Goal: Communication & Community: Share content

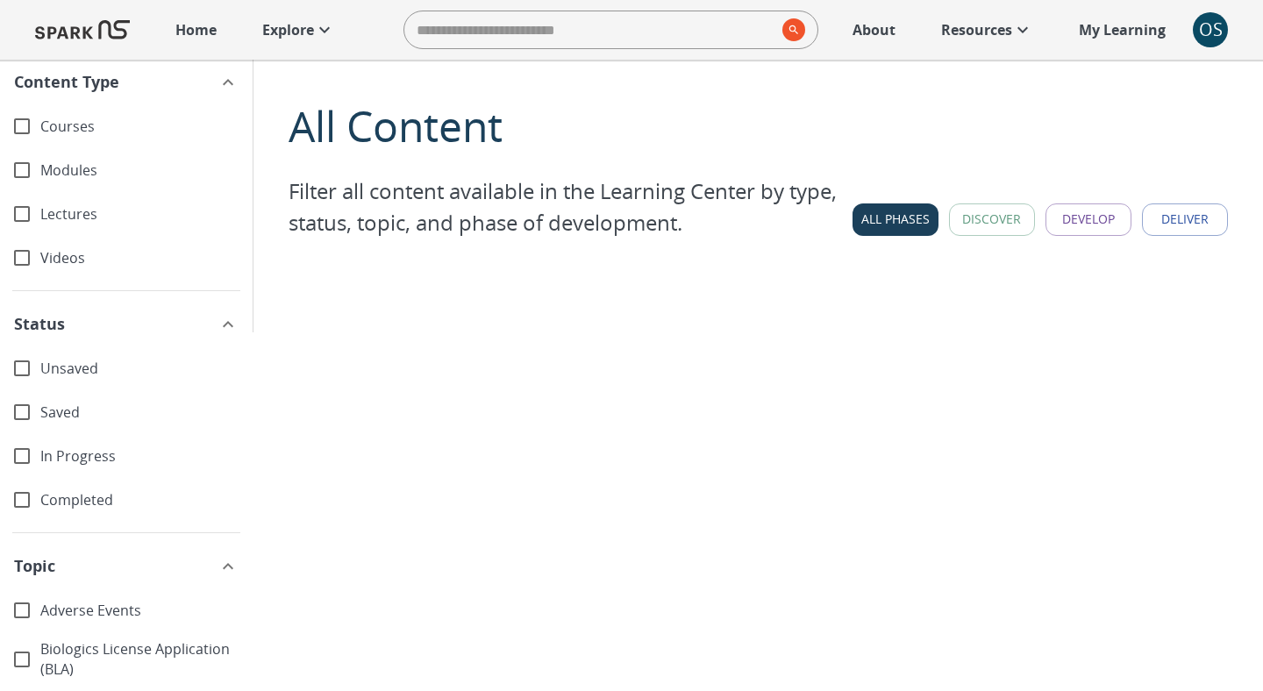
click at [197, 29] on p "Home" at bounding box center [195, 29] width 41 height 21
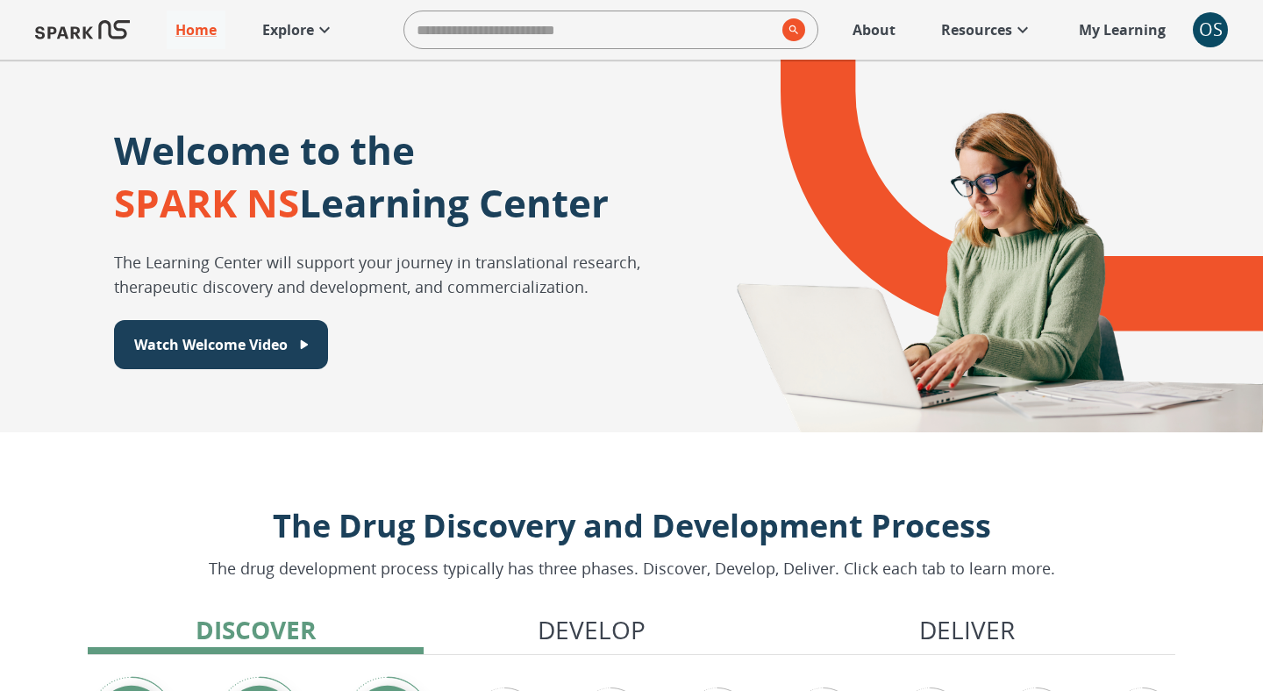
click at [1206, 39] on div "OS" at bounding box center [1210, 29] width 35 height 35
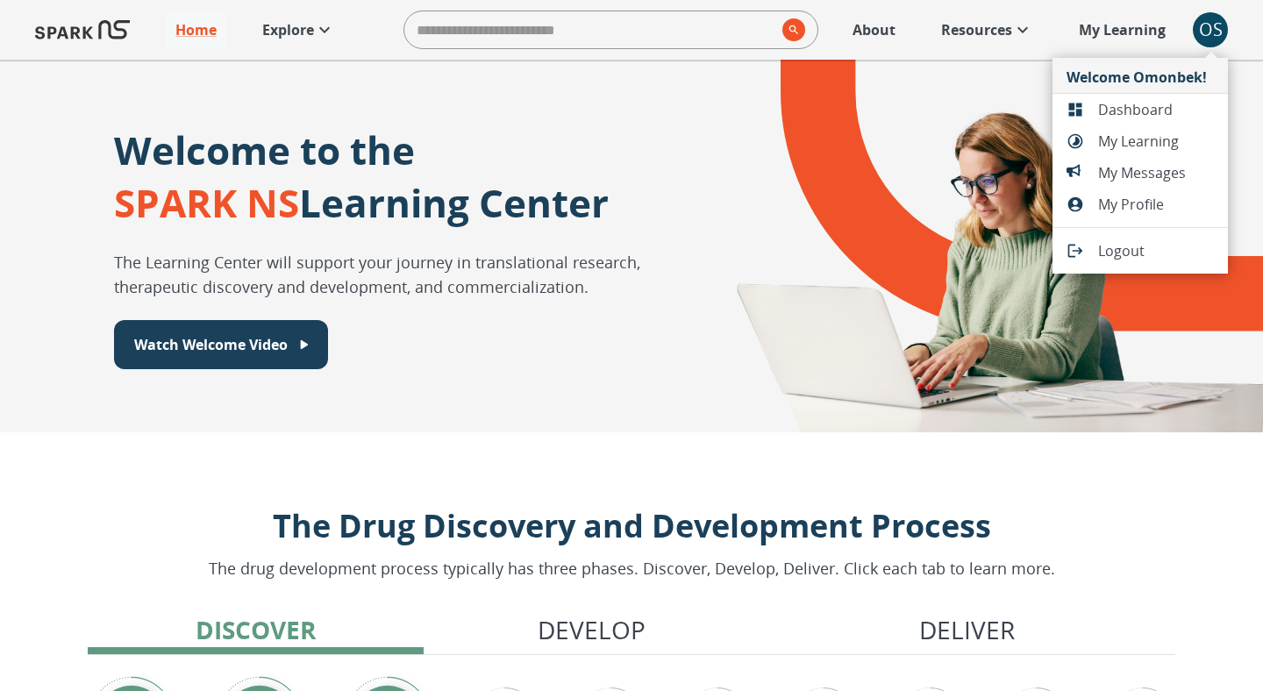
click at [1122, 109] on span "Dashboard" at bounding box center [1156, 109] width 116 height 21
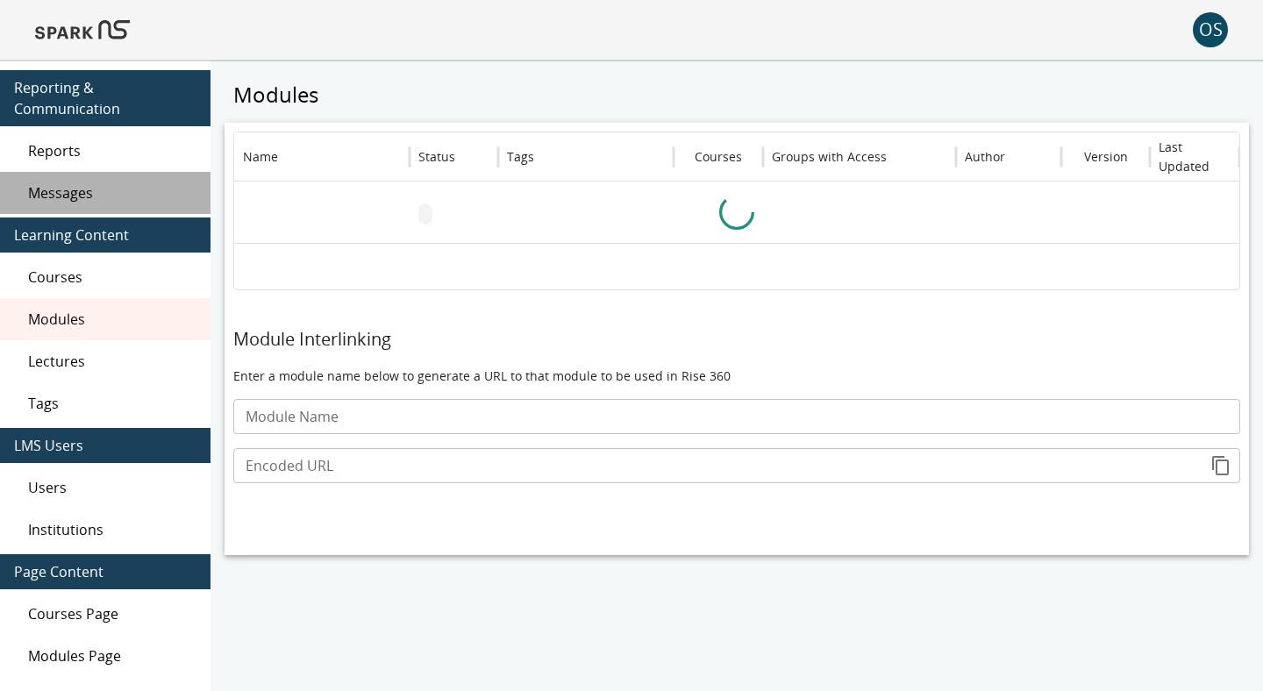
click at [91, 190] on span "Messages" at bounding box center [112, 192] width 168 height 21
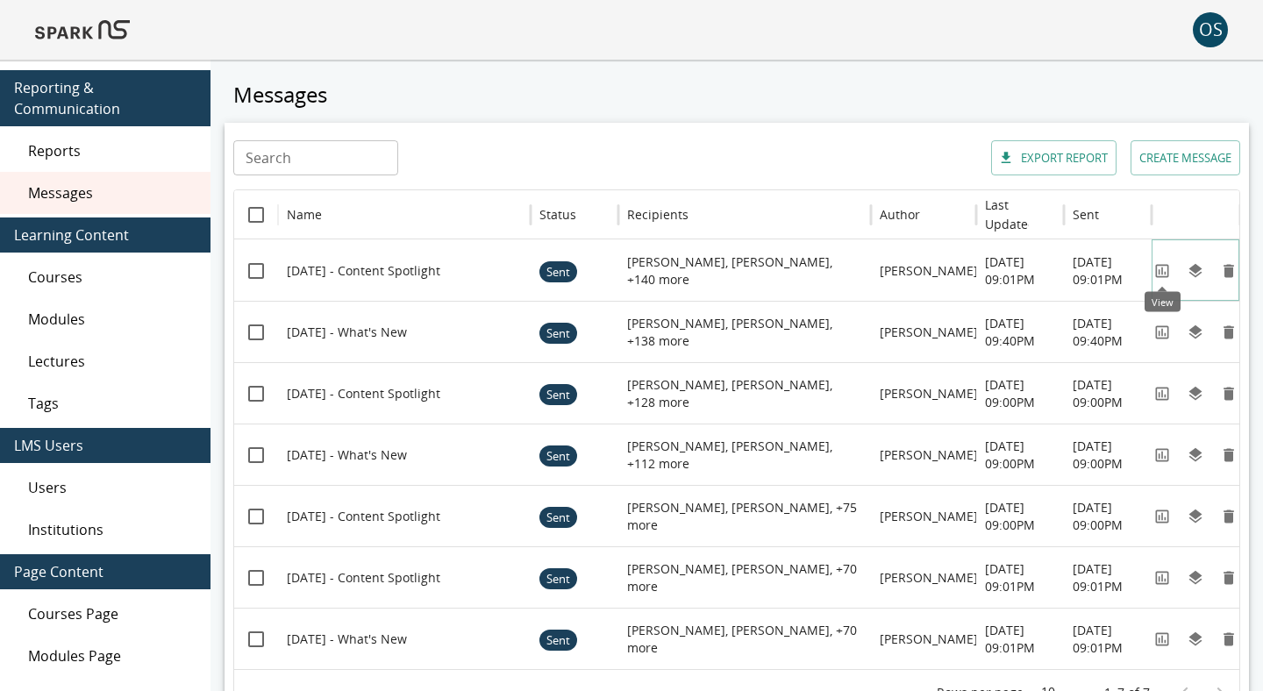
click at [1162, 277] on icon "View" at bounding box center [1163, 271] width 18 height 18
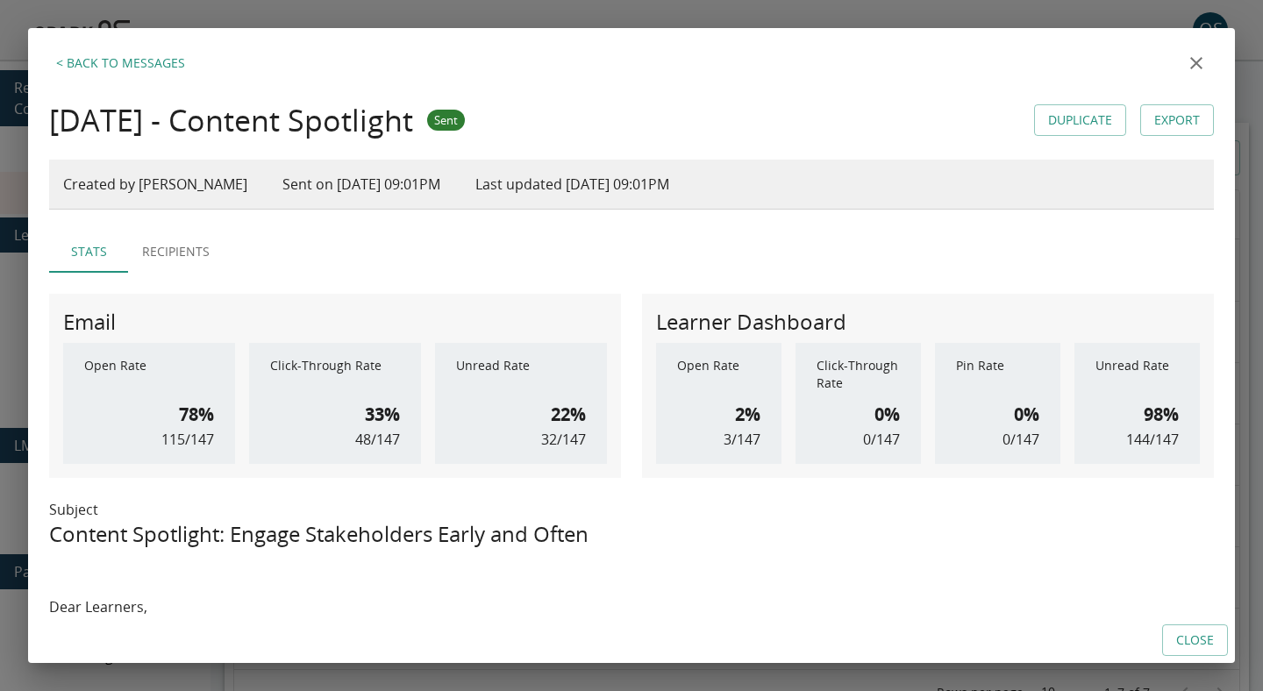
click at [1050, 127] on button "Duplicate" at bounding box center [1080, 120] width 92 height 32
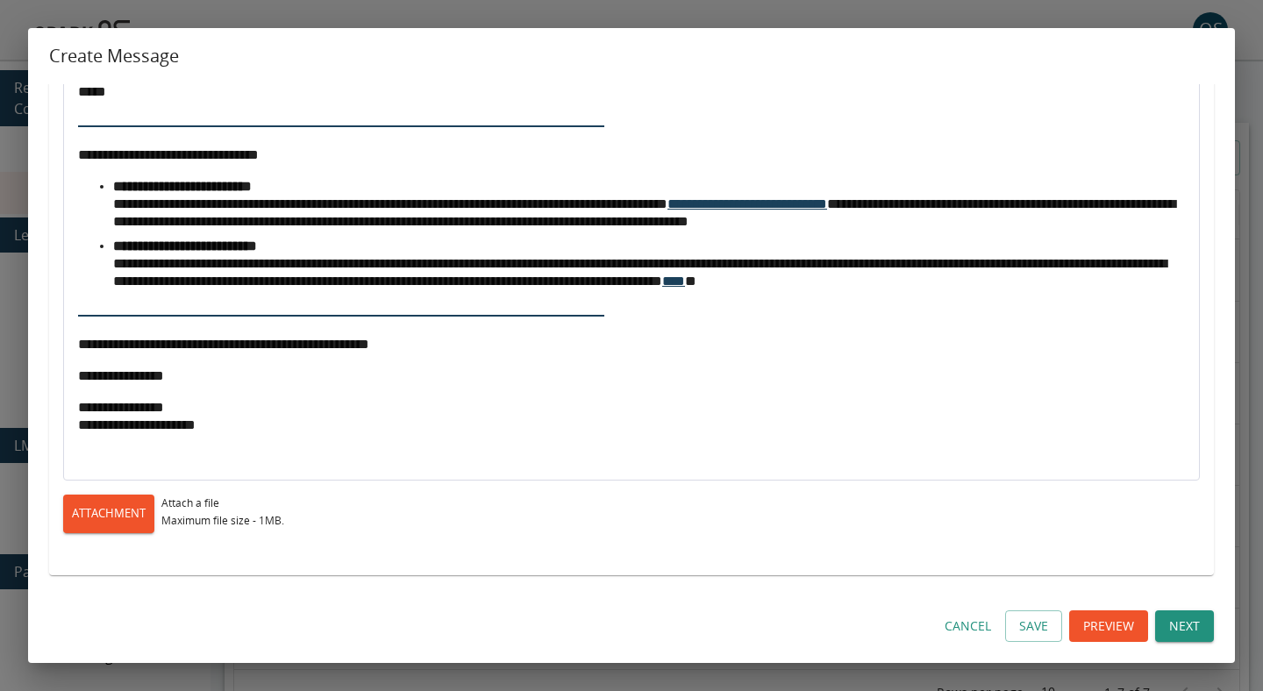
scroll to position [454, 0]
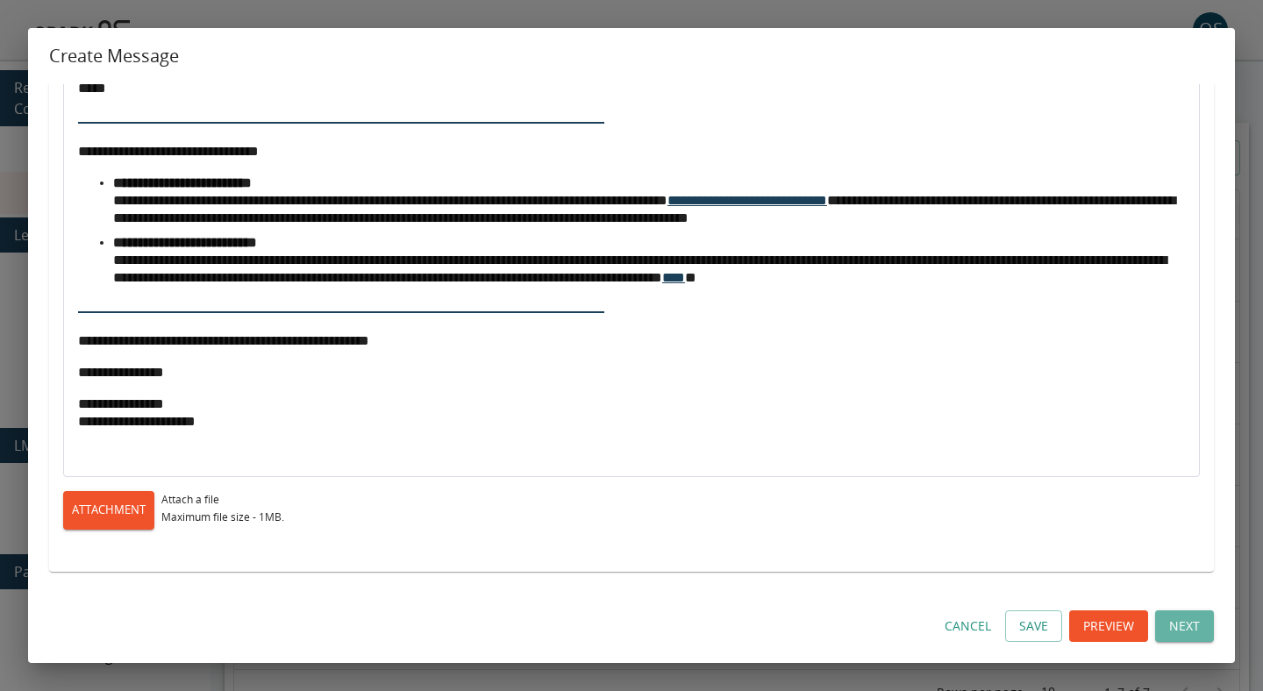
click at [1159, 619] on button "Next" at bounding box center [1184, 627] width 59 height 32
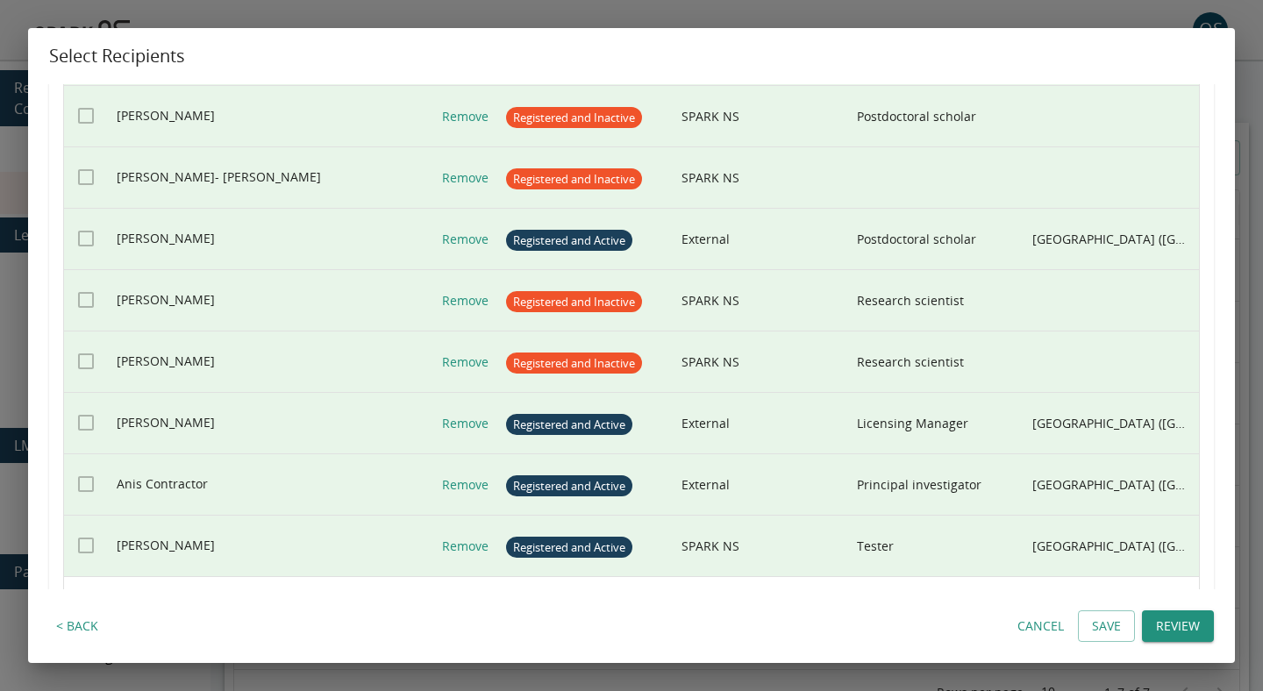
scroll to position [0, 0]
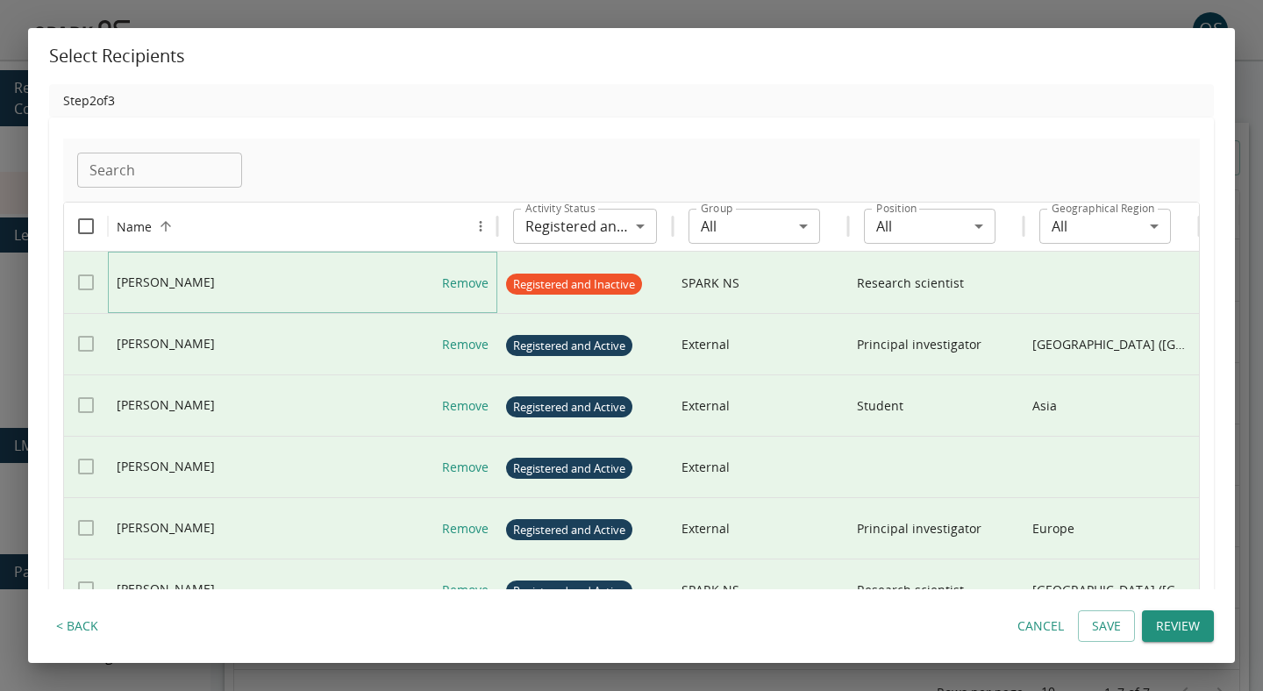
click at [470, 287] on link "Remove" at bounding box center [465, 283] width 46 height 61
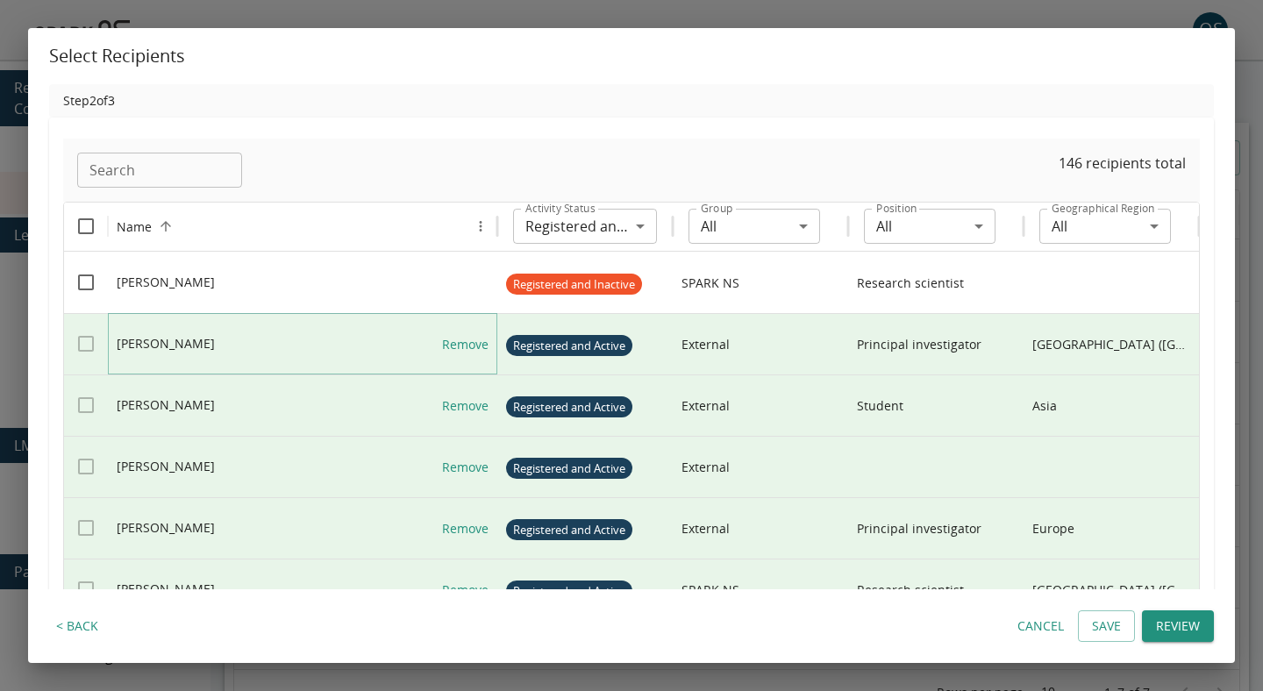
click at [454, 336] on link "Remove" at bounding box center [465, 344] width 46 height 61
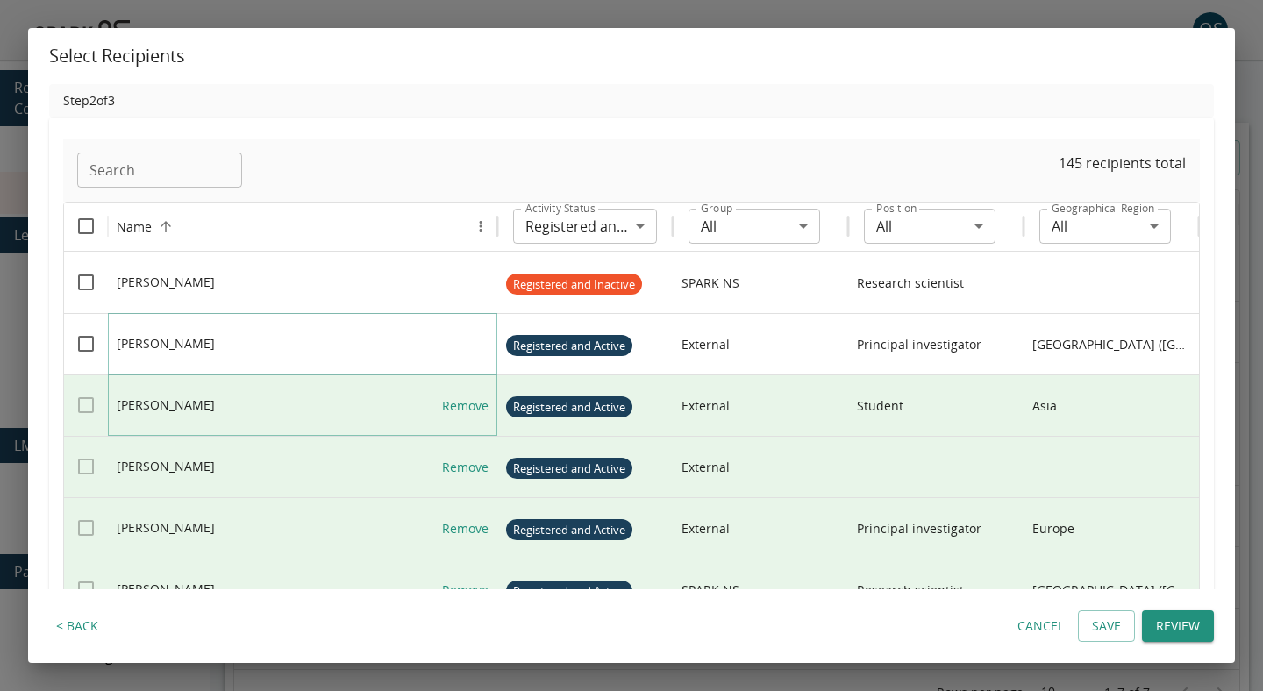
click at [454, 404] on link "Remove" at bounding box center [465, 405] width 46 height 61
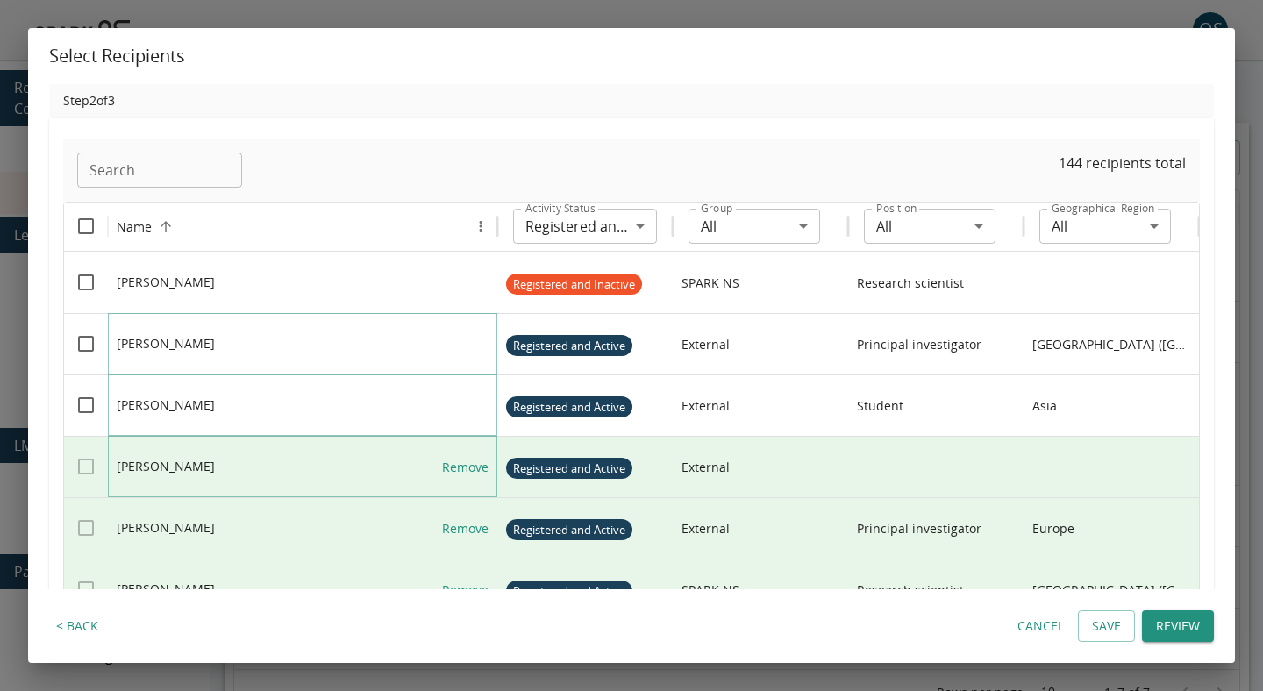
click at [456, 458] on link "Remove" at bounding box center [465, 467] width 46 height 61
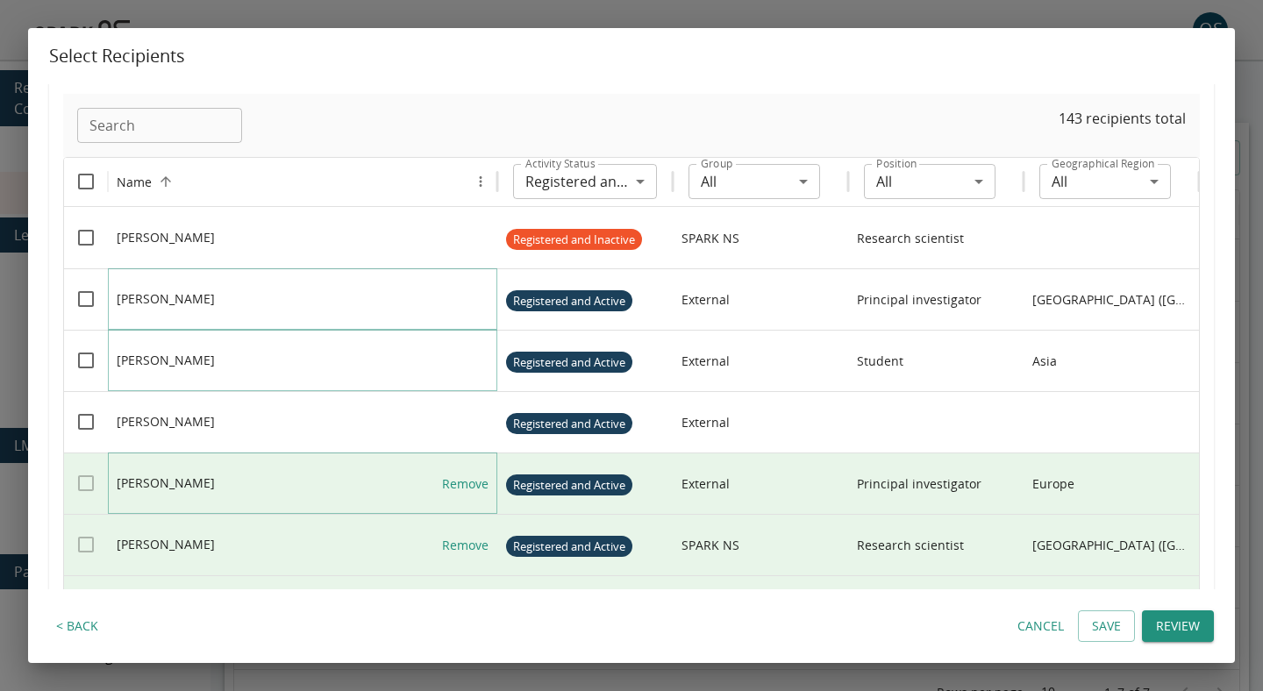
click at [458, 483] on link "Remove" at bounding box center [465, 484] width 46 height 61
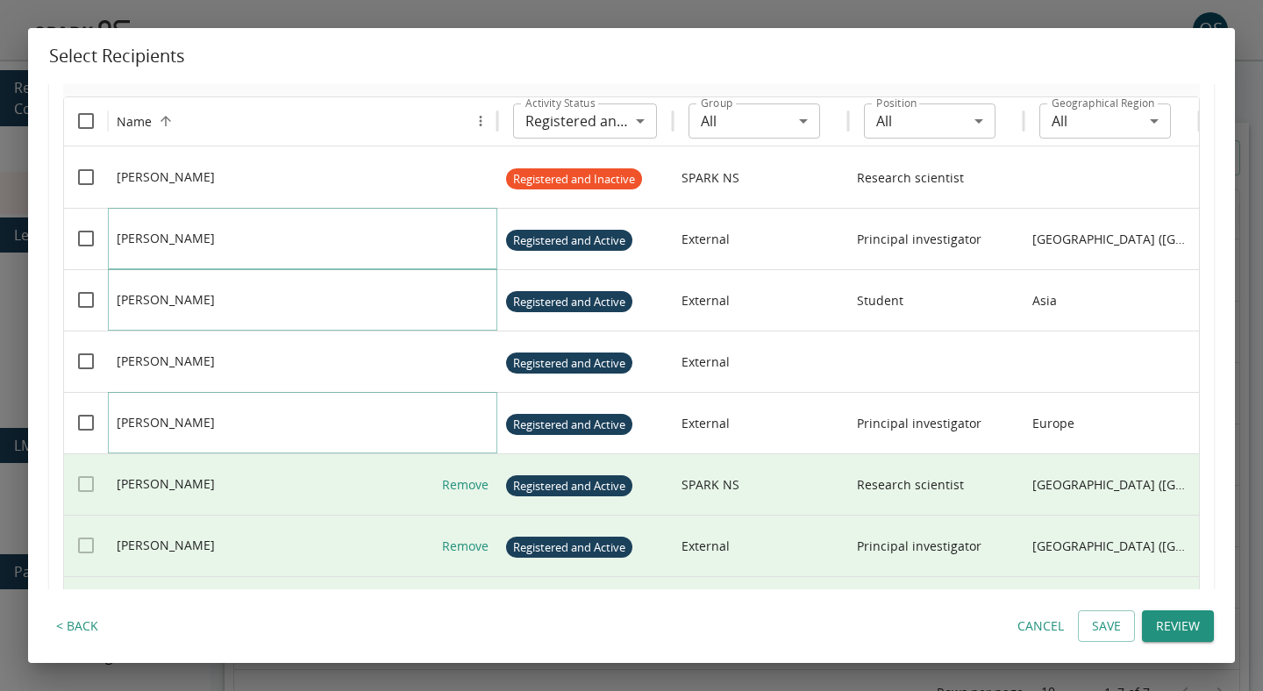
scroll to position [108, 0]
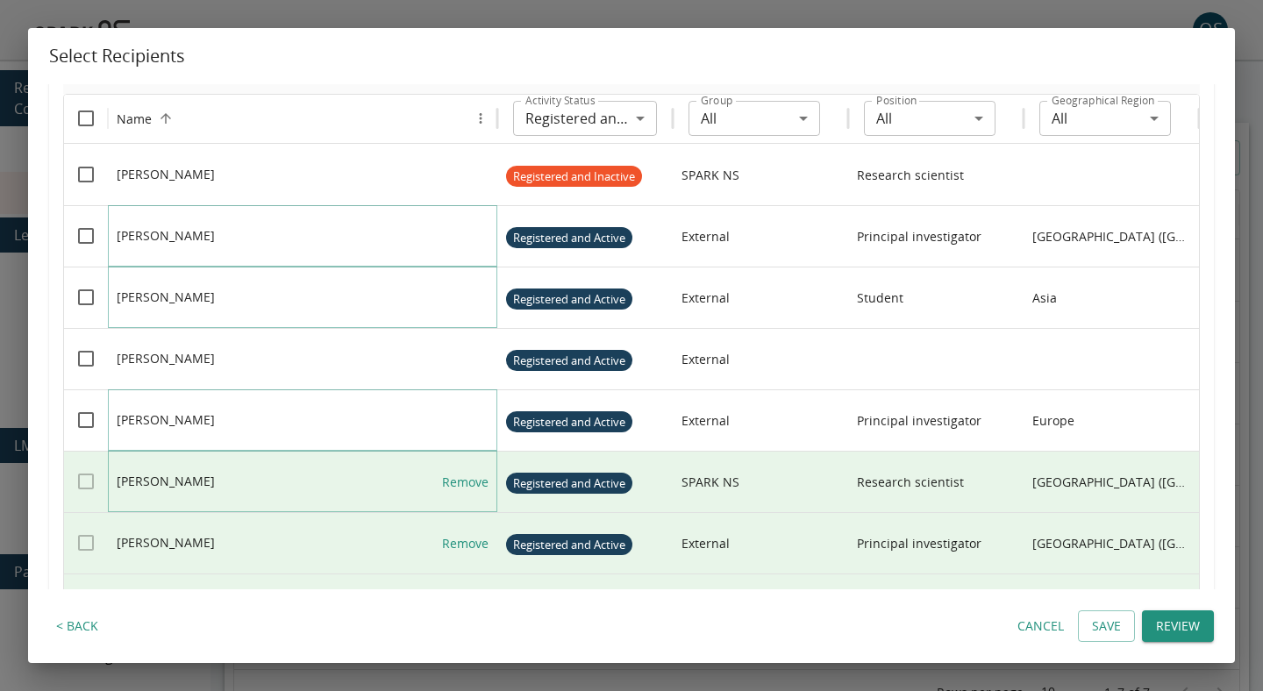
click at [458, 483] on link "Remove" at bounding box center [465, 482] width 46 height 61
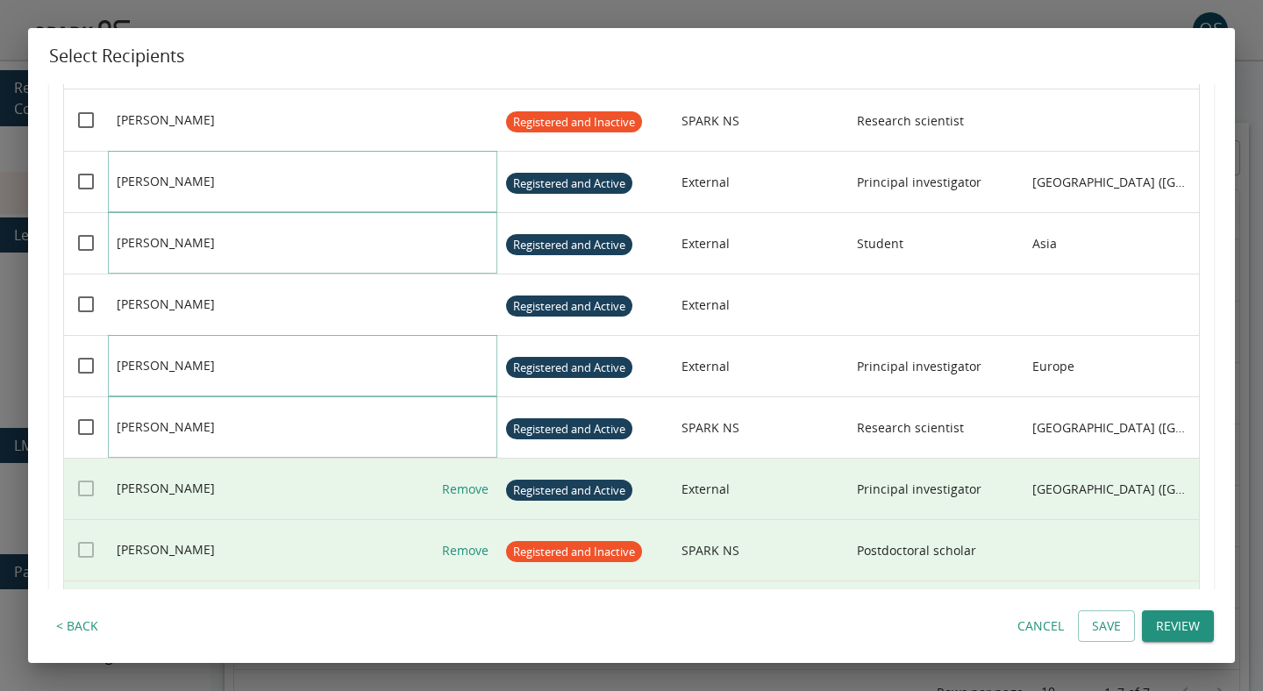
scroll to position [161, 0]
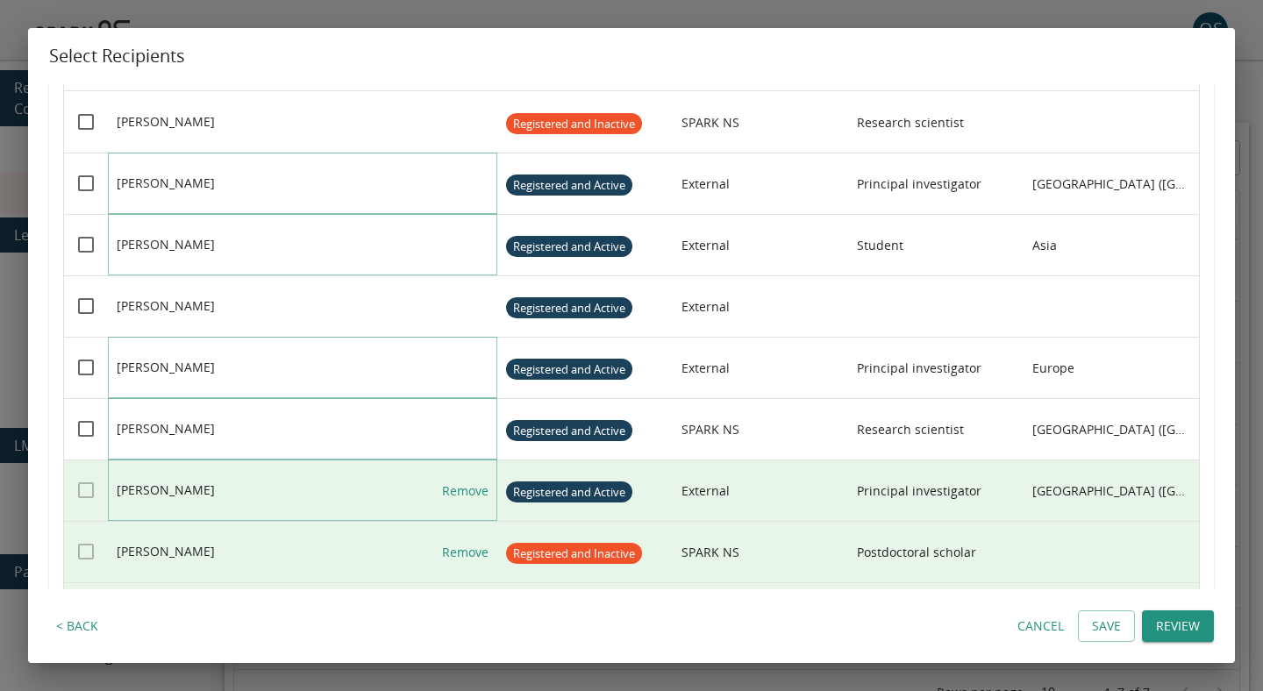
click at [458, 483] on link "Remove" at bounding box center [465, 491] width 46 height 61
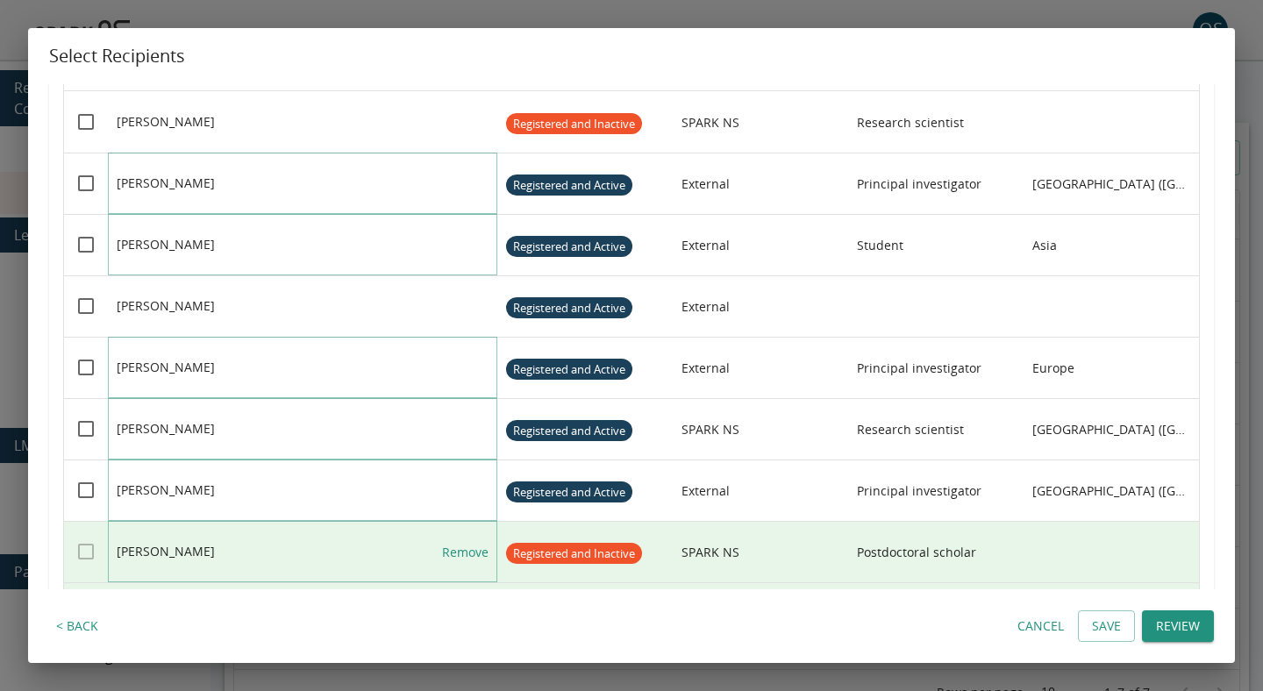
click at [465, 553] on link "Remove" at bounding box center [465, 552] width 46 height 61
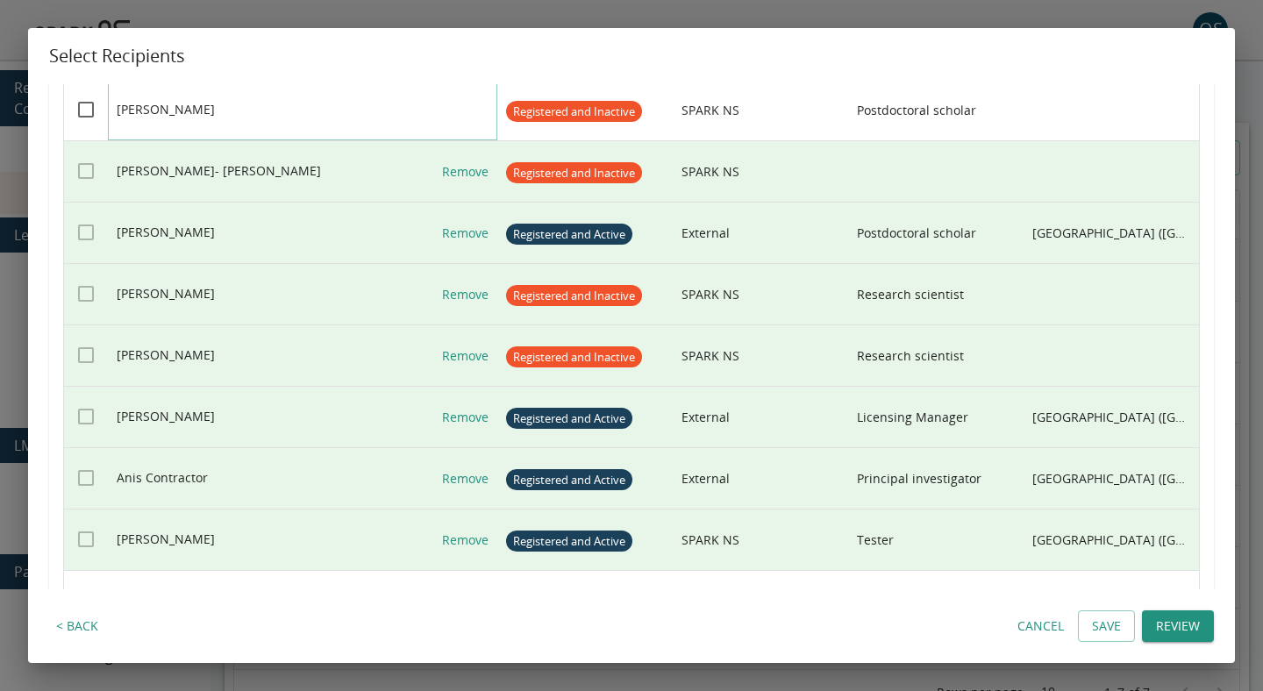
scroll to position [610, 0]
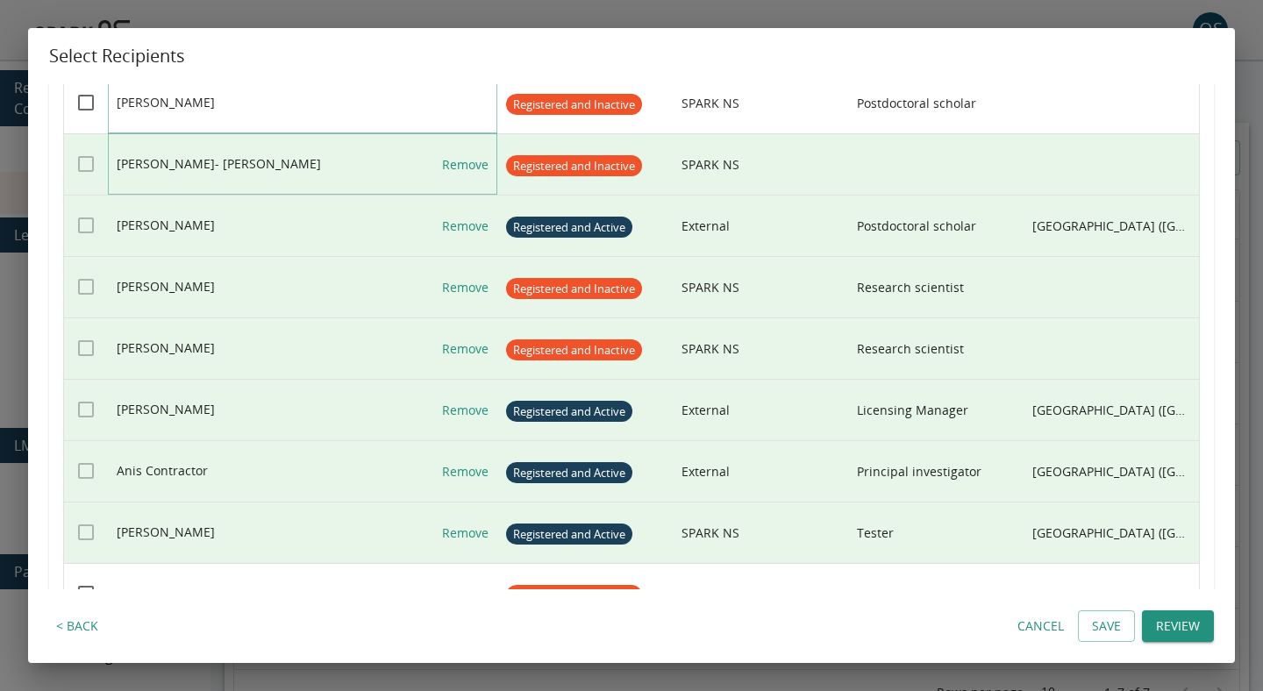
click at [454, 160] on link "Remove" at bounding box center [465, 164] width 46 height 61
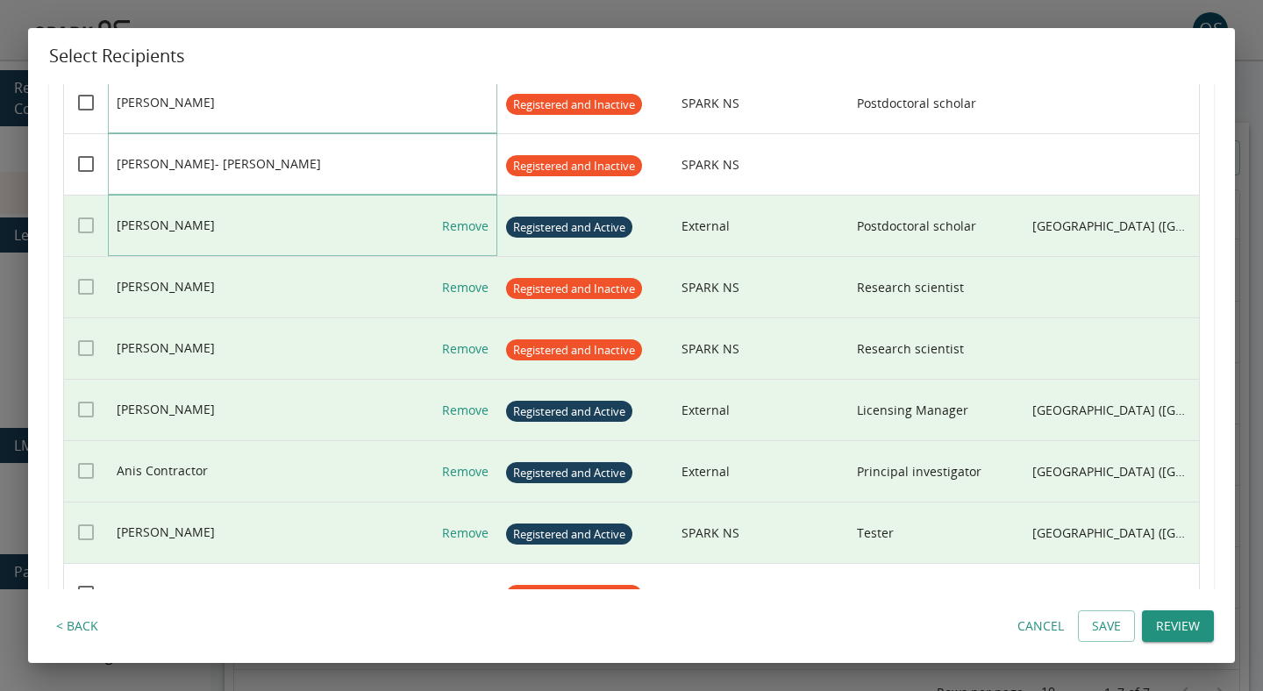
click at [457, 229] on link "Remove" at bounding box center [465, 226] width 46 height 61
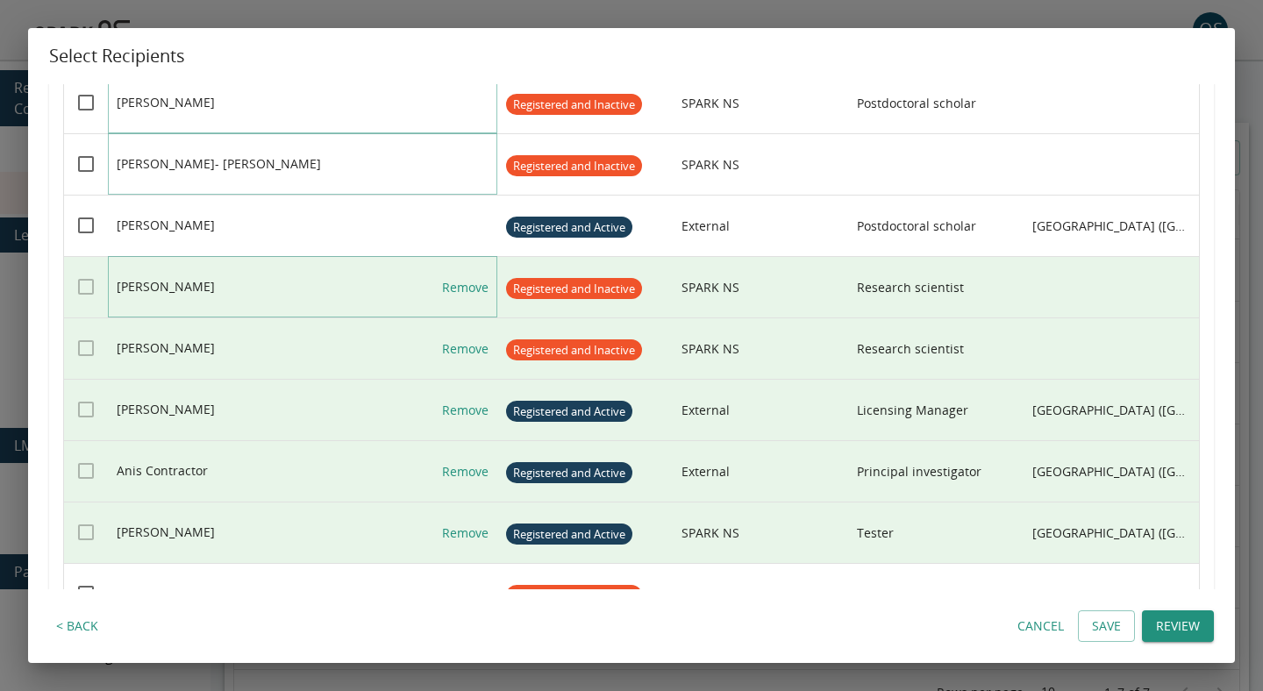
click at [458, 282] on link "Remove" at bounding box center [465, 287] width 46 height 61
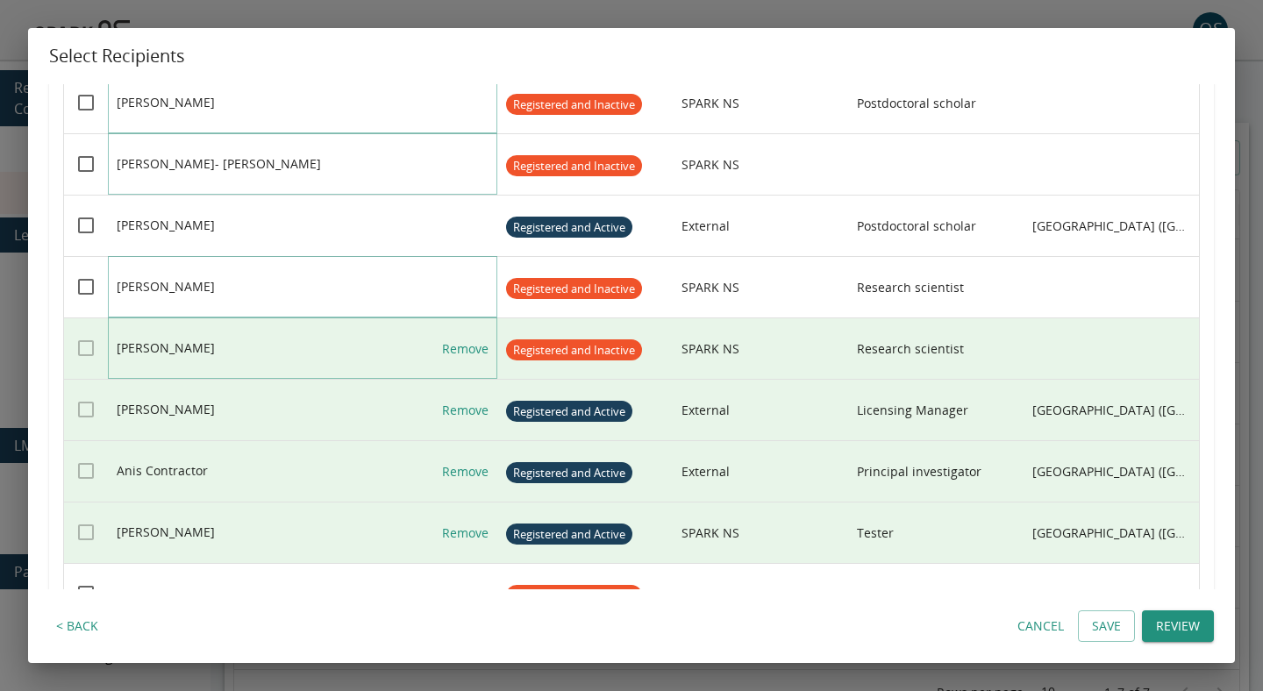
click at [467, 354] on link "Remove" at bounding box center [465, 348] width 46 height 61
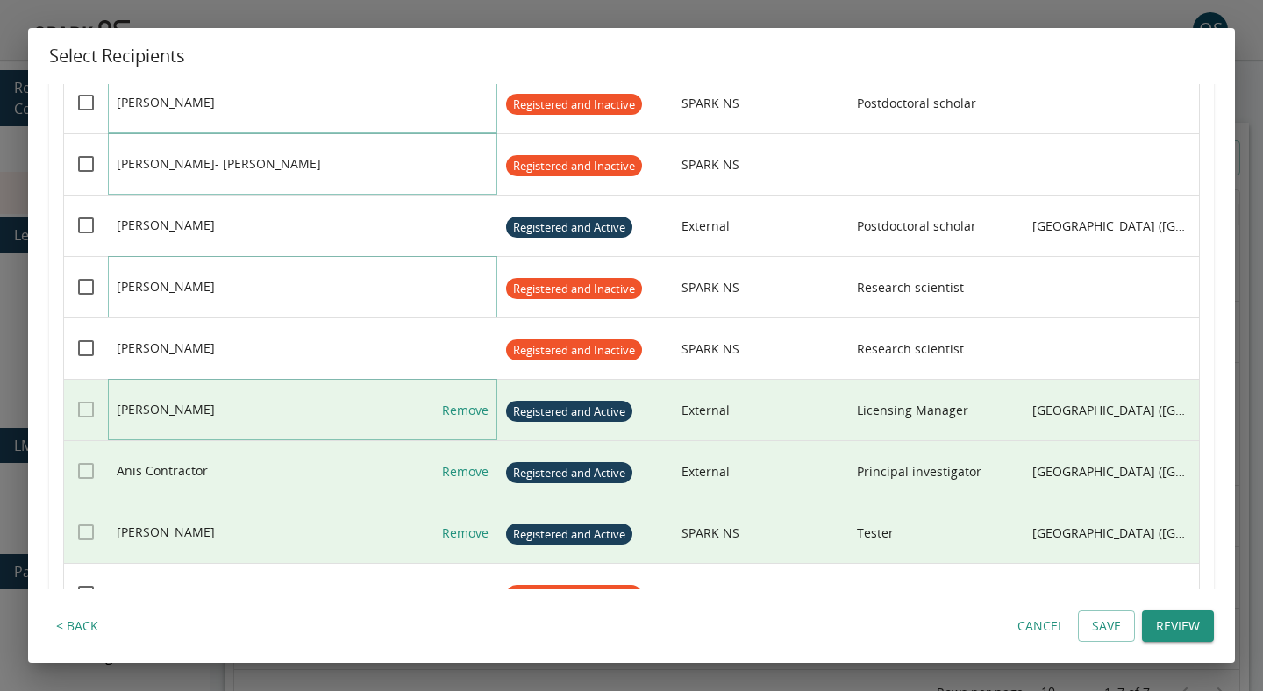
click at [467, 422] on link "Remove" at bounding box center [465, 410] width 46 height 61
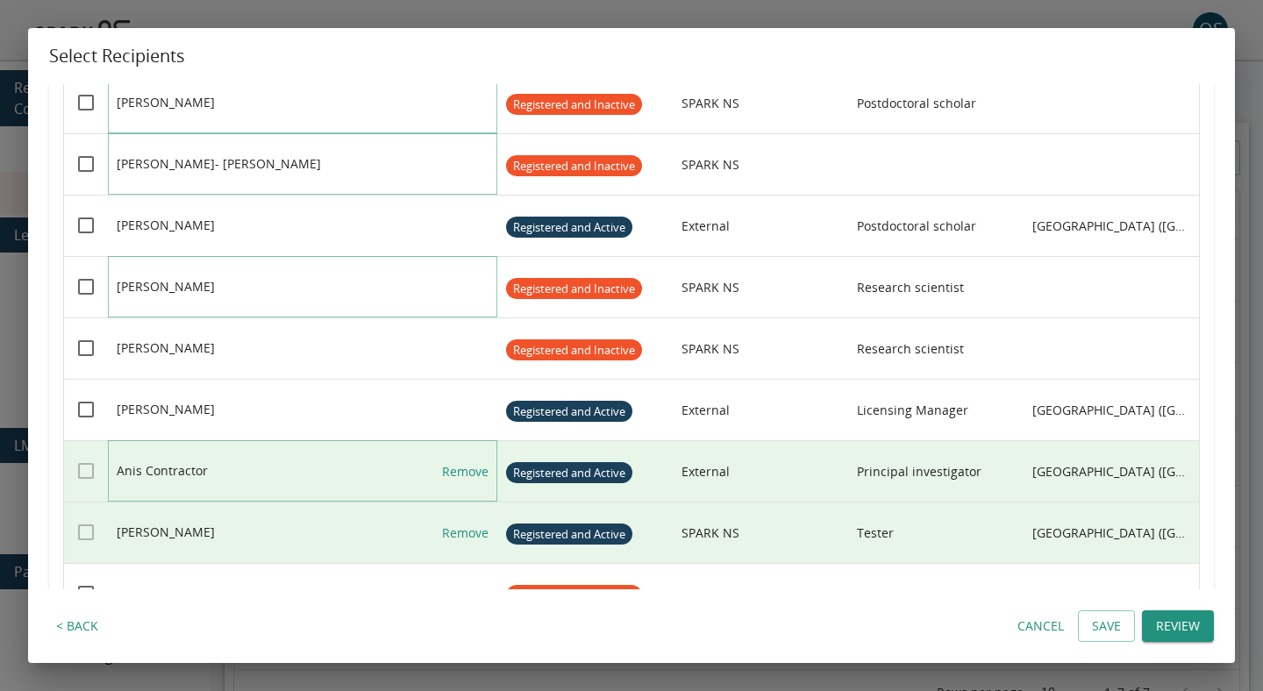
click at [465, 465] on link "Remove" at bounding box center [465, 471] width 46 height 61
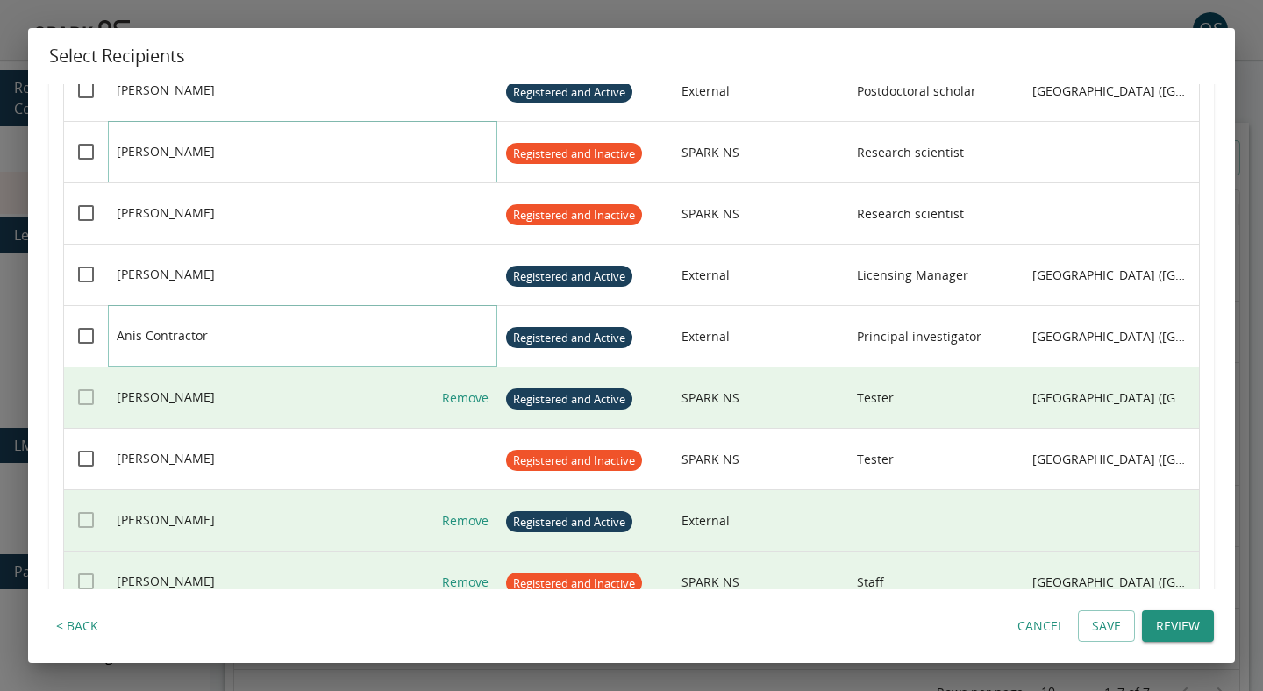
scroll to position [844, 0]
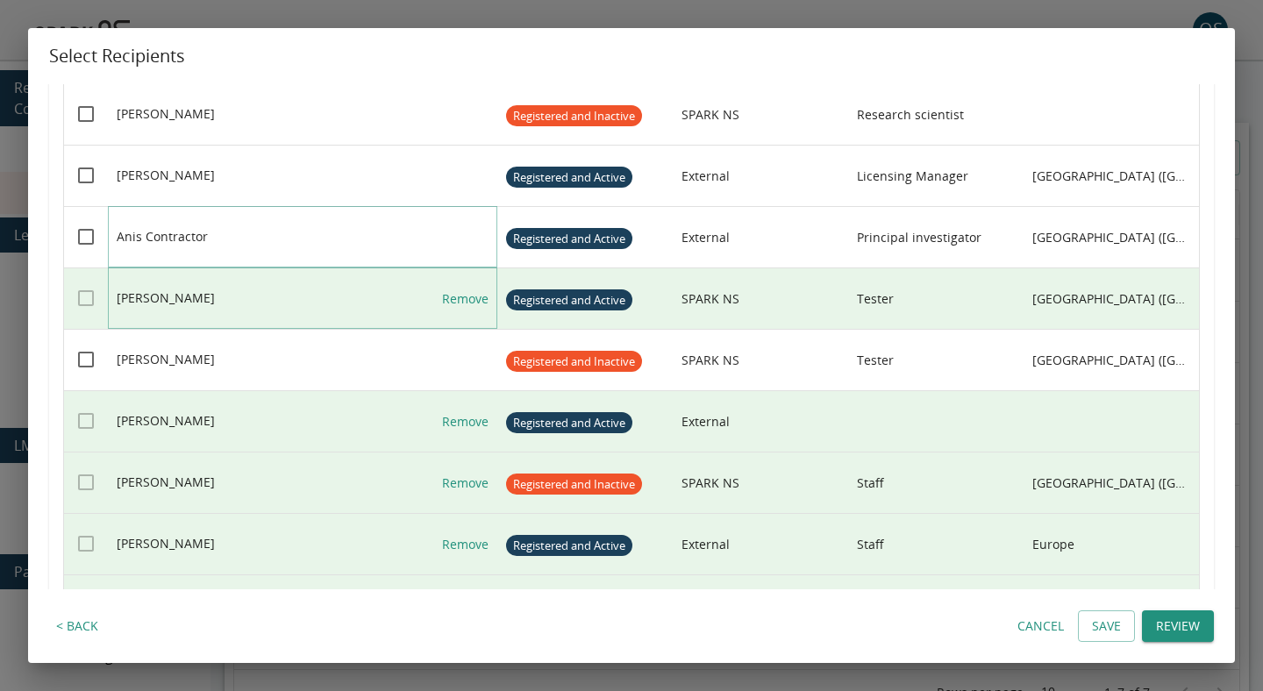
click at [466, 296] on link "Remove" at bounding box center [465, 298] width 46 height 61
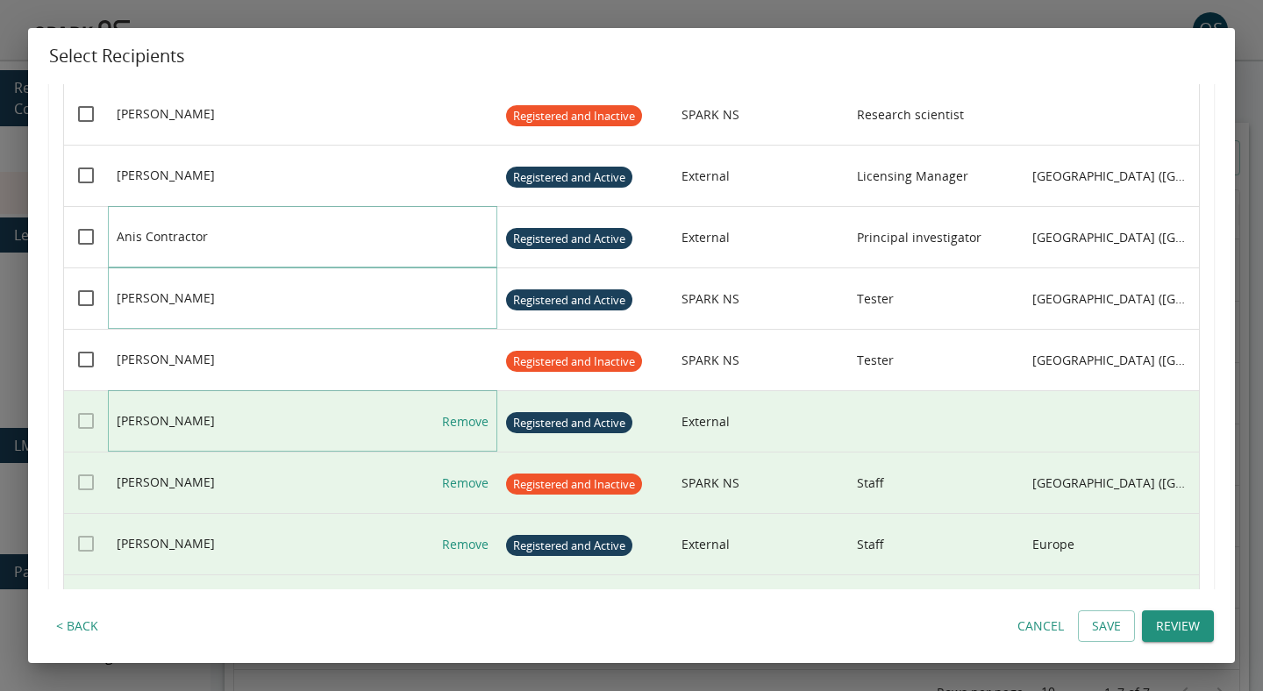
click at [466, 424] on link "Remove" at bounding box center [465, 421] width 46 height 61
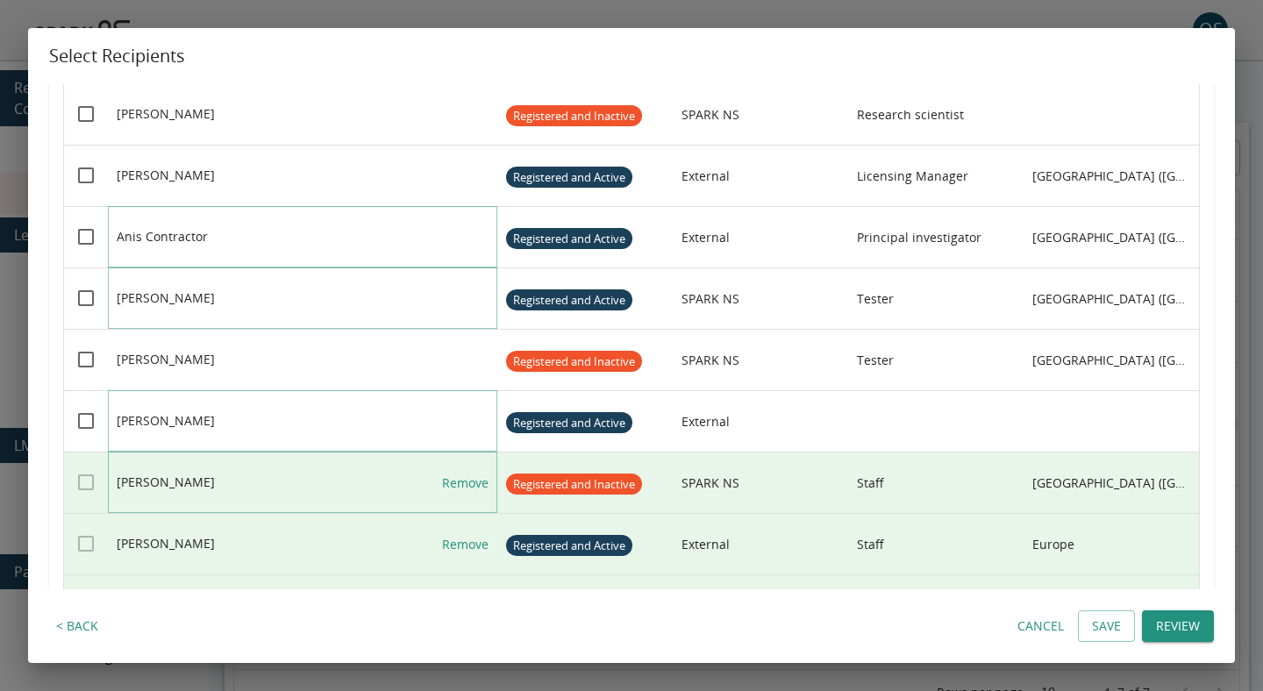
click at [466, 476] on link "Remove" at bounding box center [465, 483] width 46 height 61
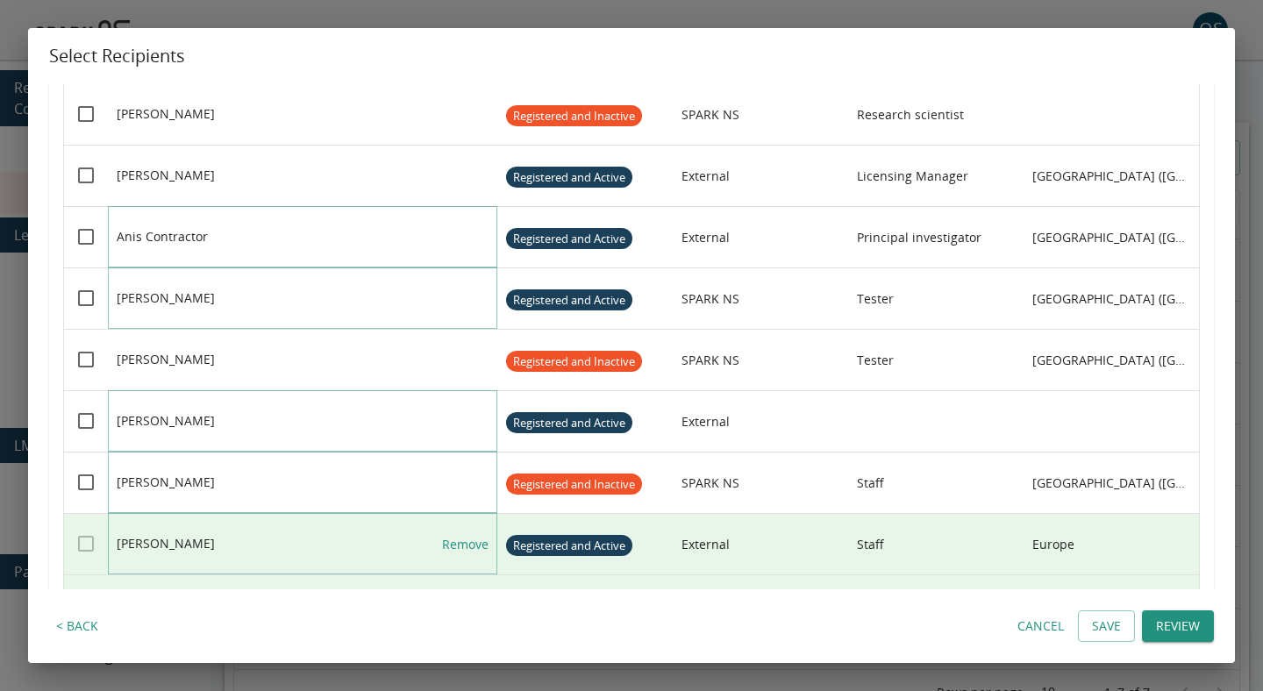
click at [468, 530] on link "Remove" at bounding box center [465, 544] width 46 height 61
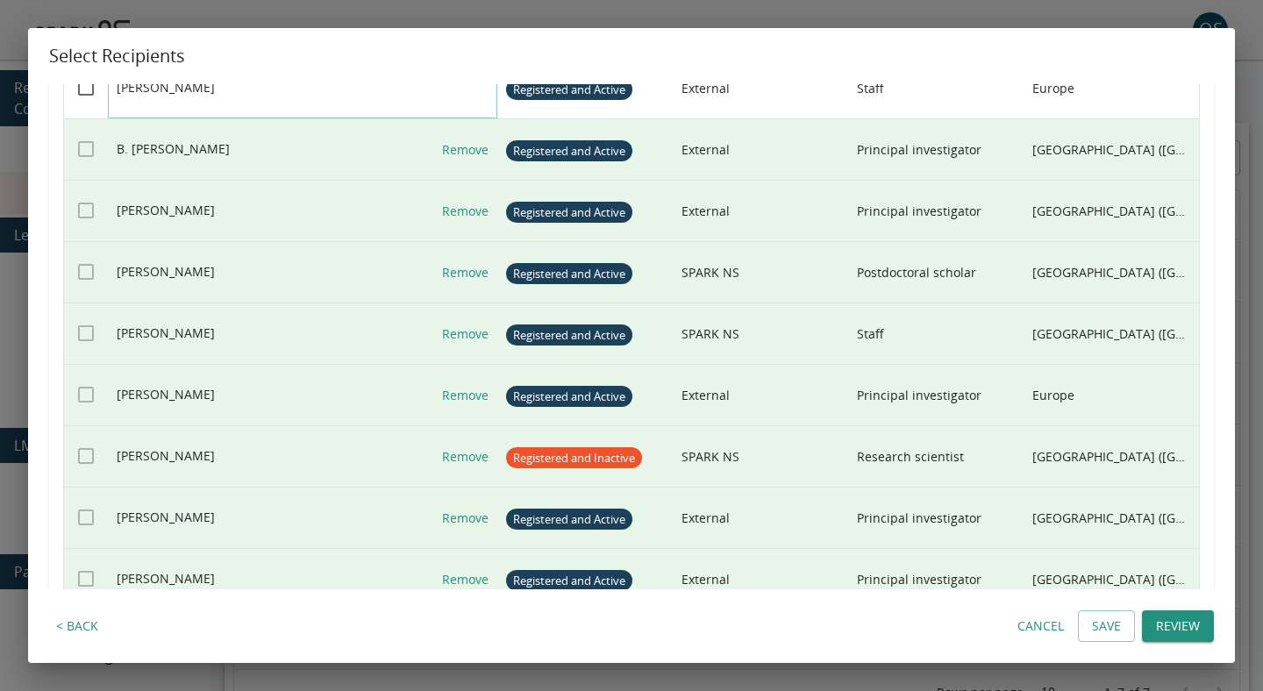
scroll to position [1277, 0]
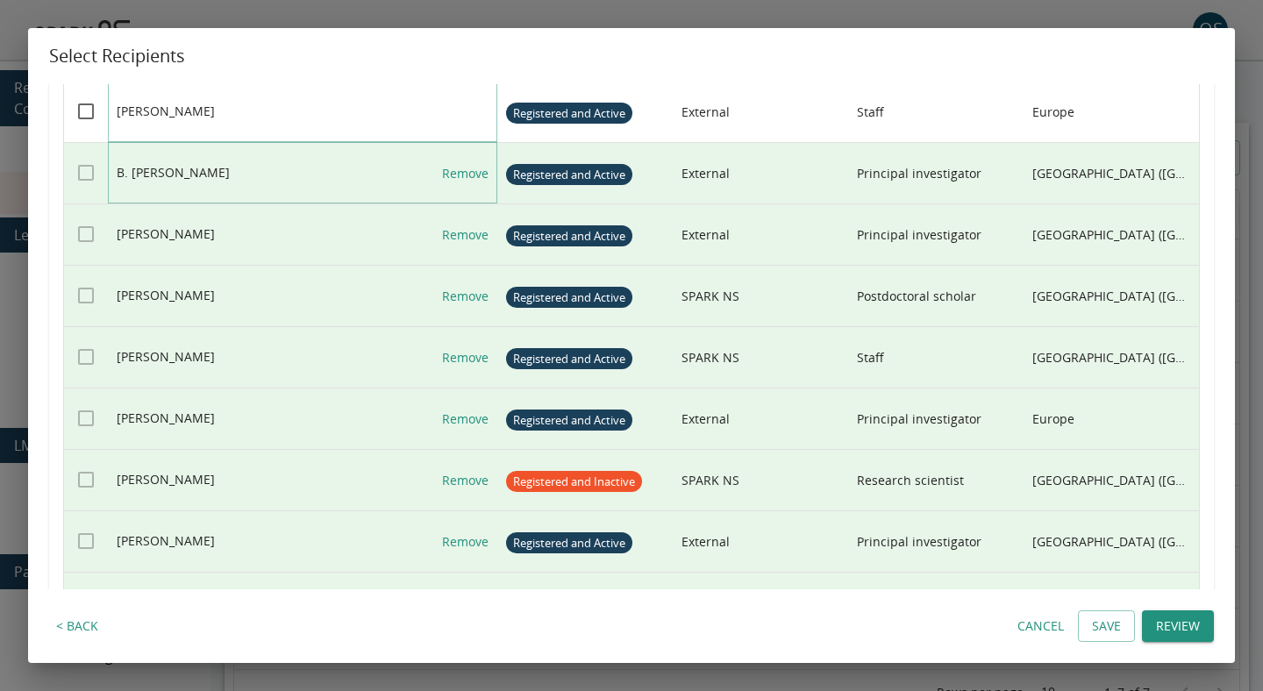
click at [461, 176] on link "Remove" at bounding box center [465, 173] width 46 height 61
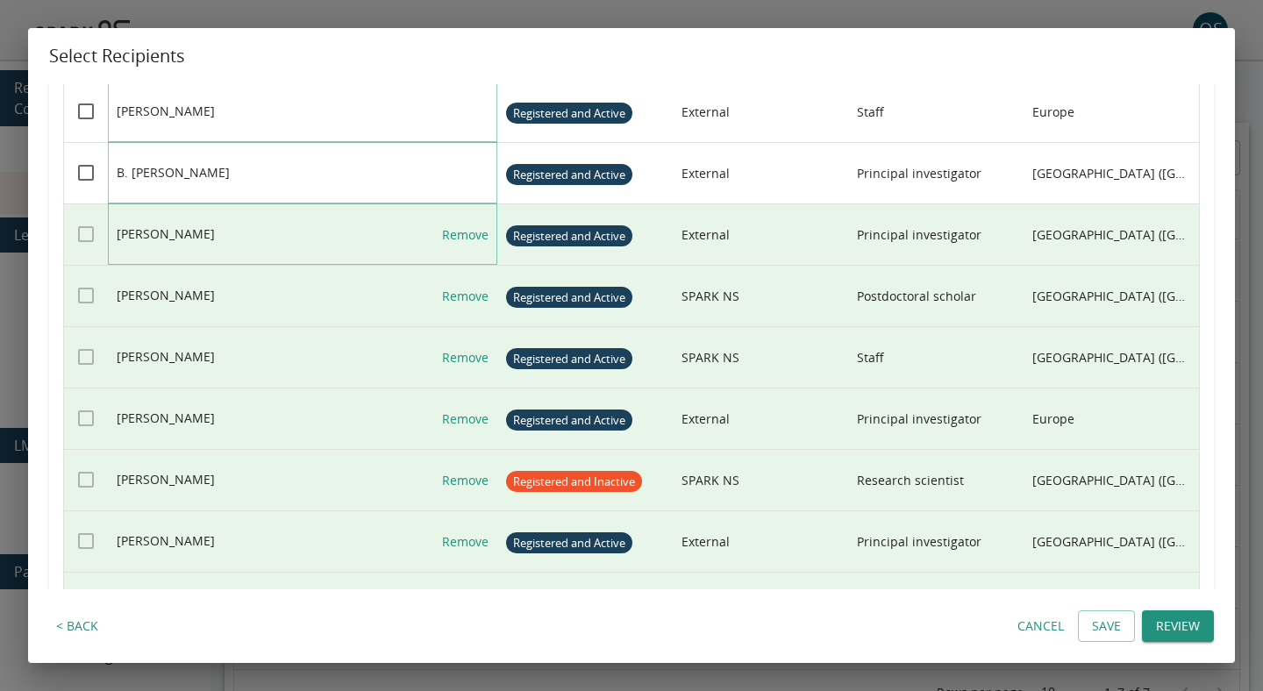
click at [461, 228] on link "Remove" at bounding box center [465, 234] width 46 height 61
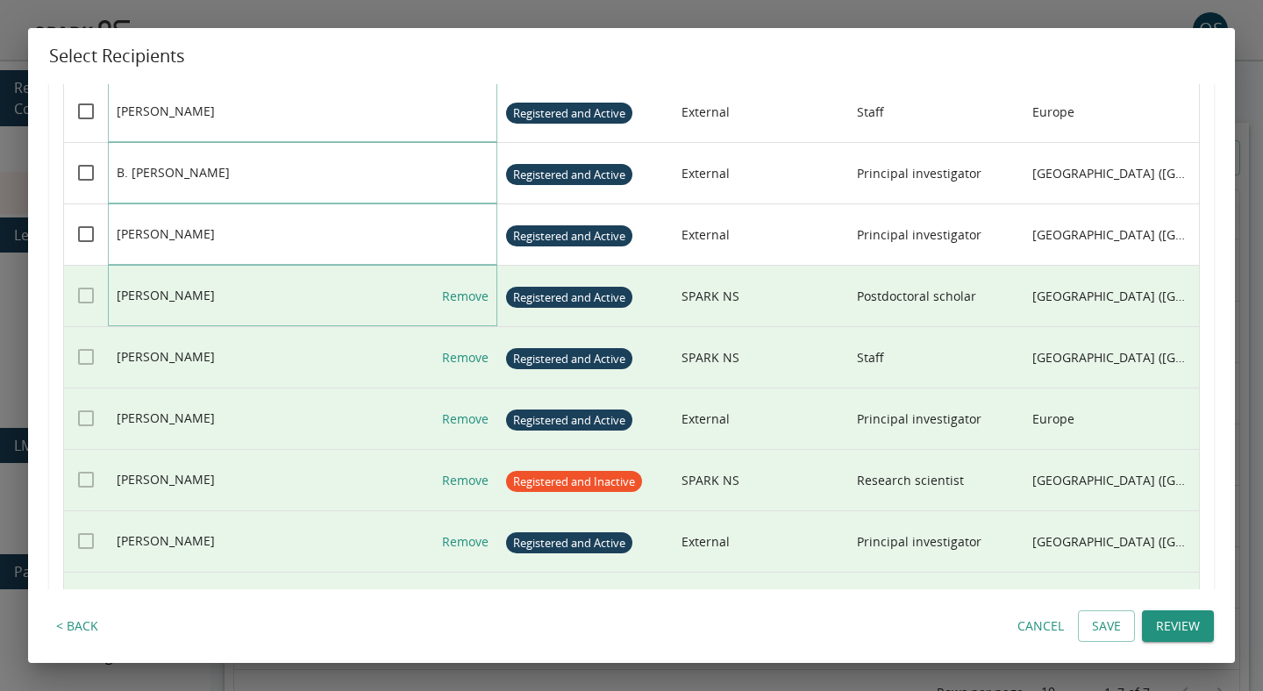
click at [461, 294] on link "Remove" at bounding box center [465, 296] width 46 height 61
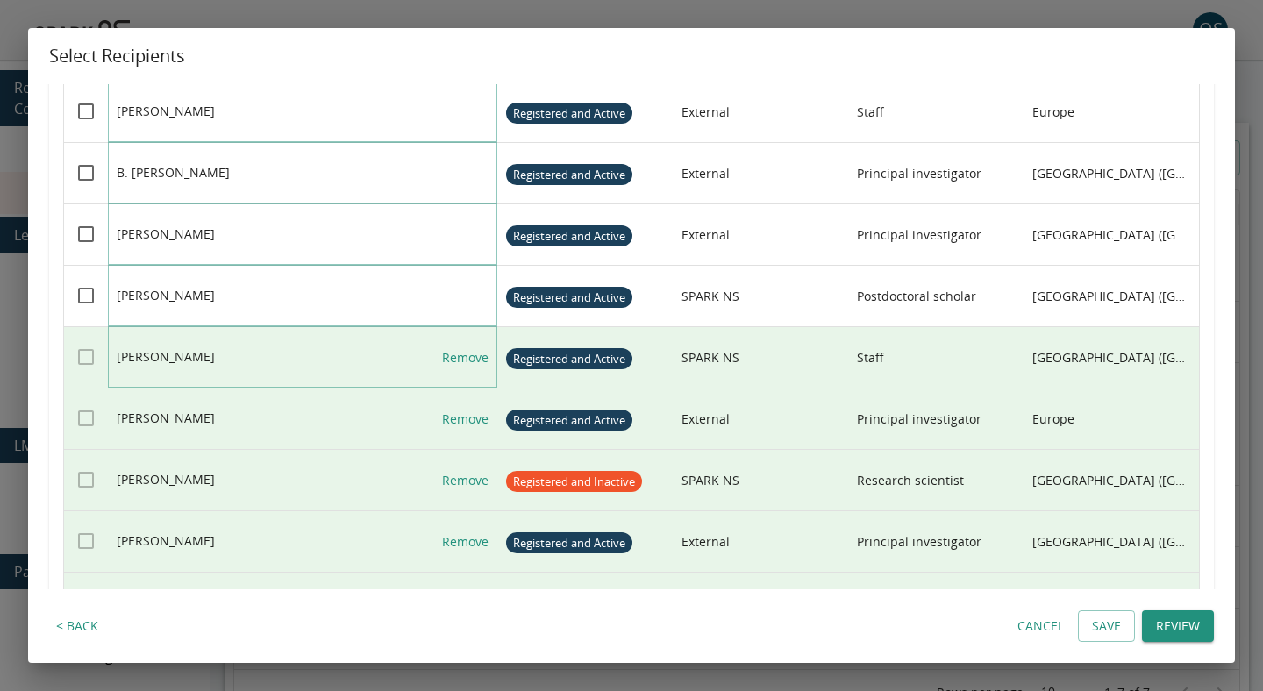
click at [461, 351] on link "Remove" at bounding box center [465, 357] width 46 height 61
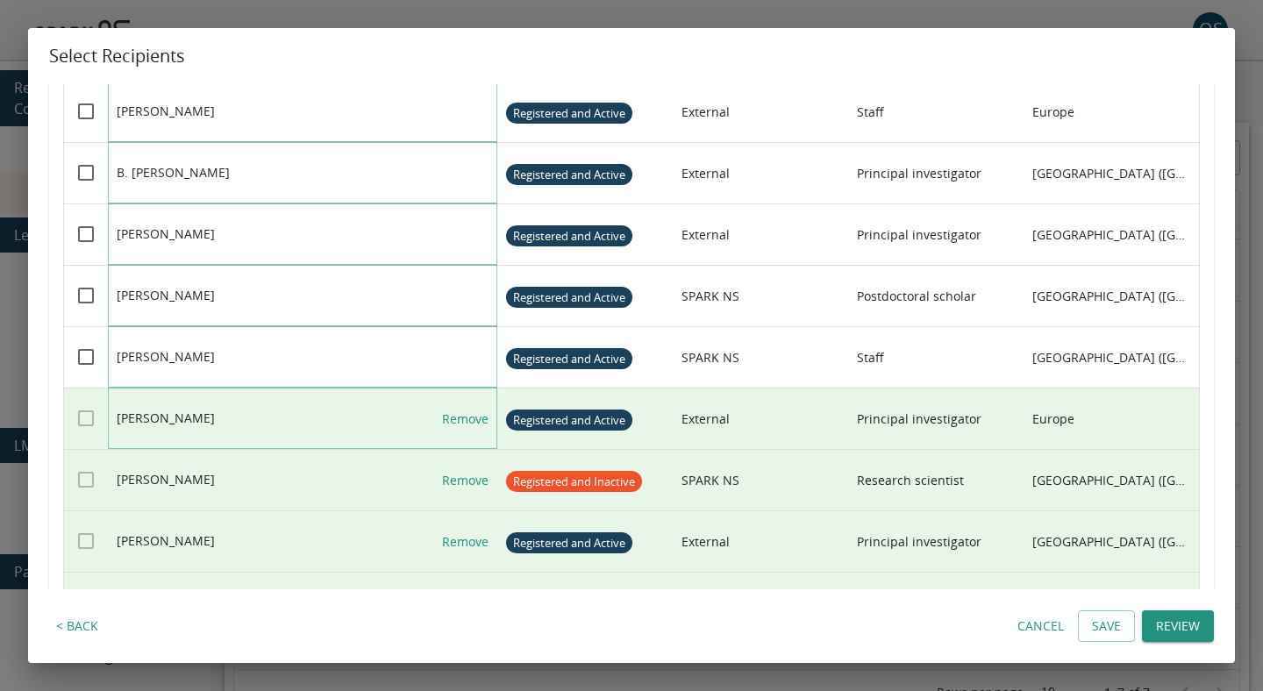
click at [461, 417] on link "Remove" at bounding box center [465, 419] width 46 height 61
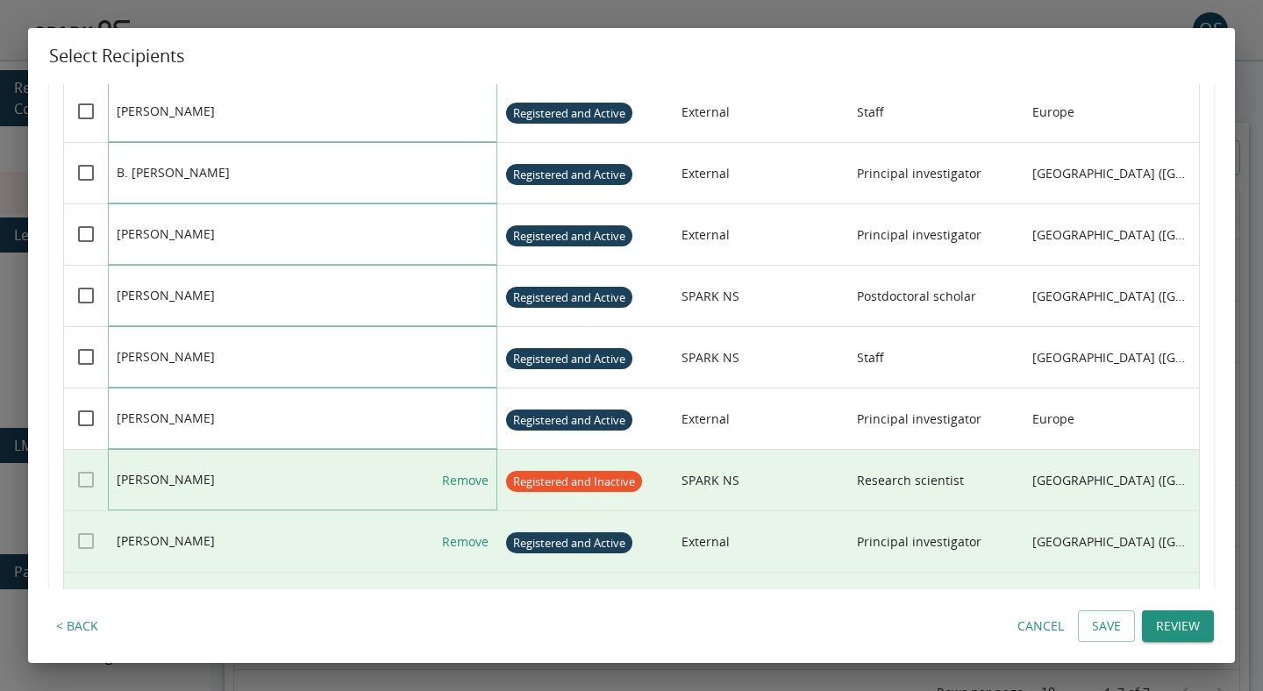
click at [463, 483] on link "Remove" at bounding box center [465, 480] width 46 height 61
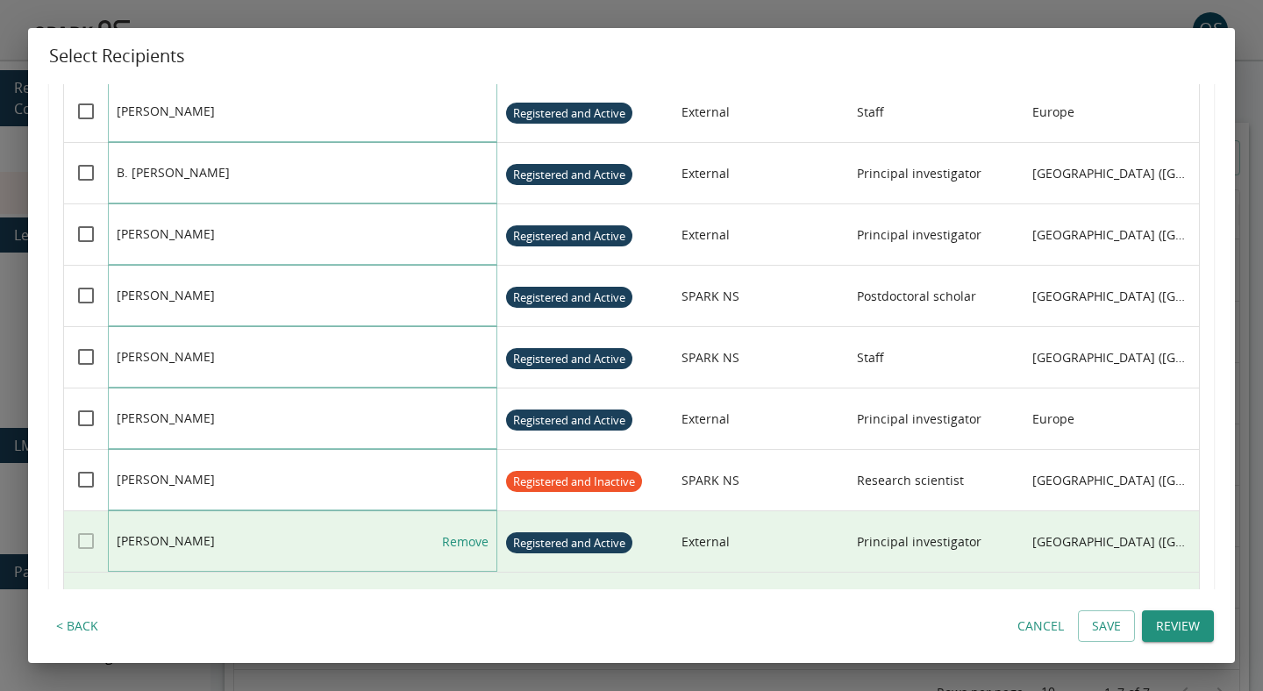
click at [463, 540] on link "Remove" at bounding box center [465, 541] width 46 height 61
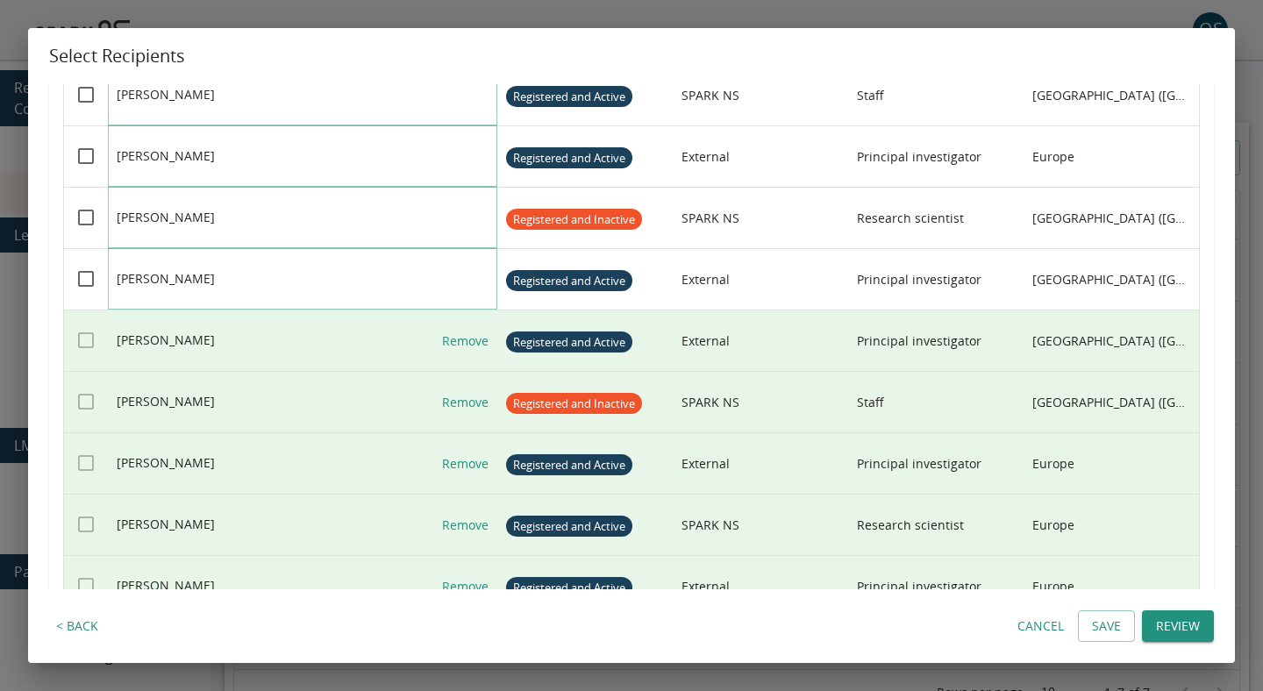
scroll to position [1555, 0]
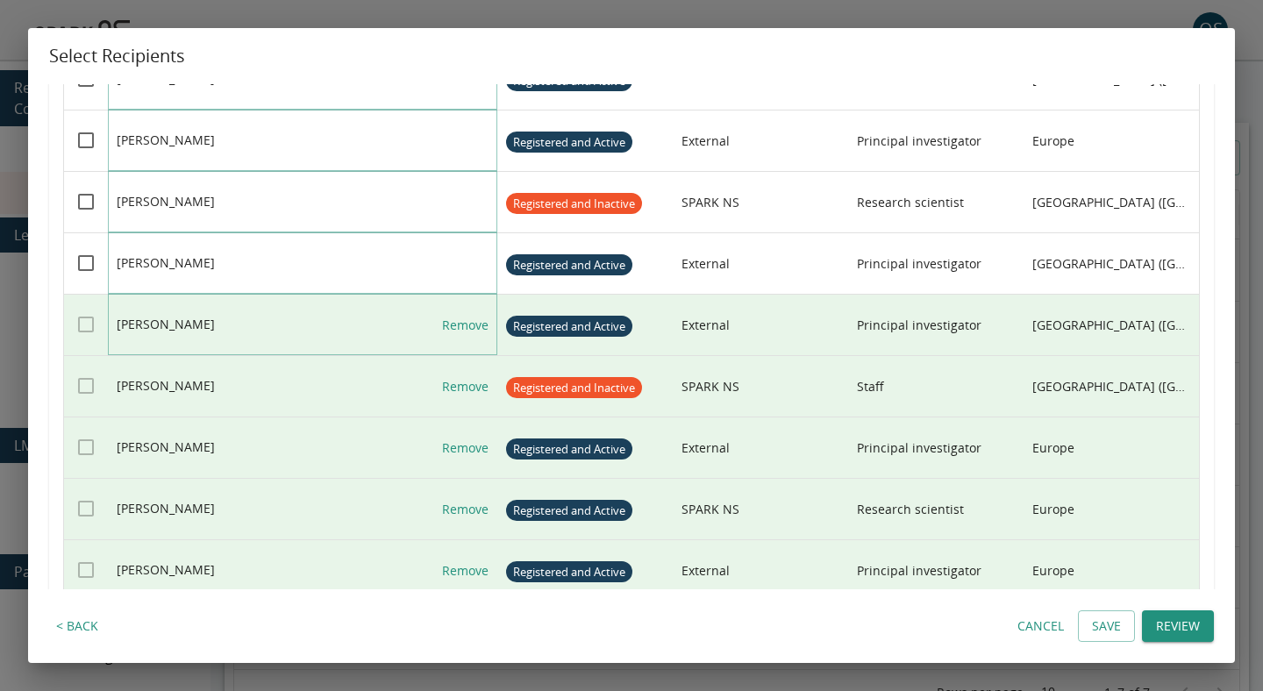
click at [465, 319] on link "Remove" at bounding box center [465, 325] width 46 height 61
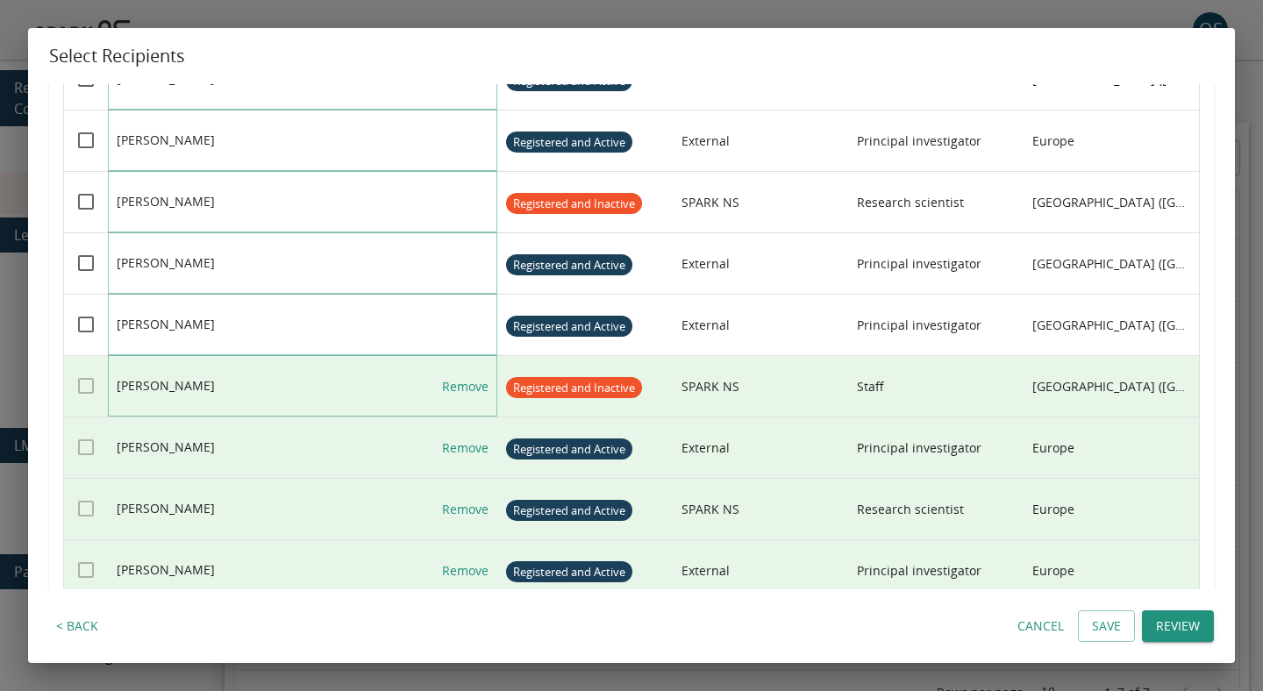
click at [462, 385] on link "Remove" at bounding box center [465, 386] width 46 height 61
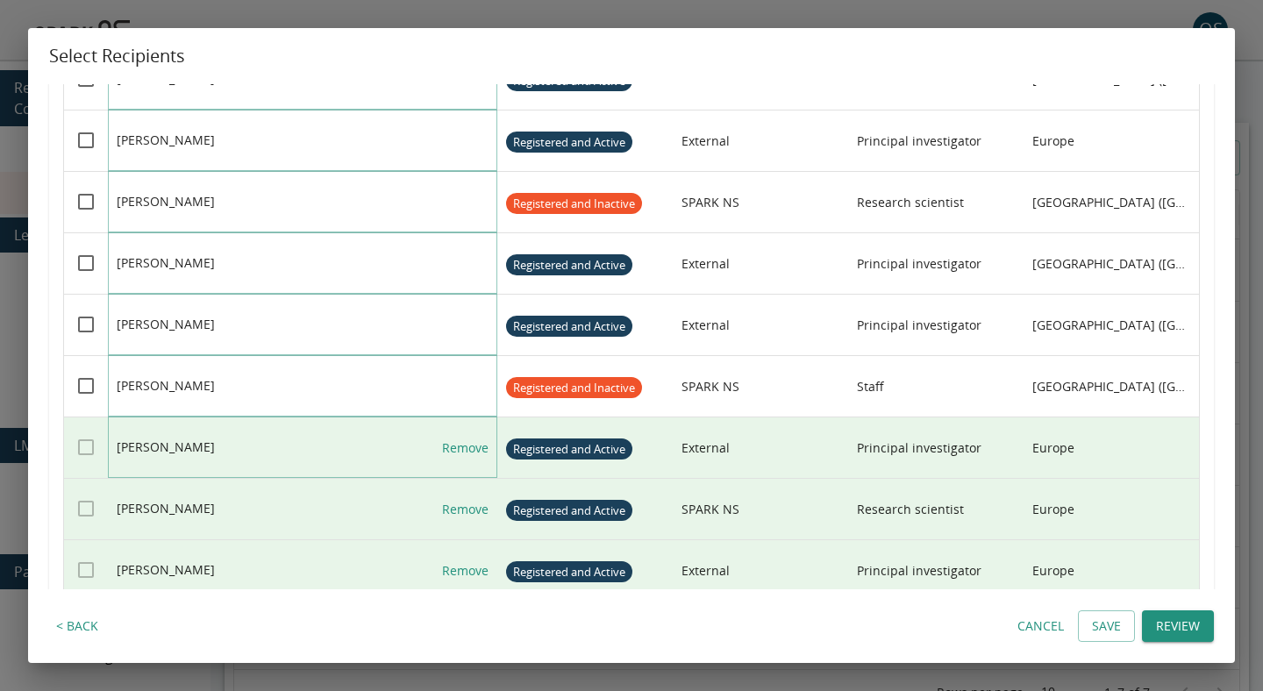
click at [462, 444] on link "Remove" at bounding box center [465, 448] width 46 height 61
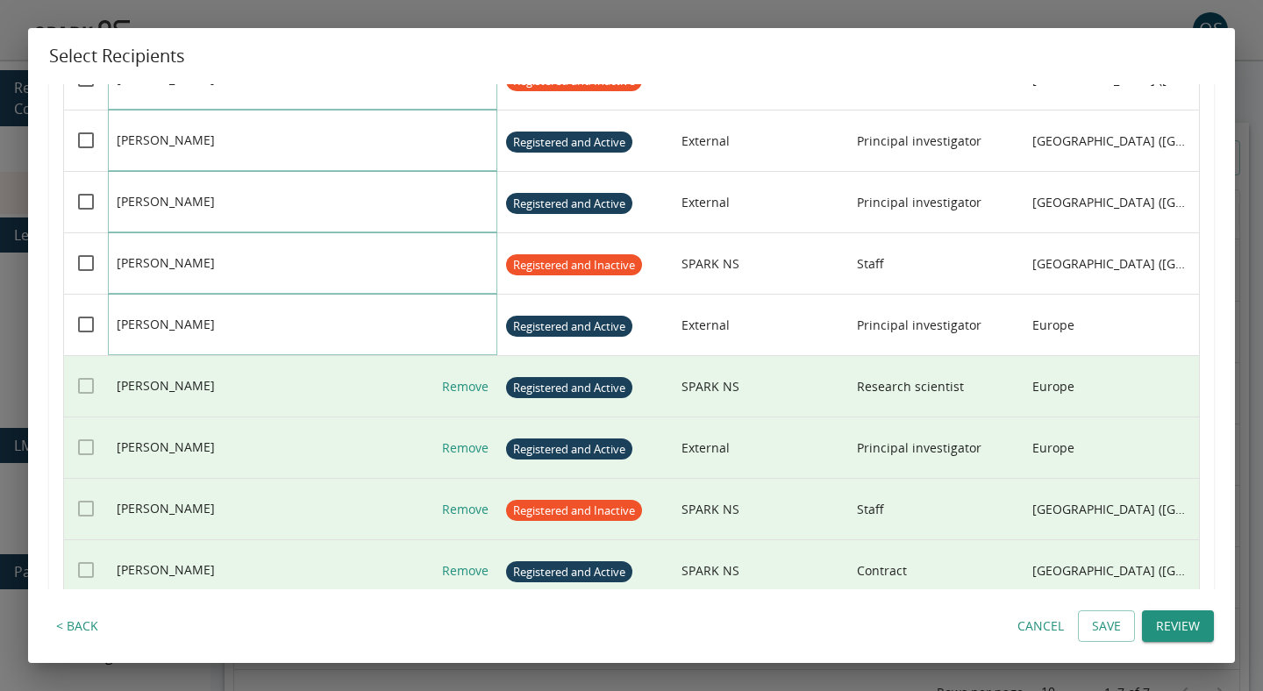
scroll to position [1748, 0]
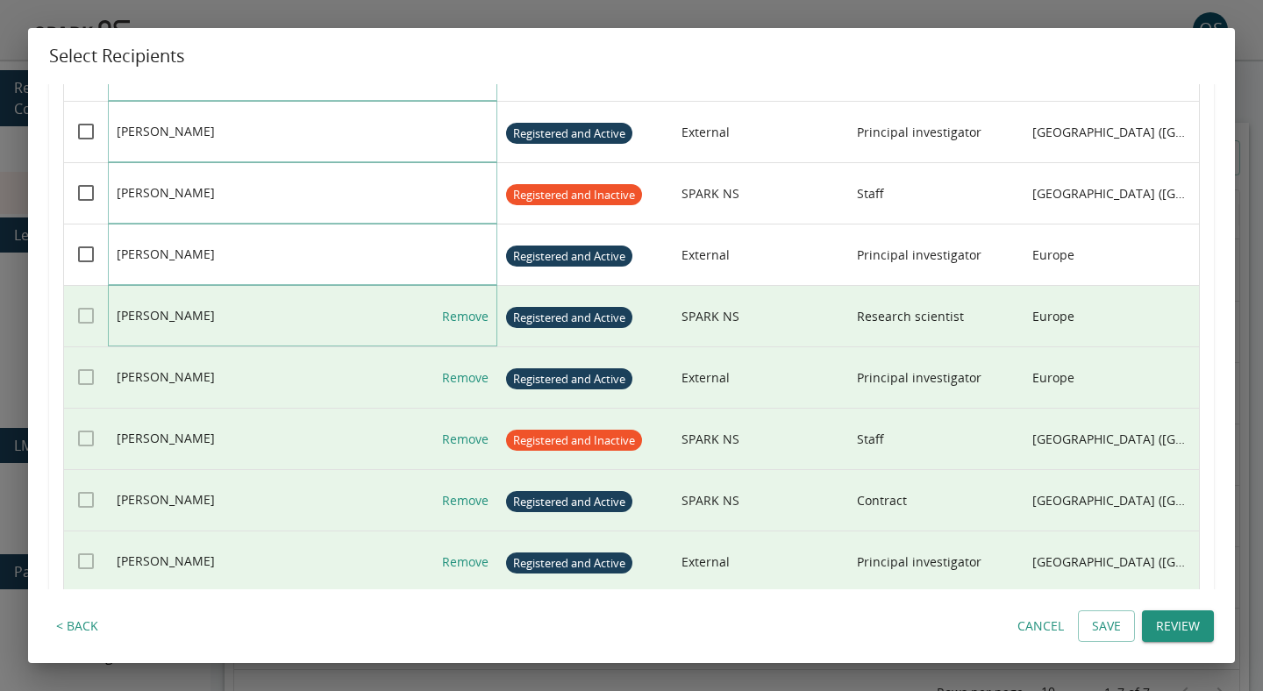
click at [474, 321] on link "Remove" at bounding box center [465, 316] width 46 height 61
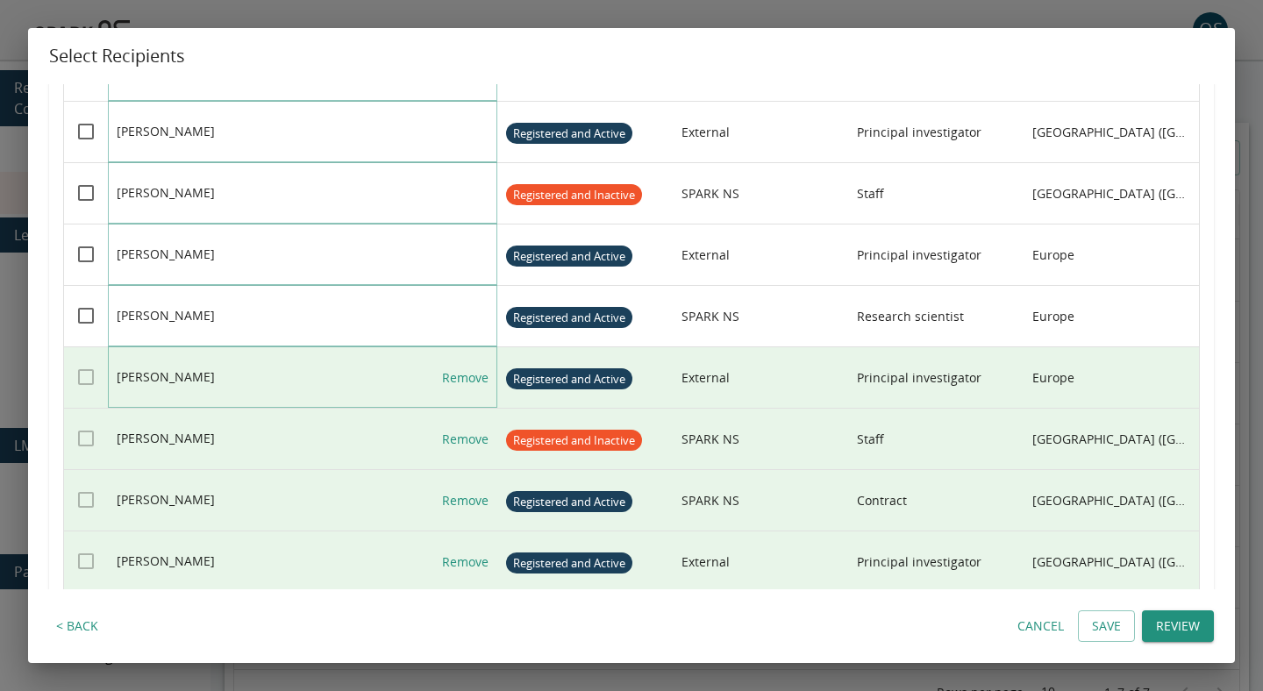
click at [474, 370] on link "Remove" at bounding box center [465, 377] width 46 height 61
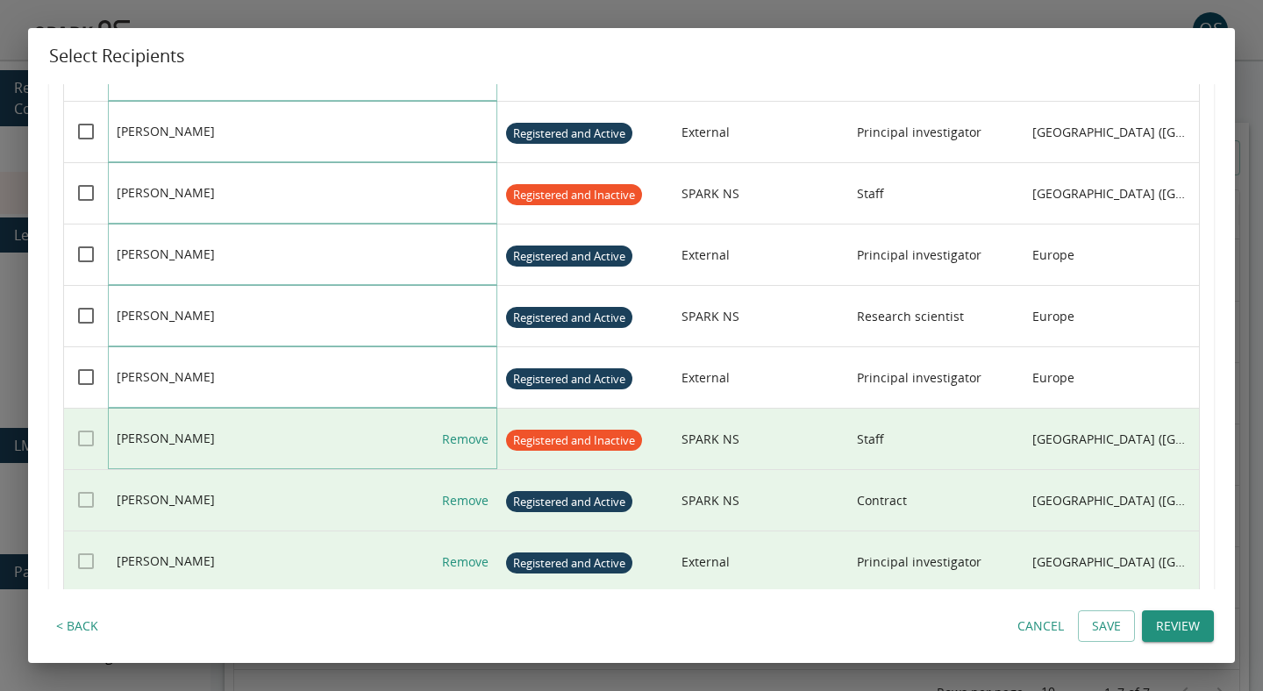
click at [467, 445] on link "Remove" at bounding box center [465, 439] width 46 height 61
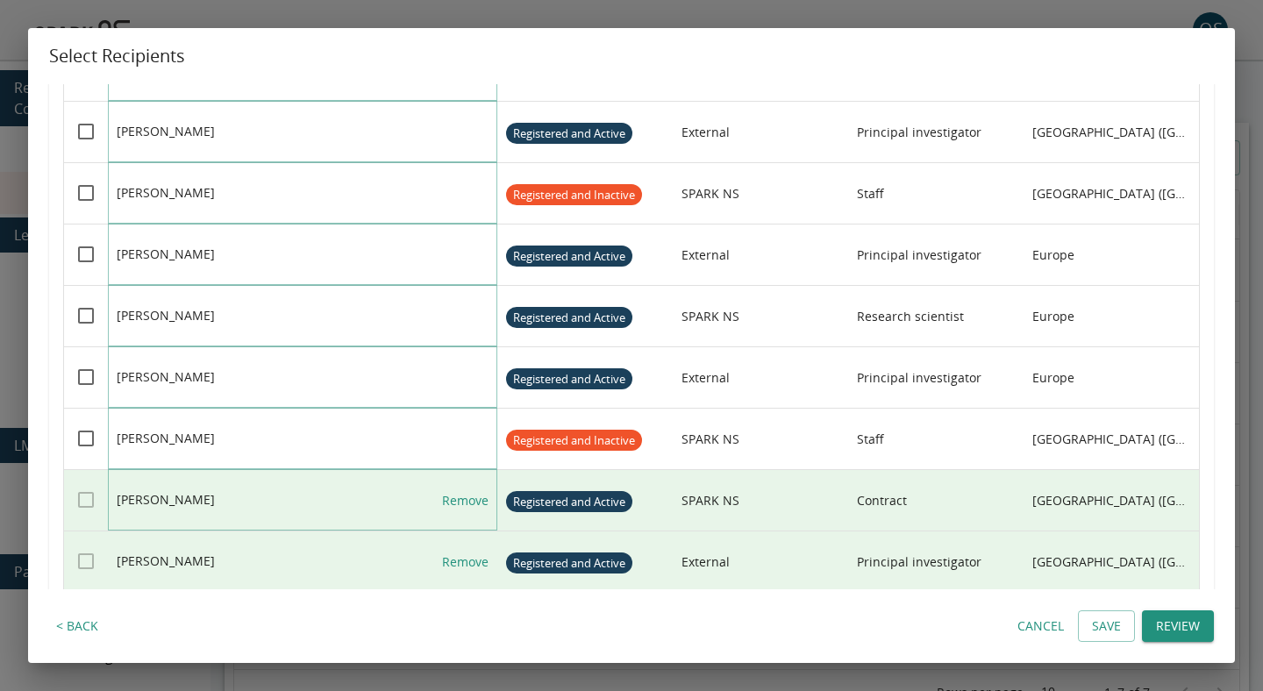
click at [467, 498] on link "Remove" at bounding box center [465, 500] width 46 height 61
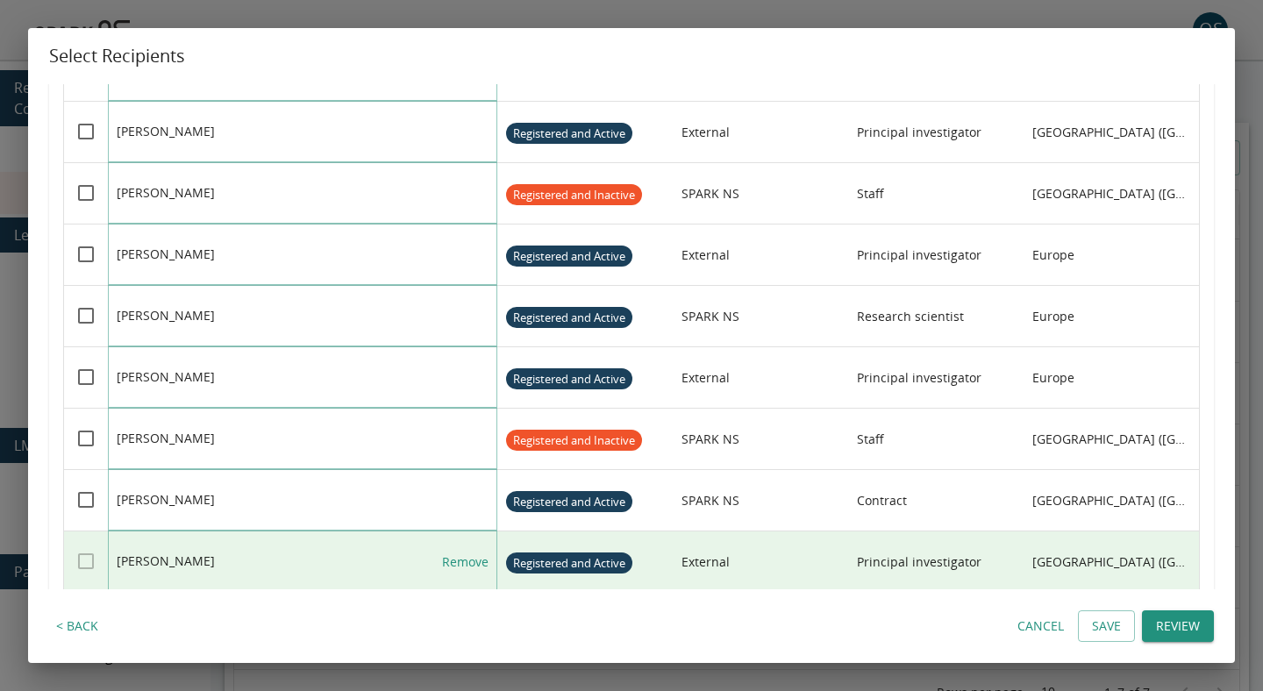
click at [469, 569] on link "Remove" at bounding box center [465, 562] width 46 height 61
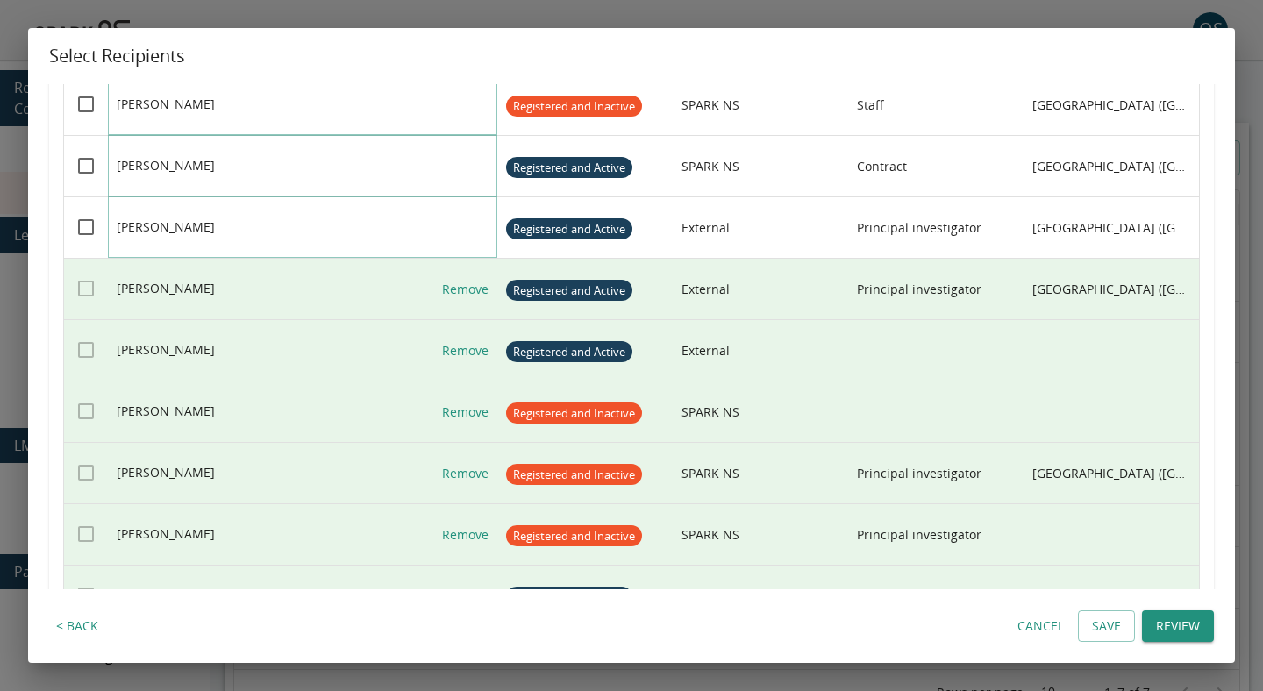
scroll to position [2123, 0]
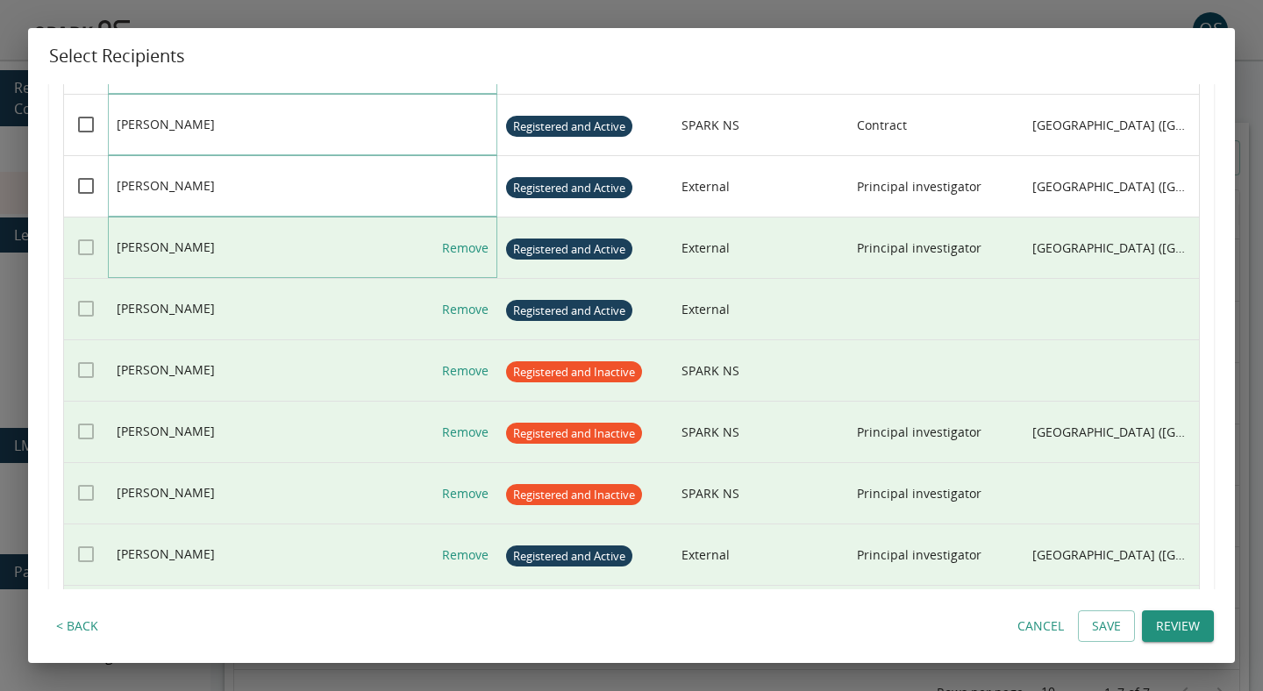
click at [468, 264] on link "Remove" at bounding box center [465, 248] width 46 height 61
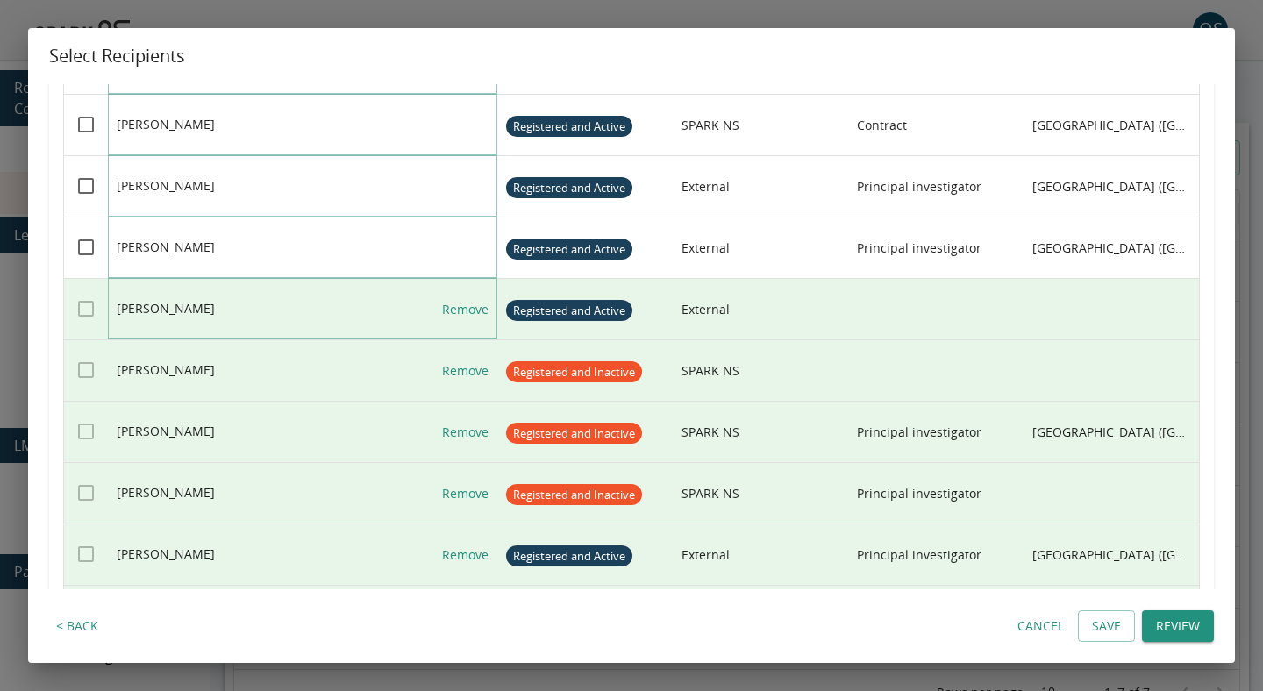
click at [468, 303] on link "Remove" at bounding box center [465, 309] width 46 height 61
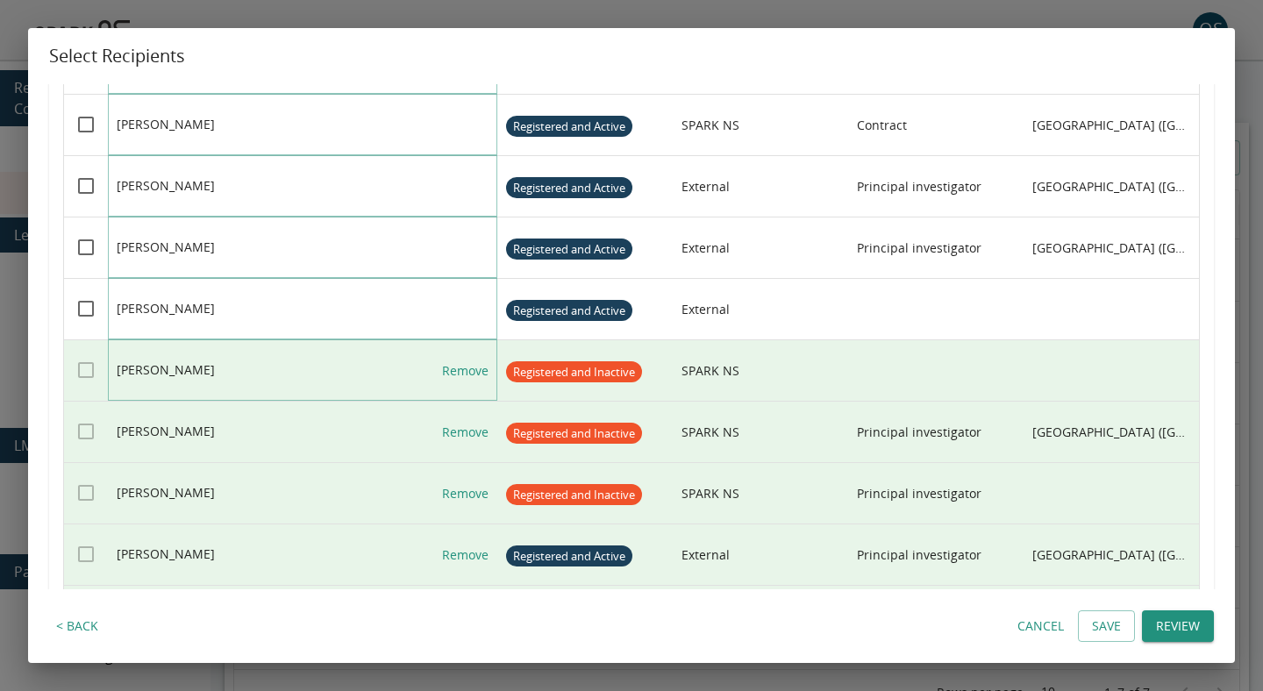
click at [468, 378] on link "Remove" at bounding box center [465, 370] width 46 height 61
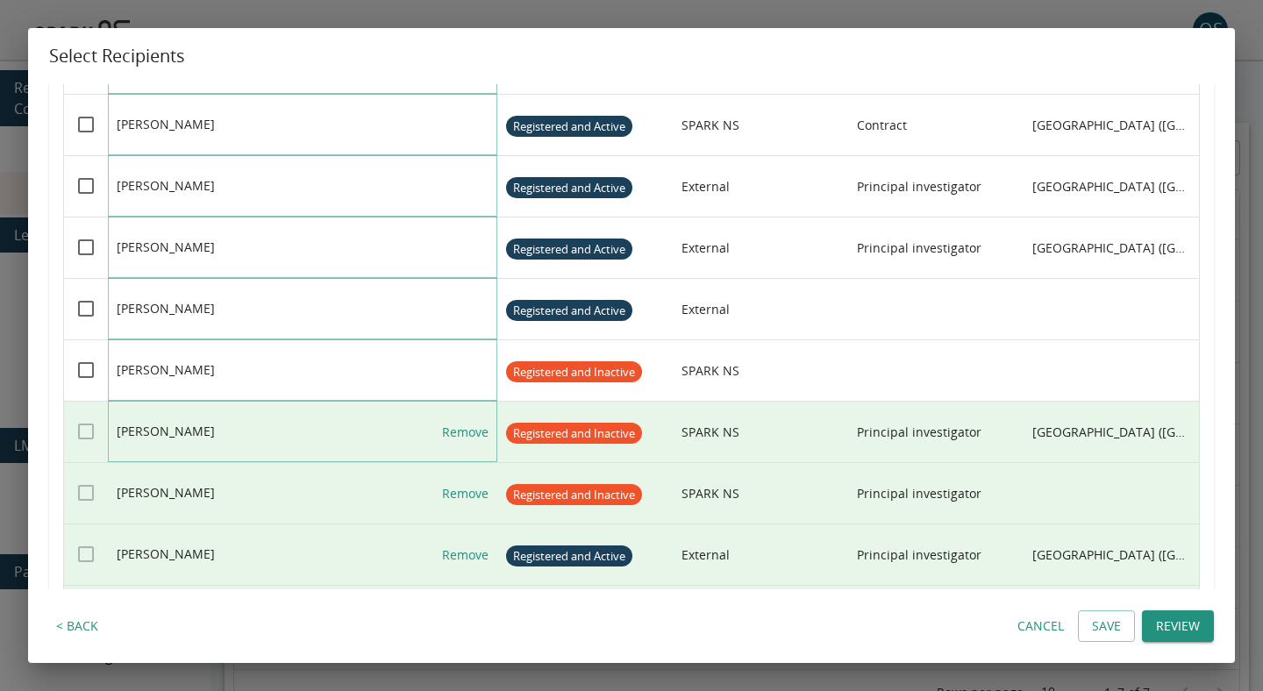
click at [468, 447] on link "Remove" at bounding box center [465, 432] width 46 height 61
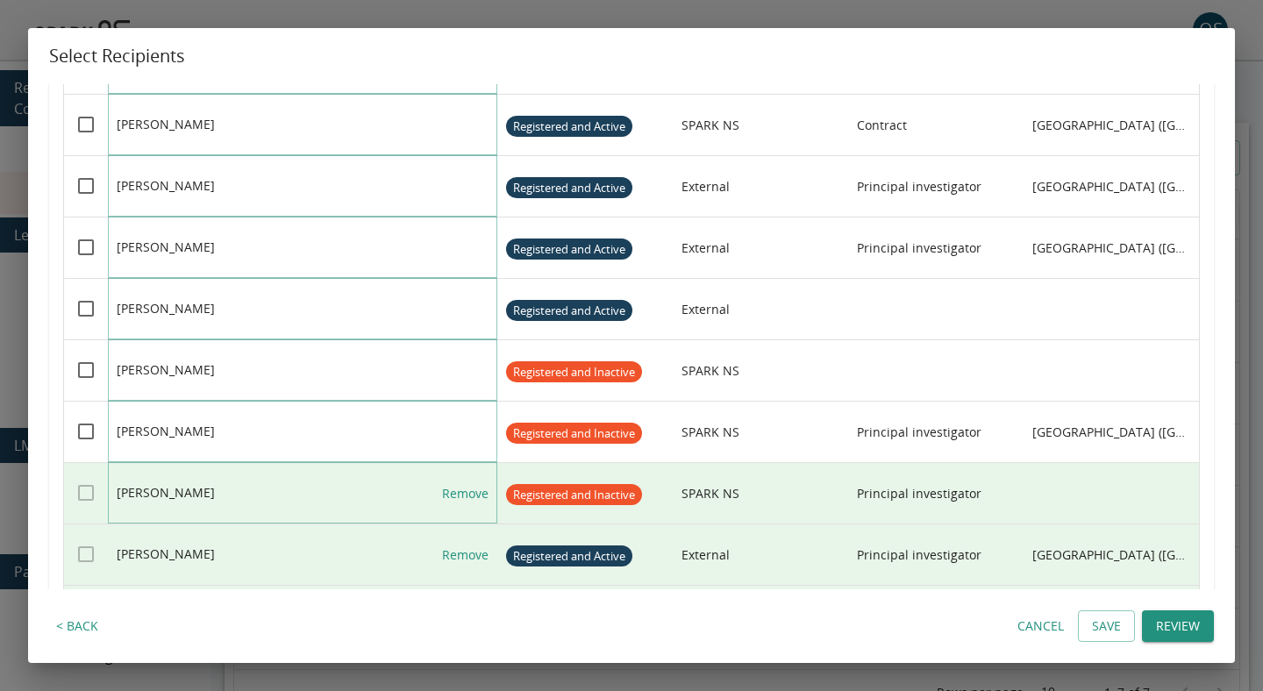
click at [468, 499] on link "Remove" at bounding box center [465, 493] width 46 height 61
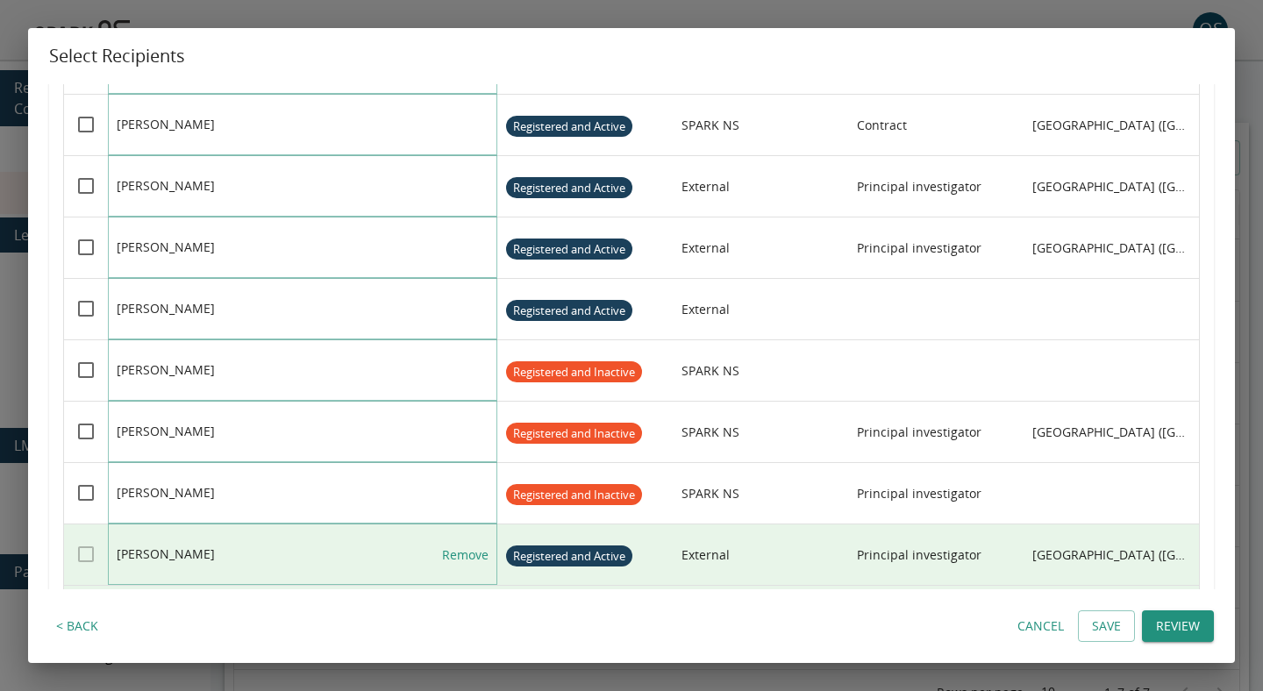
click at [469, 553] on link "Remove" at bounding box center [465, 555] width 46 height 61
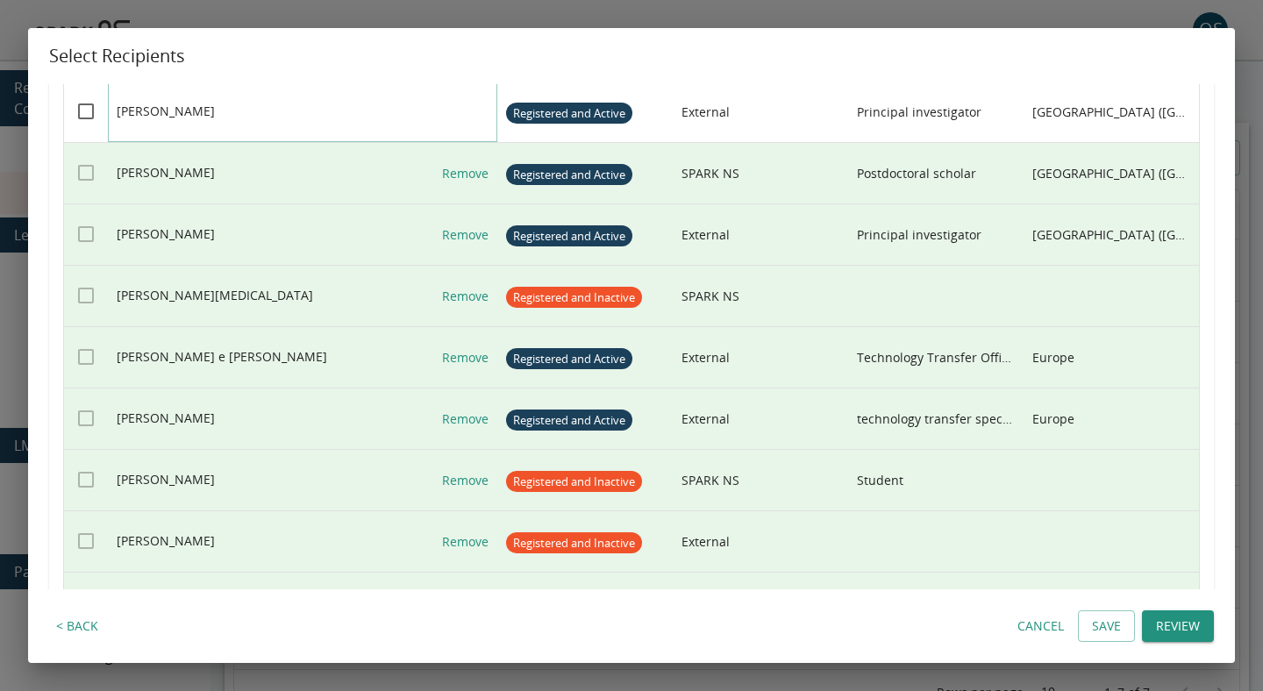
scroll to position [2565, 0]
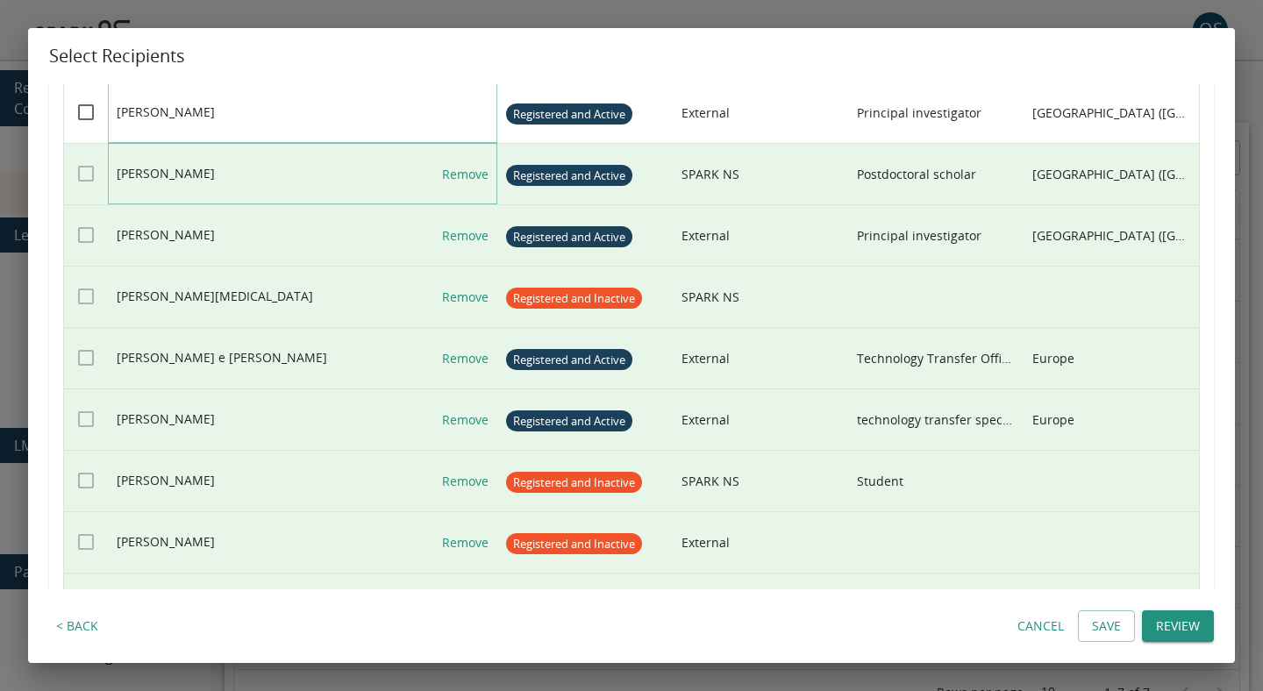
click at [475, 179] on link "Remove" at bounding box center [465, 174] width 46 height 61
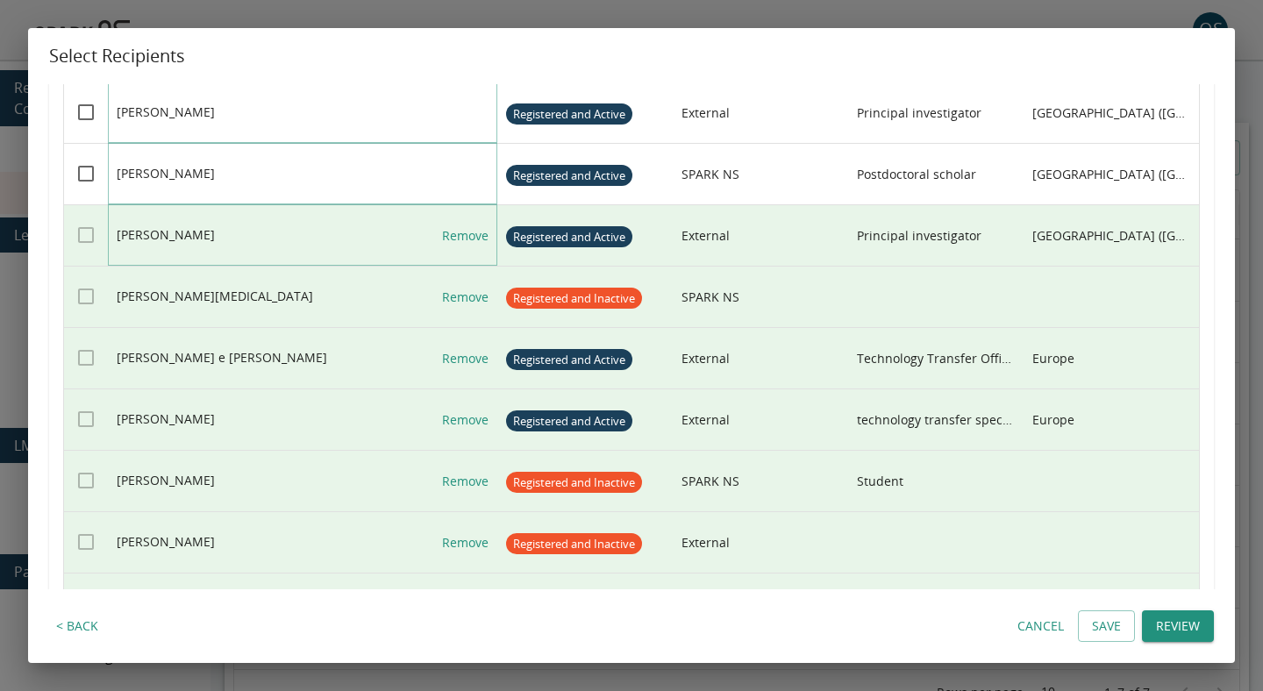
click at [475, 225] on link "Remove" at bounding box center [465, 235] width 46 height 61
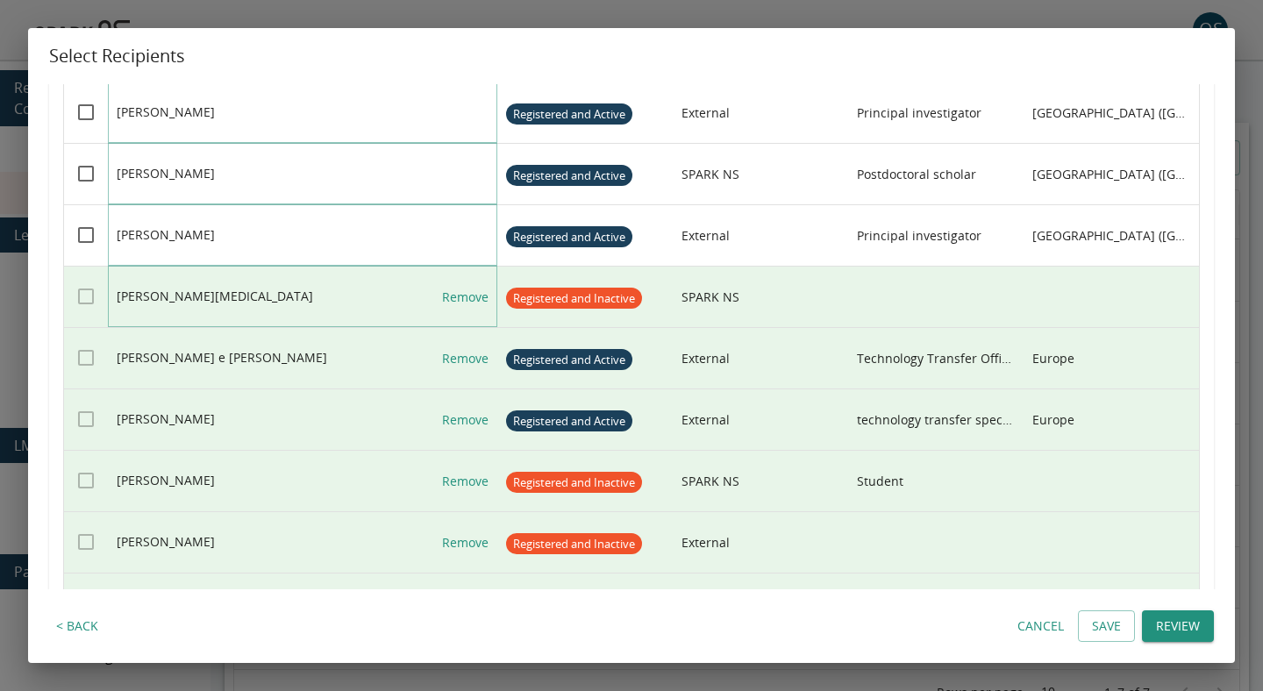
click at [473, 302] on link "Remove" at bounding box center [465, 297] width 46 height 61
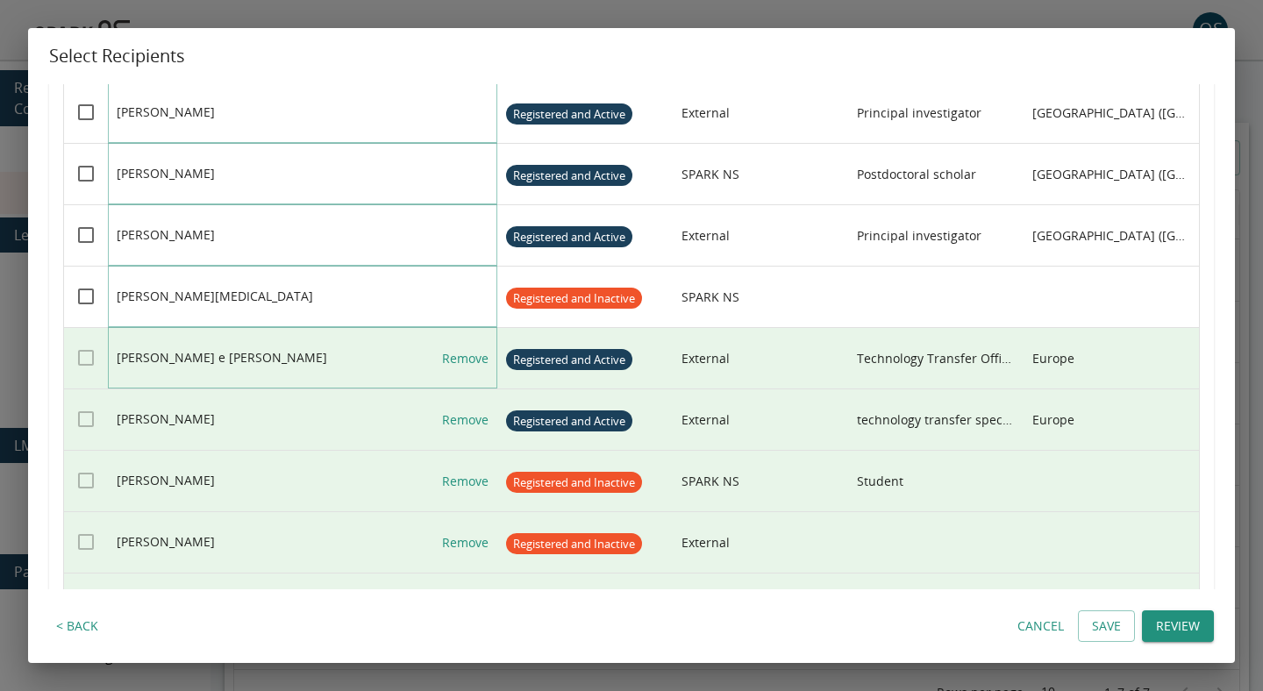
click at [472, 353] on link "Remove" at bounding box center [465, 358] width 46 height 61
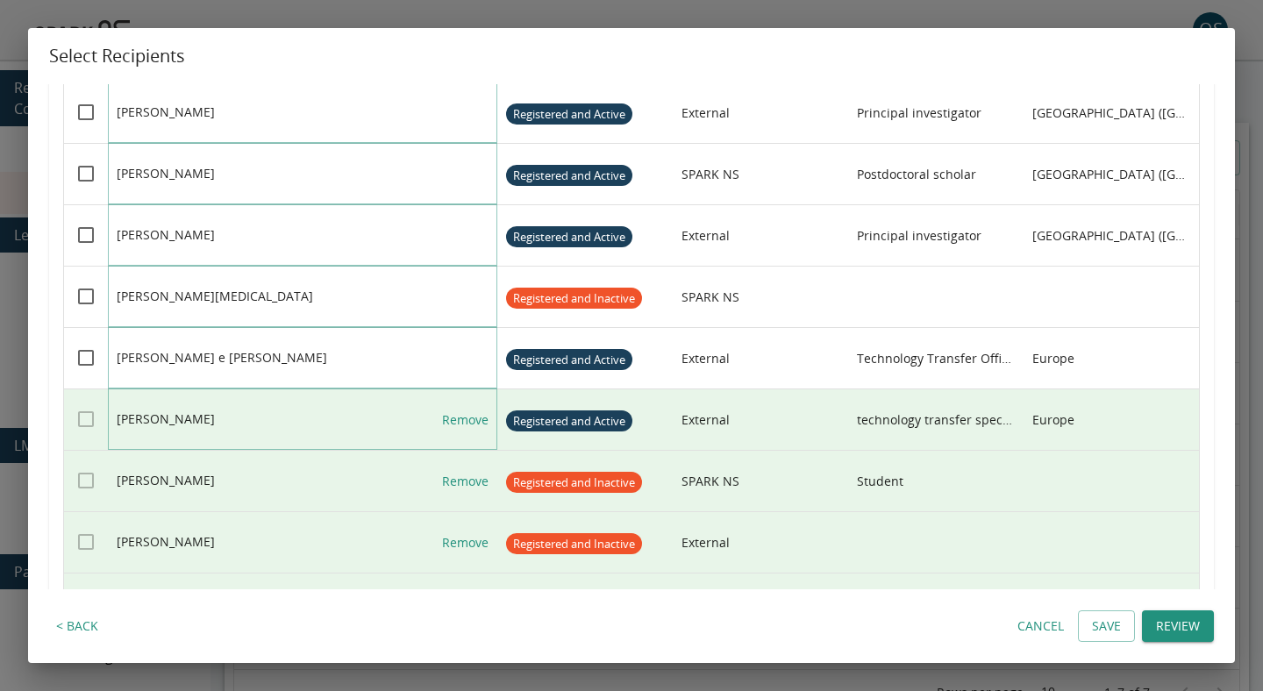
click at [457, 431] on link "Remove" at bounding box center [465, 420] width 46 height 61
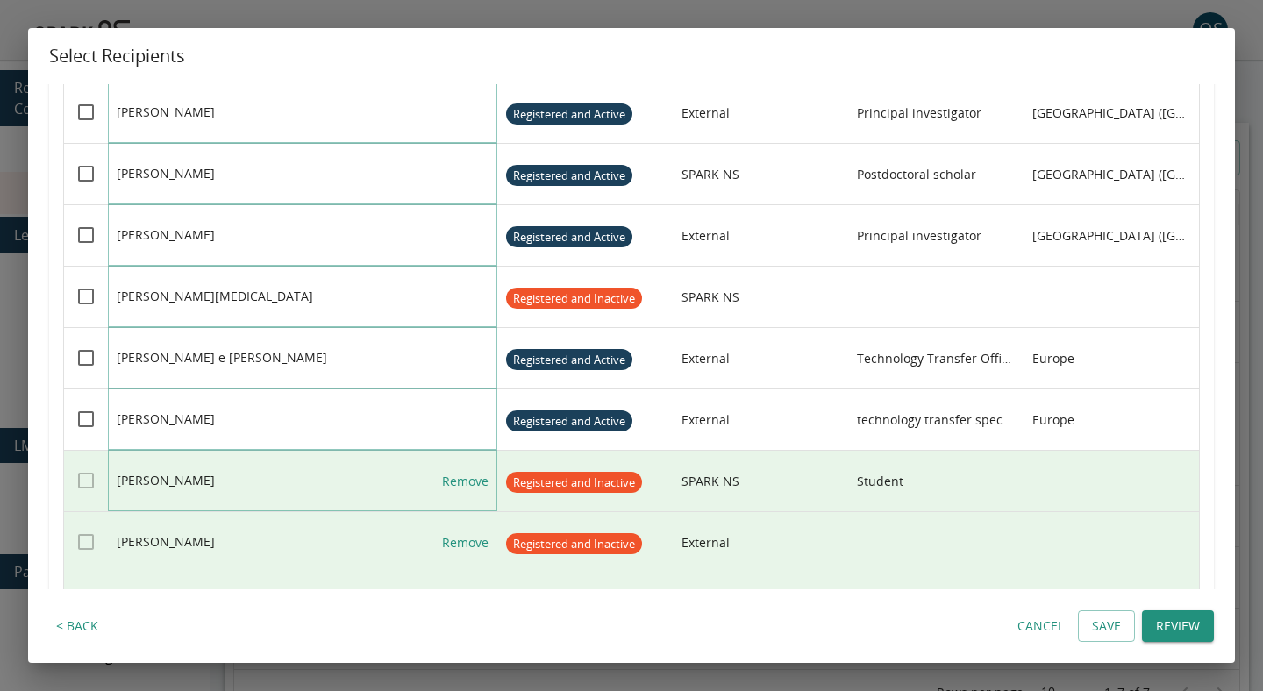
click at [457, 497] on link "Remove" at bounding box center [465, 481] width 46 height 61
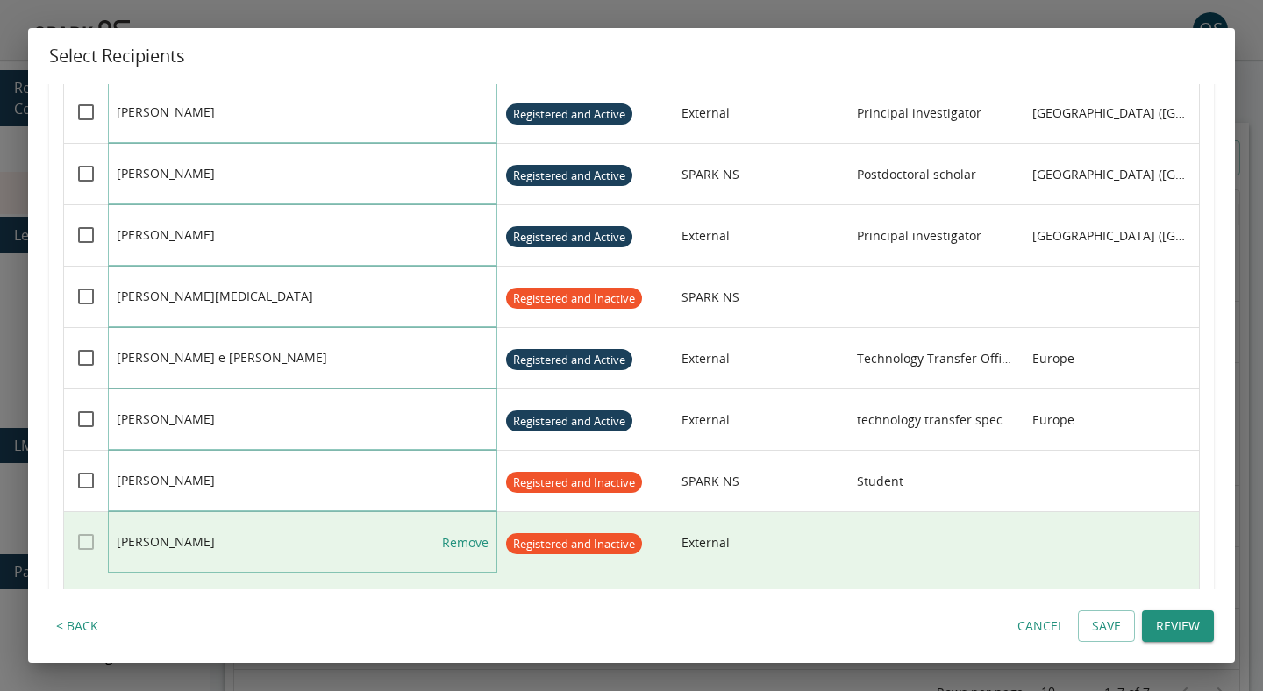
click at [458, 533] on link "Remove" at bounding box center [465, 542] width 46 height 61
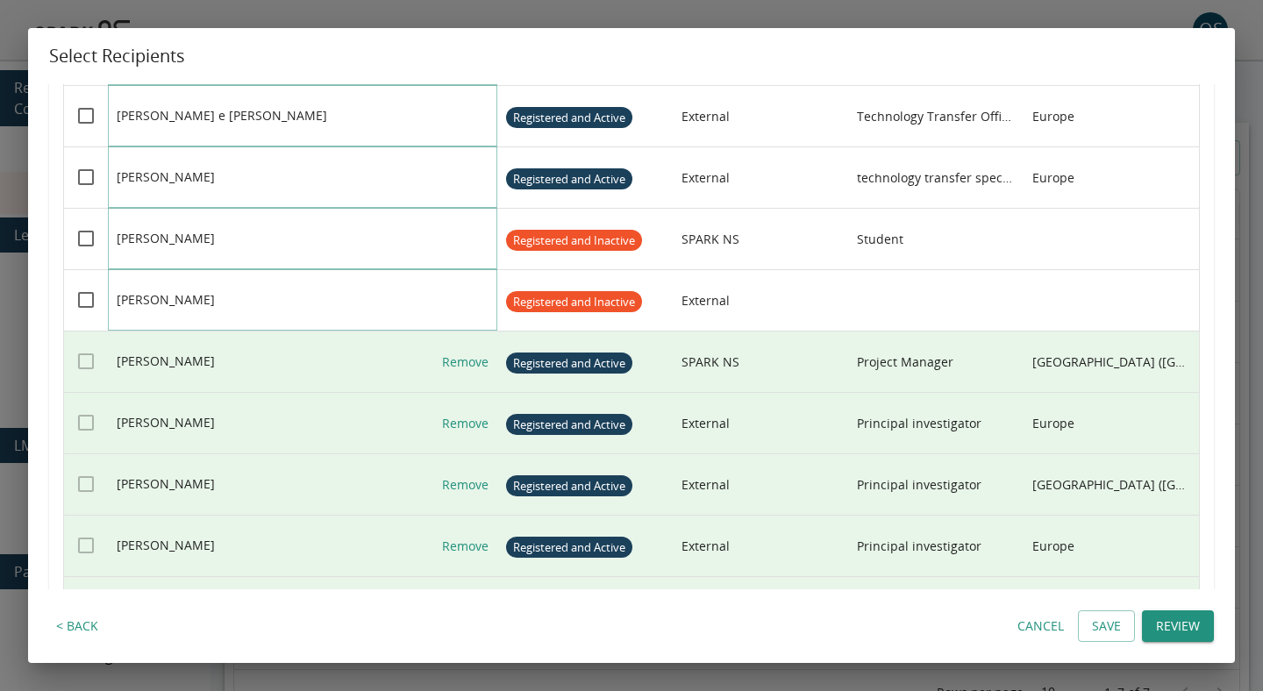
scroll to position [2868, 0]
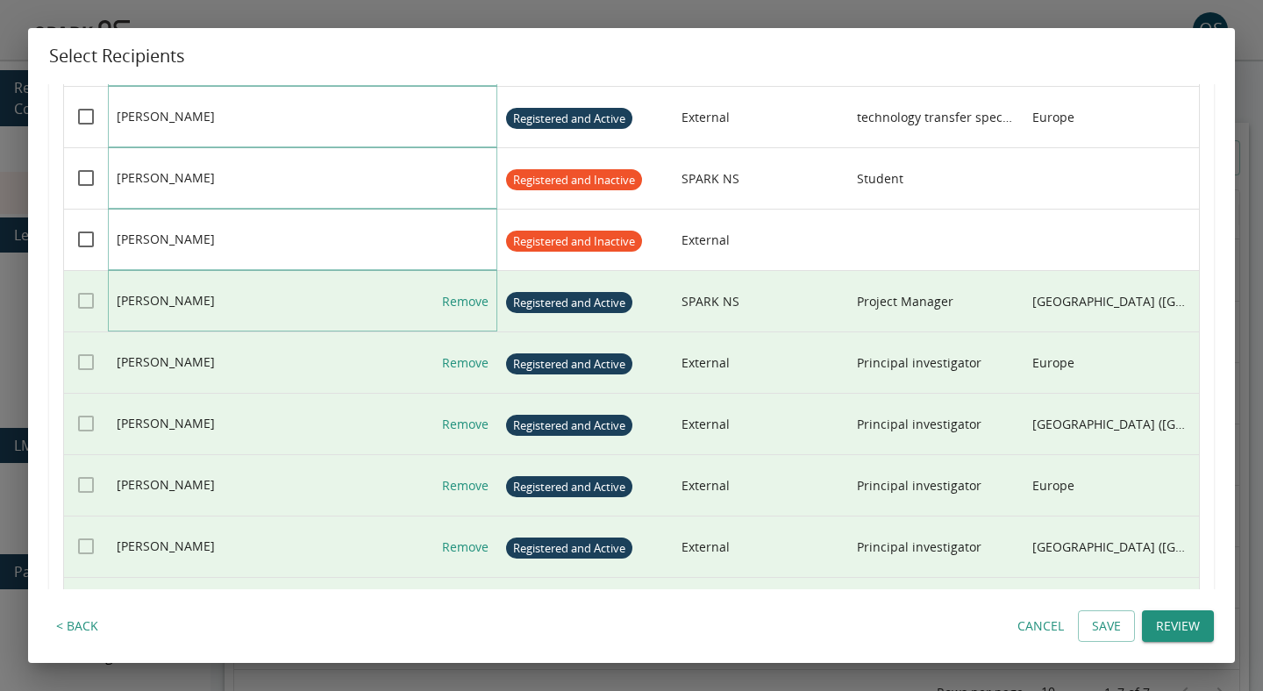
click at [468, 306] on link "Remove" at bounding box center [465, 301] width 46 height 61
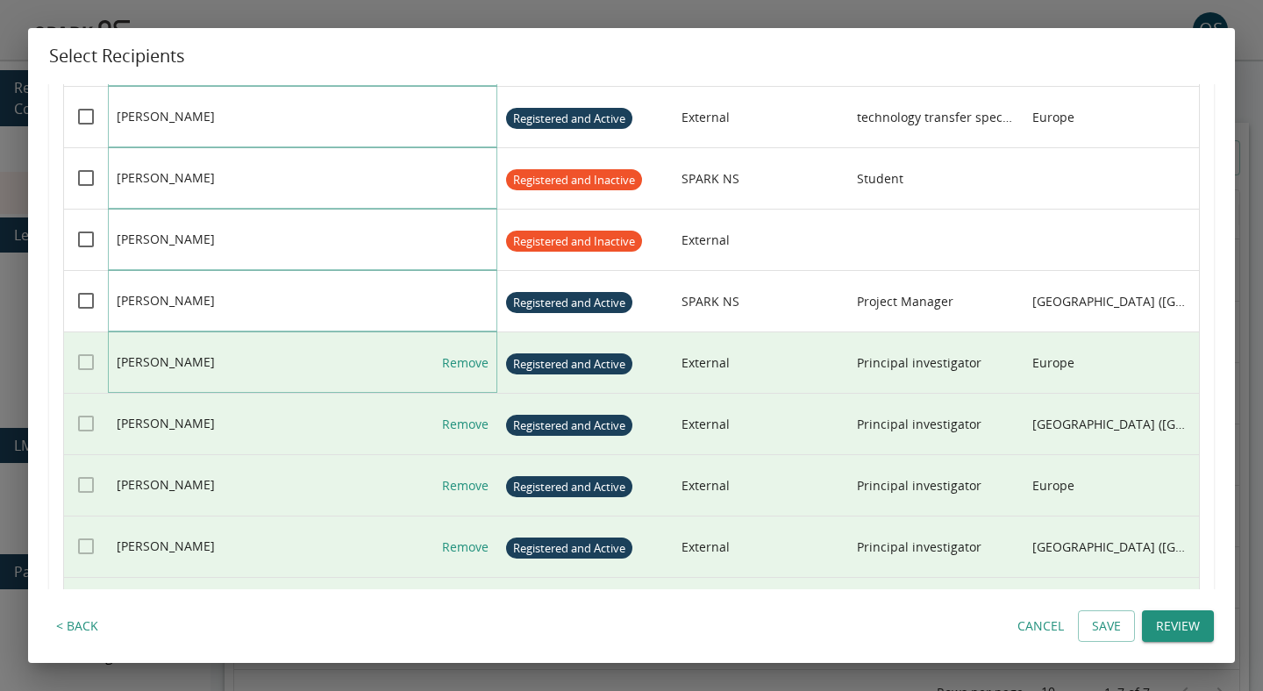
click at [468, 346] on link "Remove" at bounding box center [465, 363] width 46 height 61
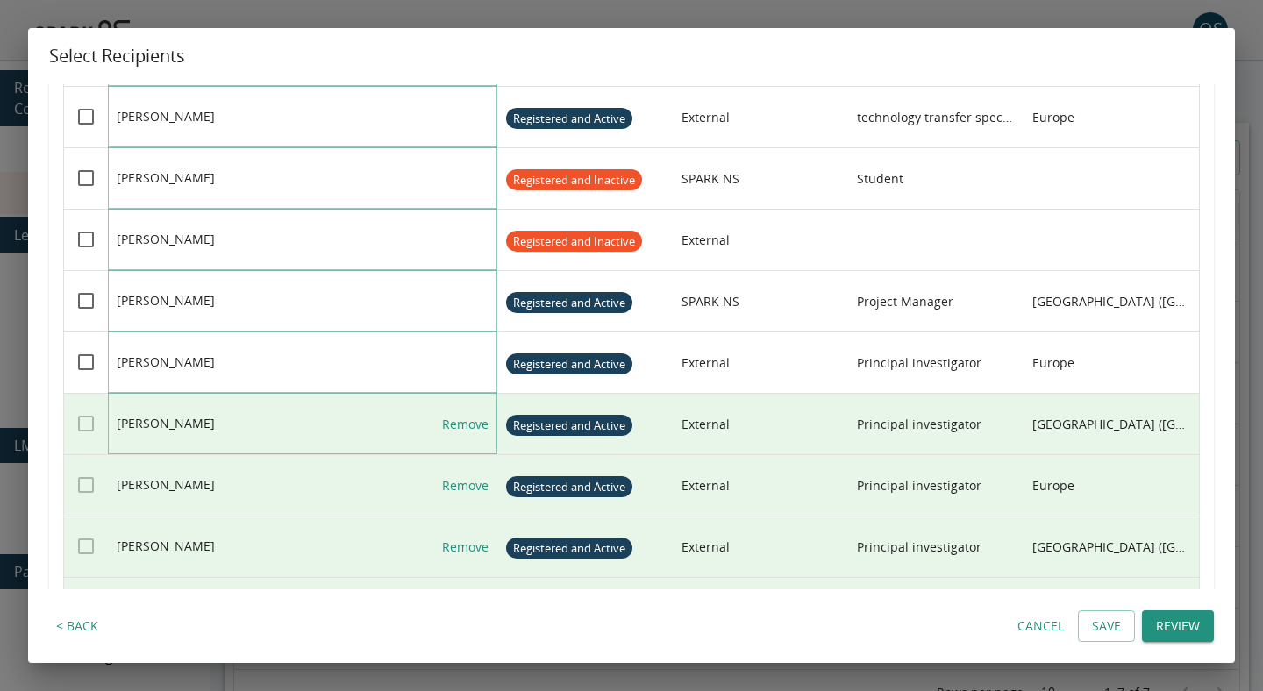
click at [468, 411] on link "Remove" at bounding box center [465, 424] width 46 height 61
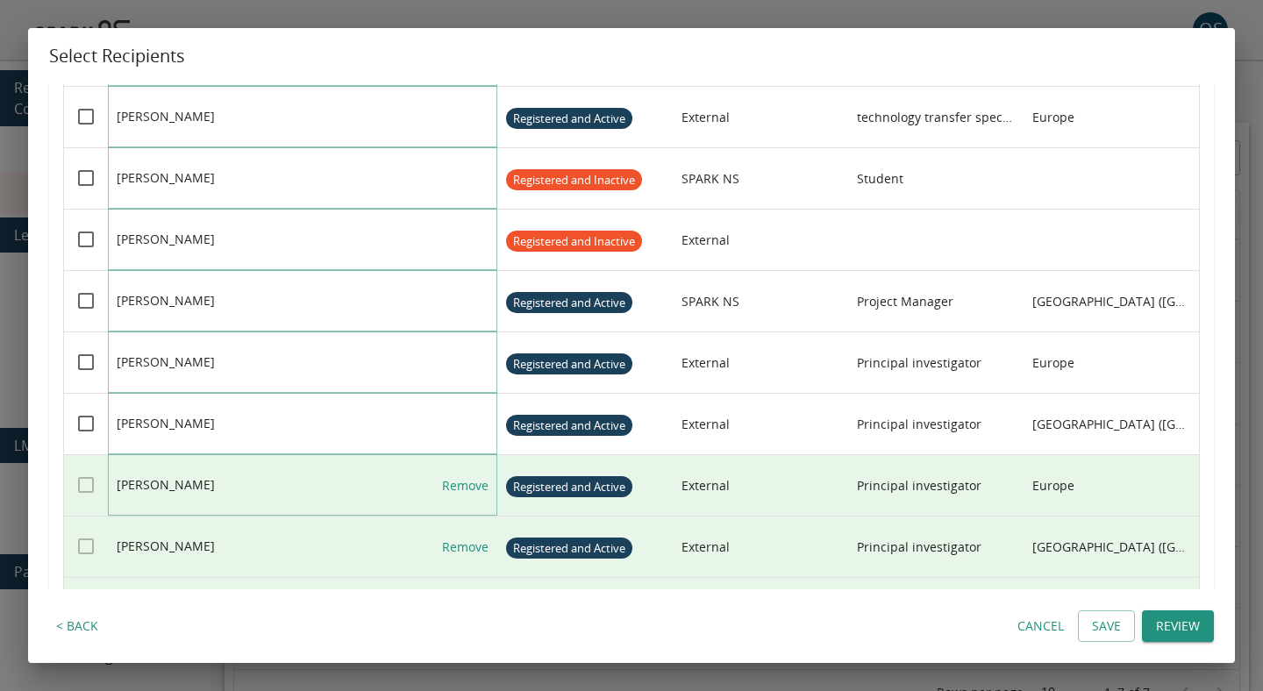
click at [470, 480] on link "Remove" at bounding box center [465, 485] width 46 height 61
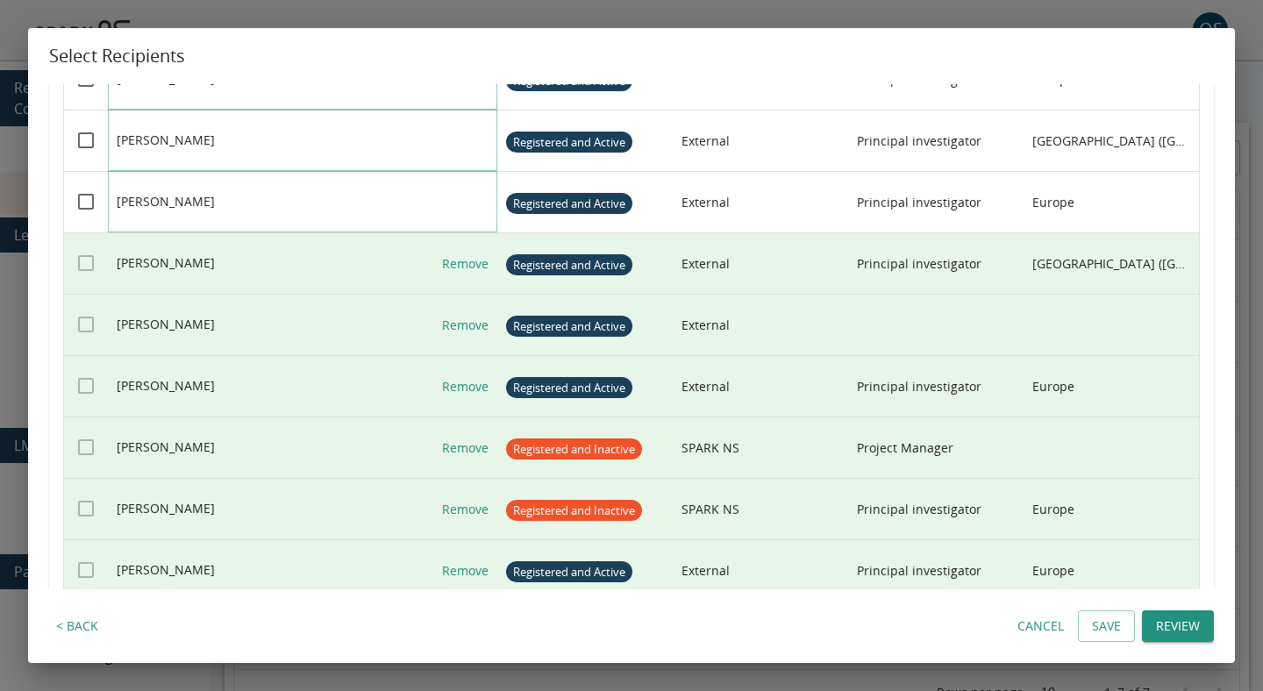
scroll to position [3162, 0]
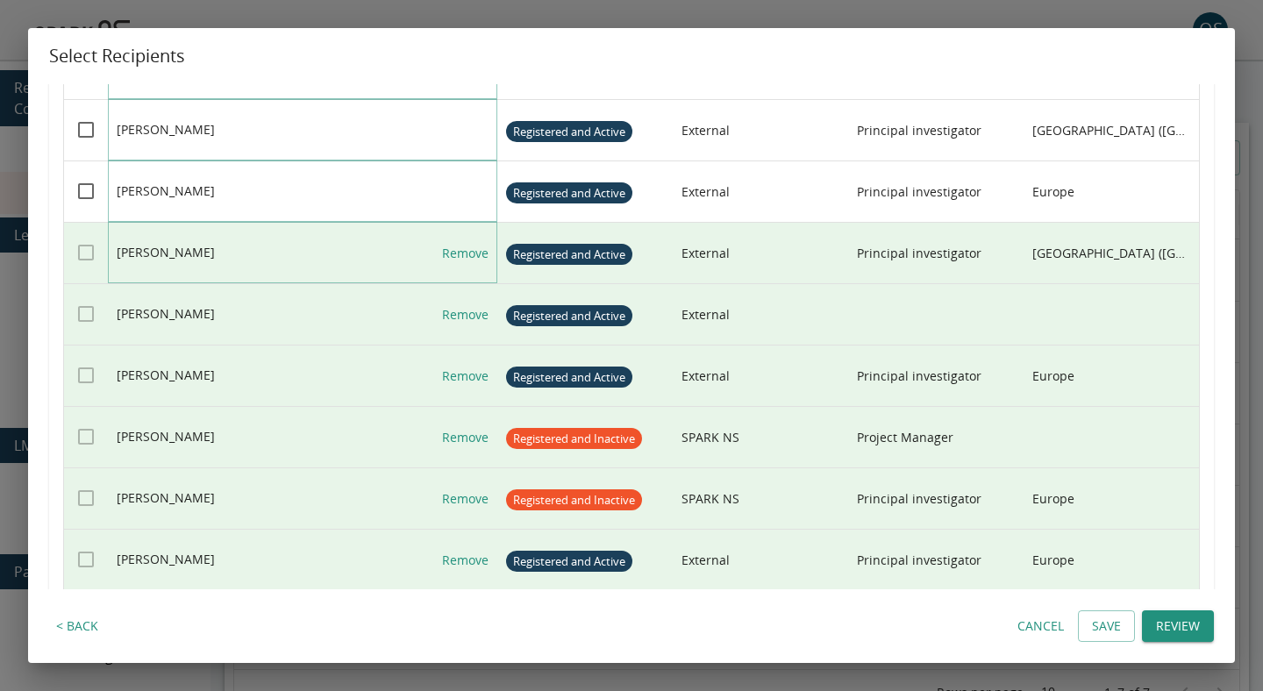
click at [475, 254] on link "Remove" at bounding box center [465, 253] width 46 height 61
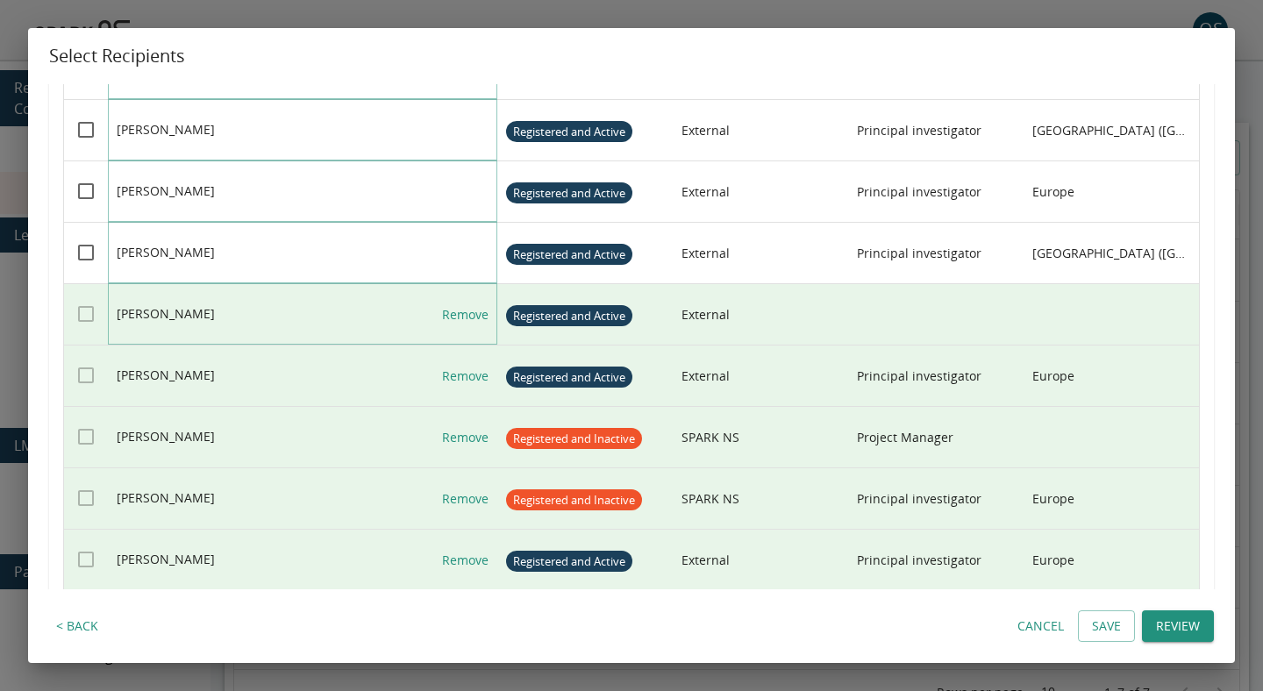
click at [475, 326] on link "Remove" at bounding box center [465, 314] width 46 height 61
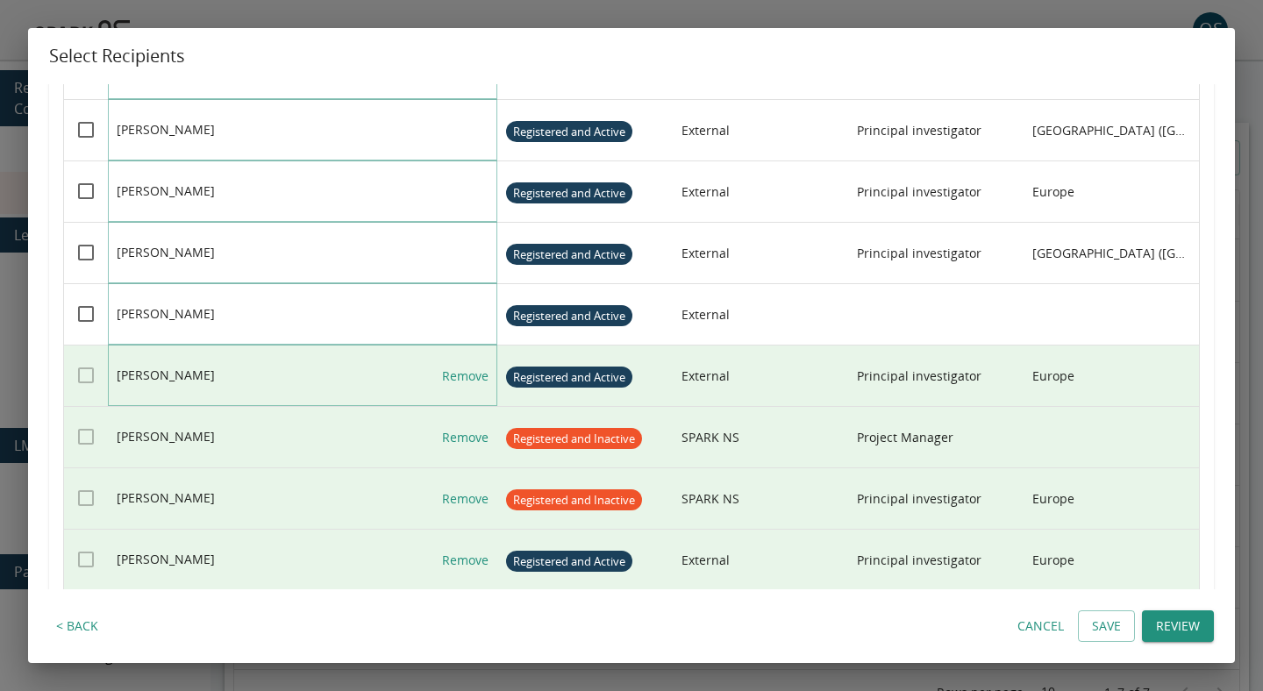
click at [474, 368] on link "Remove" at bounding box center [465, 376] width 46 height 61
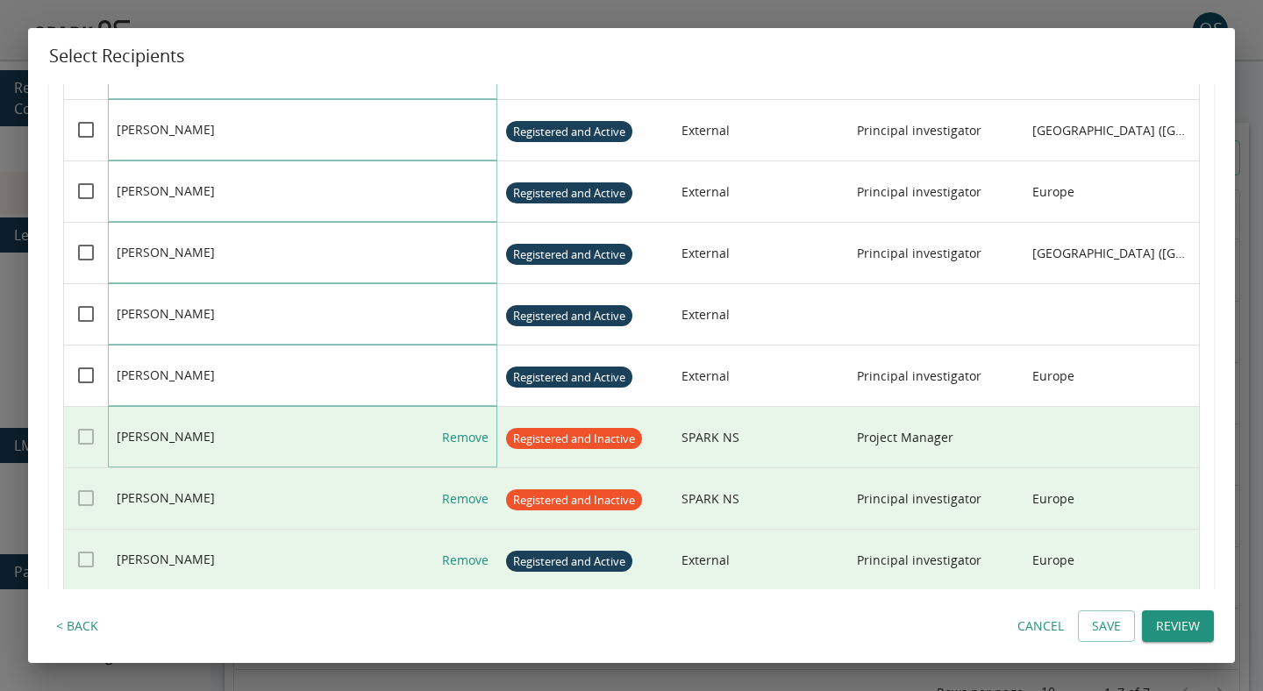
click at [473, 428] on link "Remove" at bounding box center [465, 437] width 46 height 61
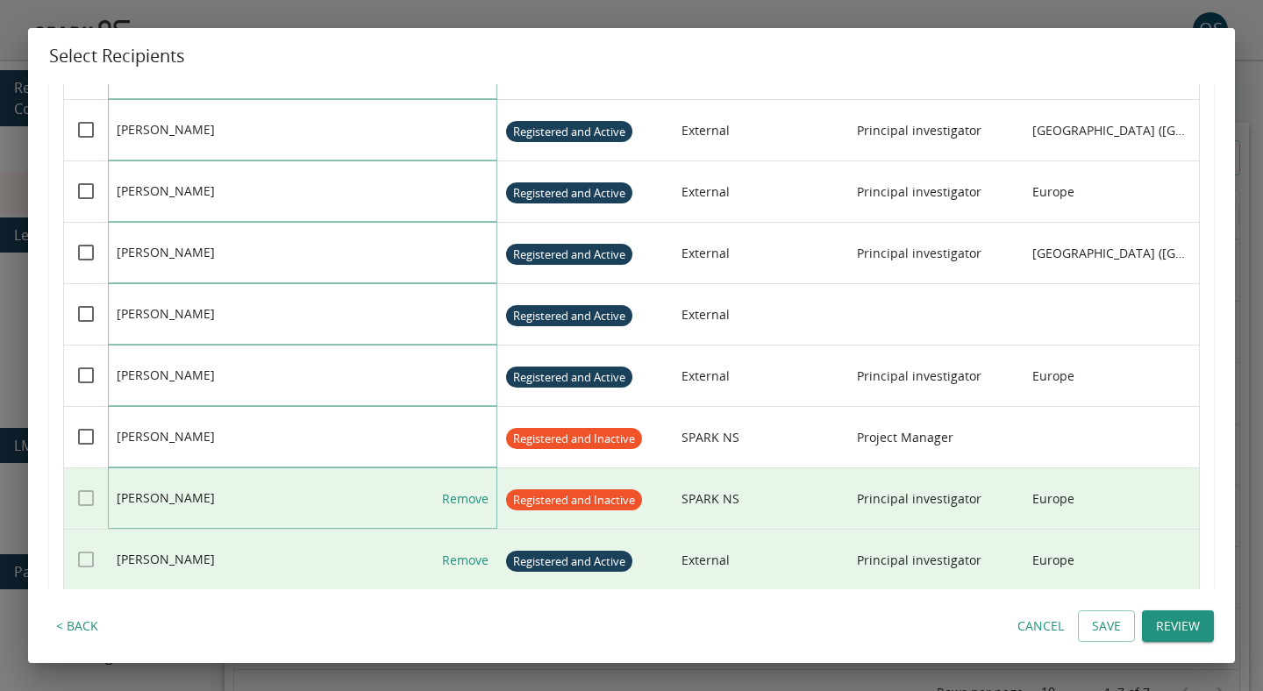
click at [473, 498] on link "Remove" at bounding box center [465, 498] width 46 height 61
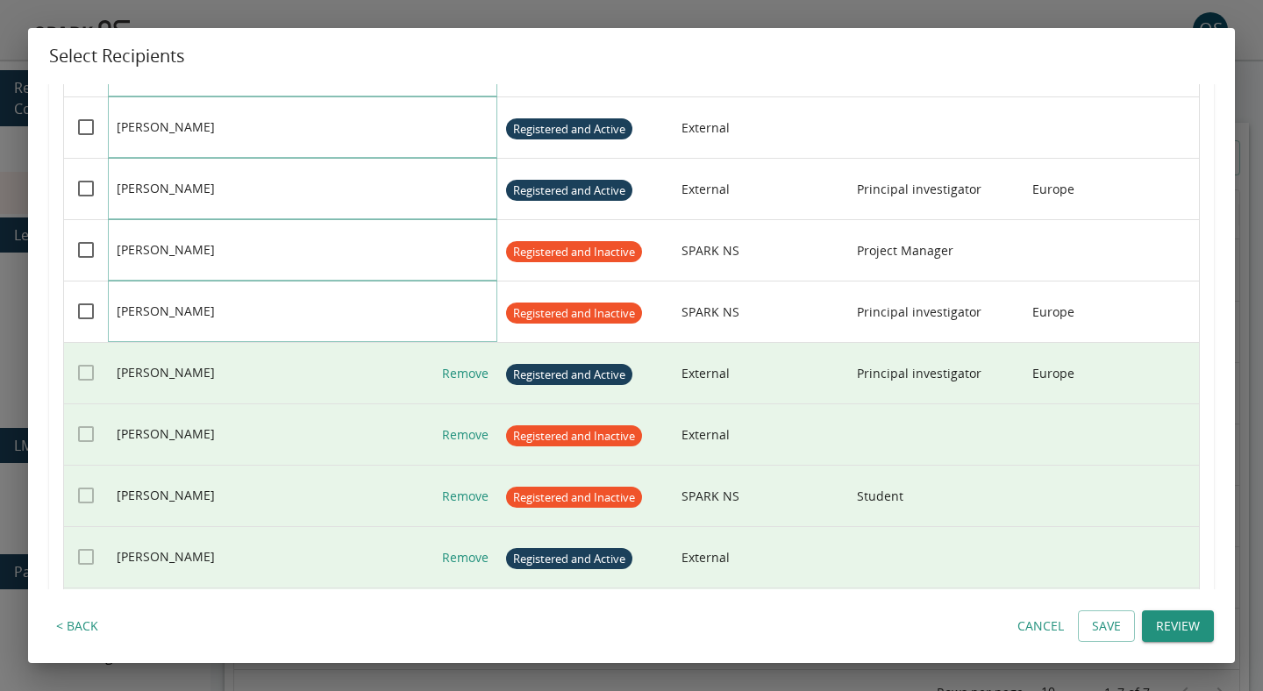
scroll to position [3468, 0]
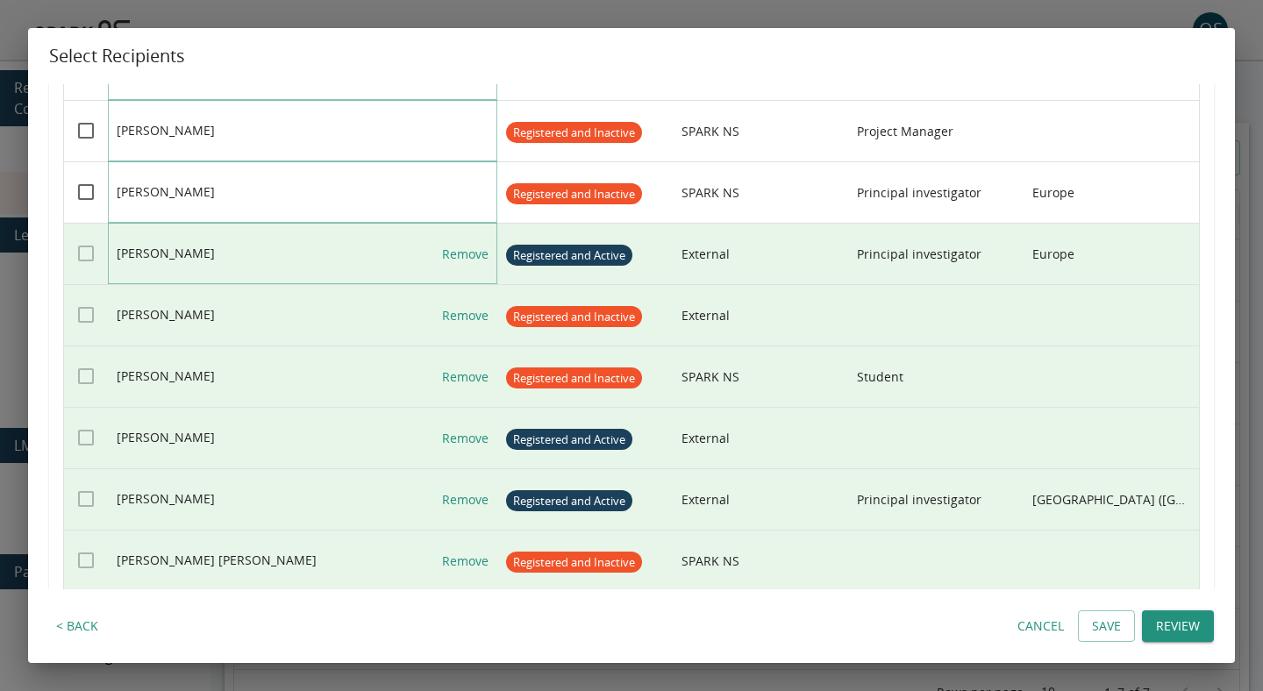
click at [461, 268] on link "Remove" at bounding box center [465, 254] width 46 height 61
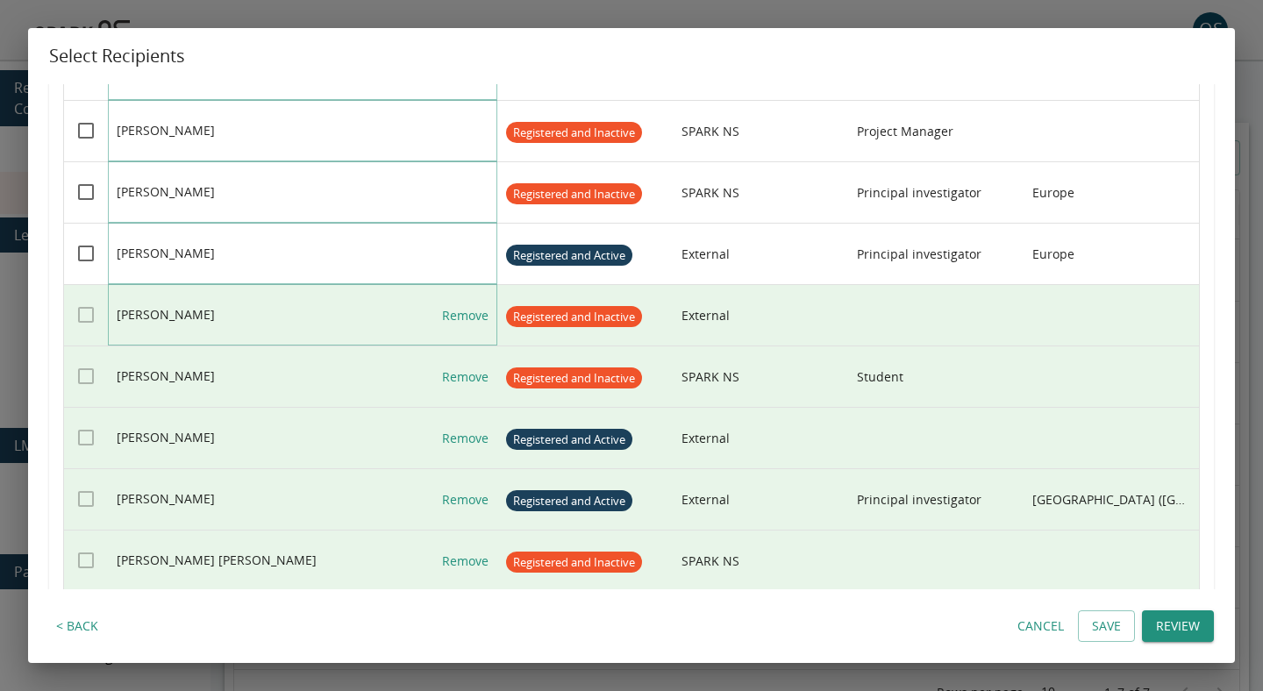
click at [461, 318] on link "Remove" at bounding box center [465, 315] width 46 height 61
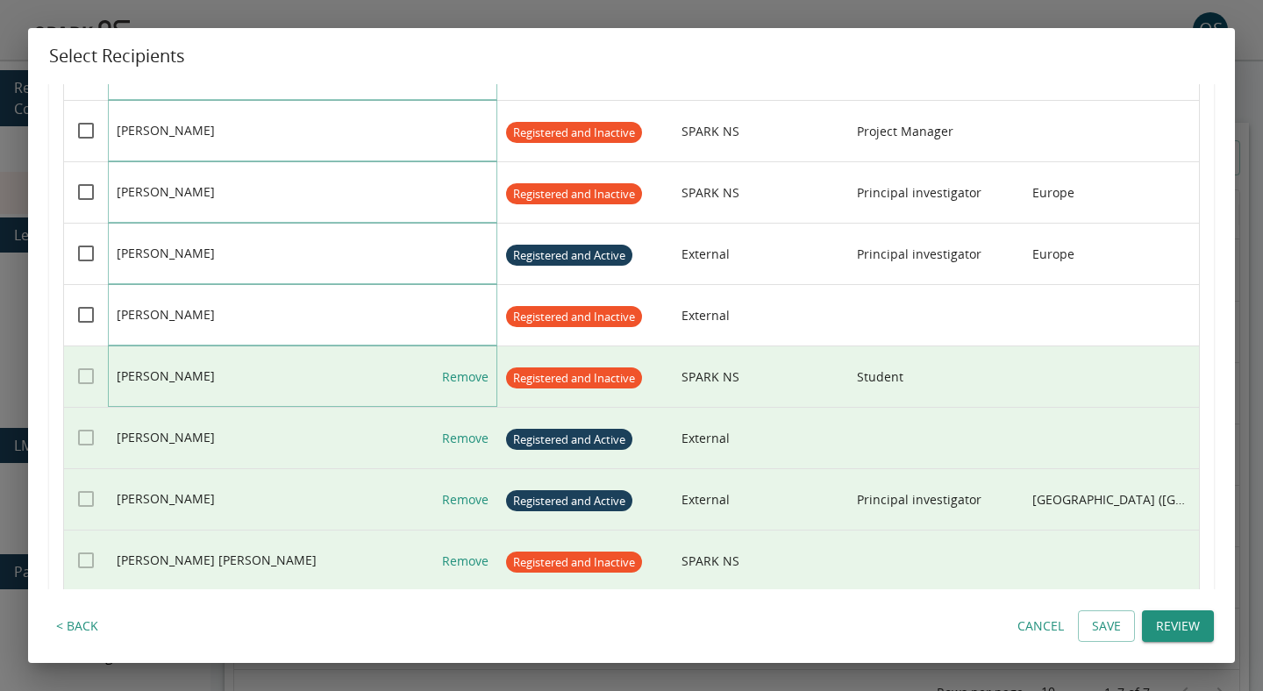
click at [461, 369] on link "Remove" at bounding box center [465, 377] width 46 height 61
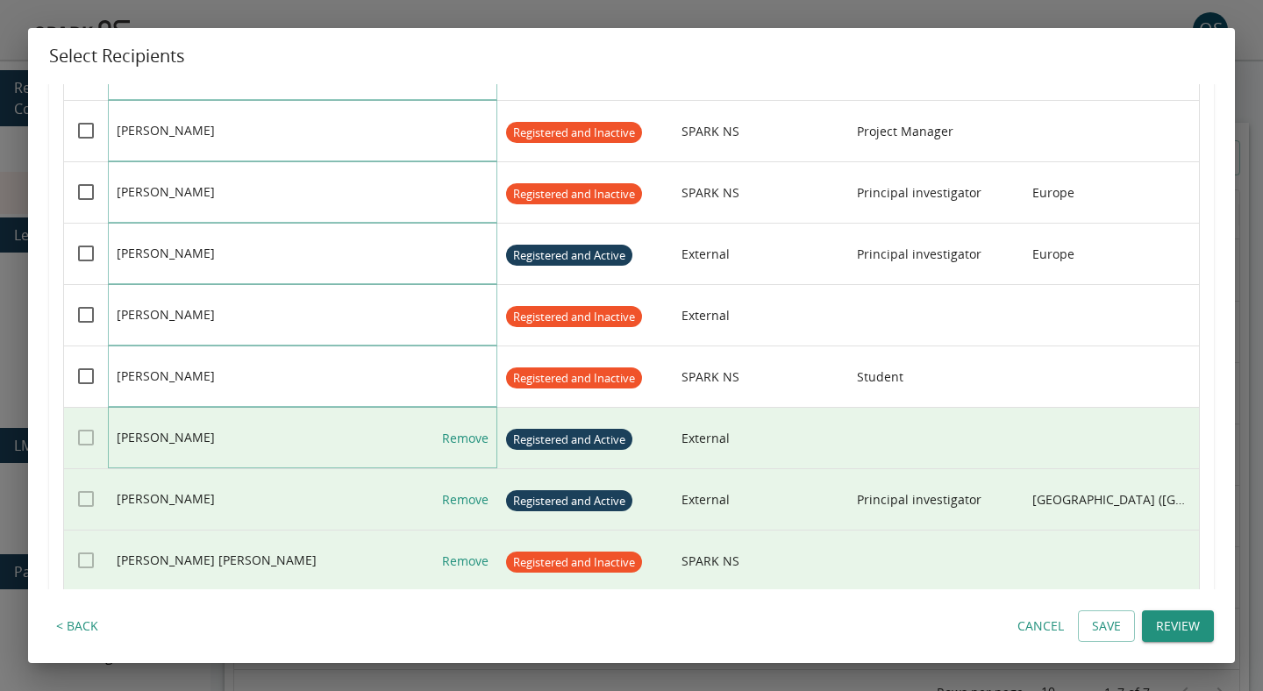
click at [459, 447] on link "Remove" at bounding box center [465, 438] width 46 height 61
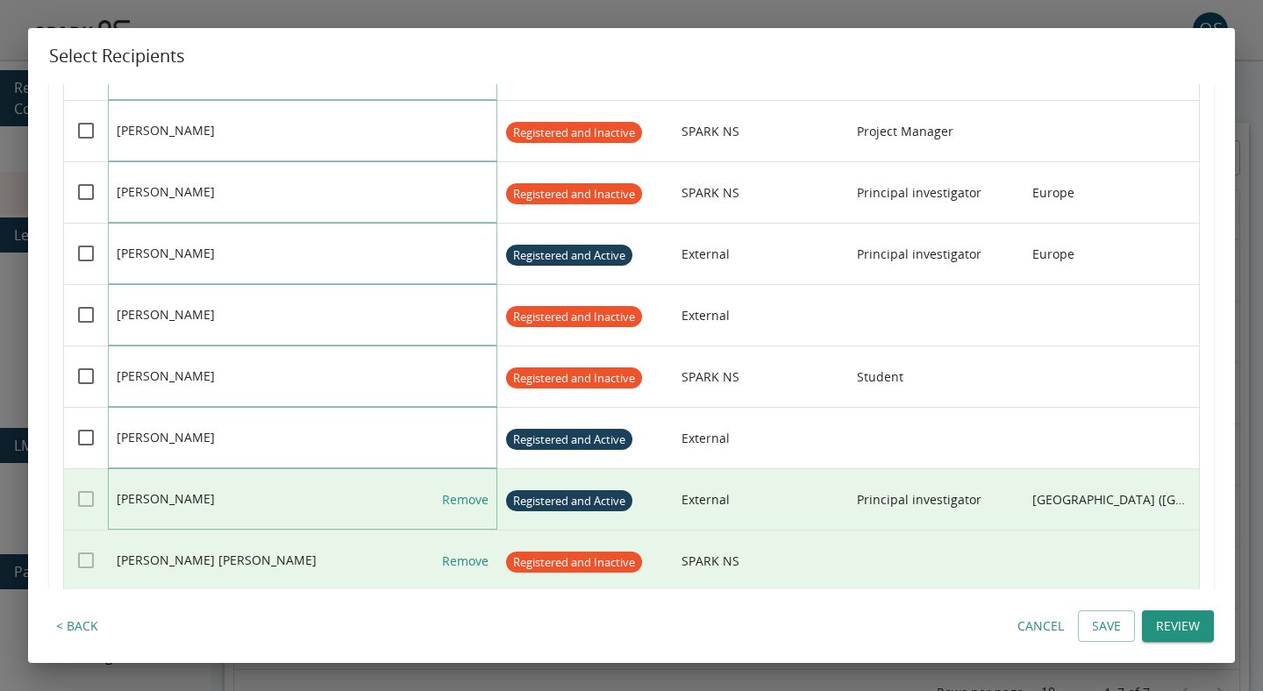
click at [459, 513] on link "Remove" at bounding box center [465, 499] width 46 height 61
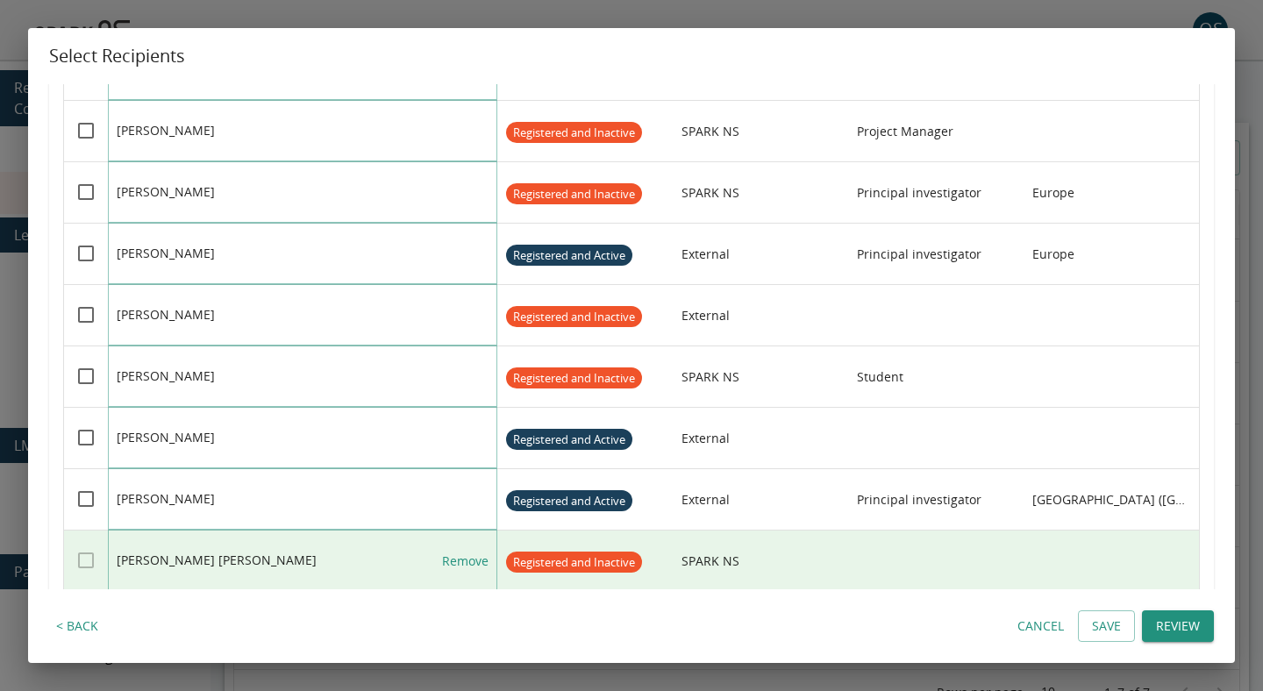
click at [459, 556] on link "Remove" at bounding box center [465, 561] width 46 height 61
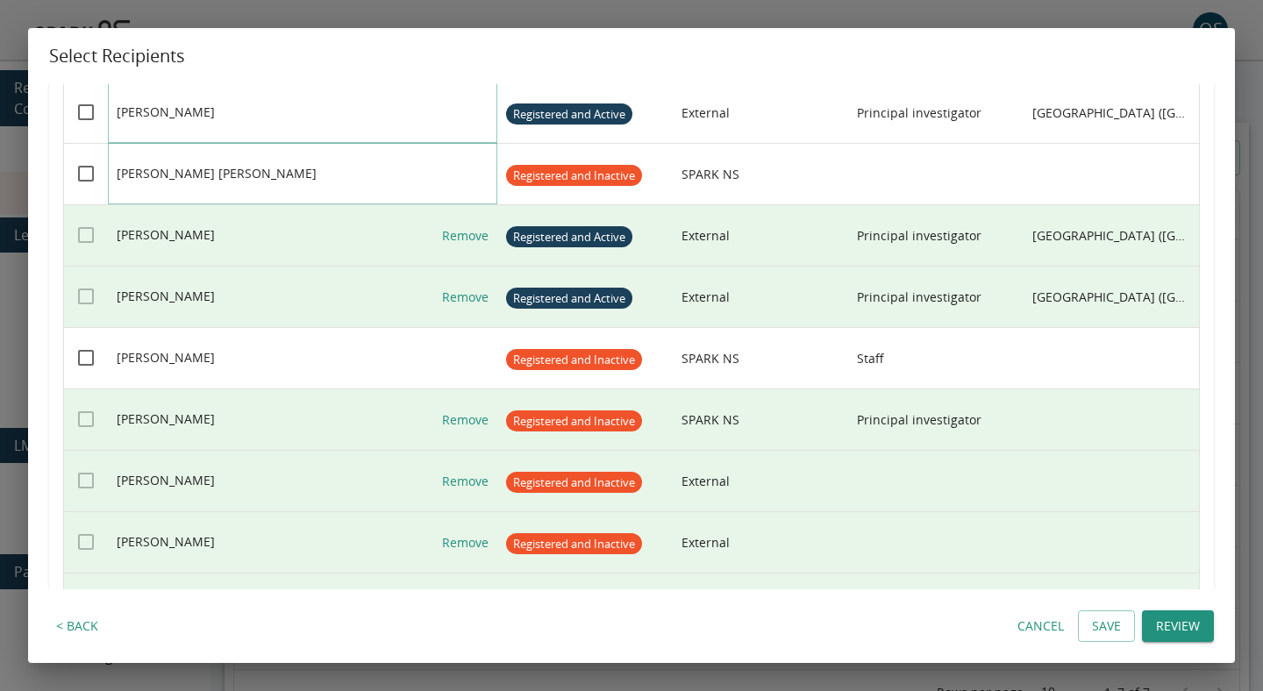
scroll to position [3904, 0]
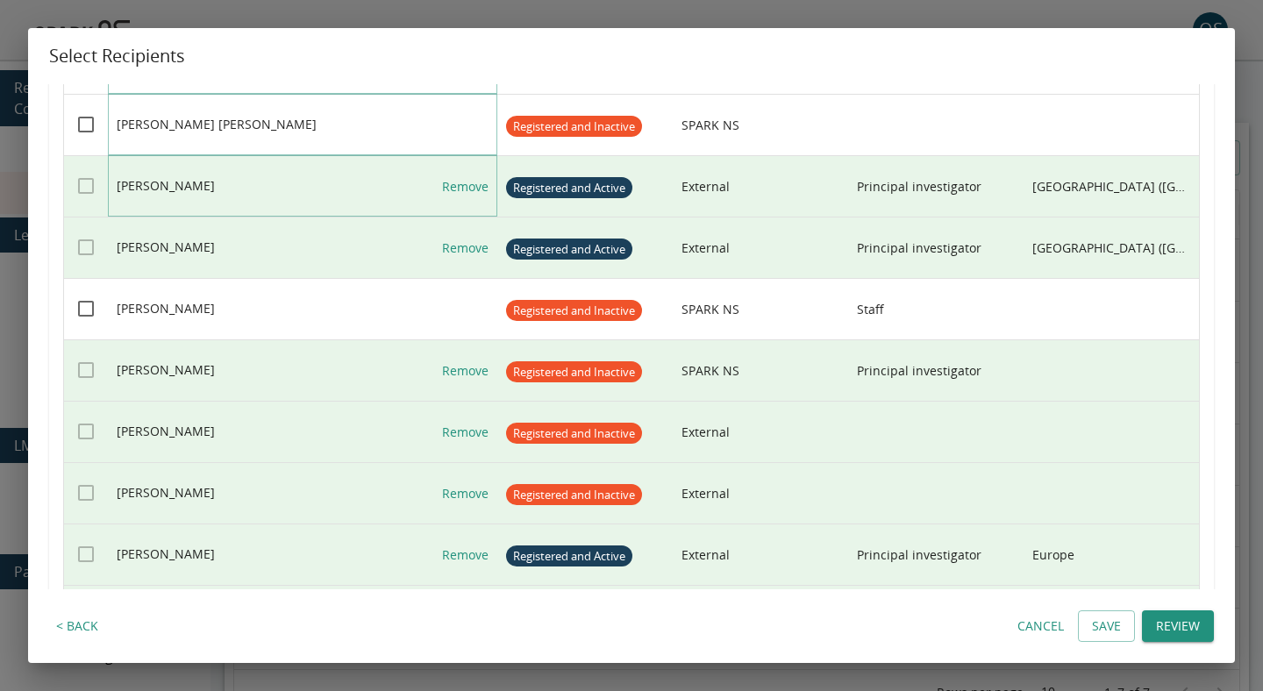
click at [471, 187] on link "Remove" at bounding box center [465, 186] width 46 height 61
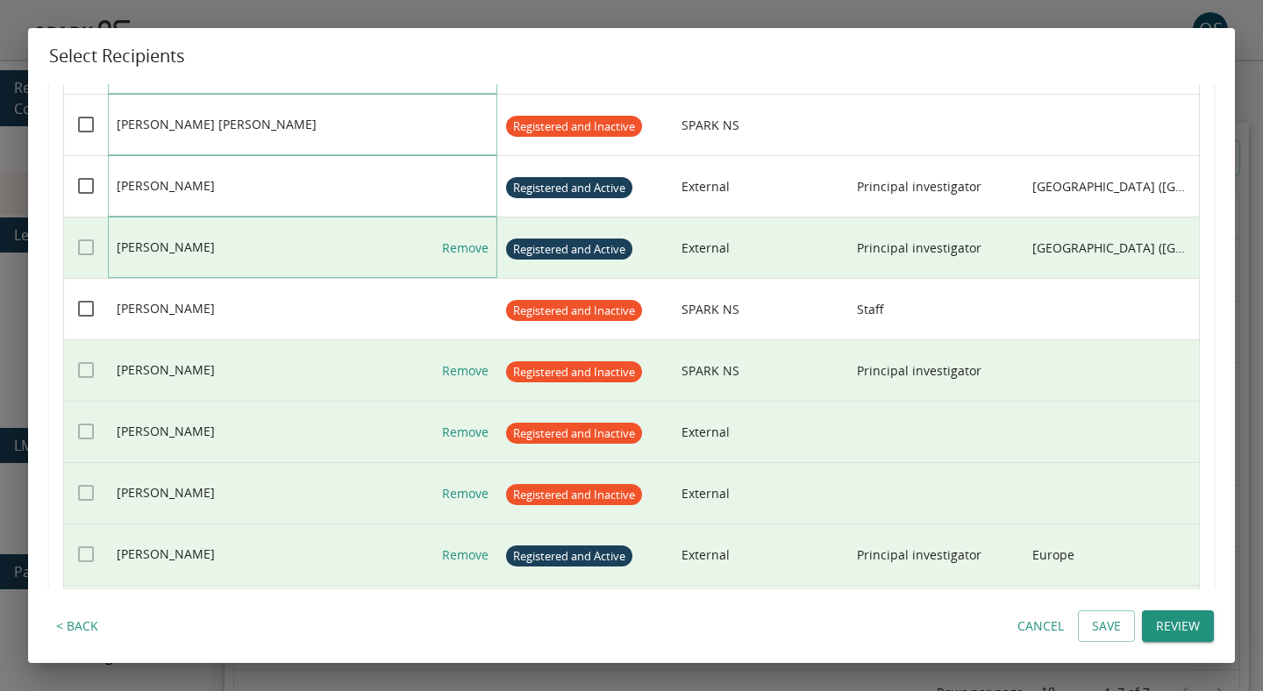
click at [471, 238] on link "Remove" at bounding box center [465, 248] width 46 height 61
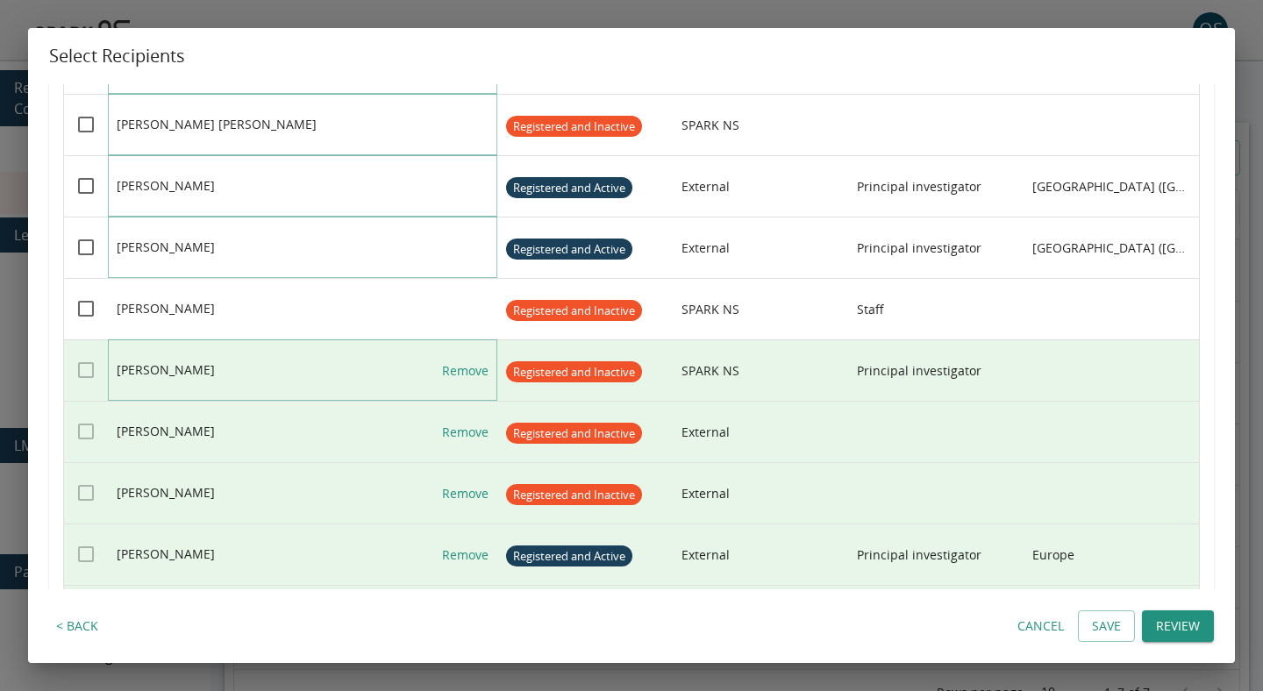
click at [461, 360] on link "Remove" at bounding box center [465, 370] width 46 height 61
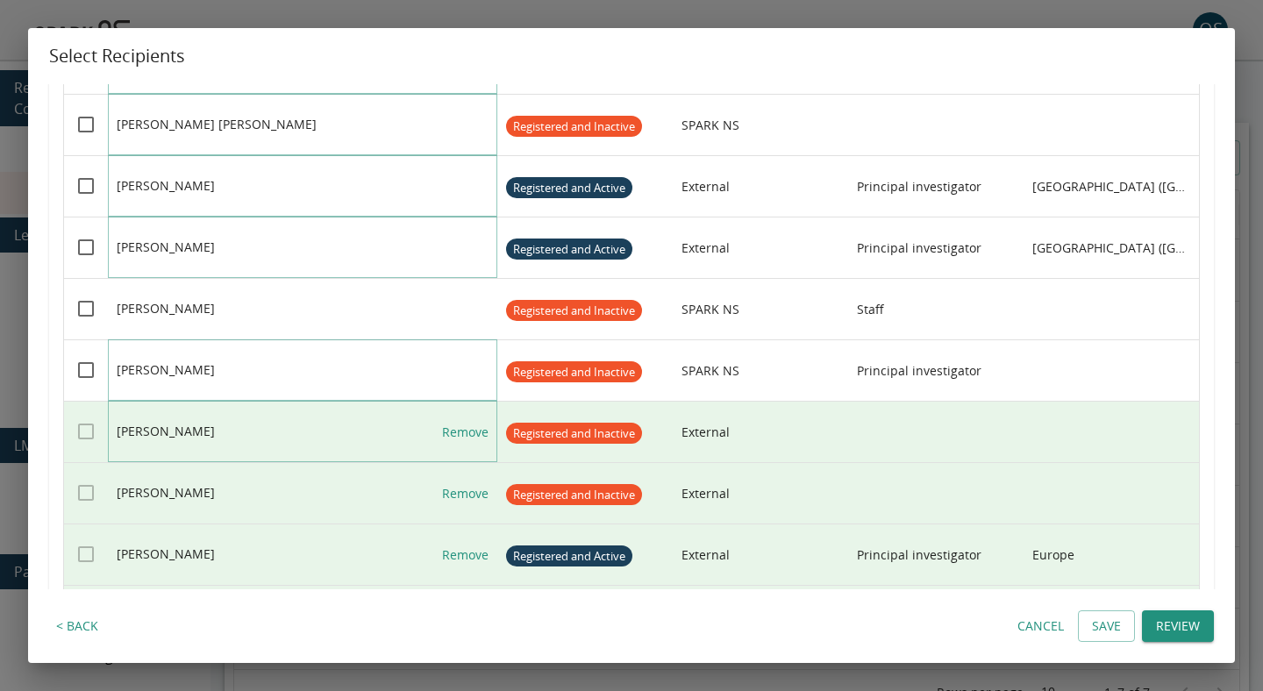
click at [461, 419] on link "Remove" at bounding box center [465, 432] width 46 height 61
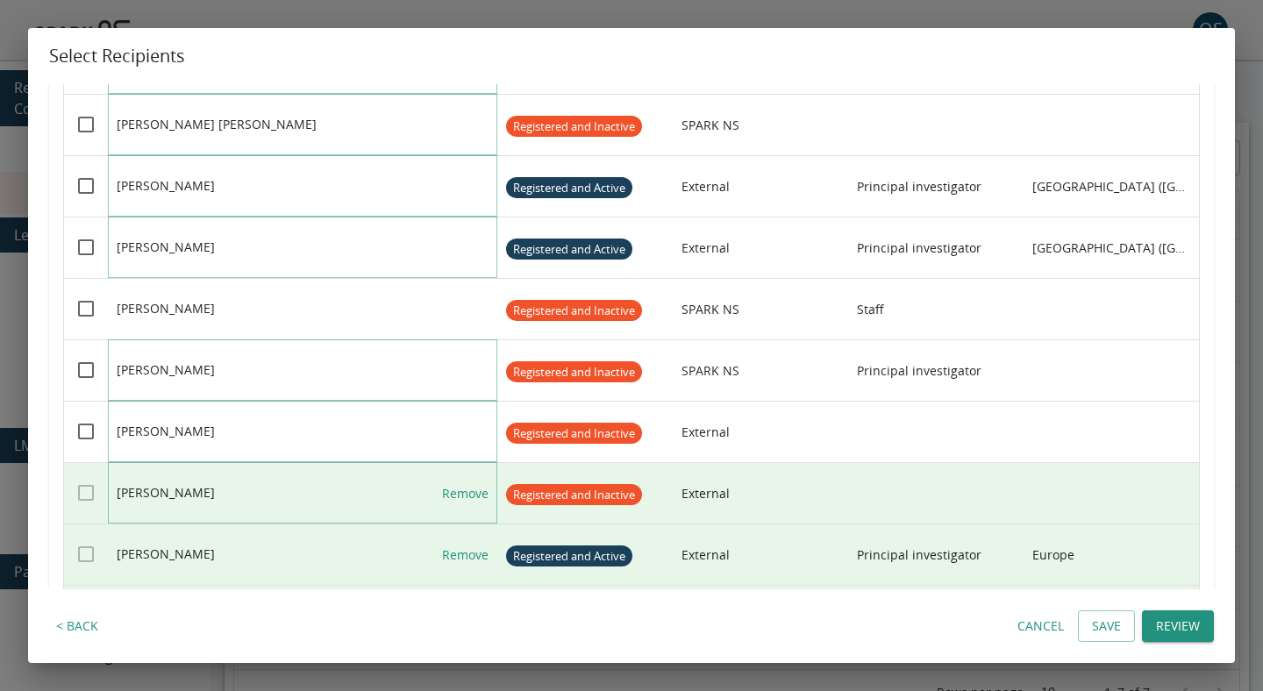
click at [461, 483] on link "Remove" at bounding box center [465, 493] width 46 height 61
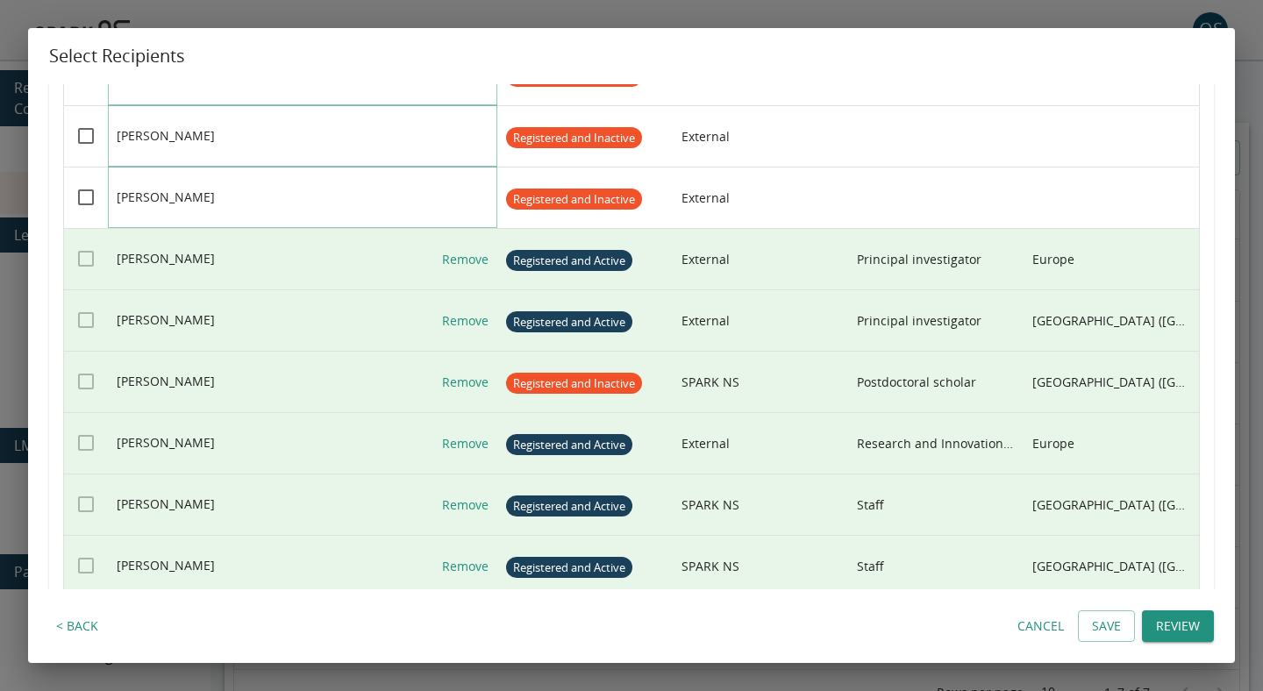
scroll to position [4237, 0]
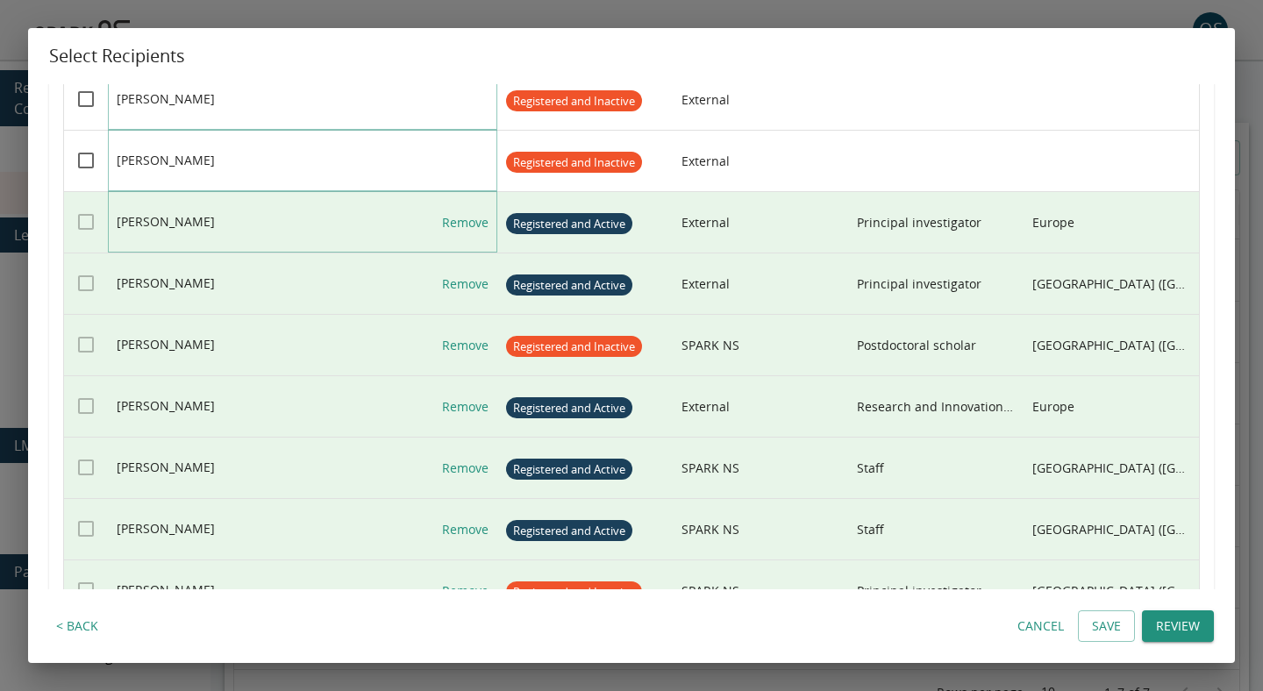
click at [466, 234] on link "Remove" at bounding box center [465, 222] width 46 height 61
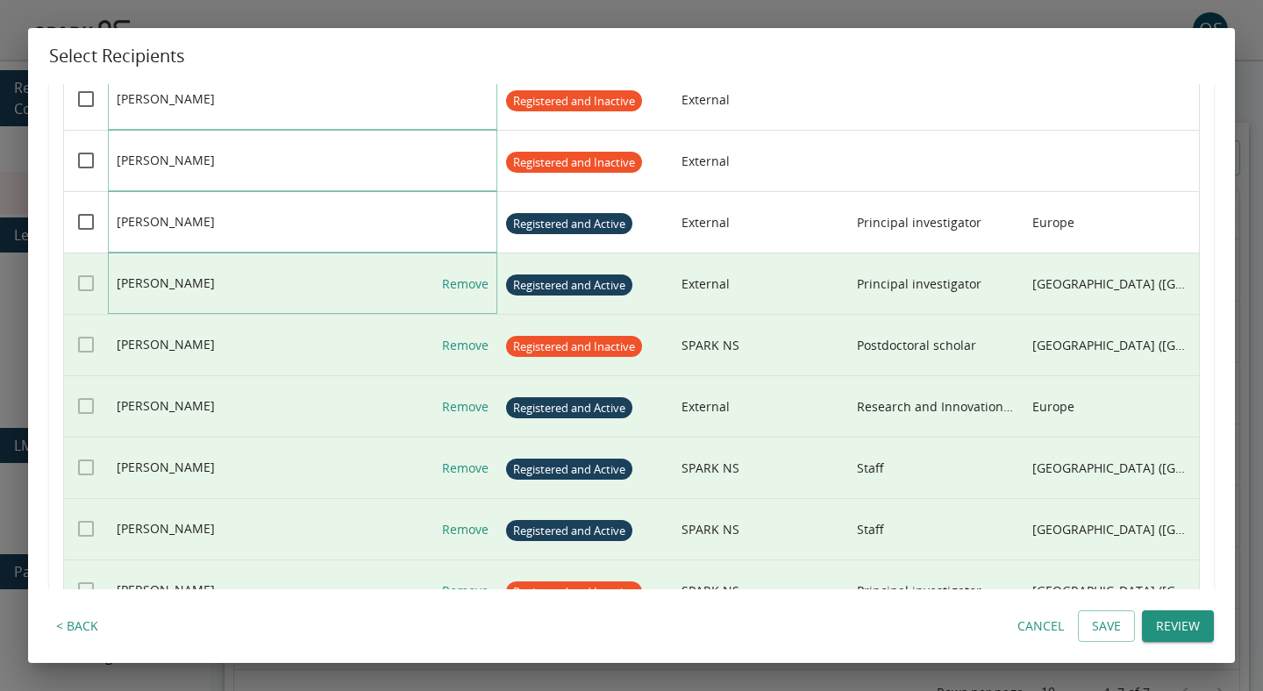
click at [465, 303] on link "Remove" at bounding box center [465, 284] width 46 height 61
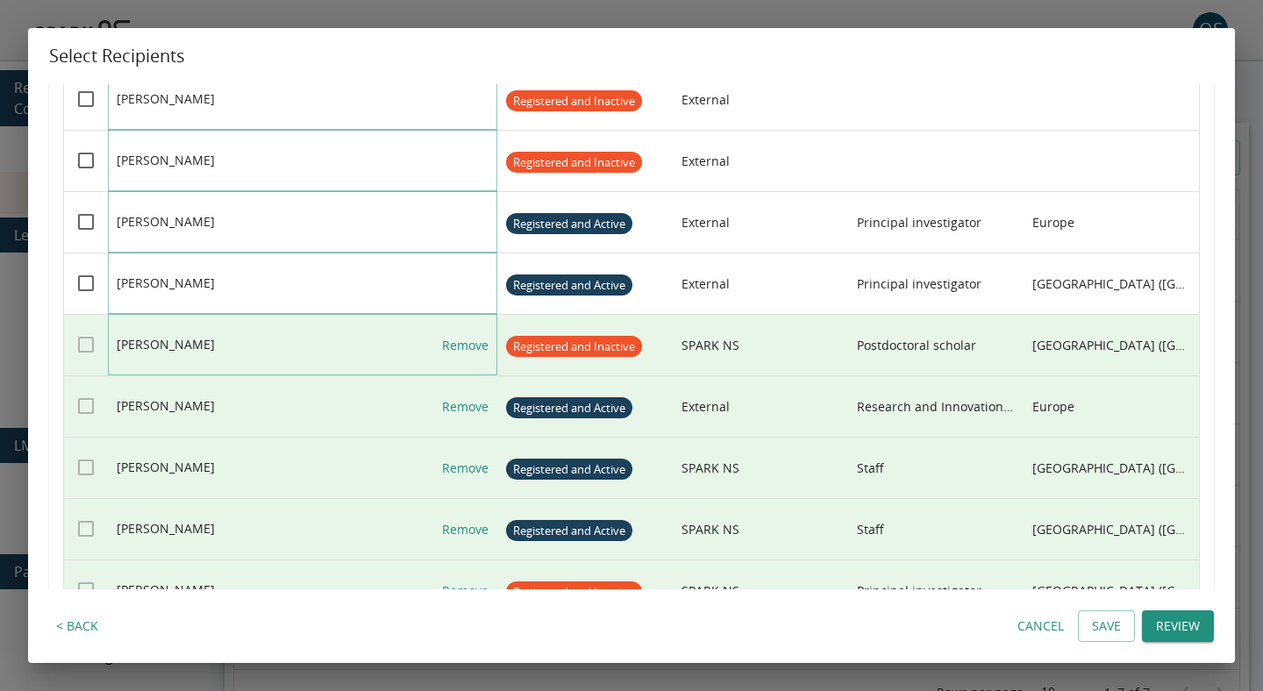
click at [465, 363] on link "Remove" at bounding box center [465, 345] width 46 height 61
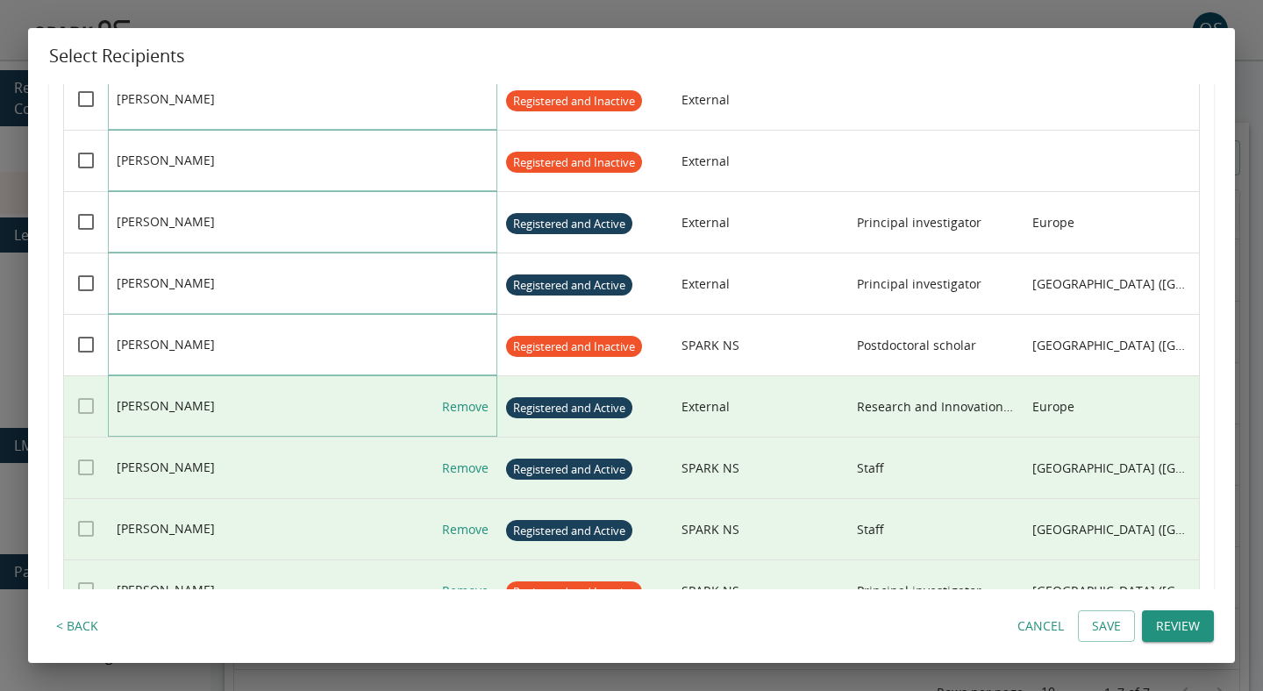
click at [461, 415] on link "Remove" at bounding box center [465, 406] width 46 height 61
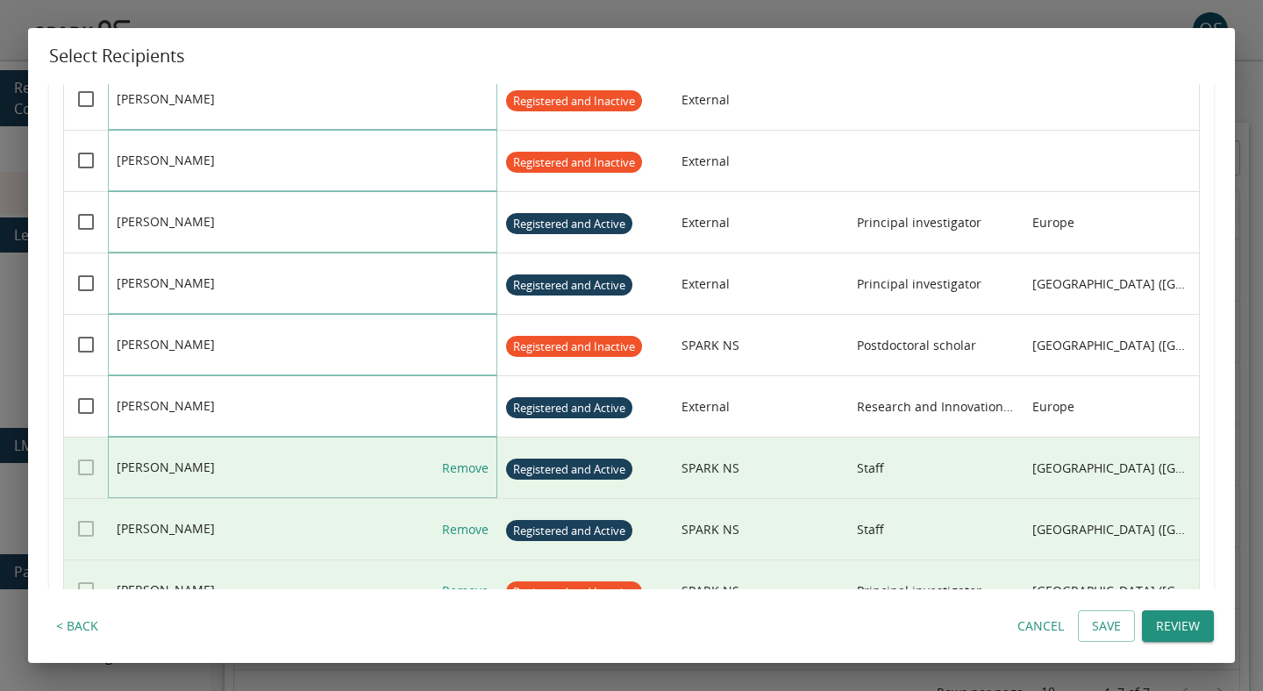
click at [461, 472] on link "Remove" at bounding box center [465, 468] width 46 height 61
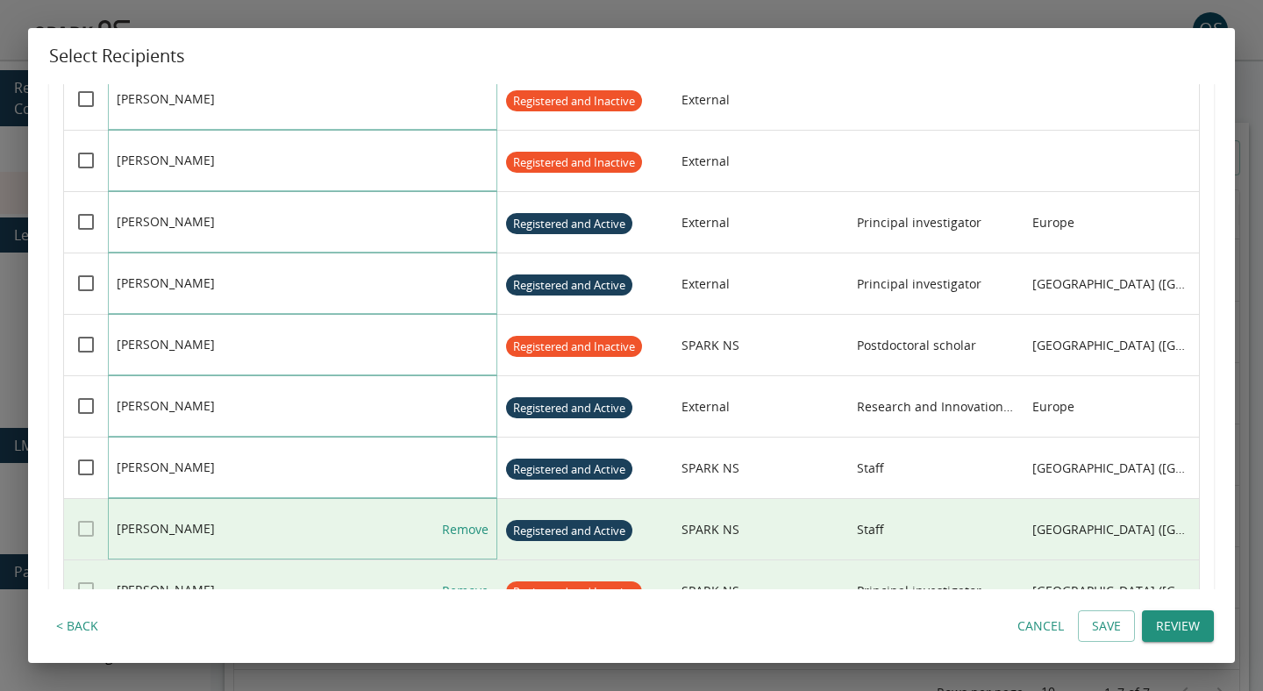
click at [461, 523] on link "Remove" at bounding box center [465, 529] width 46 height 61
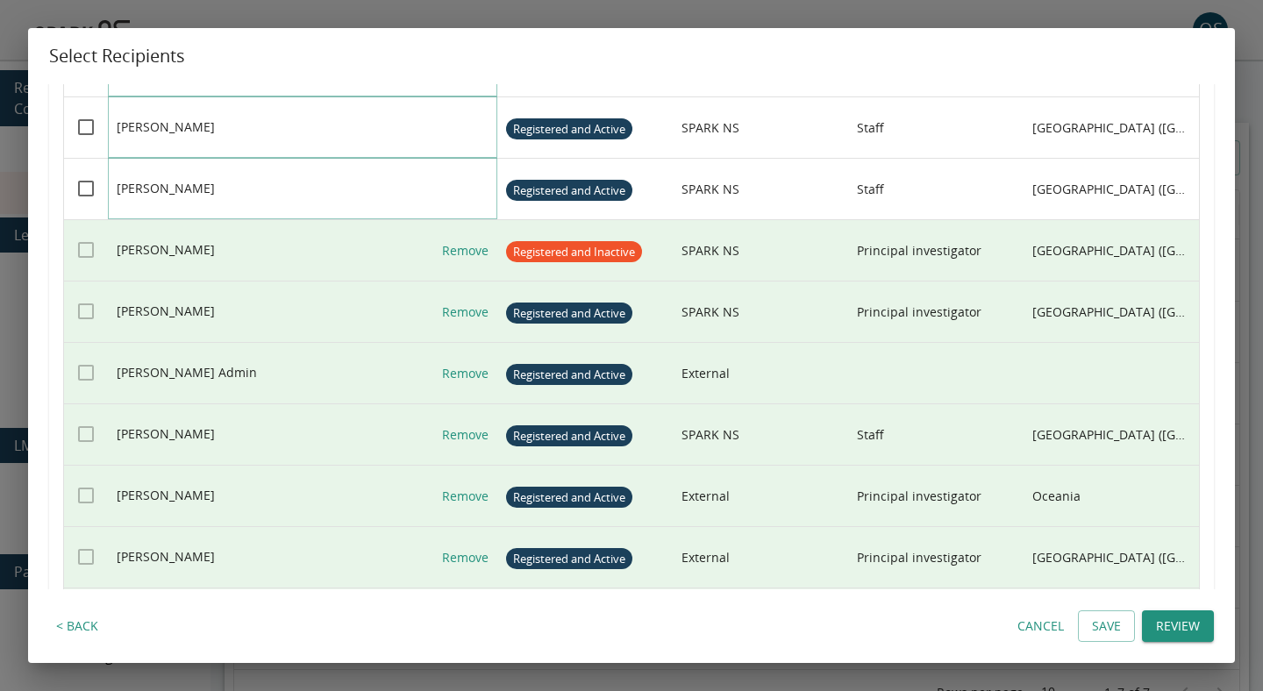
scroll to position [4611, 0]
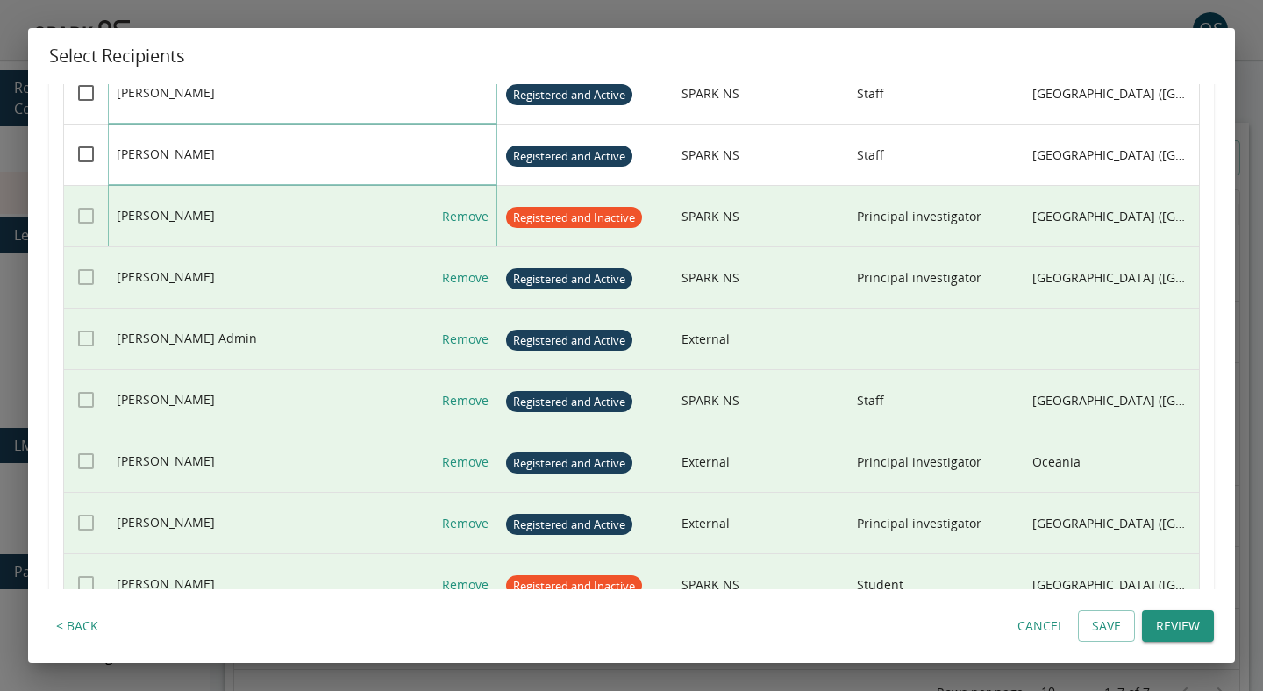
click at [466, 220] on link "Remove" at bounding box center [465, 216] width 46 height 61
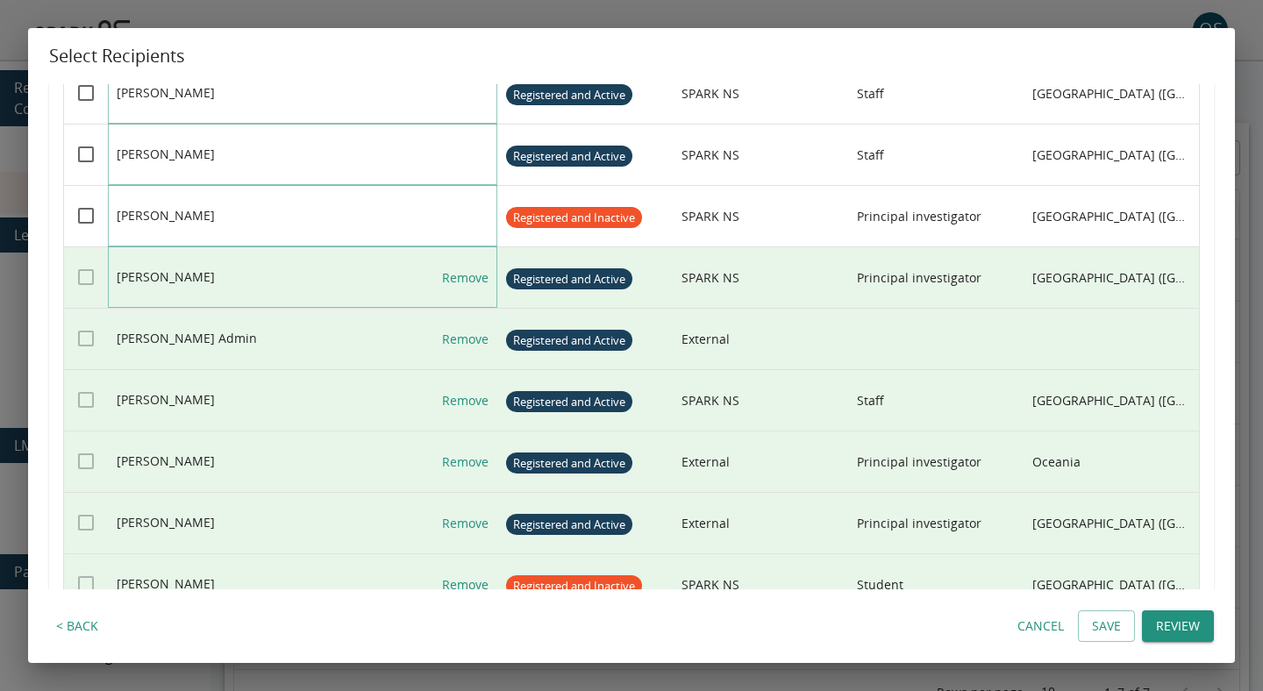
click at [466, 267] on link "Remove" at bounding box center [465, 277] width 46 height 61
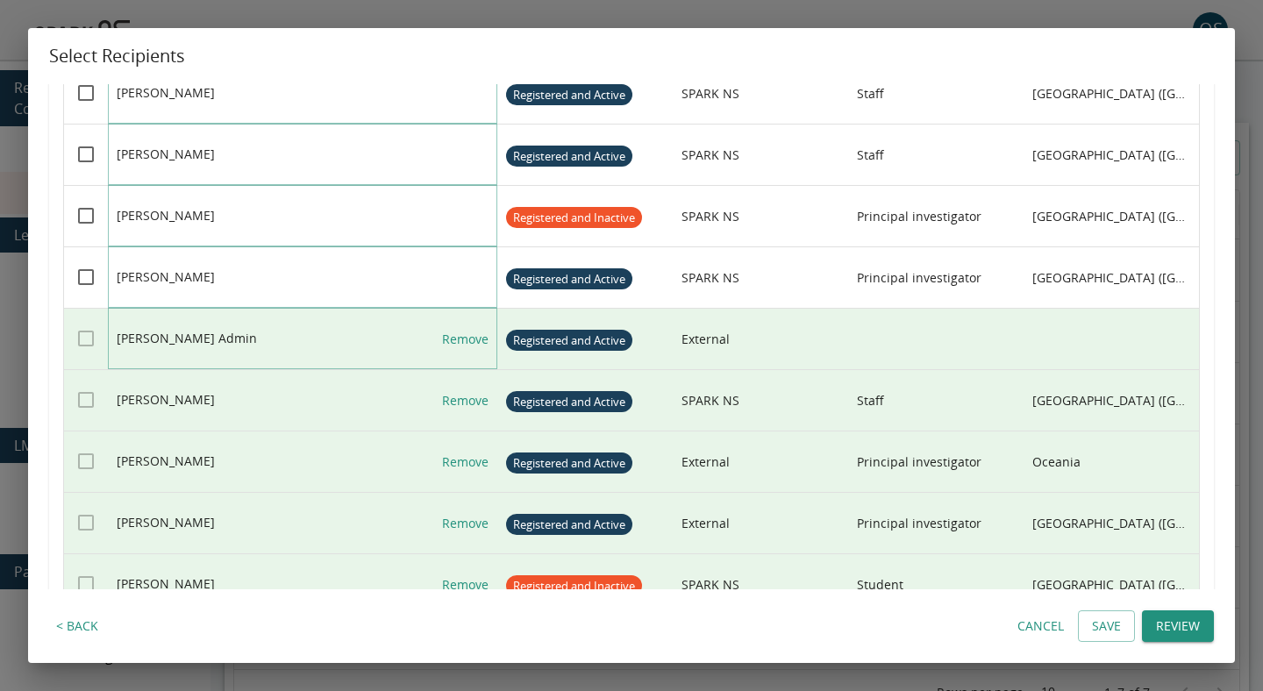
click at [466, 333] on link "Remove" at bounding box center [465, 339] width 46 height 61
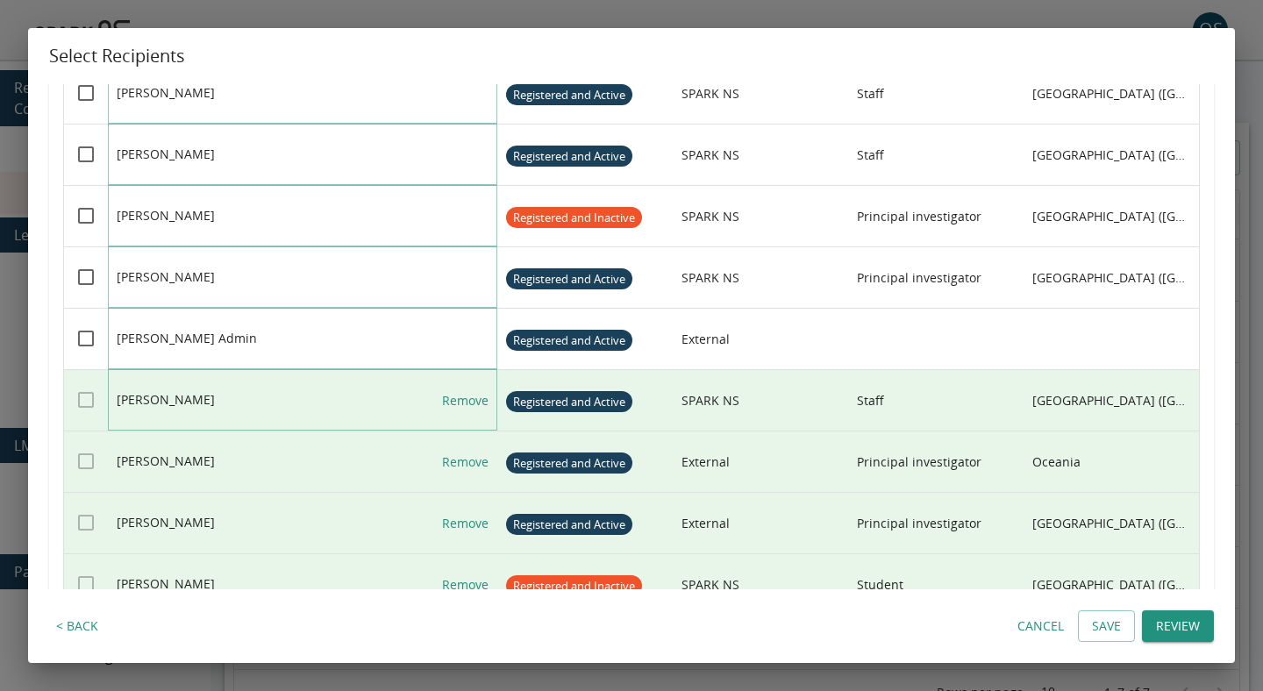
click at [466, 395] on link "Remove" at bounding box center [465, 400] width 46 height 61
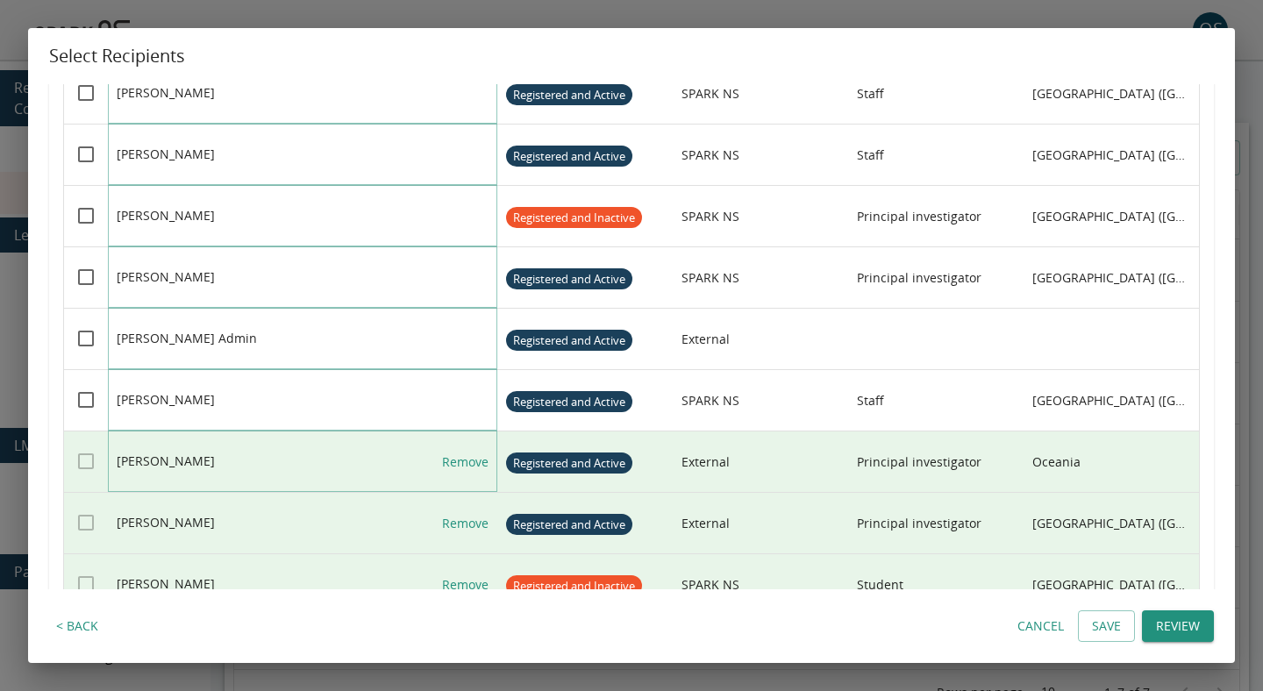
click at [466, 480] on link "Remove" at bounding box center [465, 462] width 46 height 61
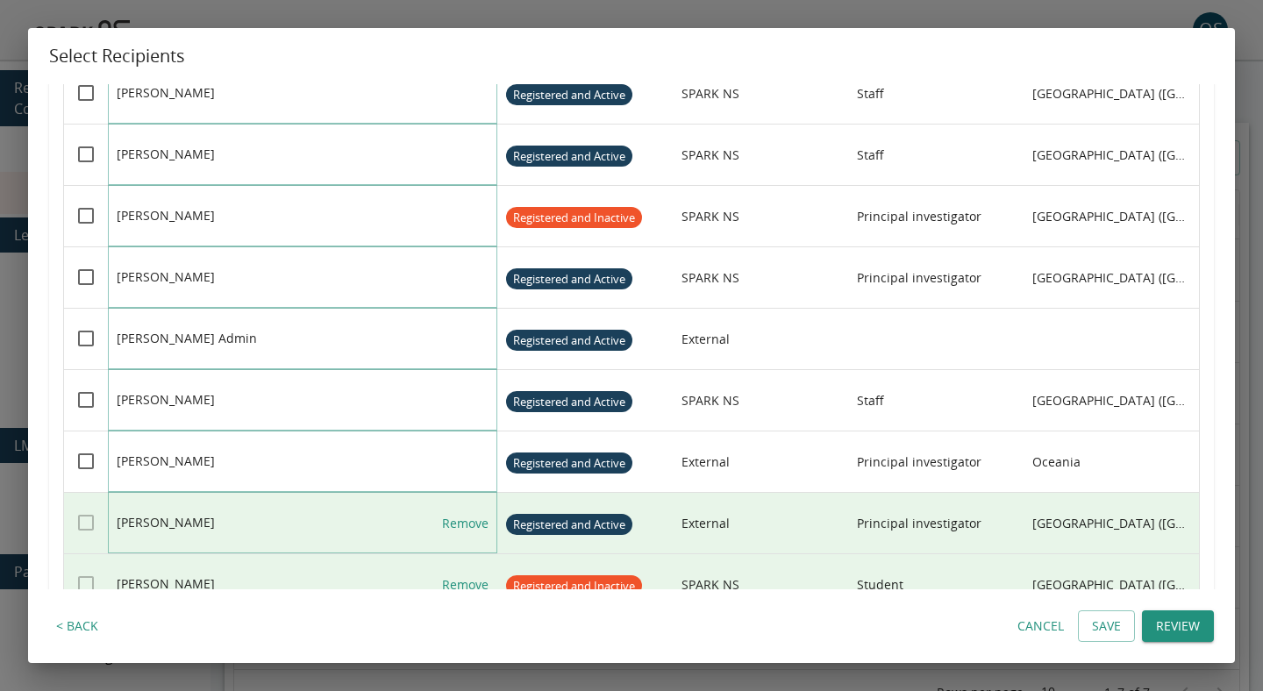
click at [466, 526] on link "Remove" at bounding box center [465, 523] width 46 height 61
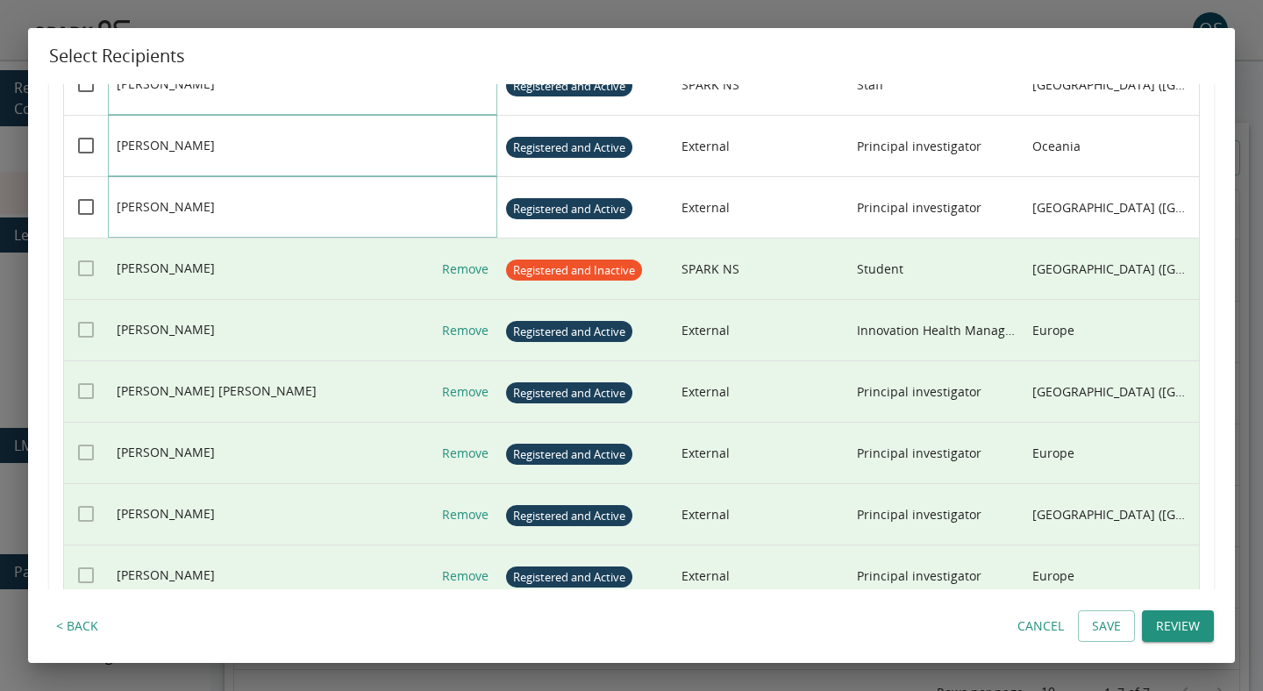
scroll to position [4949, 0]
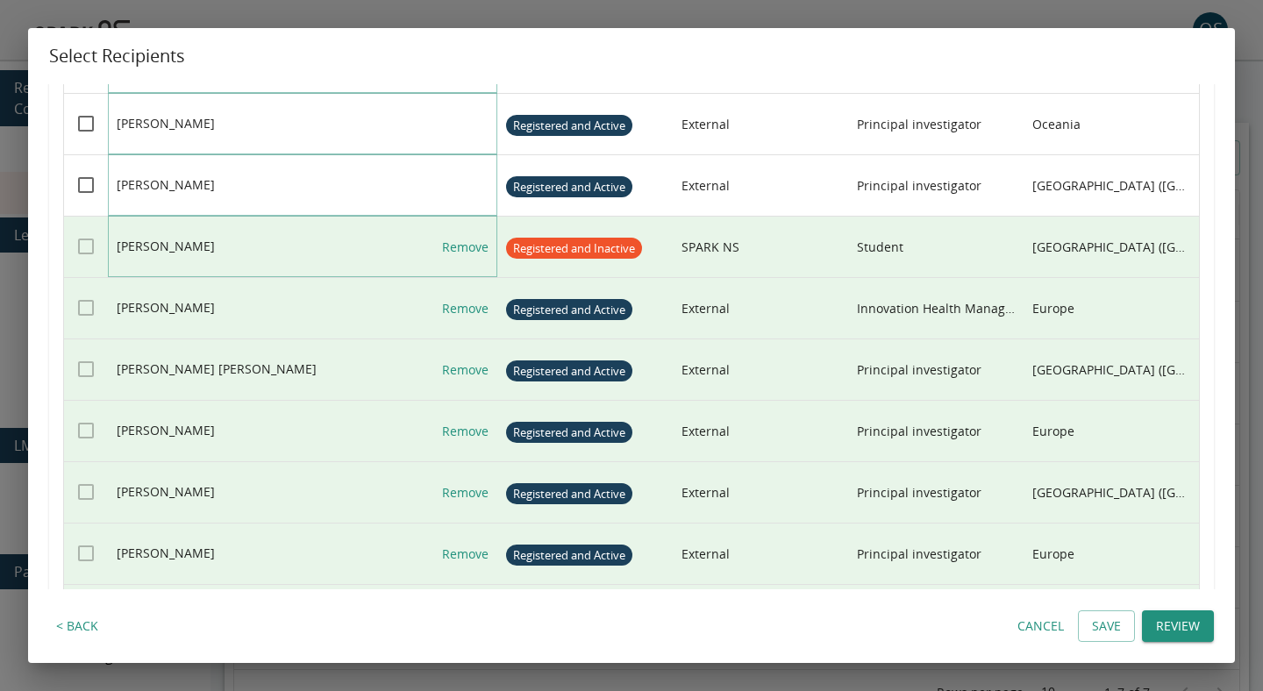
drag, startPoint x: 467, startPoint y: 247, endPoint x: 467, endPoint y: 288, distance: 40.4
click at [467, 247] on link "Remove" at bounding box center [465, 247] width 46 height 61
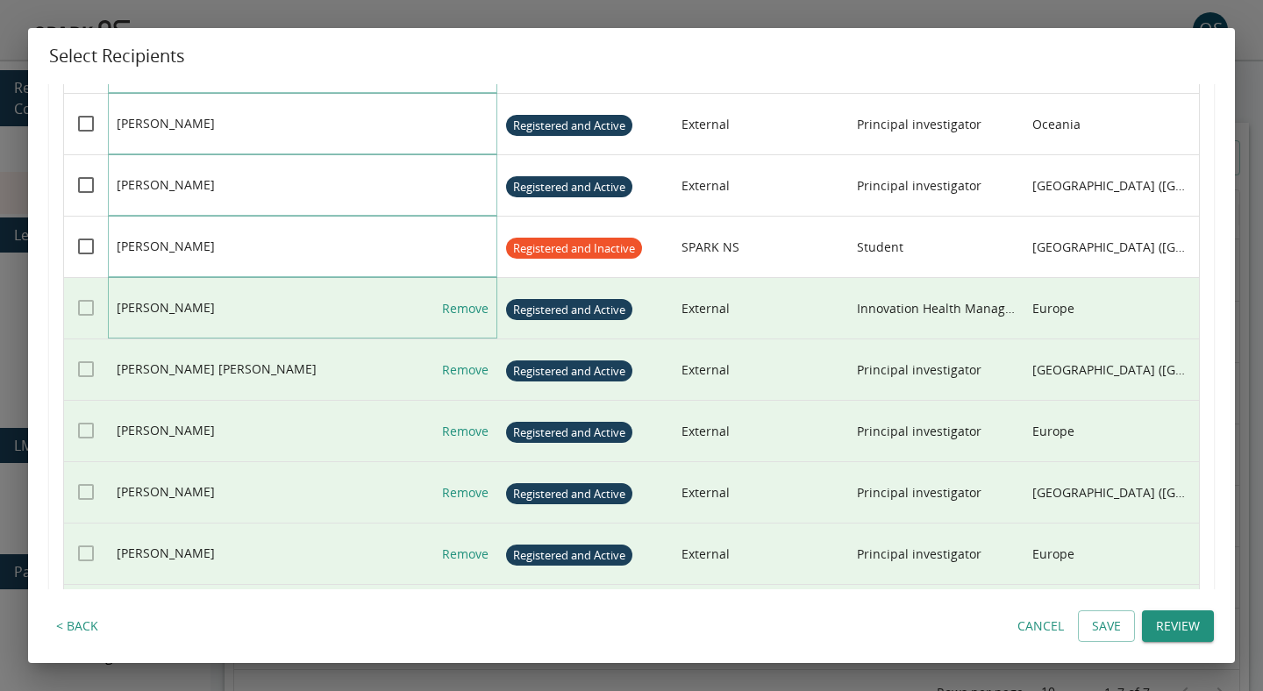
click at [467, 301] on link "Remove" at bounding box center [465, 308] width 46 height 61
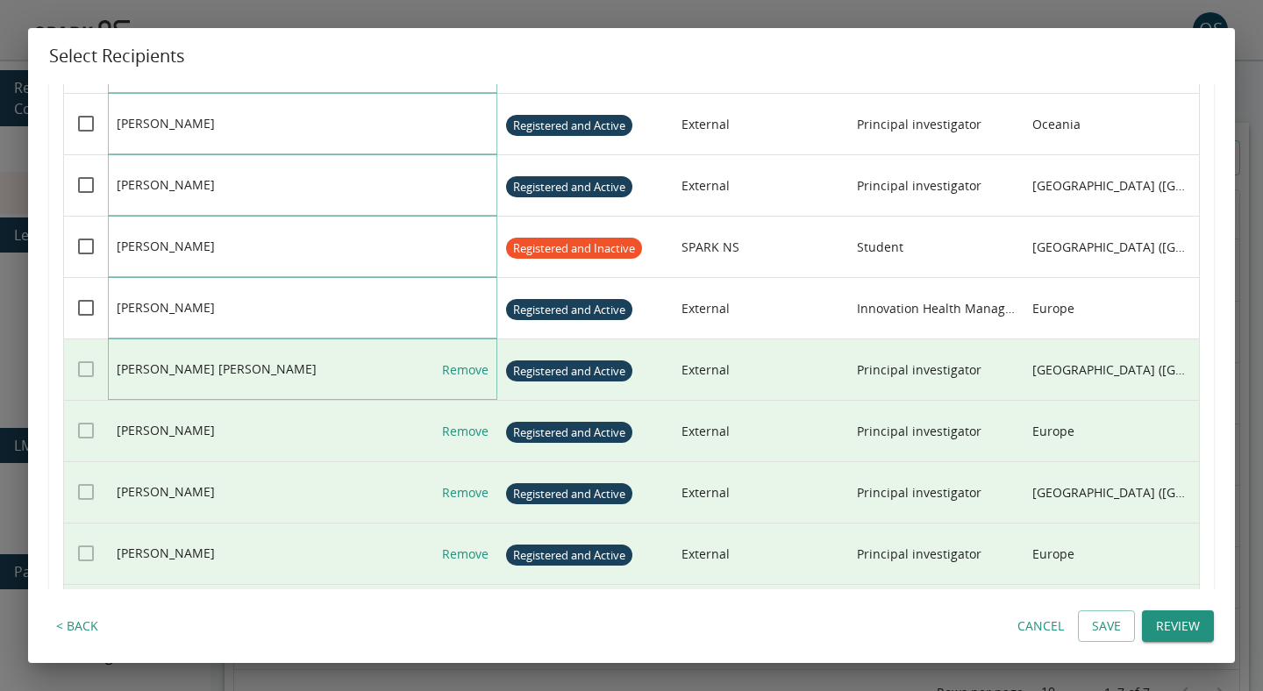
click at [467, 369] on link "Remove" at bounding box center [465, 370] width 46 height 61
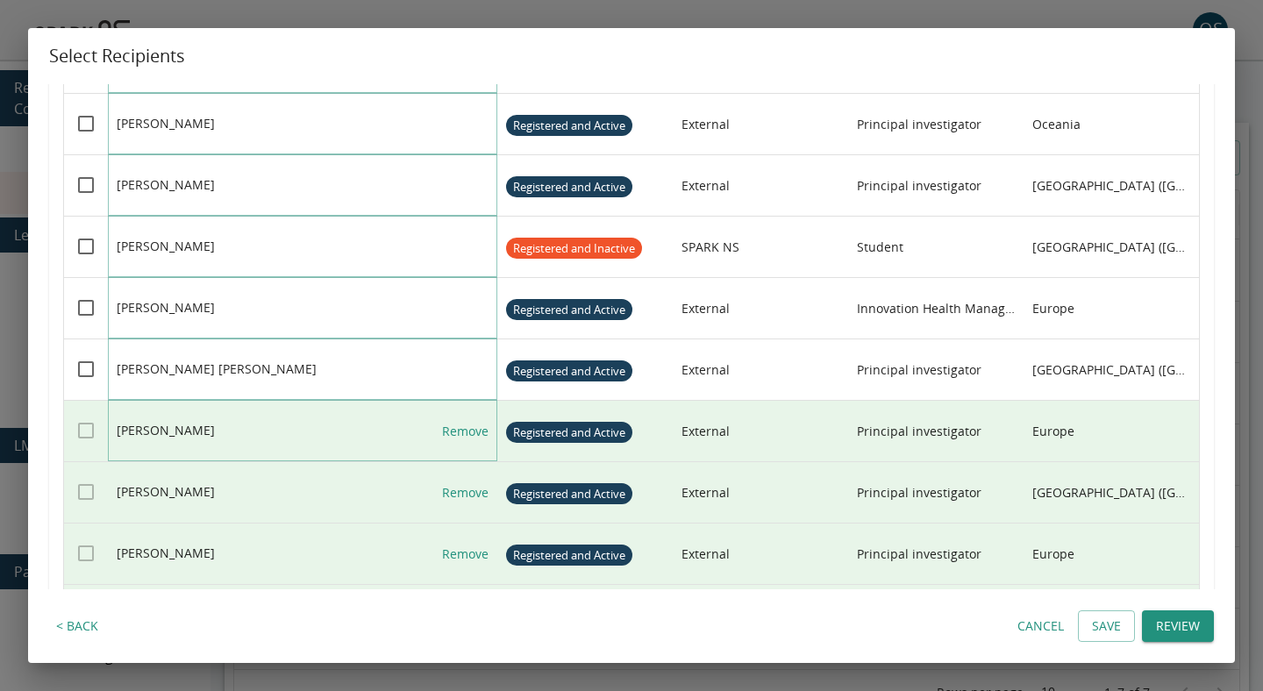
click at [467, 424] on link "Remove" at bounding box center [465, 431] width 46 height 61
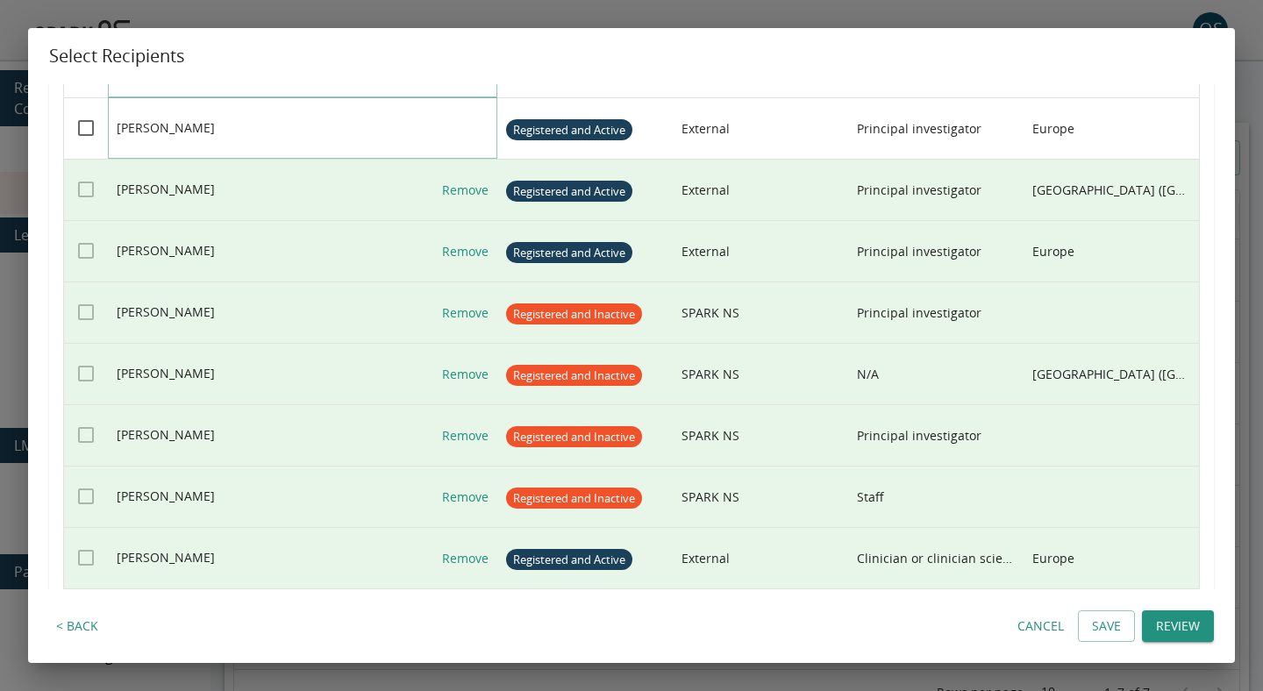
scroll to position [5264, 0]
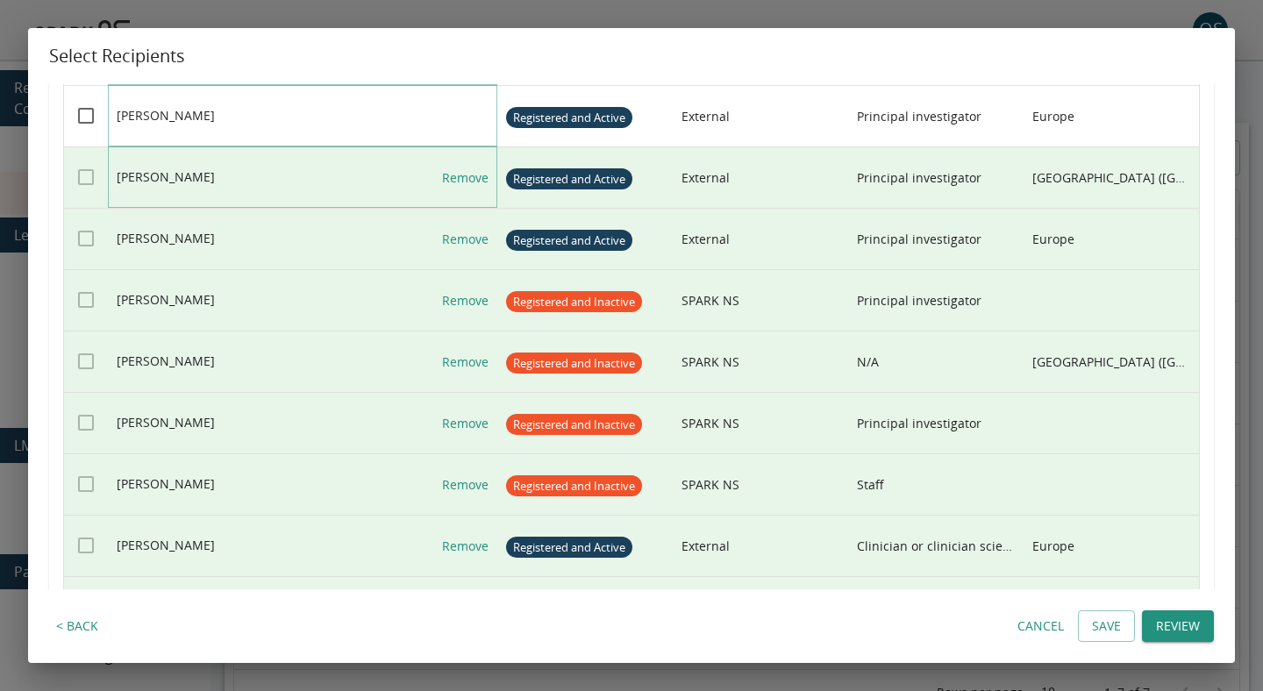
click at [471, 184] on link "Remove" at bounding box center [465, 177] width 46 height 61
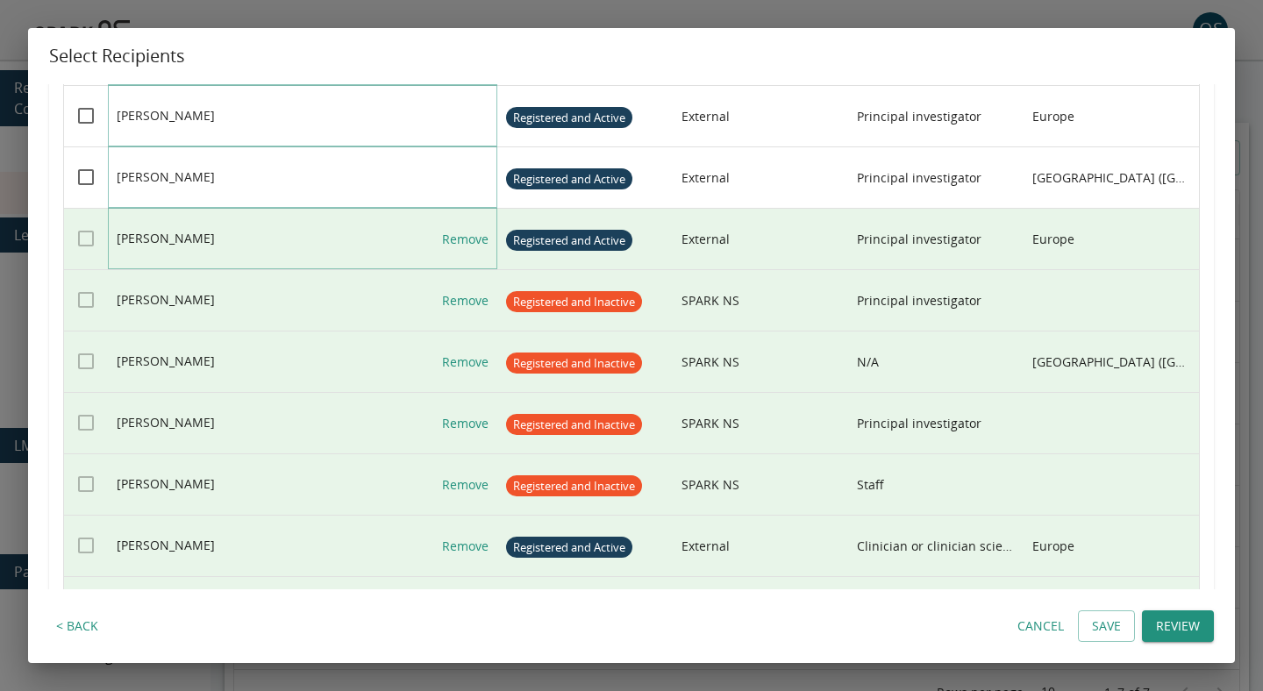
click at [471, 241] on link "Remove" at bounding box center [465, 239] width 46 height 61
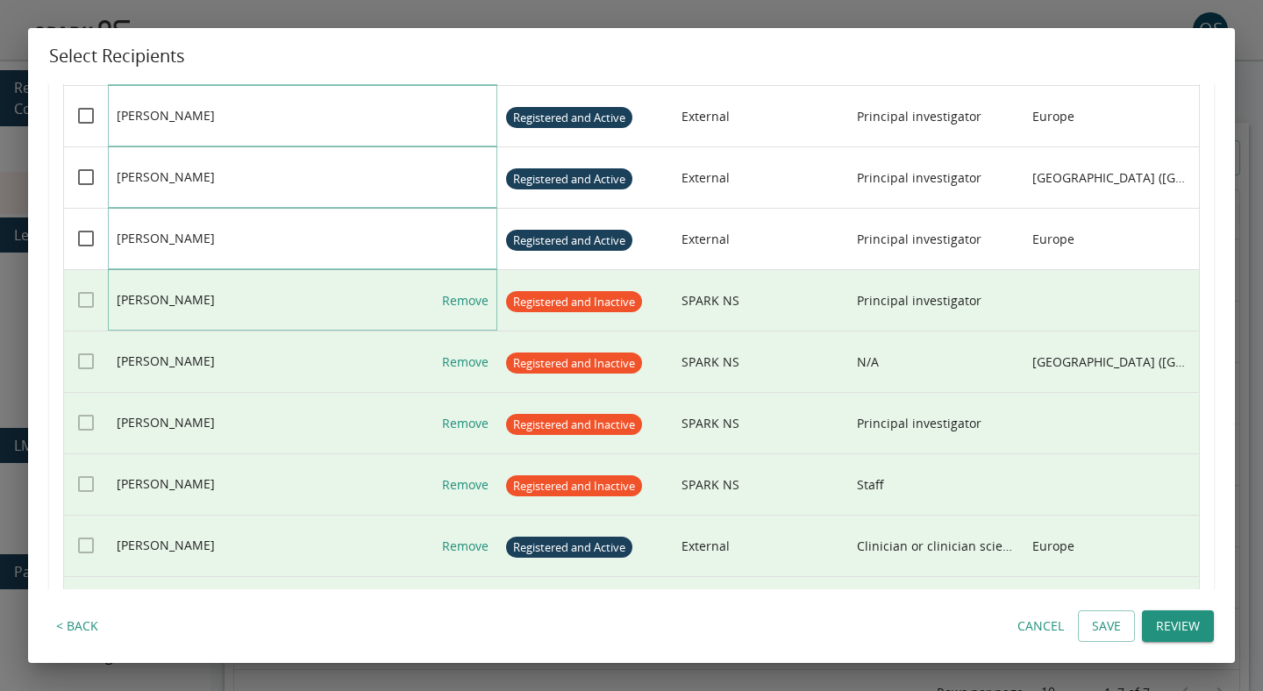
click at [471, 297] on link "Remove" at bounding box center [465, 300] width 46 height 61
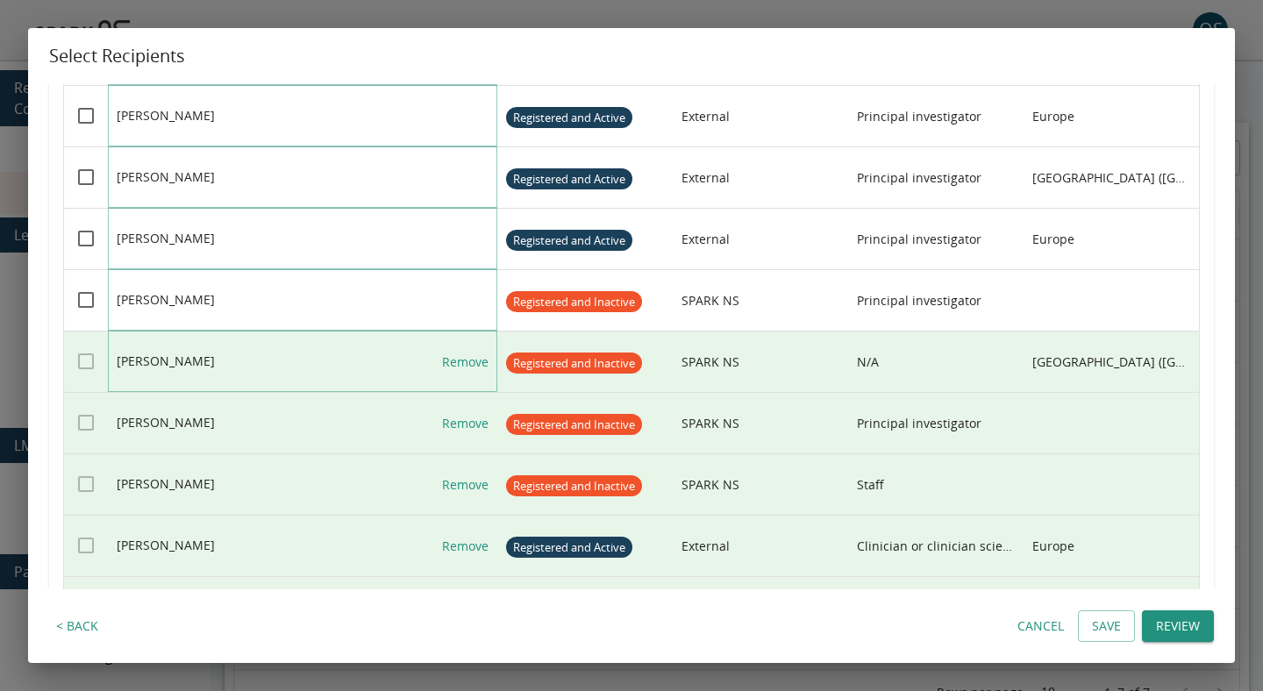
click at [471, 343] on link "Remove" at bounding box center [465, 362] width 46 height 61
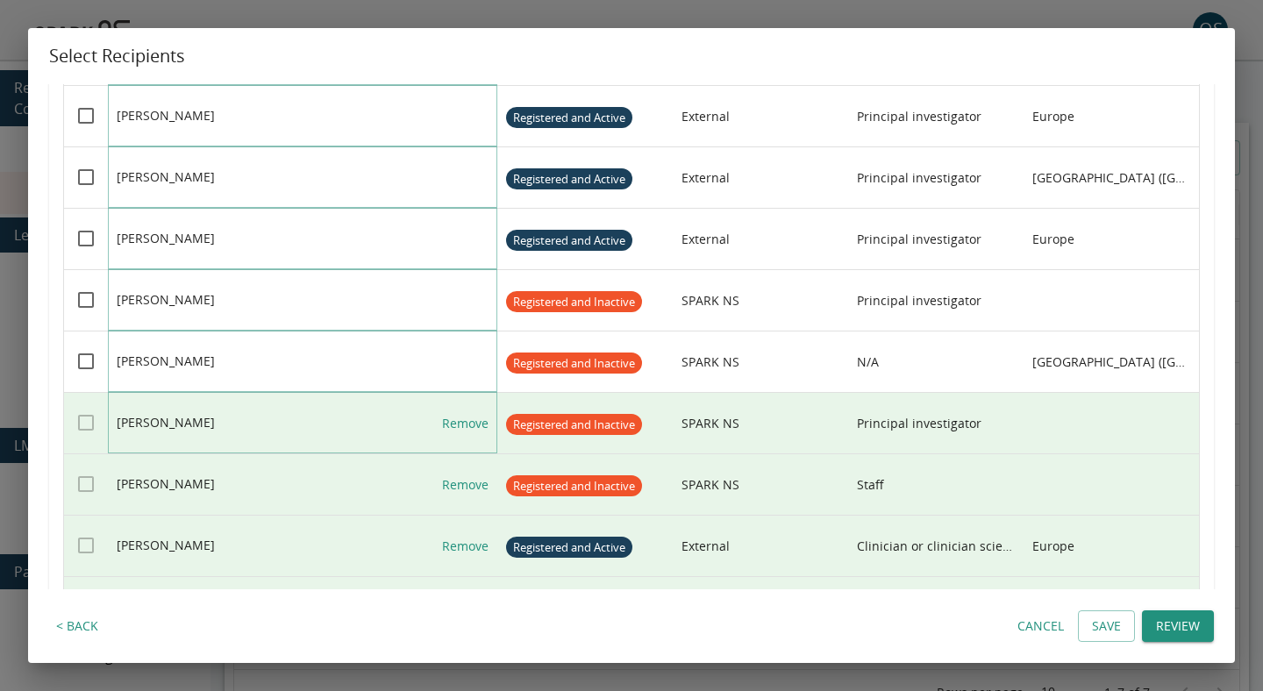
click at [465, 448] on link "Remove" at bounding box center [465, 423] width 46 height 61
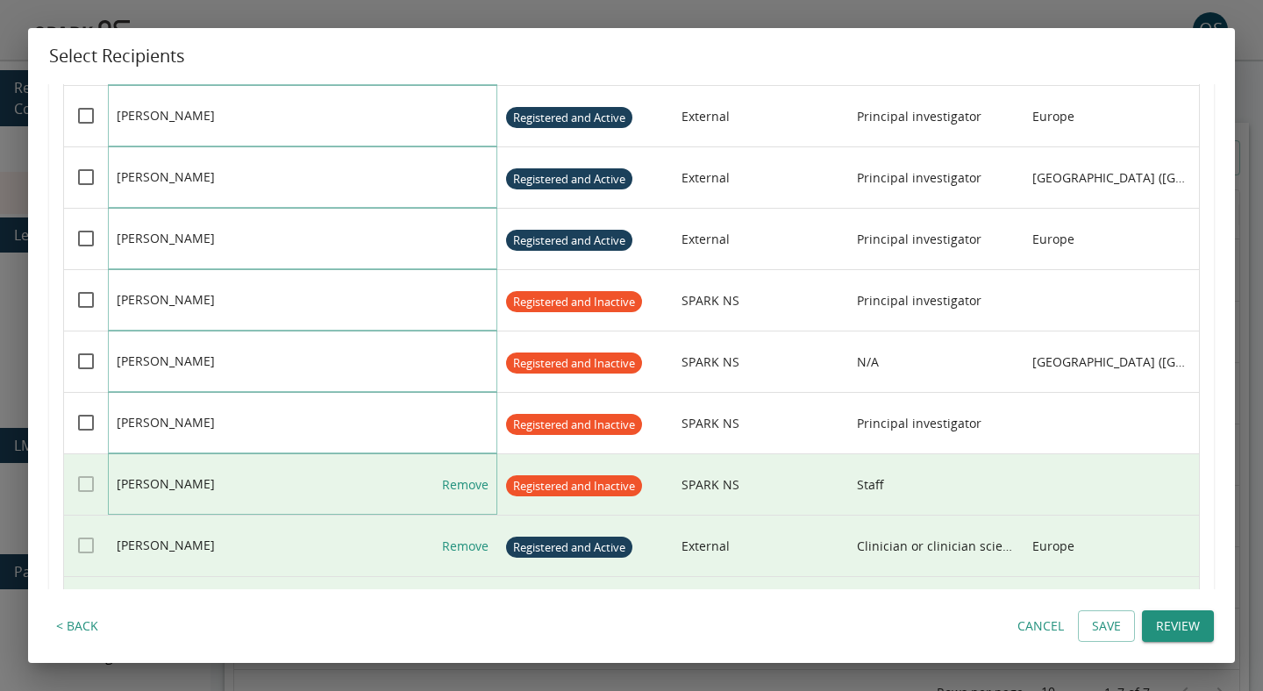
click at [468, 493] on link "Remove" at bounding box center [465, 484] width 46 height 61
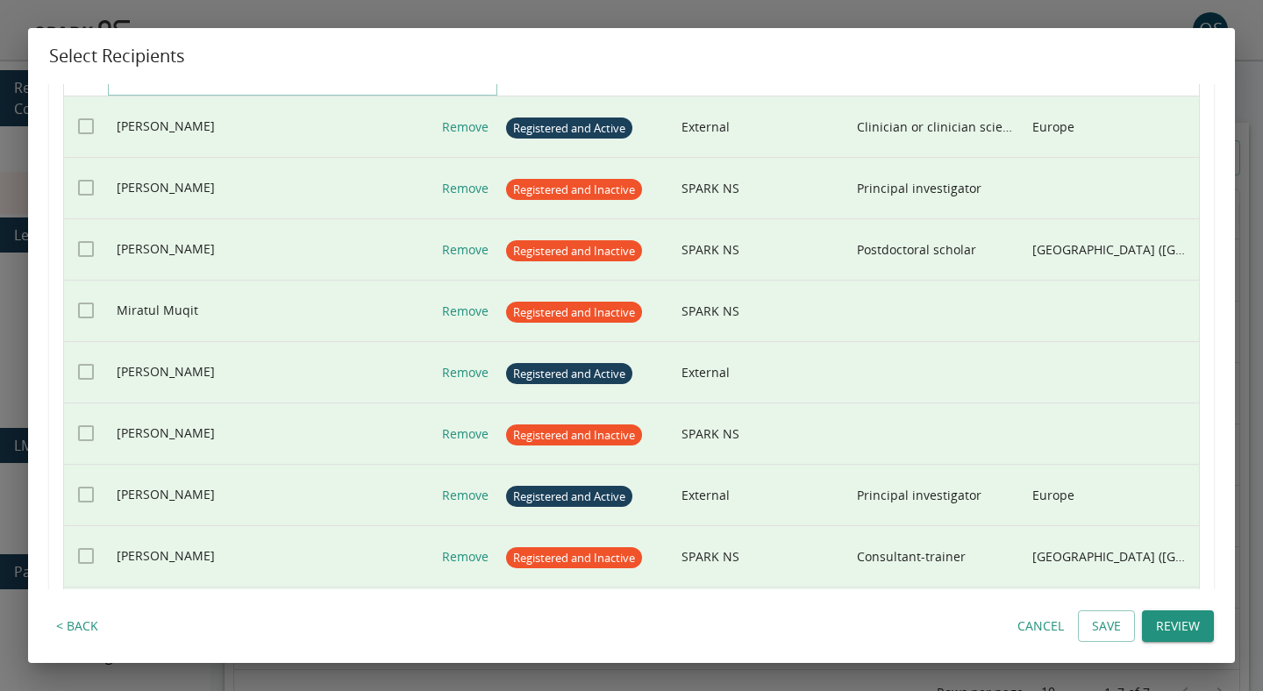
scroll to position [5703, 0]
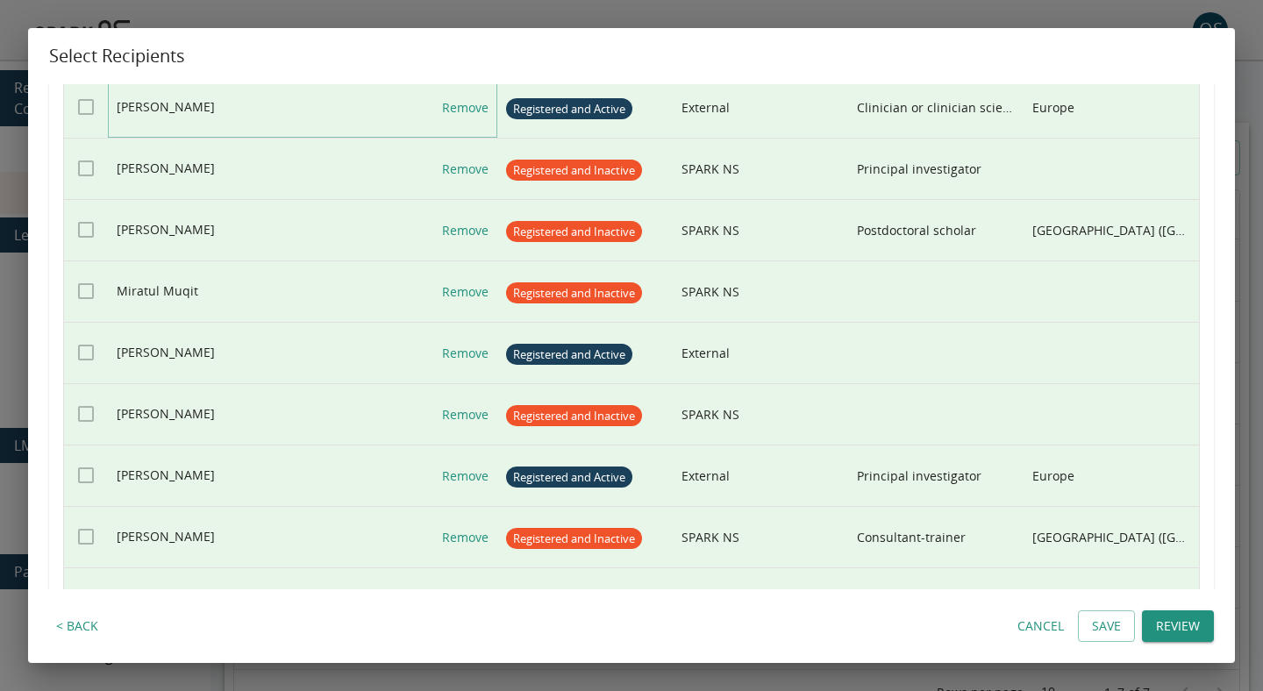
drag, startPoint x: 461, startPoint y: 108, endPoint x: 461, endPoint y: 156, distance: 48.3
click at [461, 108] on link "Remove" at bounding box center [465, 107] width 46 height 61
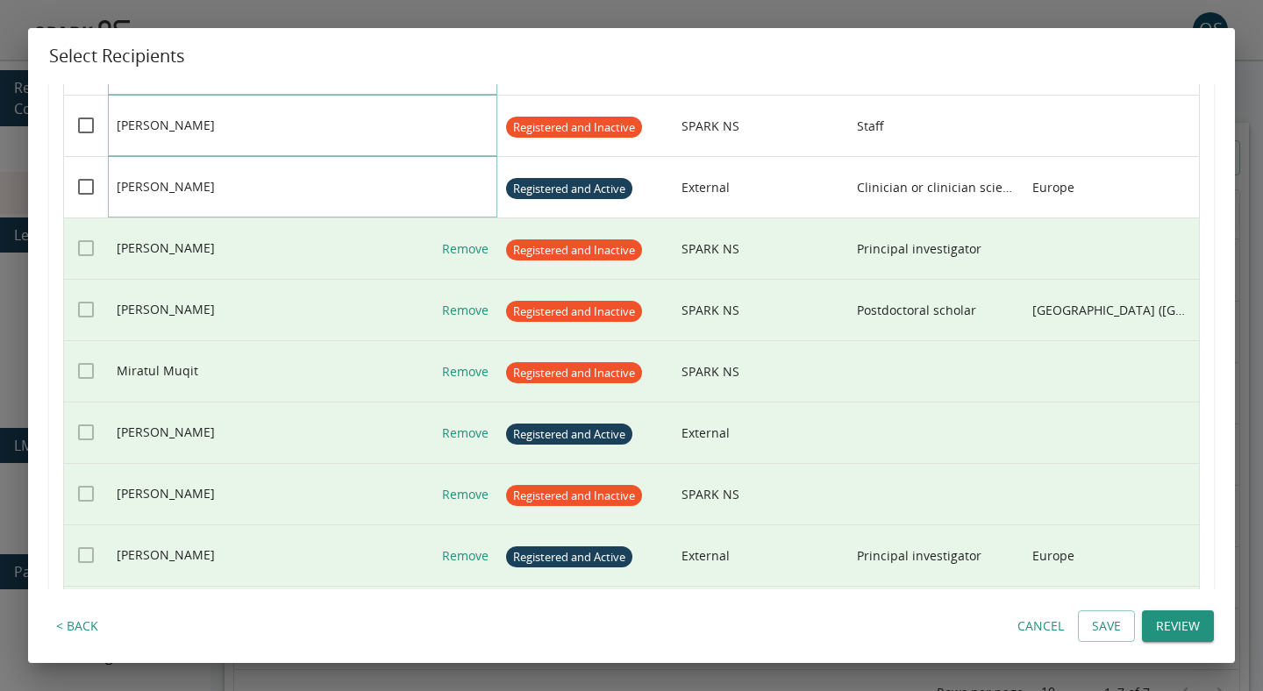
scroll to position [5621, 0]
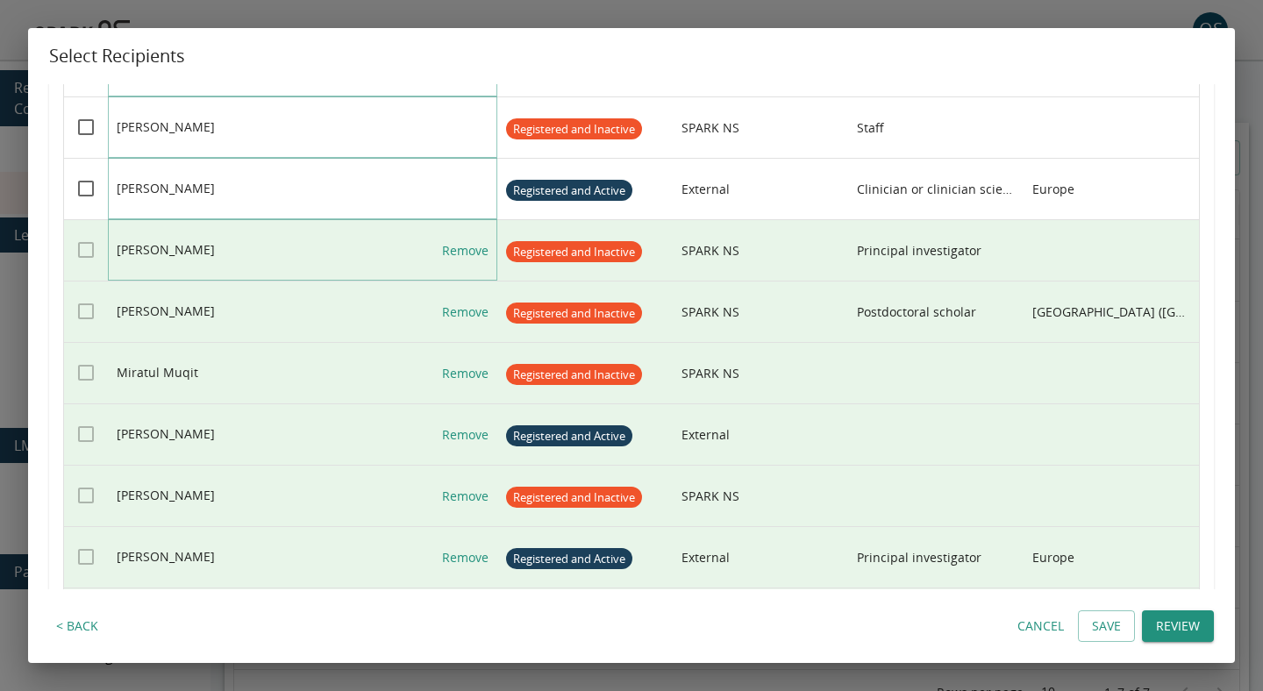
click at [461, 247] on link "Remove" at bounding box center [465, 250] width 46 height 61
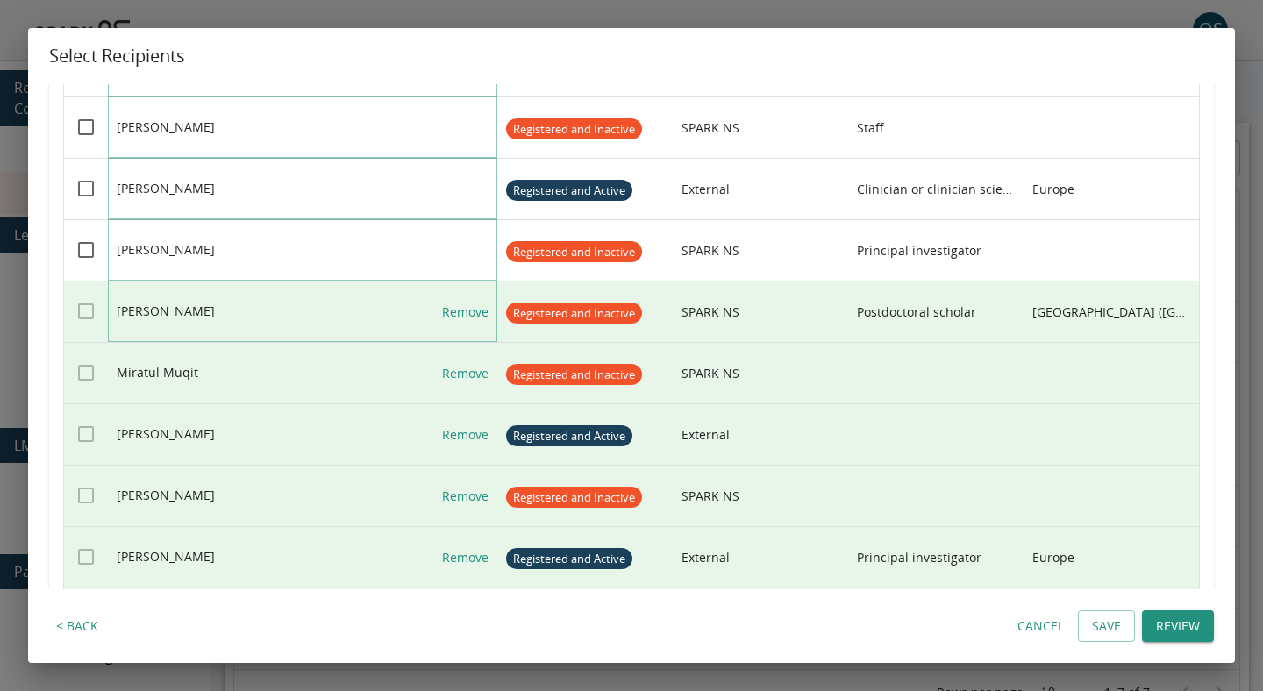
click at [461, 316] on link "Remove" at bounding box center [465, 312] width 46 height 61
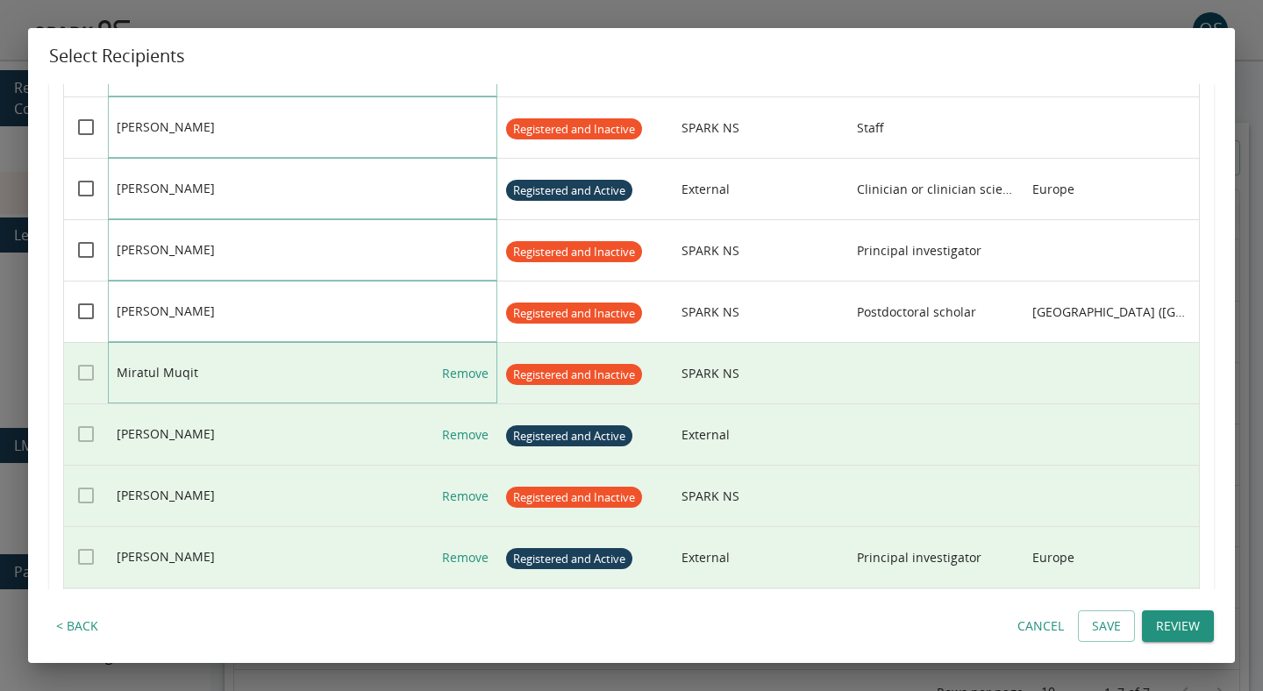
click at [461, 382] on link "Remove" at bounding box center [465, 373] width 46 height 61
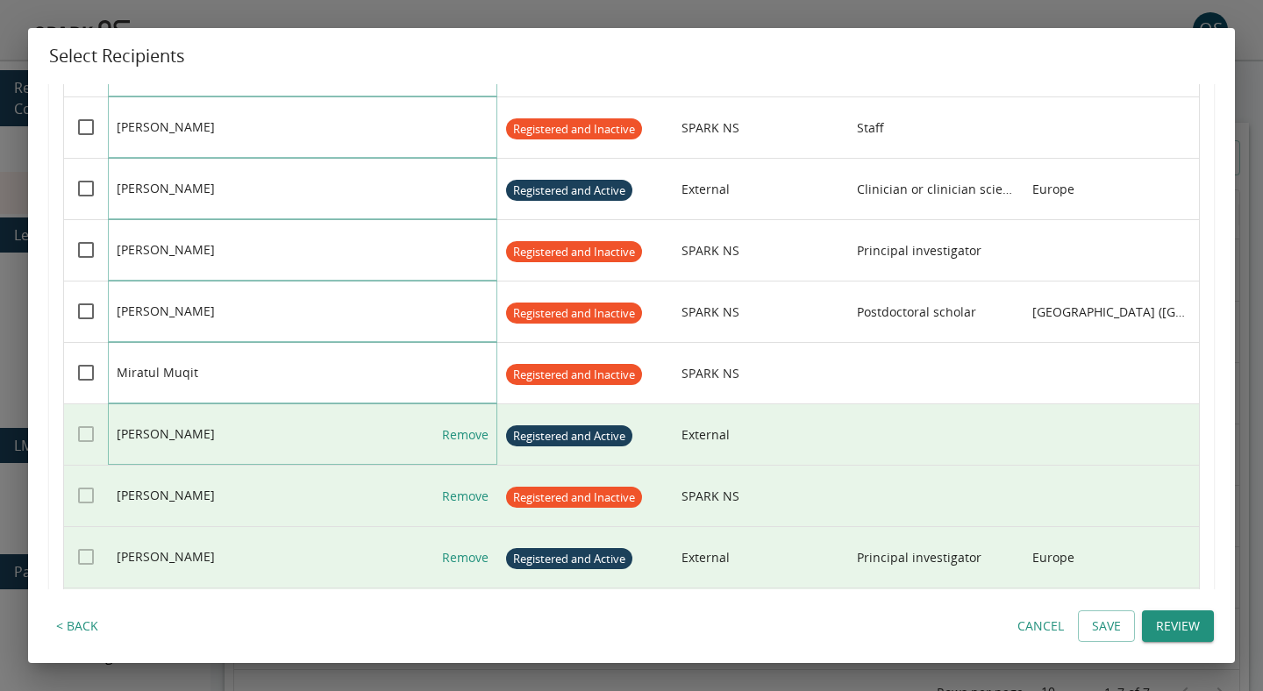
click at [461, 447] on link "Remove" at bounding box center [465, 434] width 46 height 61
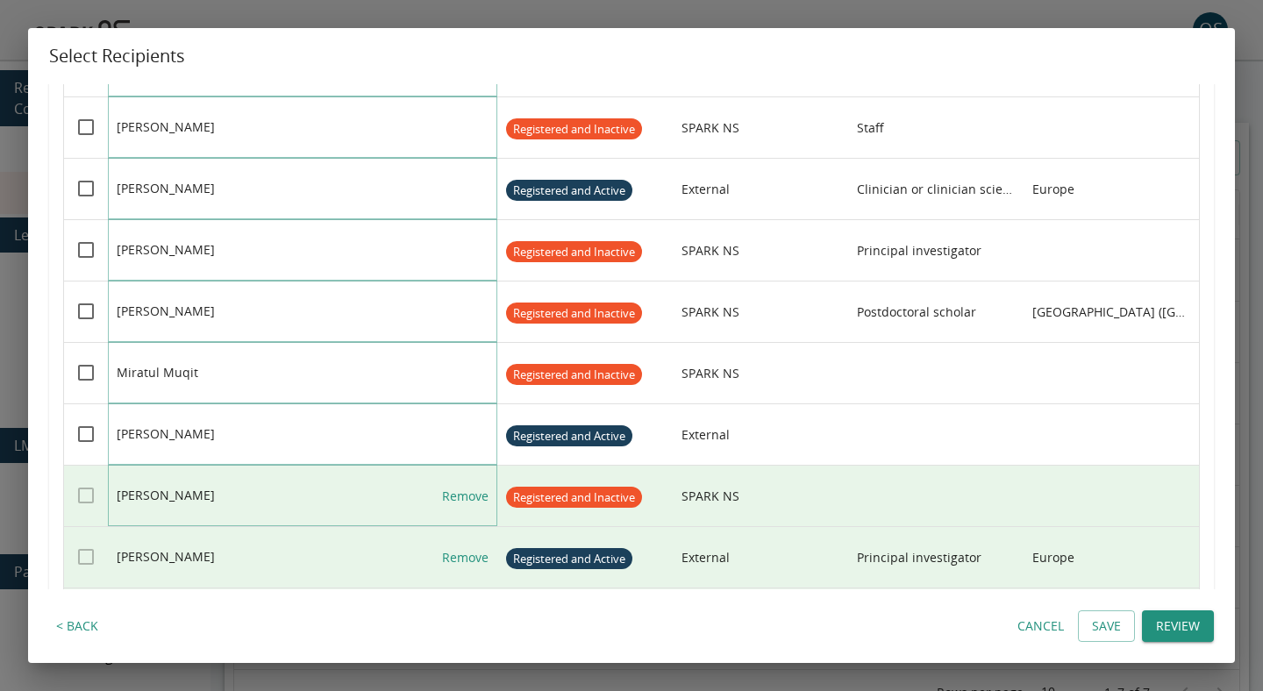
click at [461, 489] on link "Remove" at bounding box center [465, 496] width 46 height 61
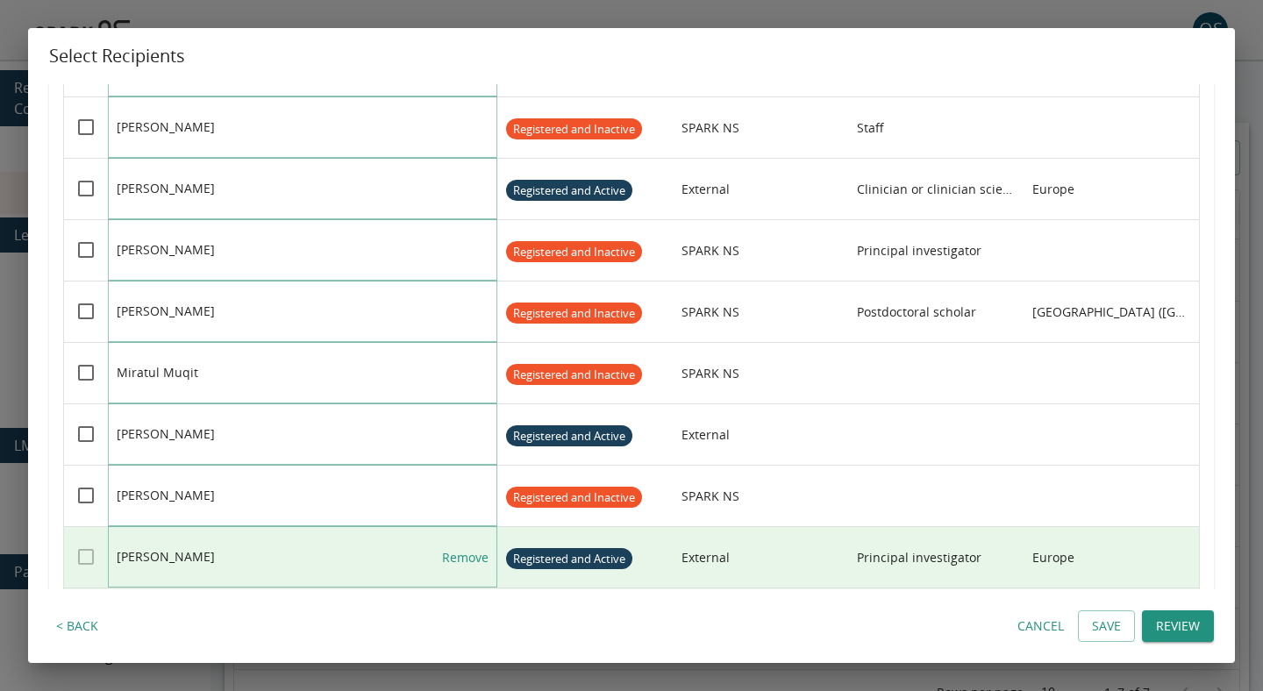
click at [466, 570] on link "Remove" at bounding box center [465, 557] width 46 height 61
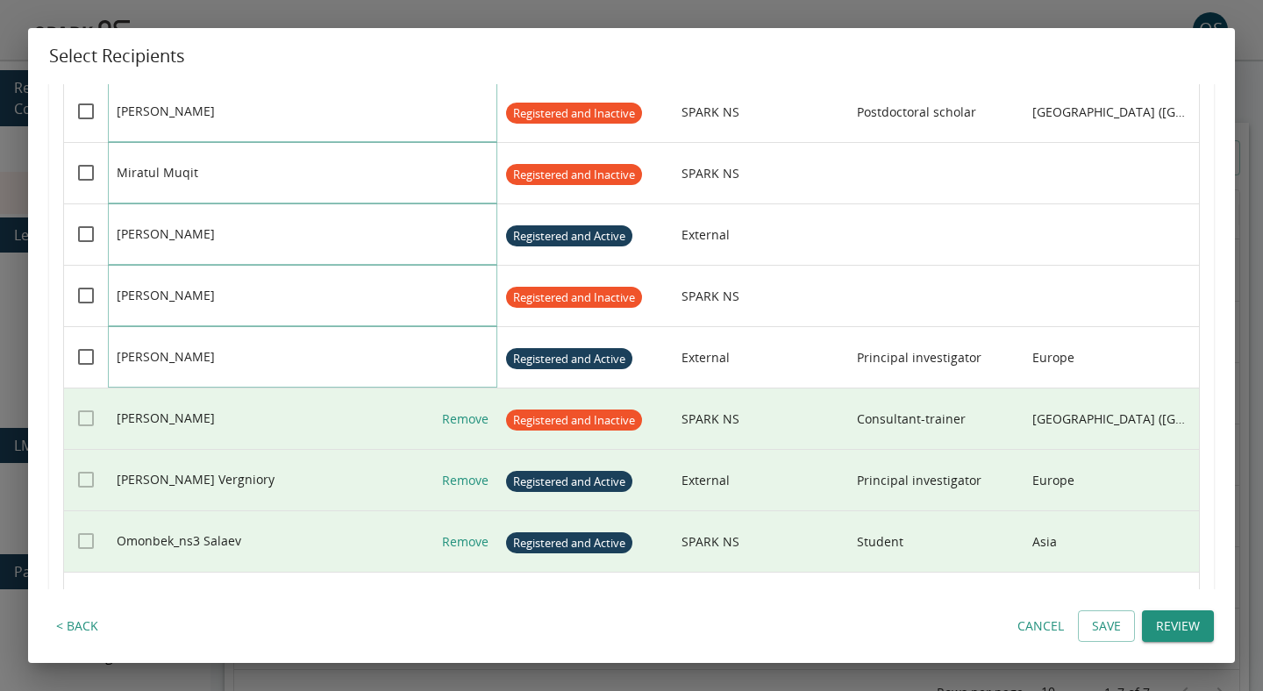
scroll to position [5890, 0]
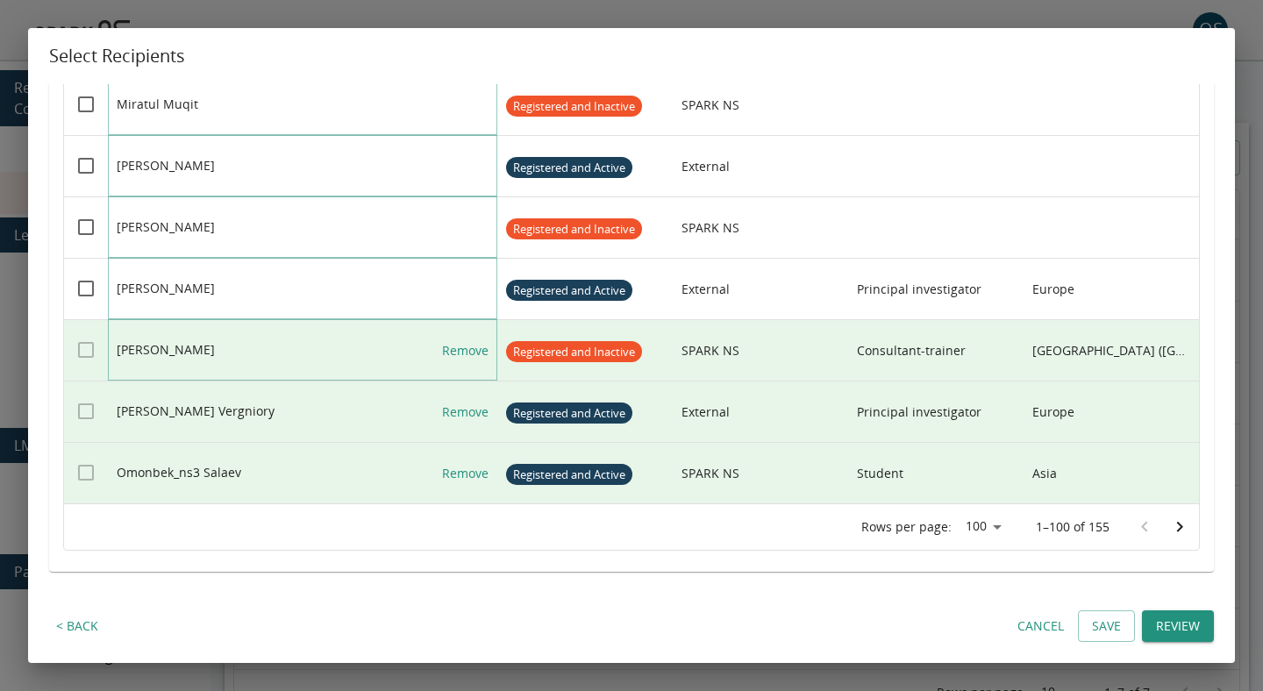
click at [466, 363] on link "Remove" at bounding box center [465, 350] width 46 height 61
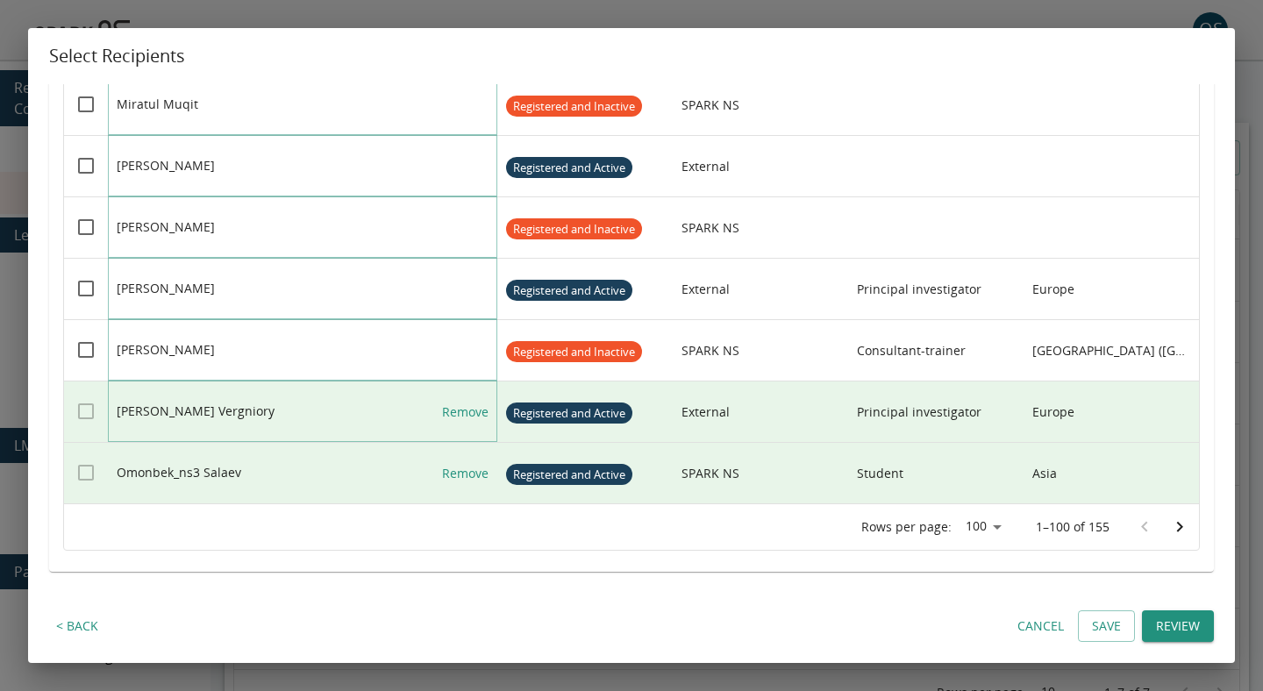
click at [466, 407] on link "Remove" at bounding box center [465, 412] width 46 height 61
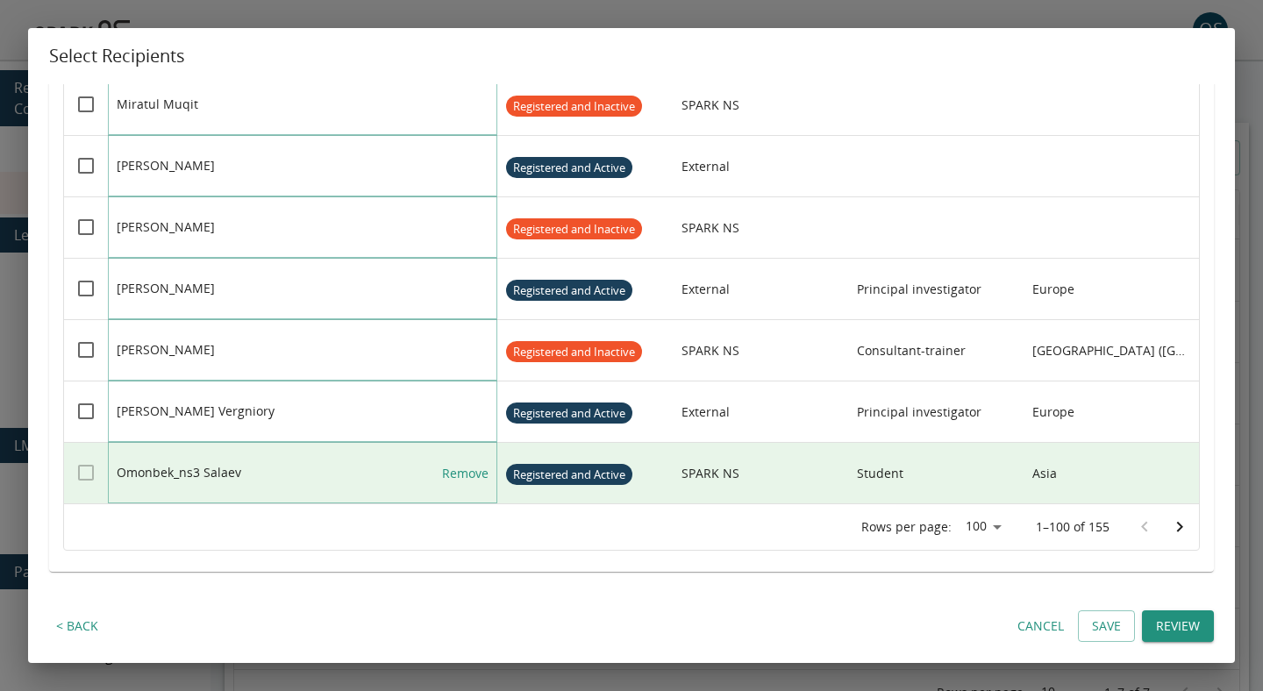
click at [466, 473] on link "Remove" at bounding box center [465, 473] width 46 height 61
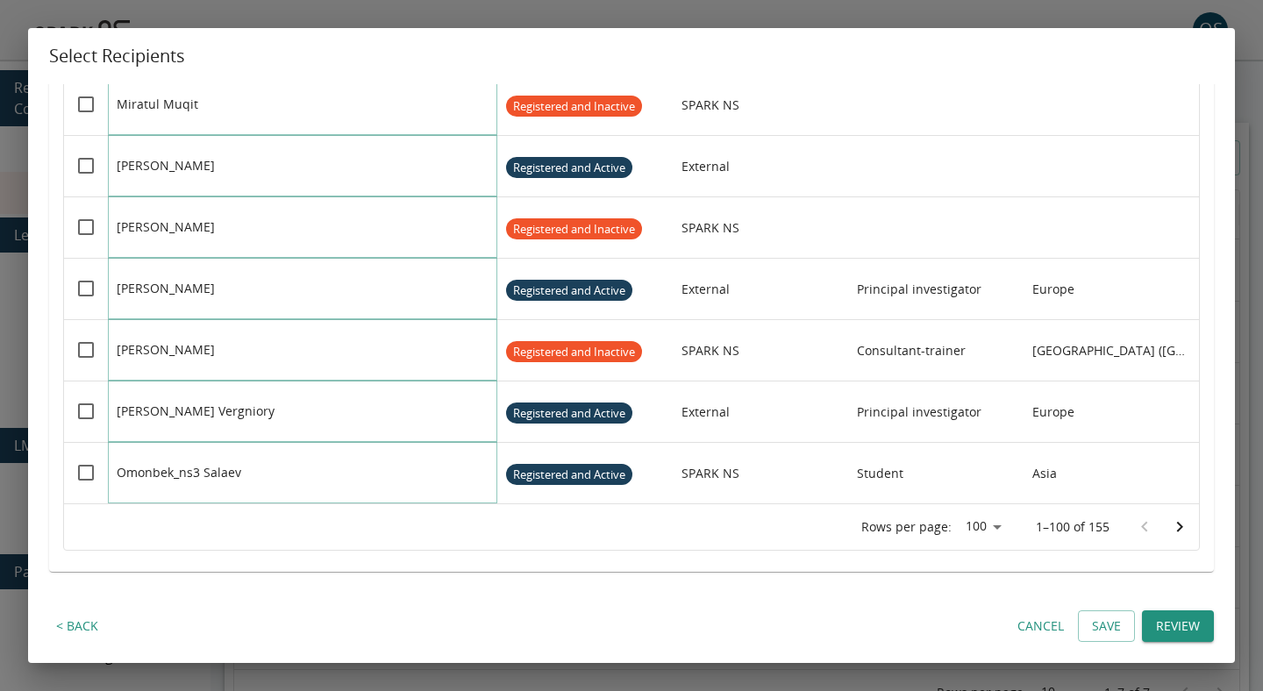
click at [1176, 527] on icon "Go to next page" at bounding box center [1179, 527] width 21 height 21
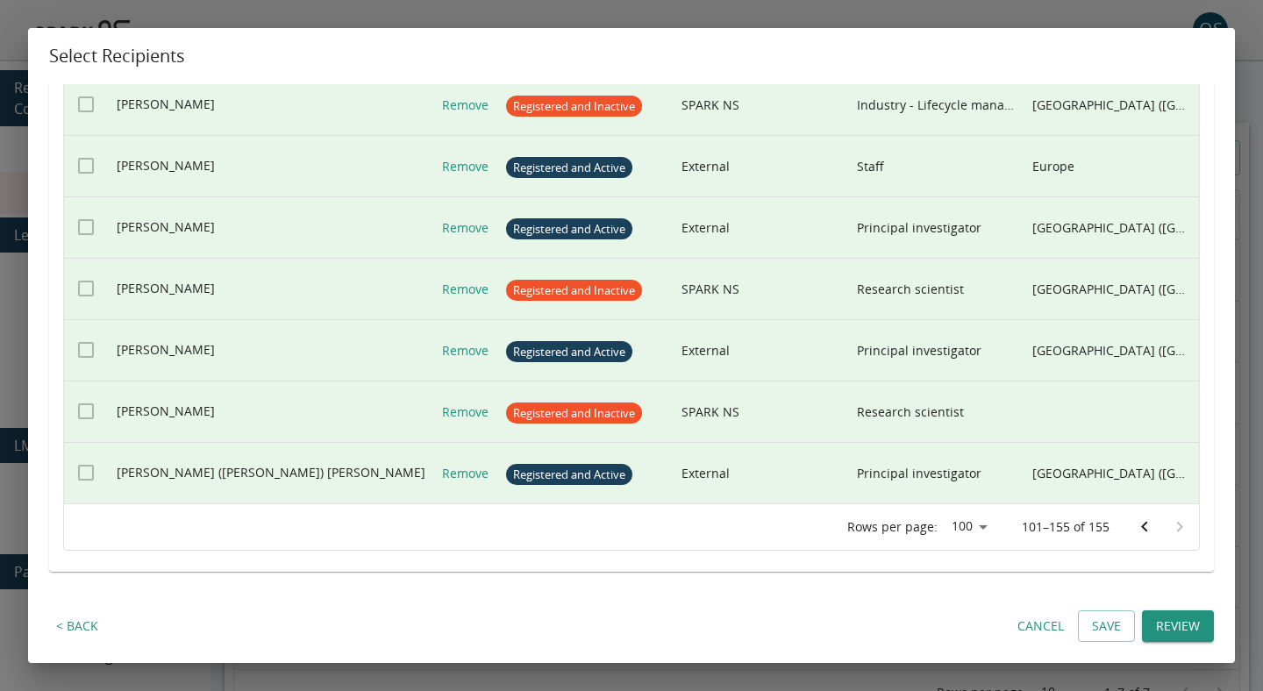
scroll to position [3126, 0]
click at [469, 468] on link "Remove" at bounding box center [465, 473] width 46 height 61
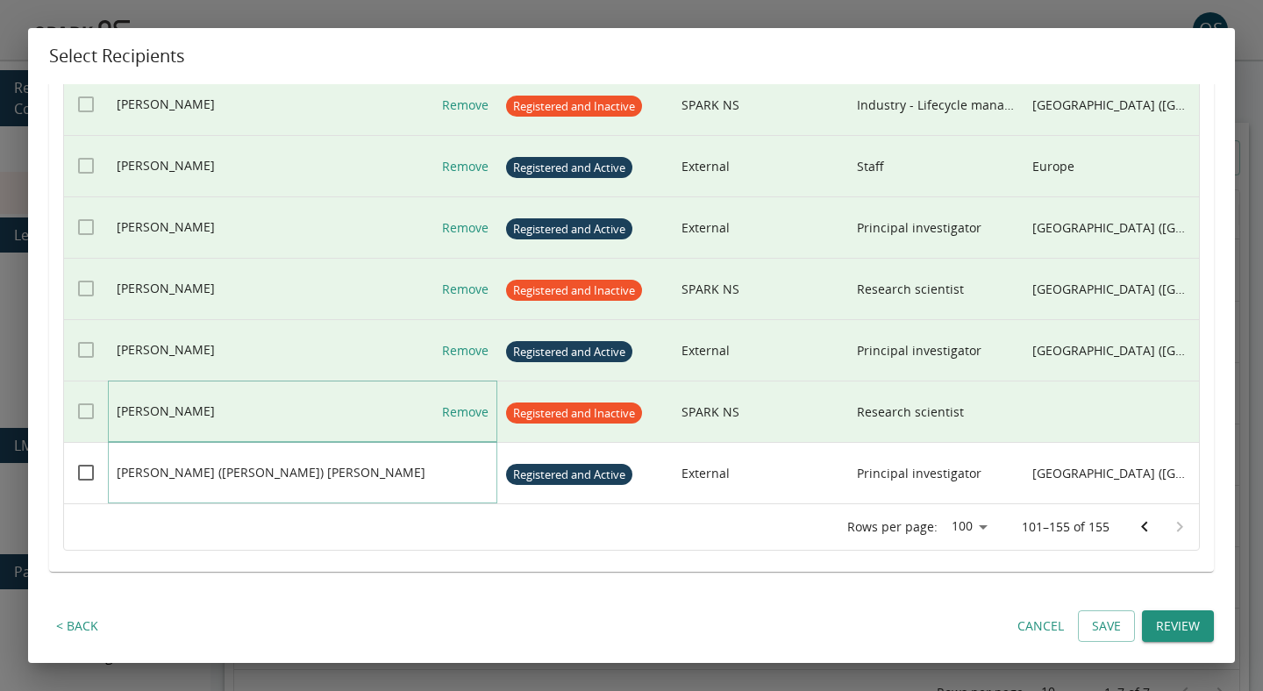
click at [469, 413] on link "Remove" at bounding box center [465, 412] width 46 height 61
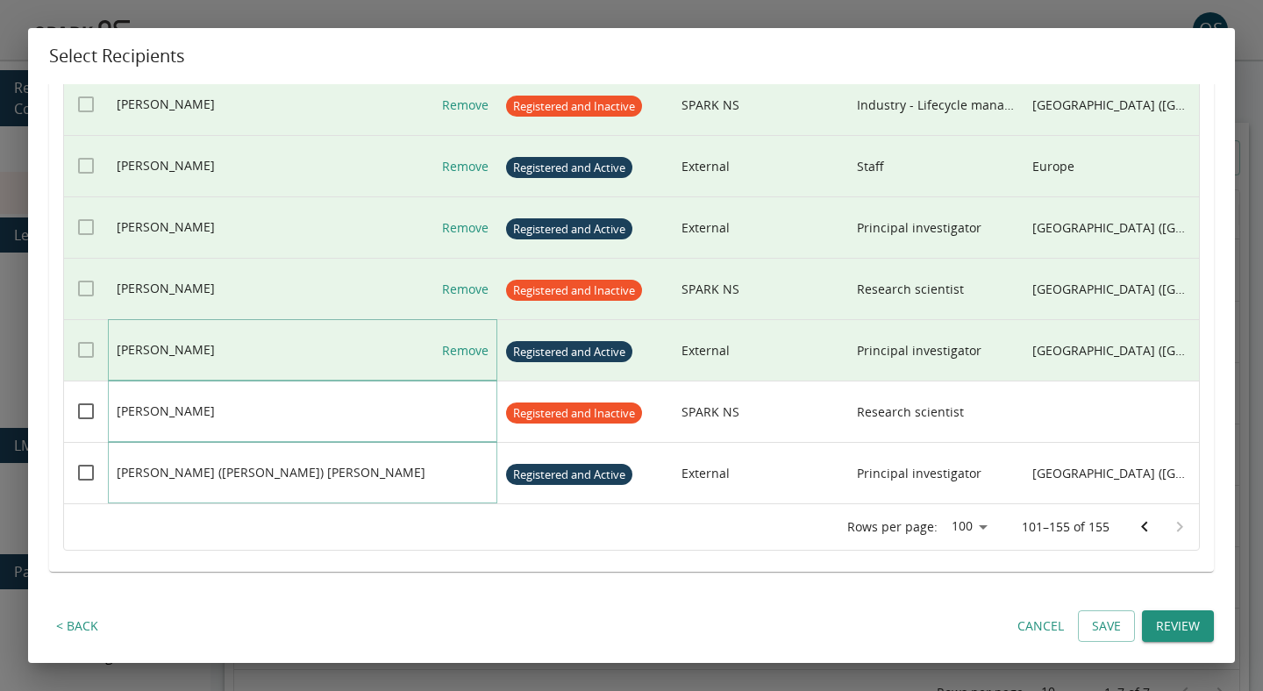
click at [469, 361] on link "Remove" at bounding box center [465, 350] width 46 height 61
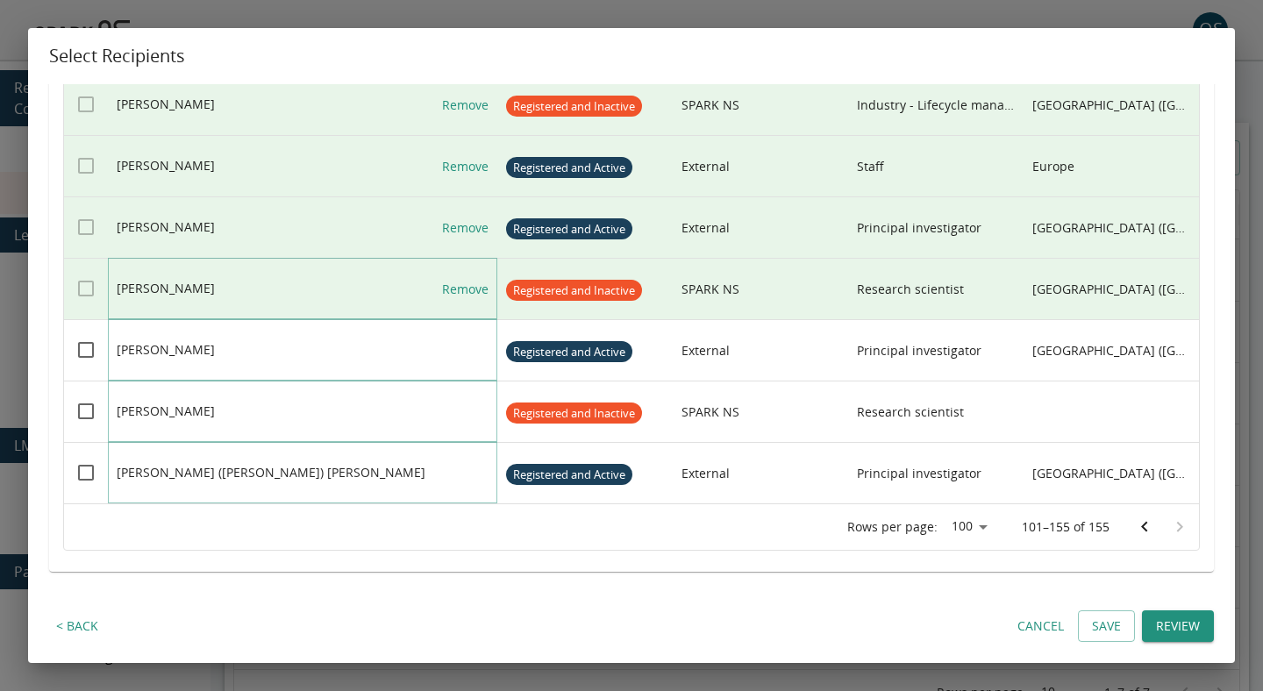
drag, startPoint x: 472, startPoint y: 284, endPoint x: 472, endPoint y: 239, distance: 45.6
click at [472, 284] on link "Remove" at bounding box center [465, 289] width 46 height 61
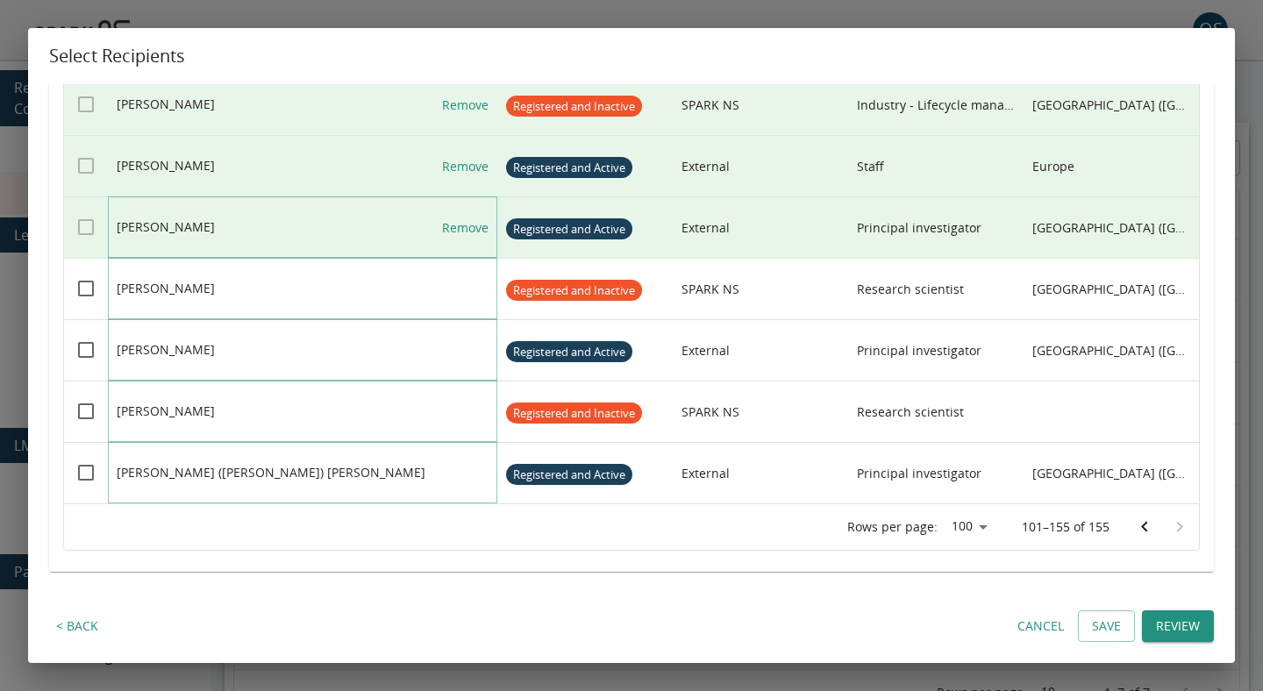
click at [472, 200] on link "Remove" at bounding box center [465, 227] width 46 height 61
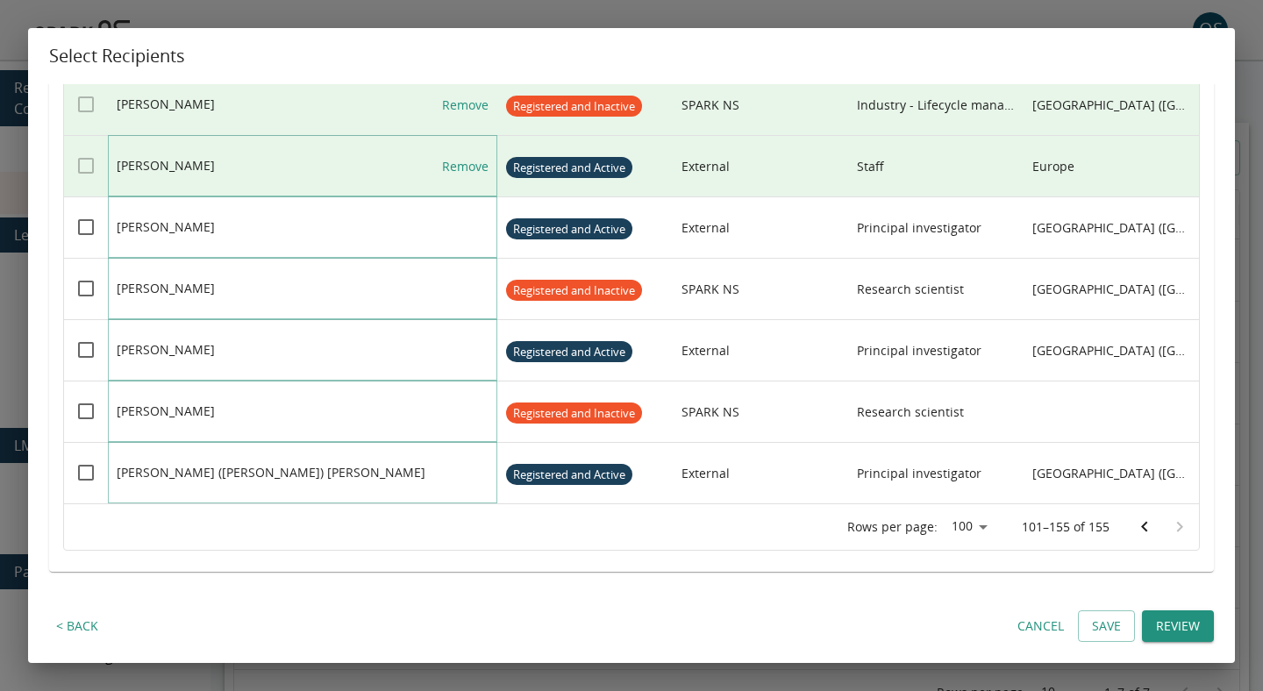
click at [470, 147] on link "Remove" at bounding box center [465, 166] width 46 height 61
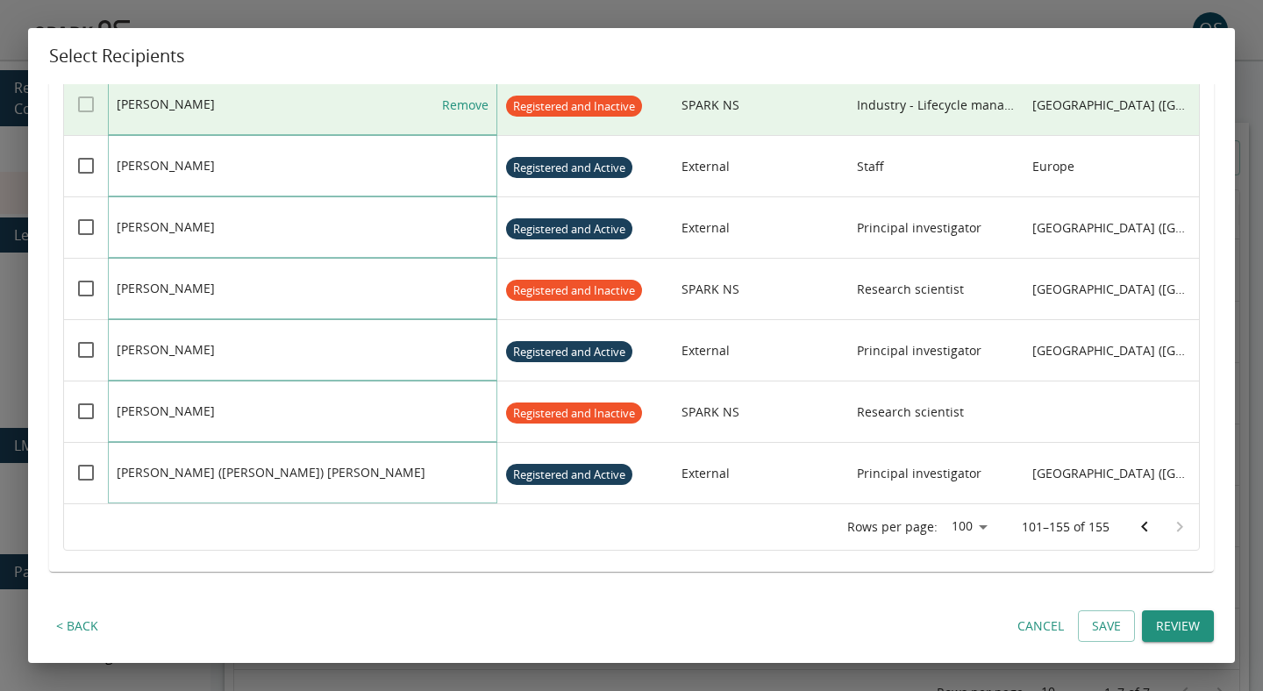
click at [470, 105] on link "Remove" at bounding box center [465, 105] width 46 height 61
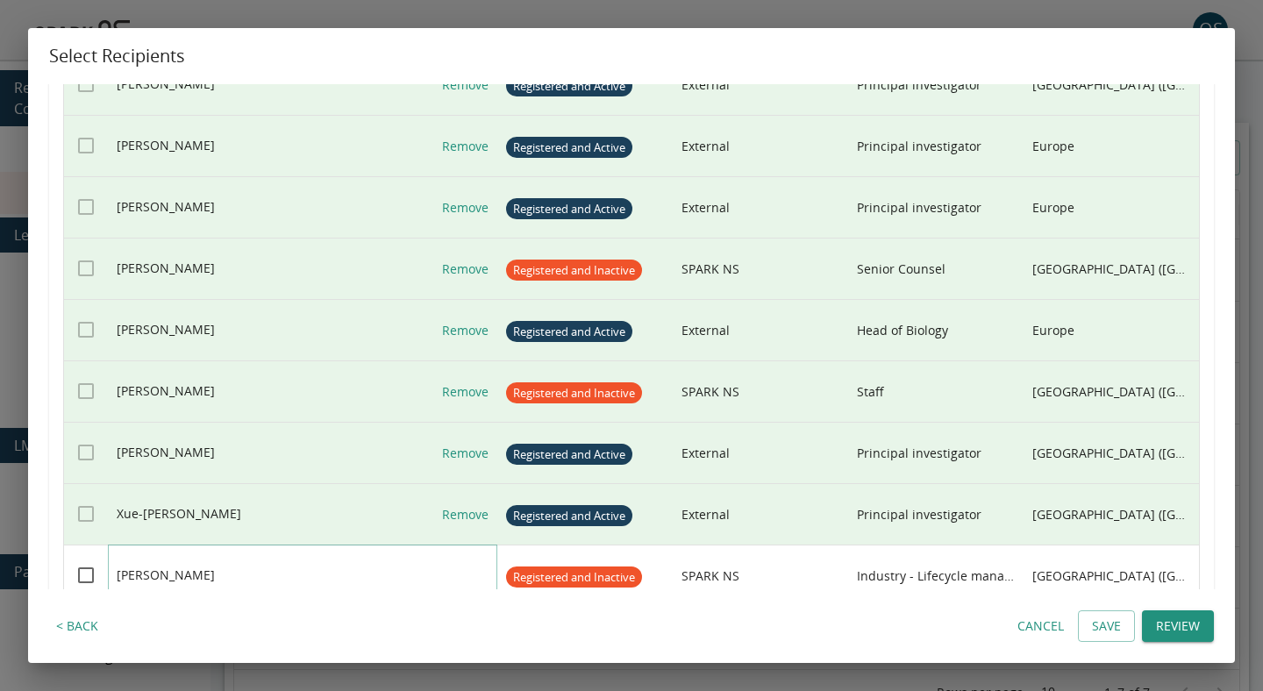
scroll to position [2629, 0]
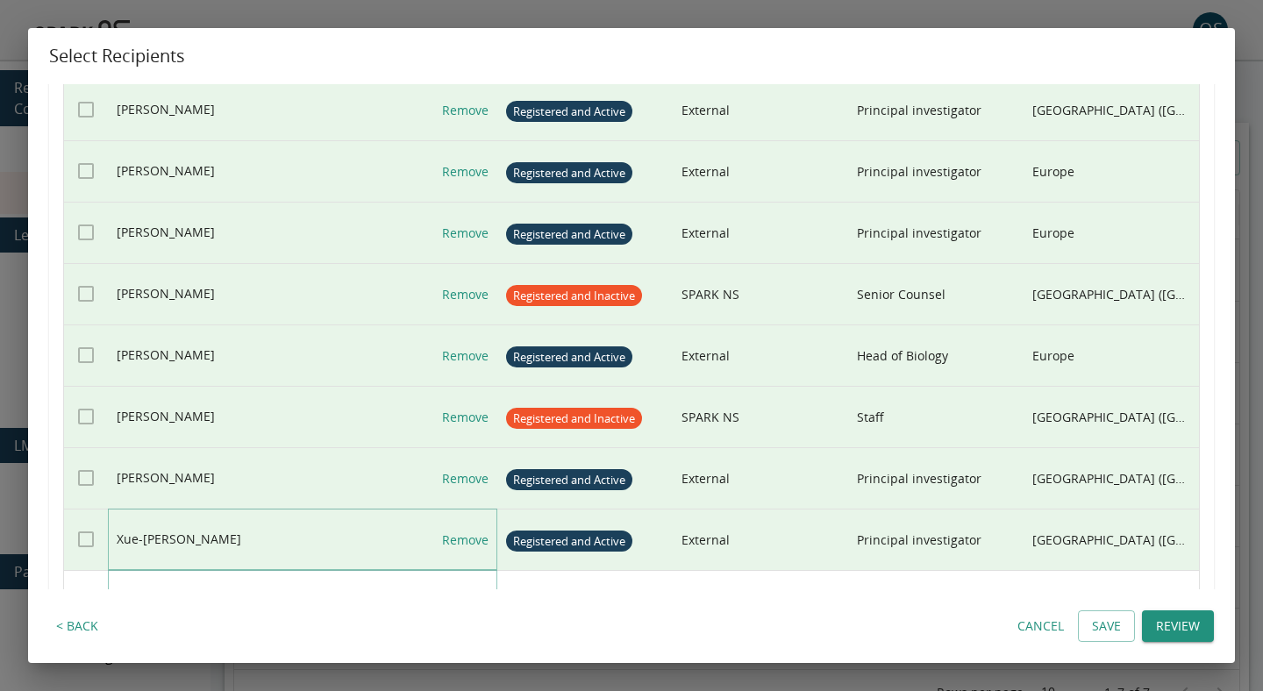
click at [463, 532] on link "Remove" at bounding box center [465, 540] width 46 height 61
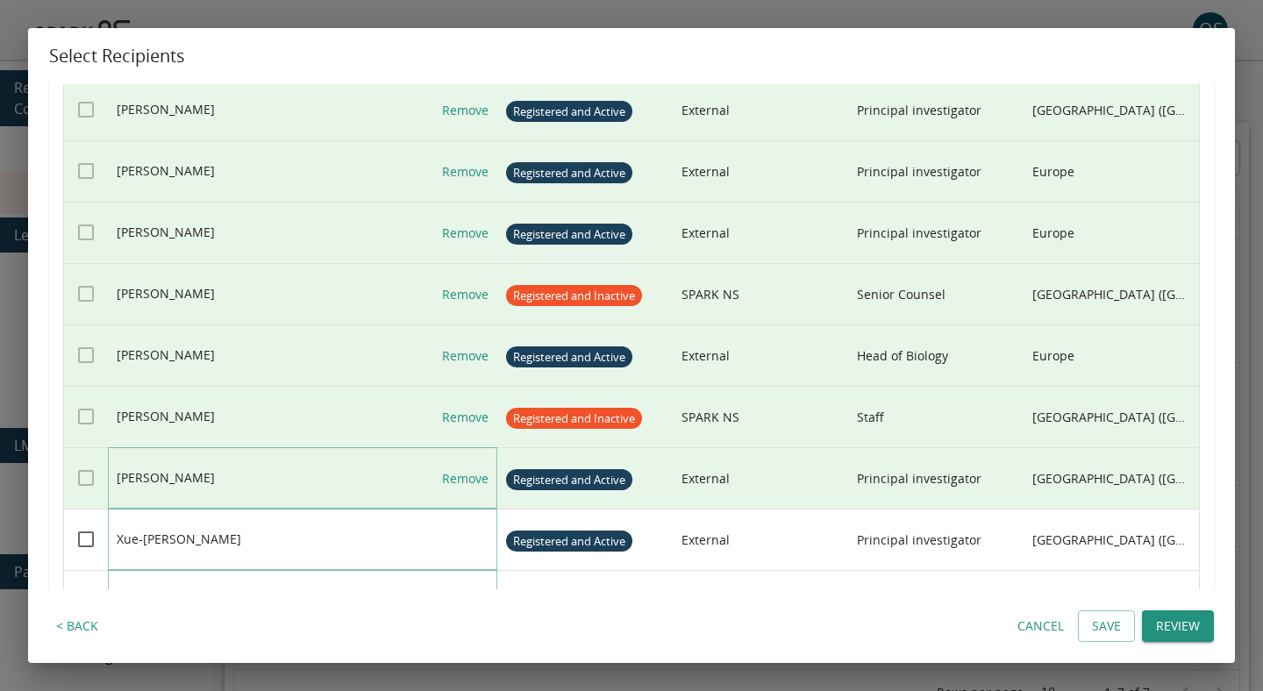
click at [465, 478] on link "Remove" at bounding box center [465, 478] width 46 height 61
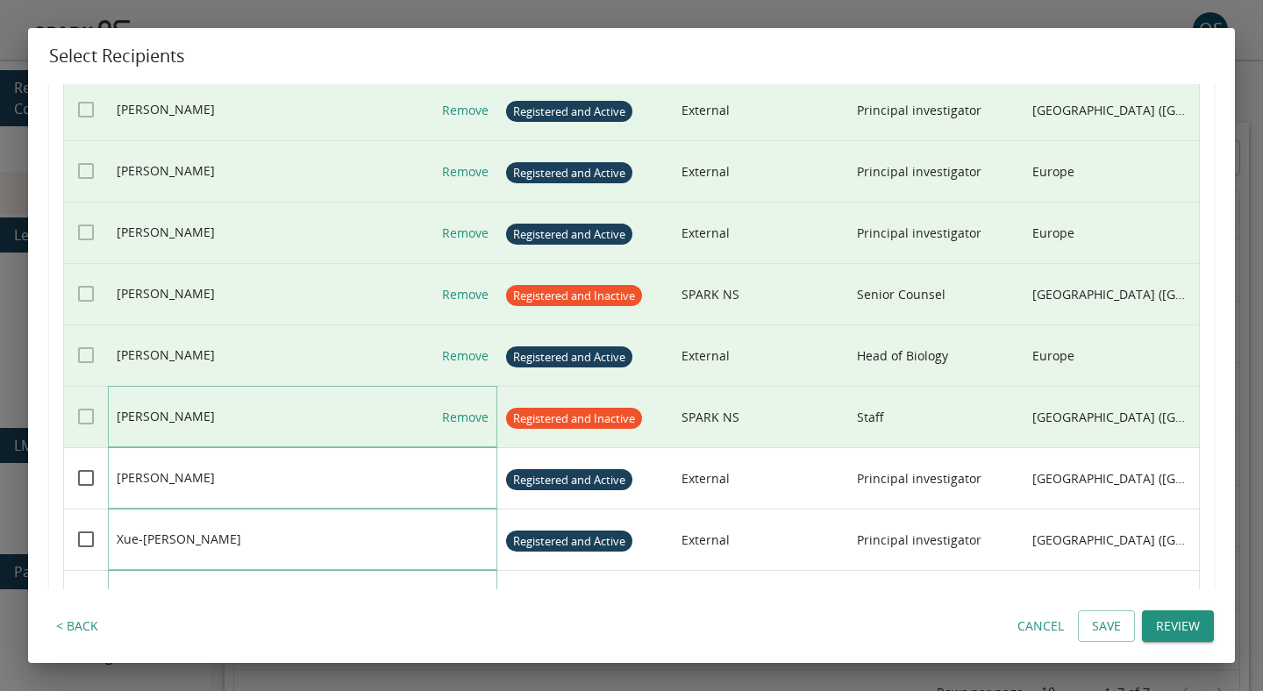
click at [469, 406] on link "Remove" at bounding box center [465, 417] width 46 height 61
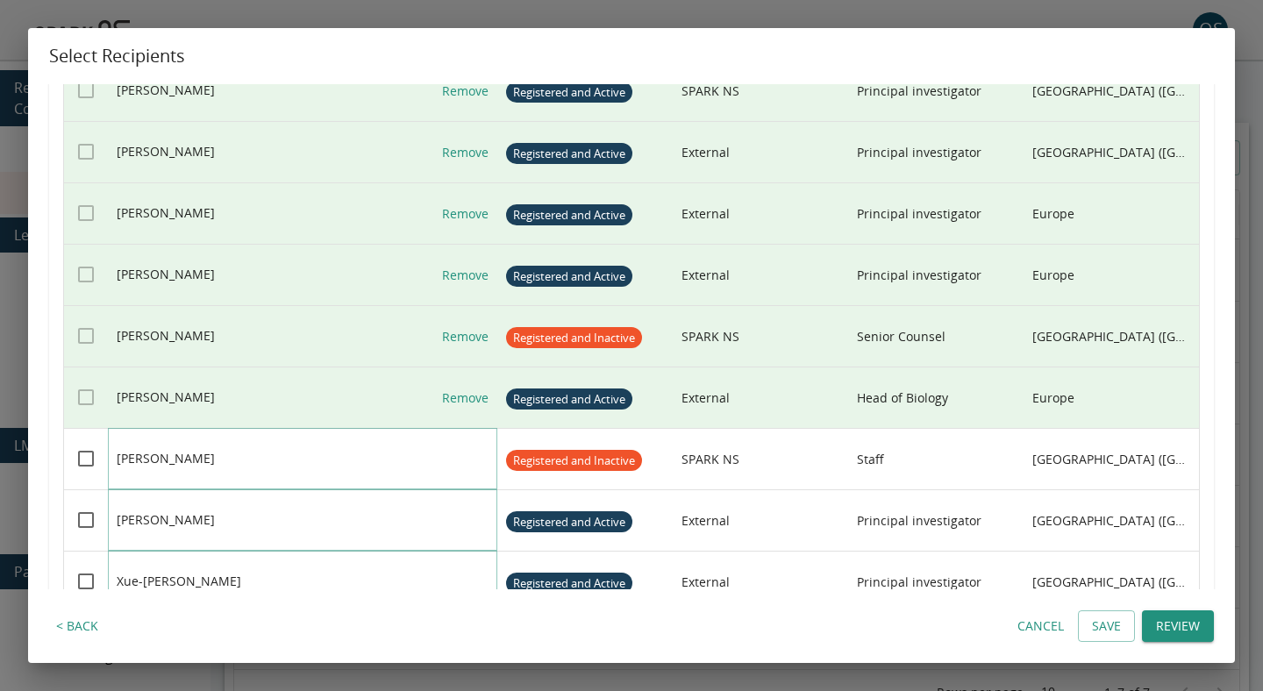
scroll to position [2562, 0]
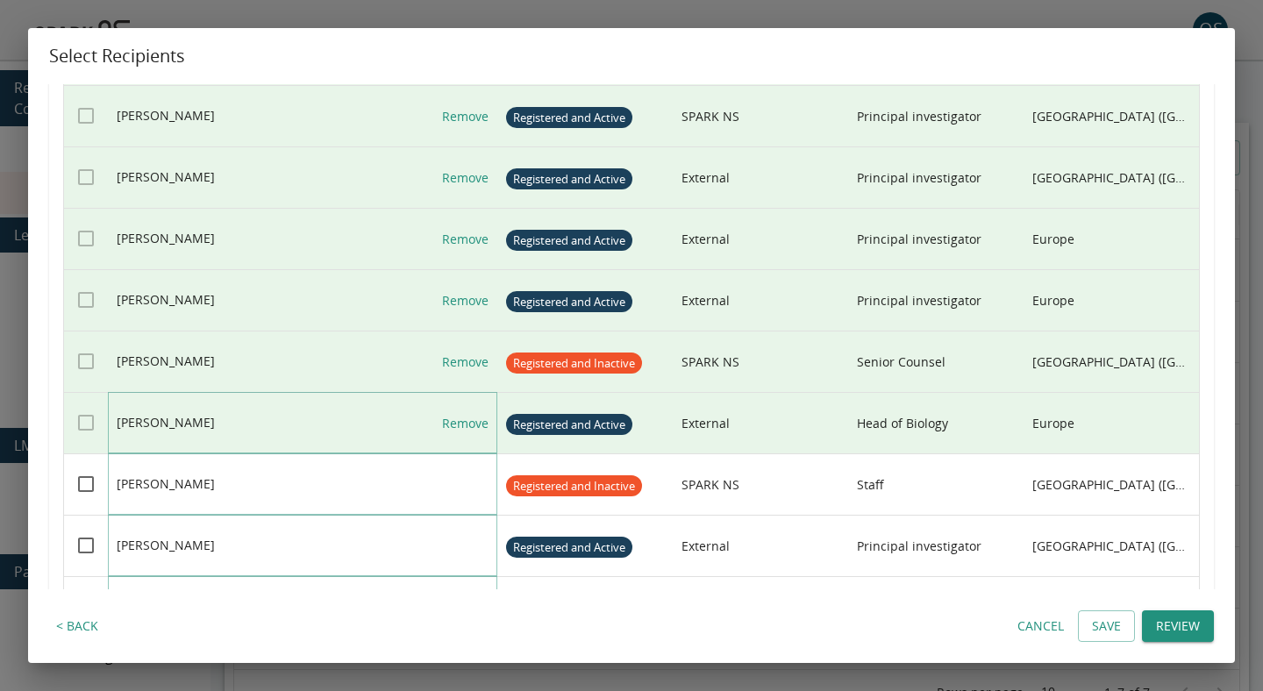
click at [468, 419] on link "Remove" at bounding box center [465, 423] width 46 height 61
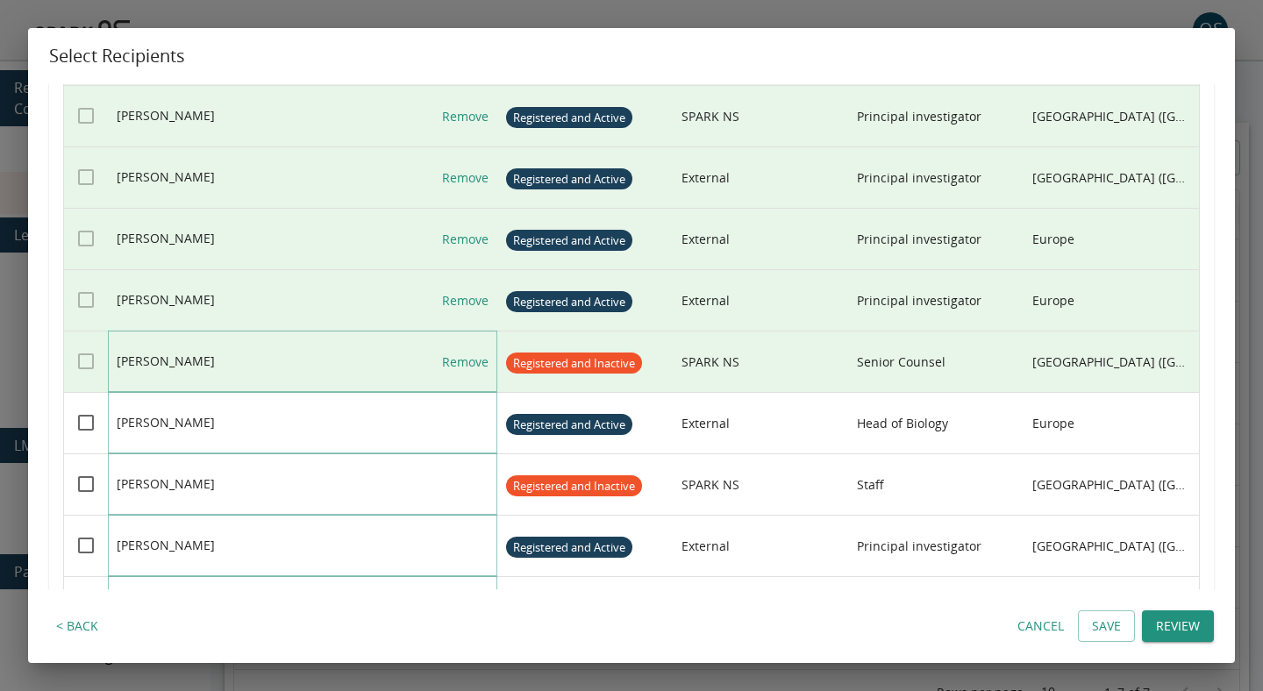
click at [468, 363] on link "Remove" at bounding box center [465, 362] width 46 height 61
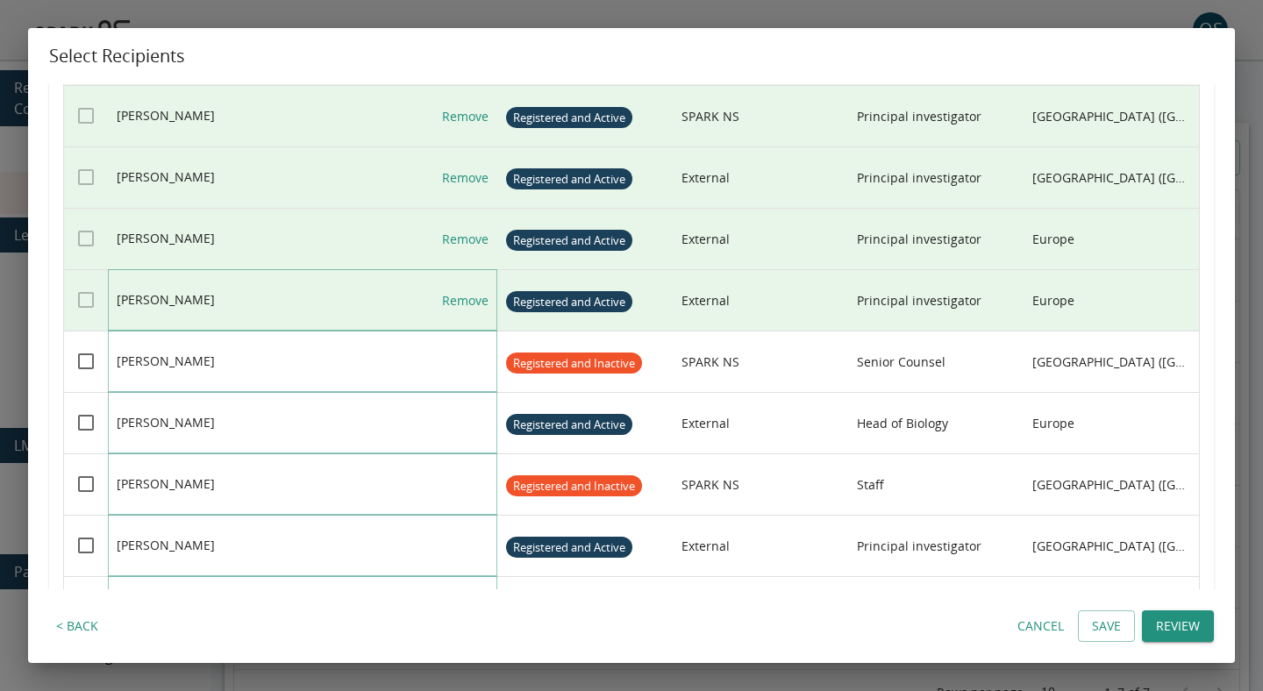
click at [468, 321] on link "Remove" at bounding box center [465, 300] width 46 height 61
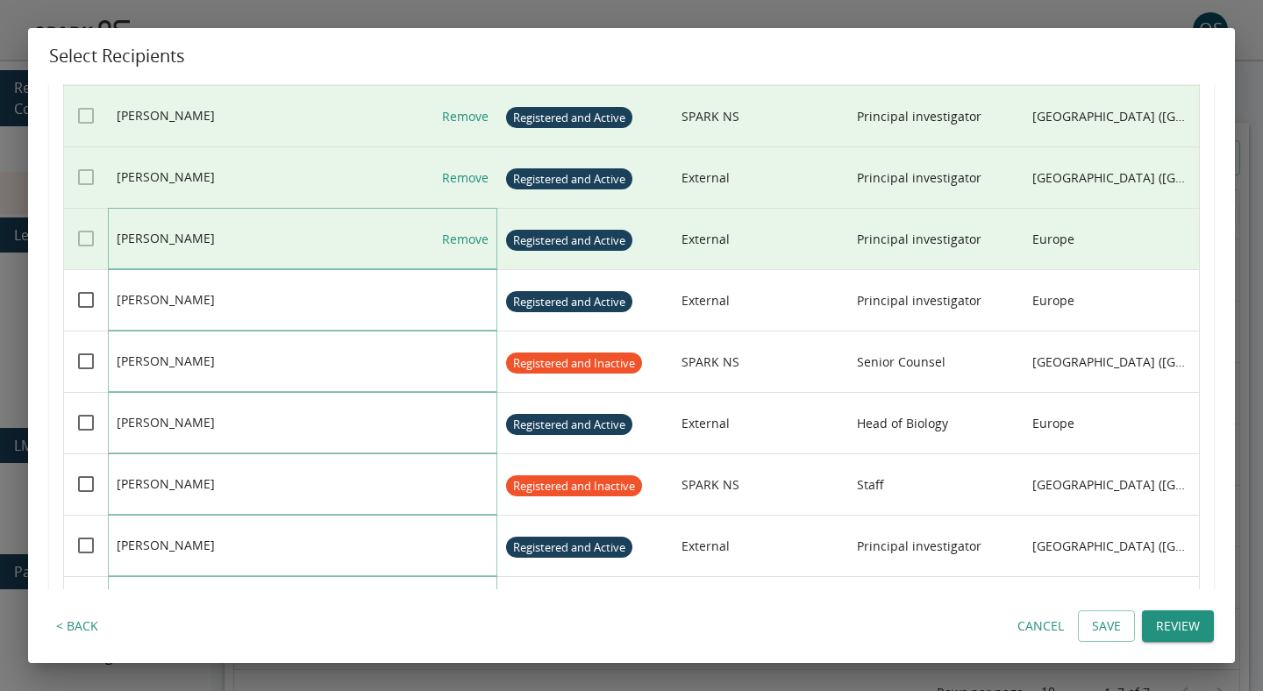
click at [464, 232] on link "Remove" at bounding box center [465, 239] width 46 height 61
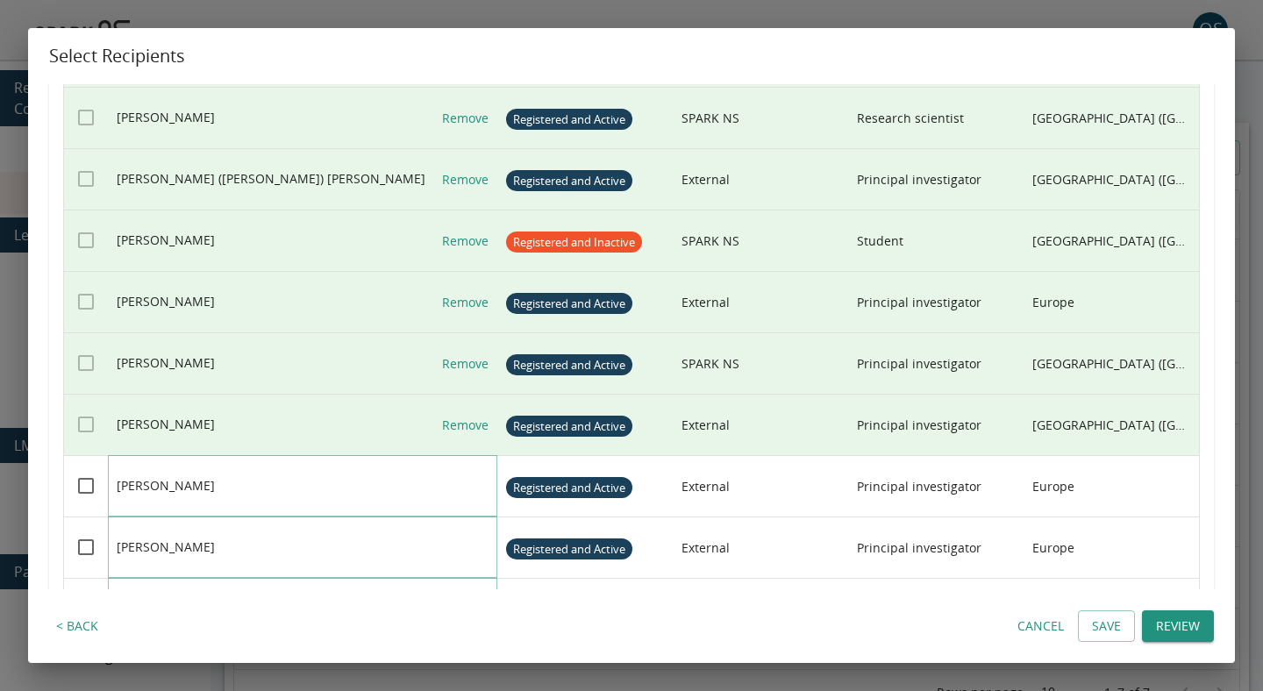
scroll to position [2305, 0]
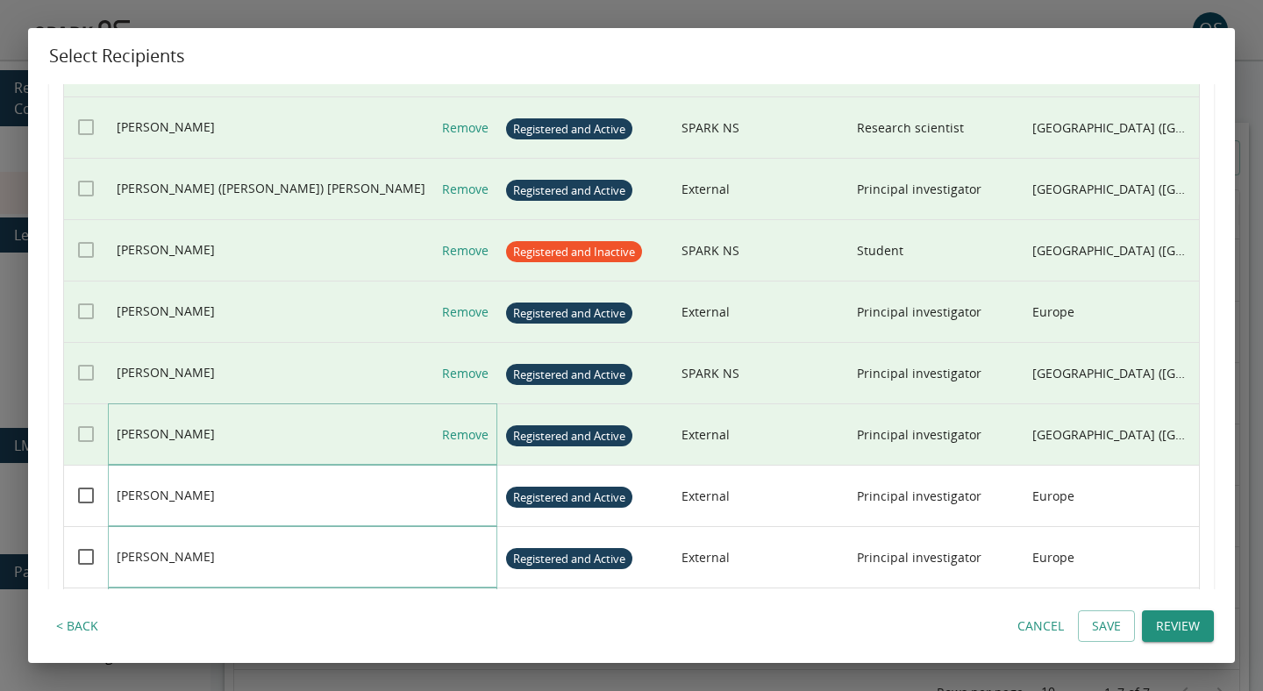
click at [478, 445] on link "Remove" at bounding box center [465, 434] width 46 height 61
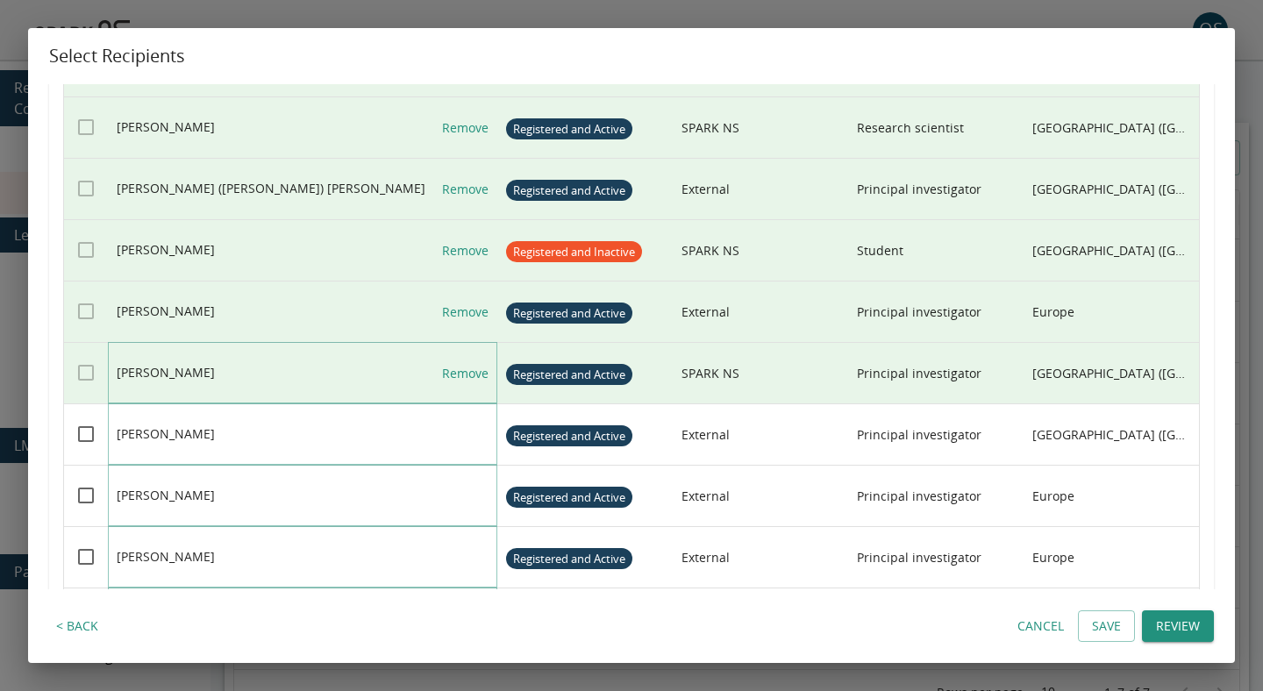
click at [477, 370] on link "Remove" at bounding box center [465, 373] width 46 height 61
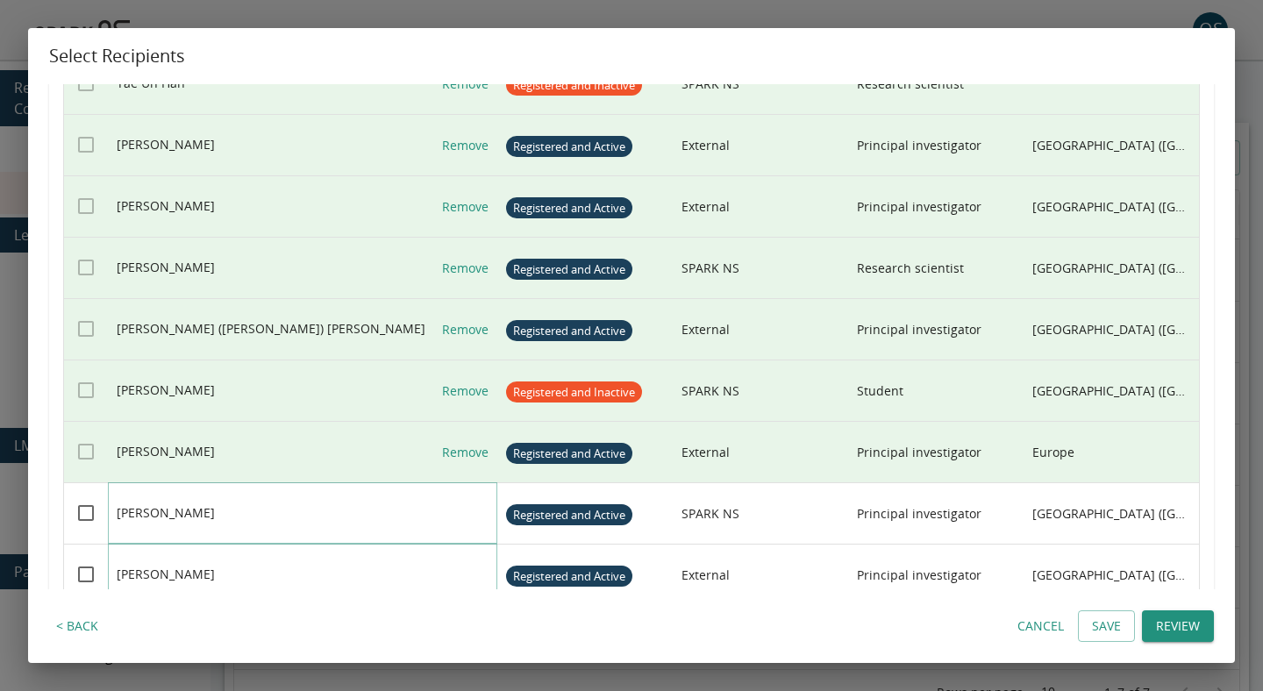
scroll to position [2110, 0]
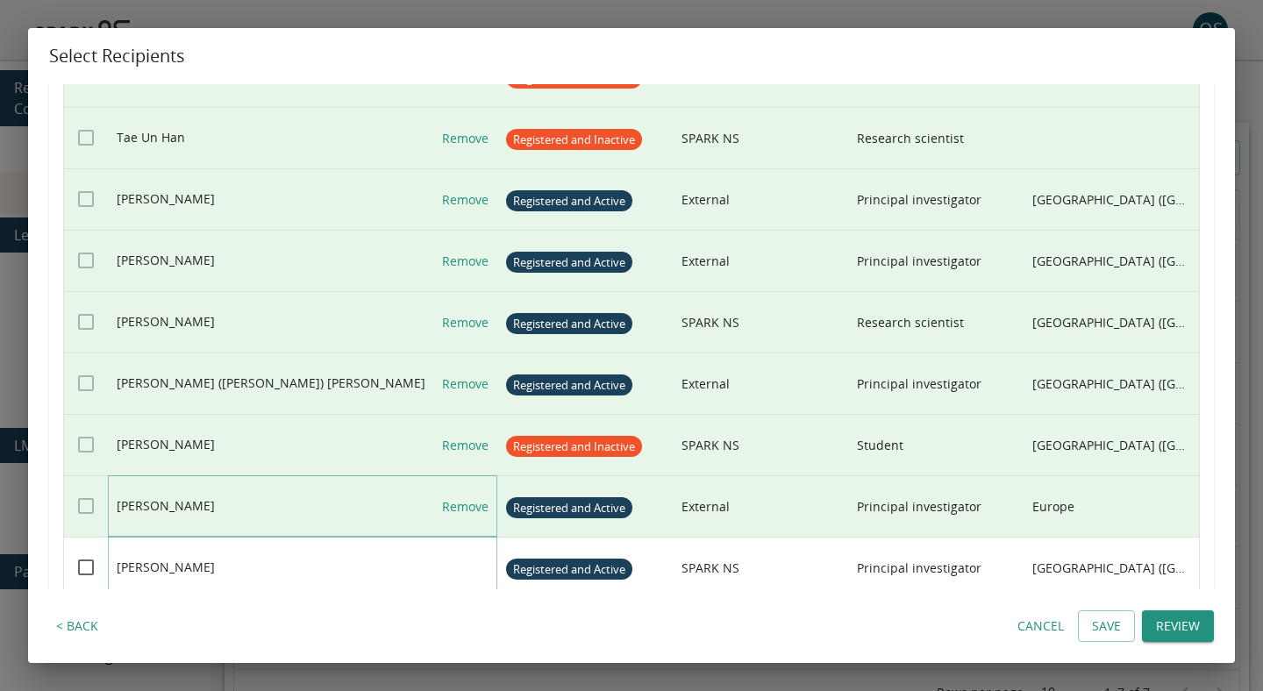
click at [474, 497] on link "Remove" at bounding box center [465, 506] width 46 height 61
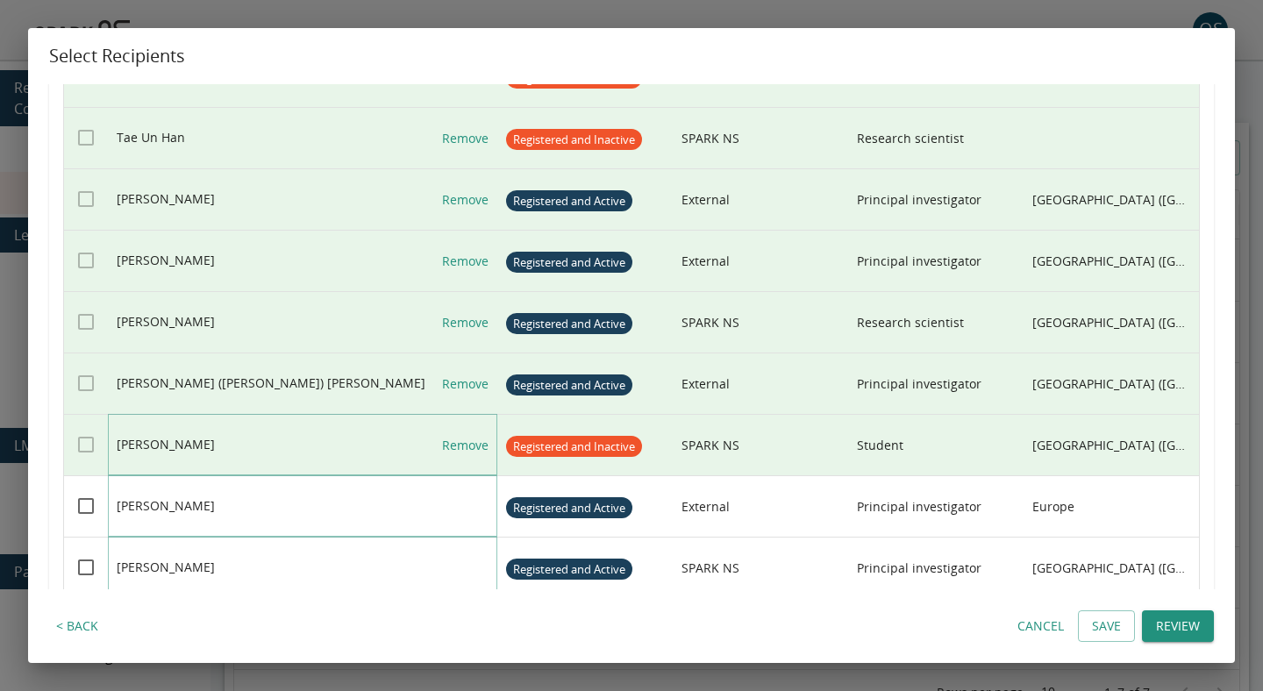
click at [474, 428] on link "Remove" at bounding box center [465, 445] width 46 height 61
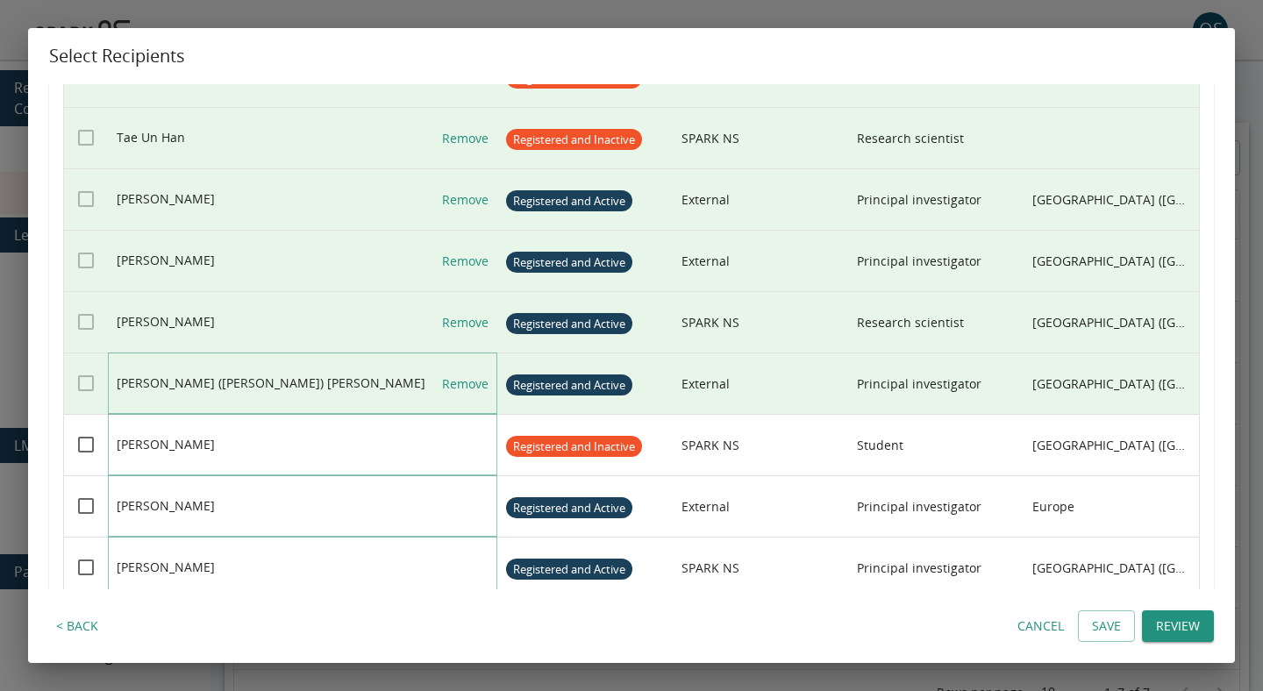
click at [474, 393] on link "Remove" at bounding box center [465, 384] width 46 height 61
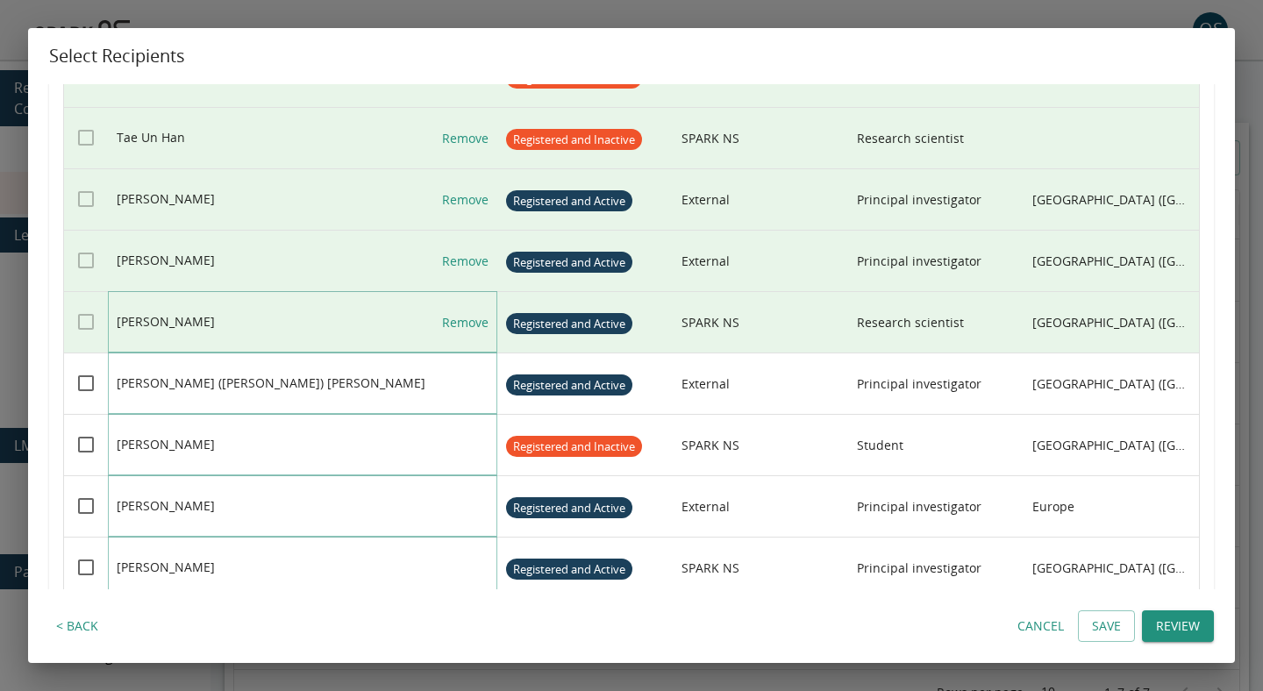
click at [474, 311] on link "Remove" at bounding box center [465, 322] width 46 height 61
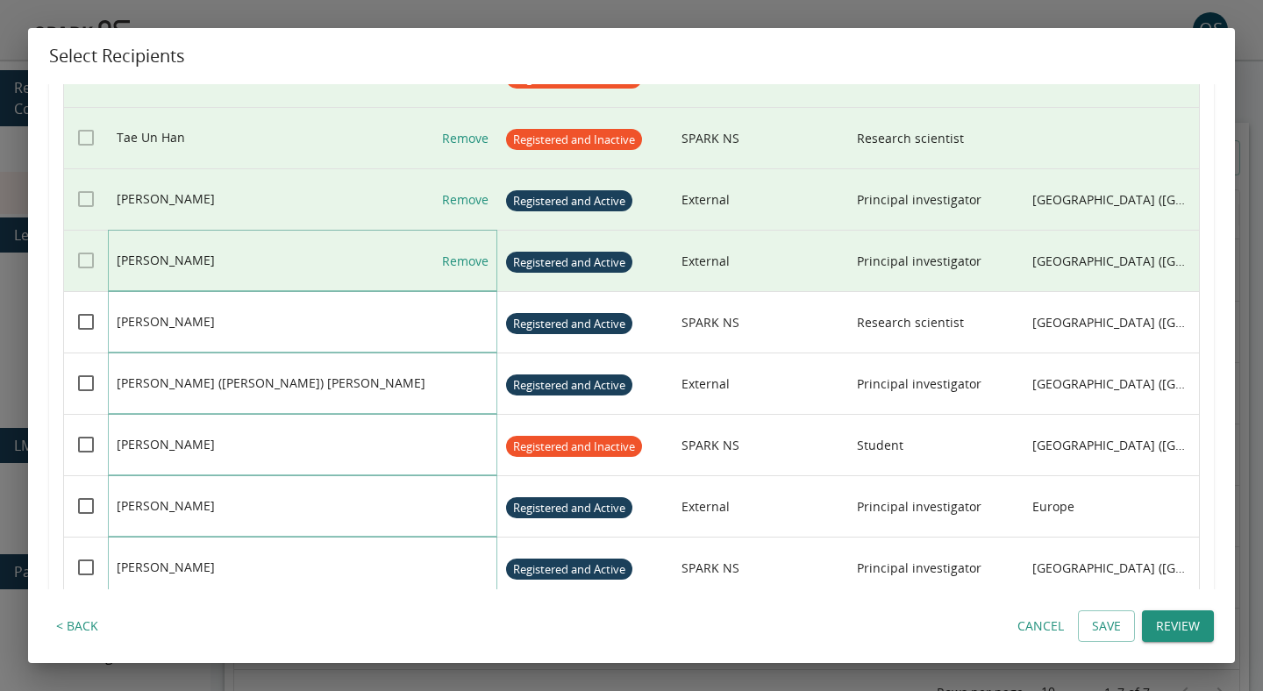
click at [474, 240] on link "Remove" at bounding box center [465, 261] width 46 height 61
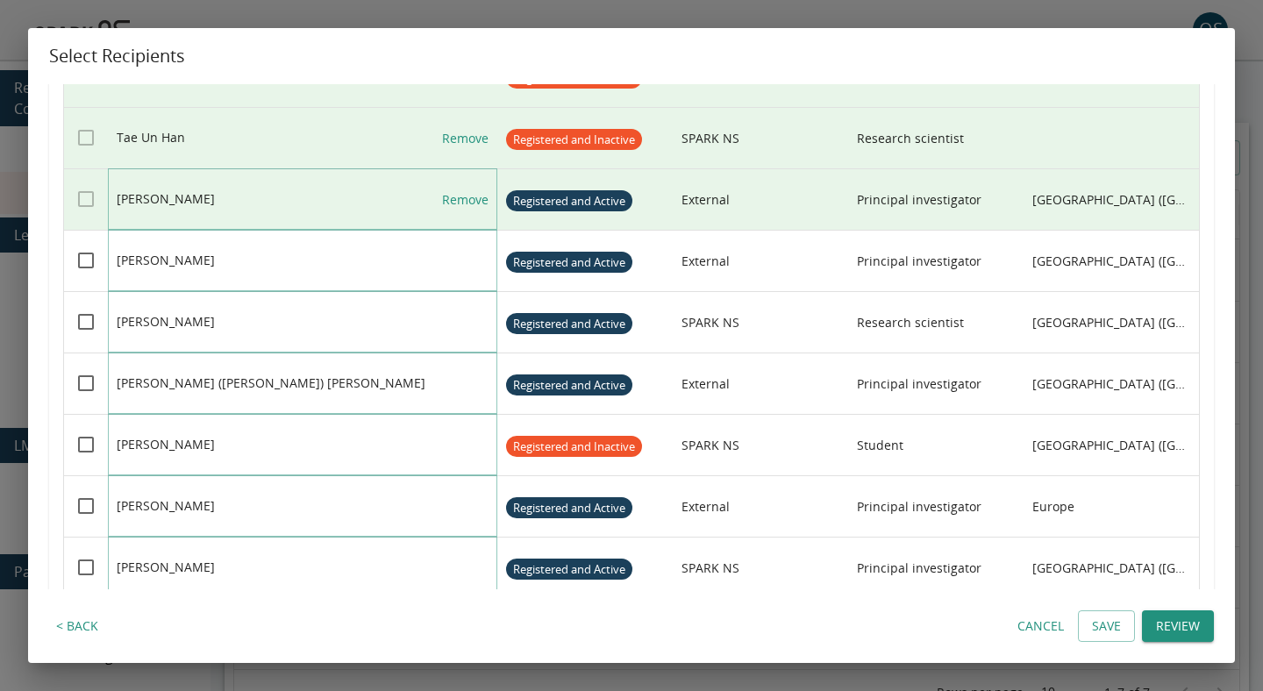
click at [473, 187] on link "Remove" at bounding box center [465, 199] width 46 height 61
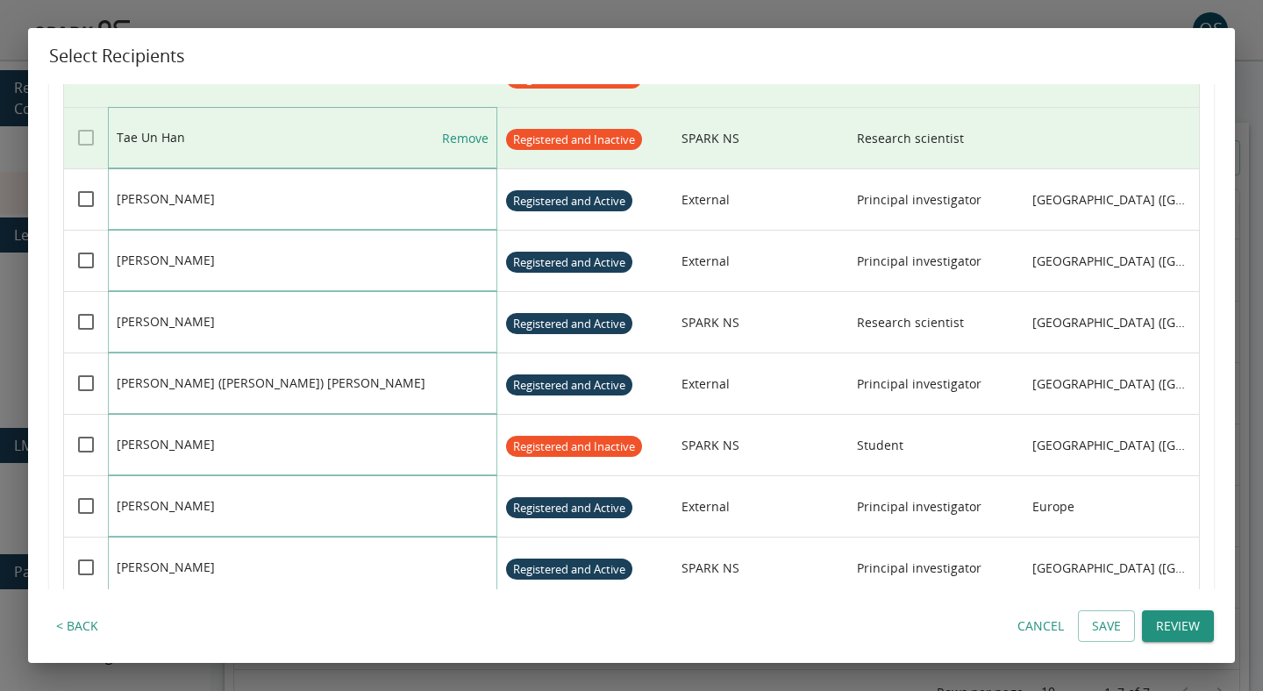
click at [472, 147] on link "Remove" at bounding box center [465, 138] width 46 height 61
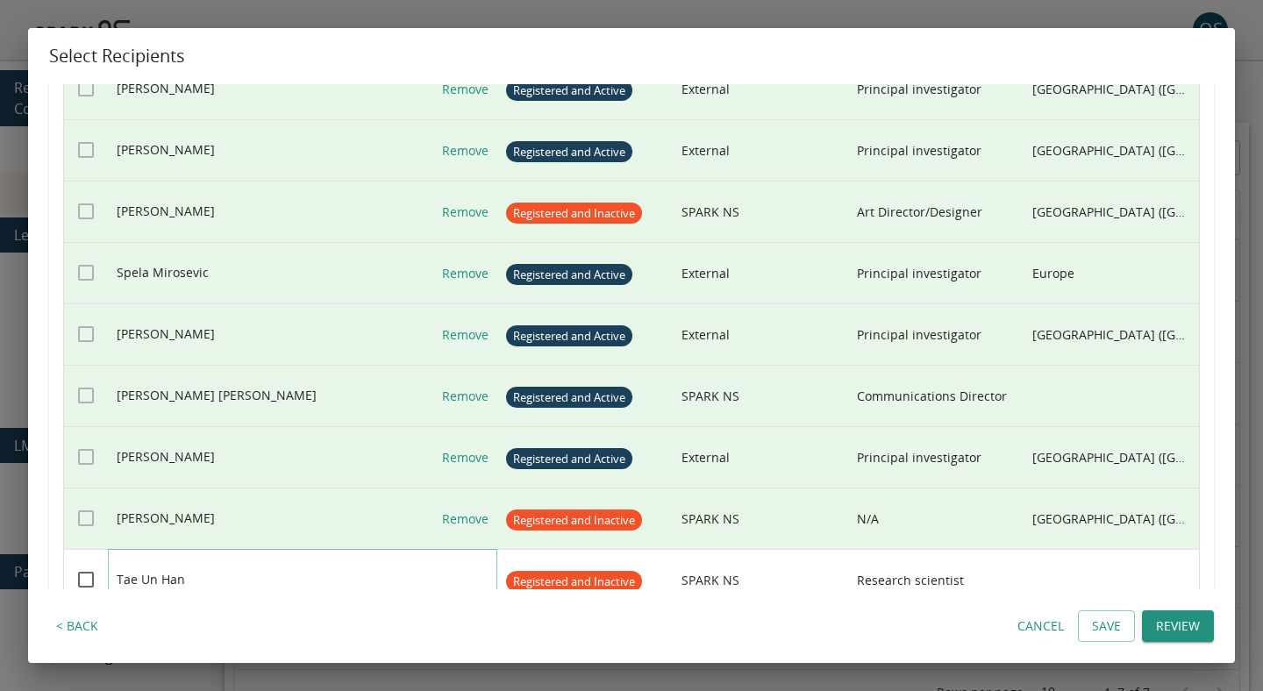
scroll to position [1645, 0]
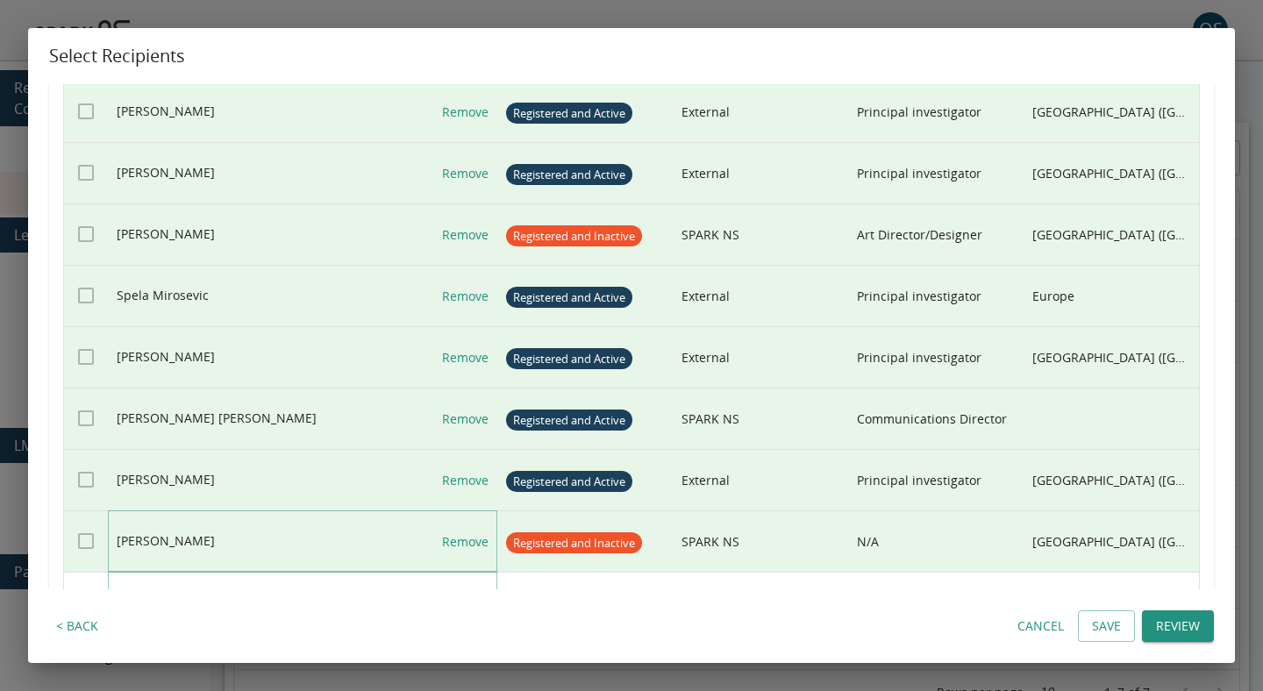
click at [470, 533] on link "Remove" at bounding box center [465, 541] width 46 height 61
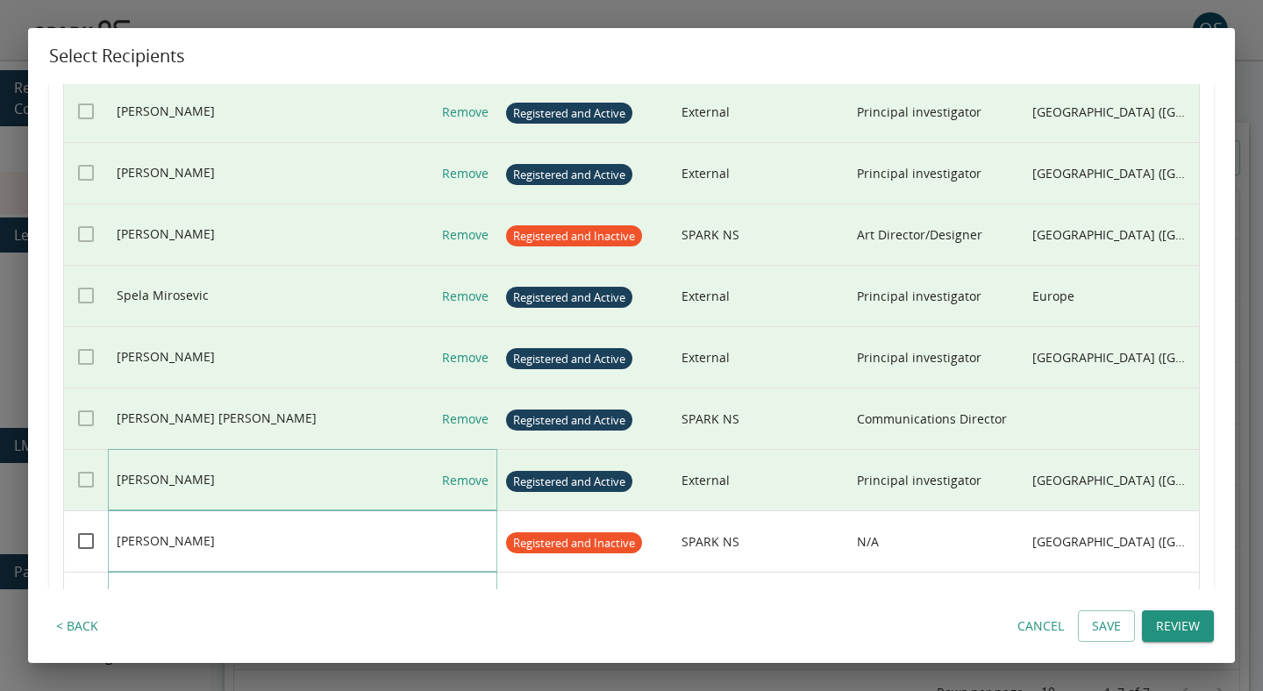
click at [470, 490] on link "Remove" at bounding box center [465, 480] width 46 height 61
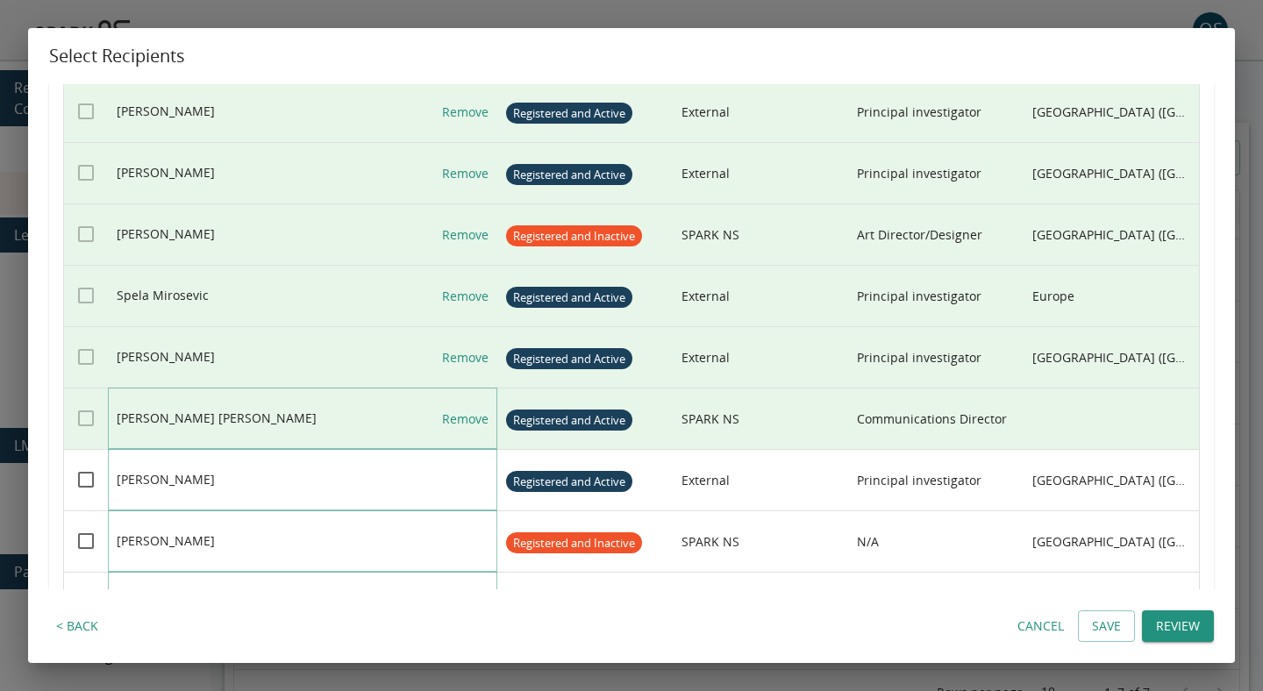
click at [470, 421] on link "Remove" at bounding box center [465, 419] width 46 height 61
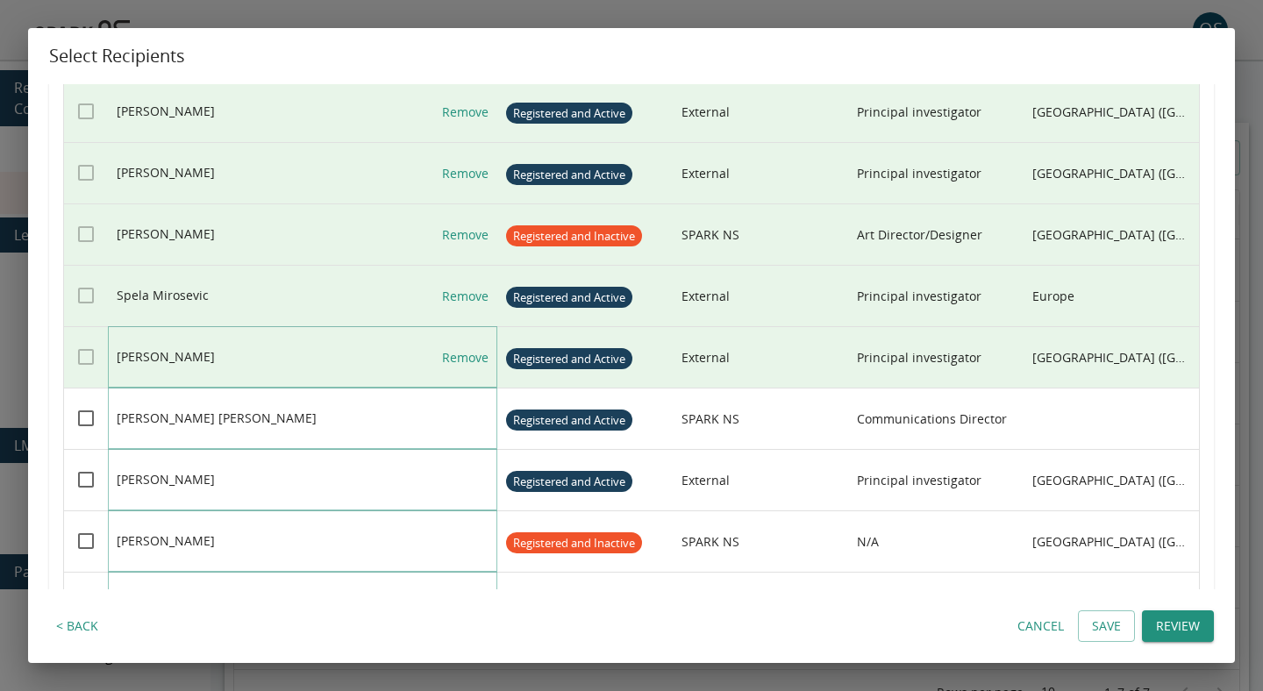
click at [473, 360] on link "Remove" at bounding box center [465, 357] width 46 height 61
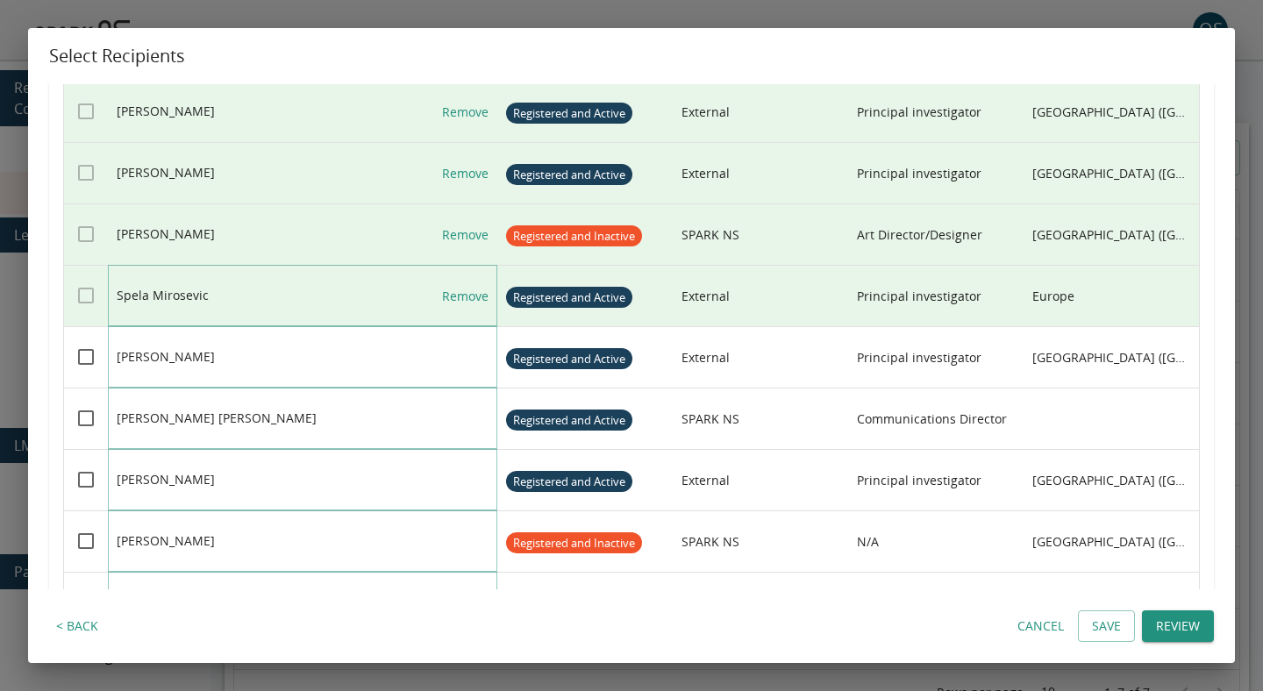
click at [473, 290] on link "Remove" at bounding box center [465, 296] width 46 height 61
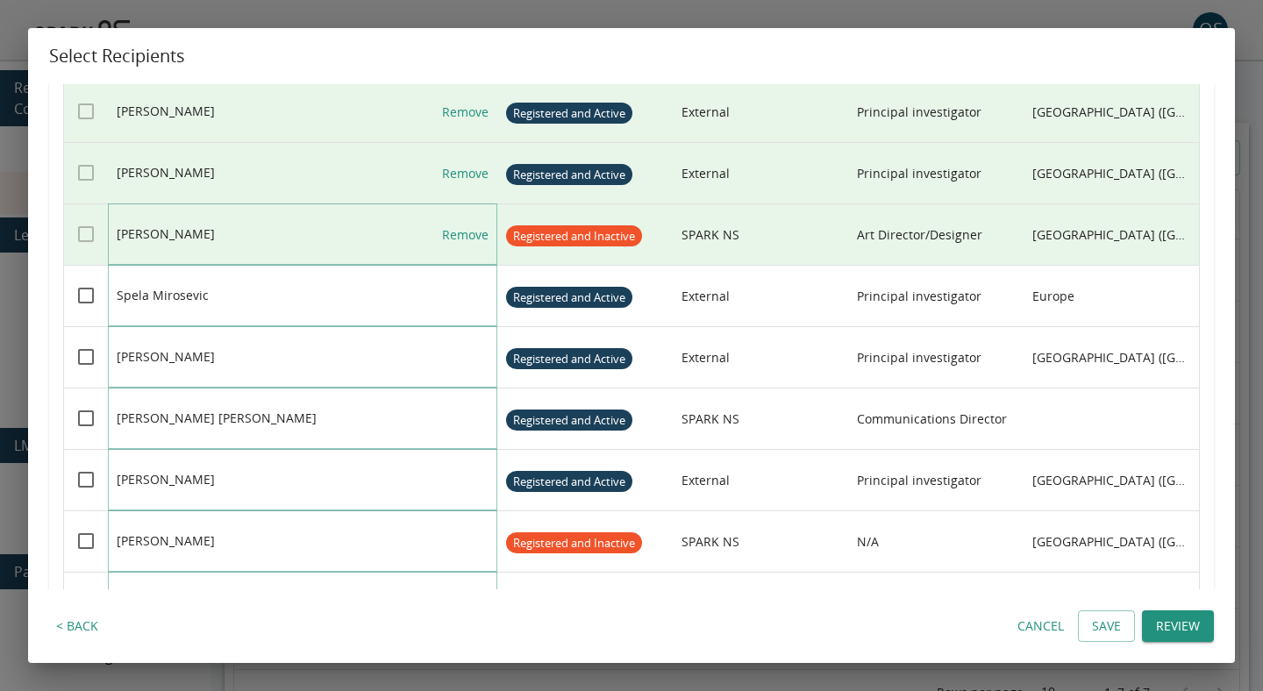
click at [473, 235] on link "Remove" at bounding box center [465, 234] width 46 height 61
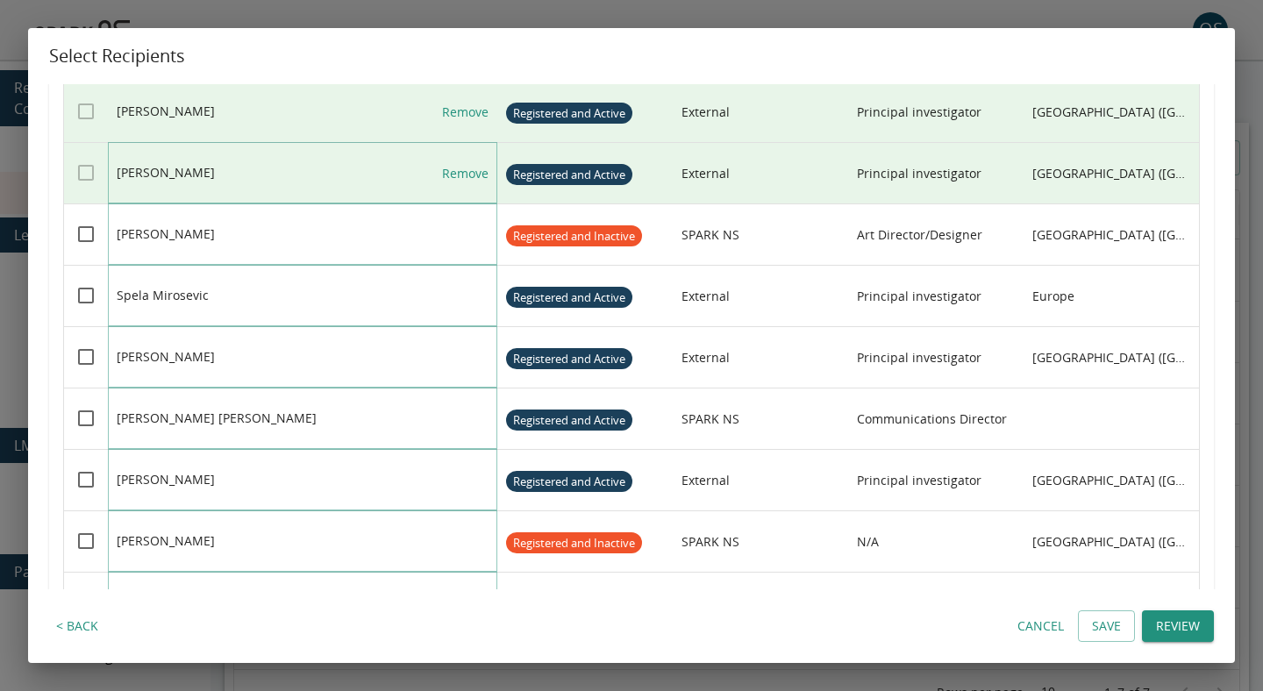
click at [473, 174] on link "Remove" at bounding box center [465, 173] width 46 height 61
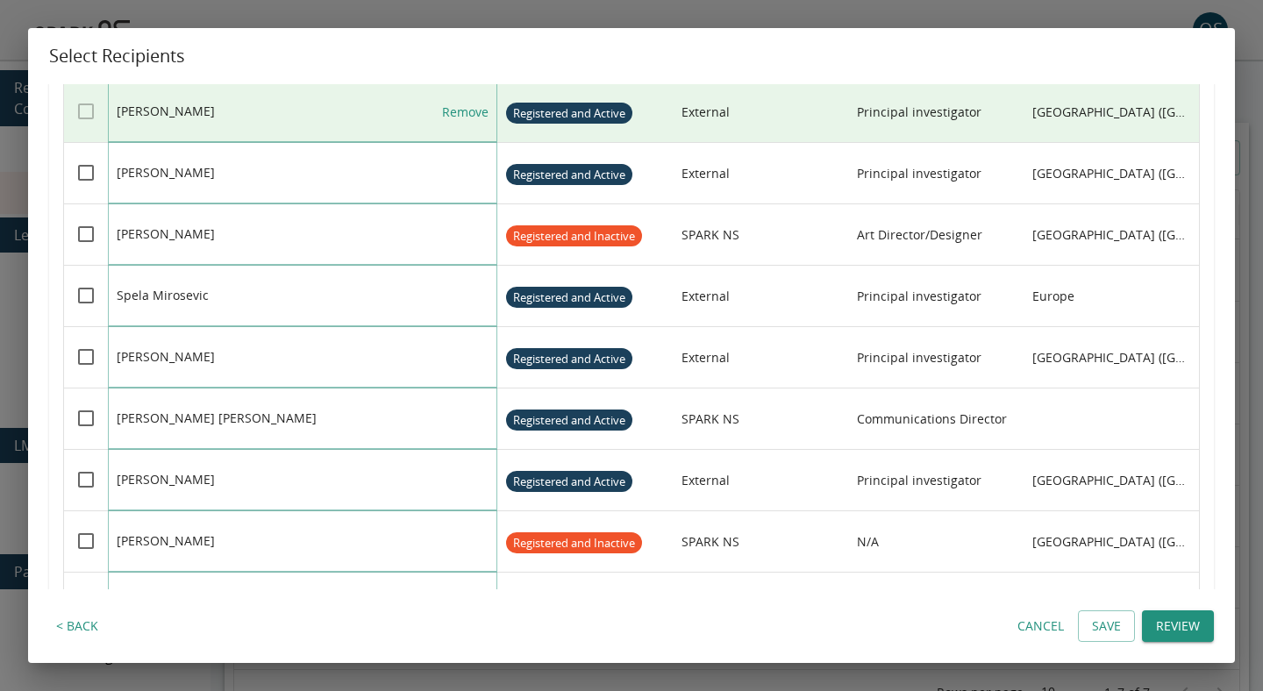
click at [473, 123] on link "Remove" at bounding box center [465, 112] width 46 height 61
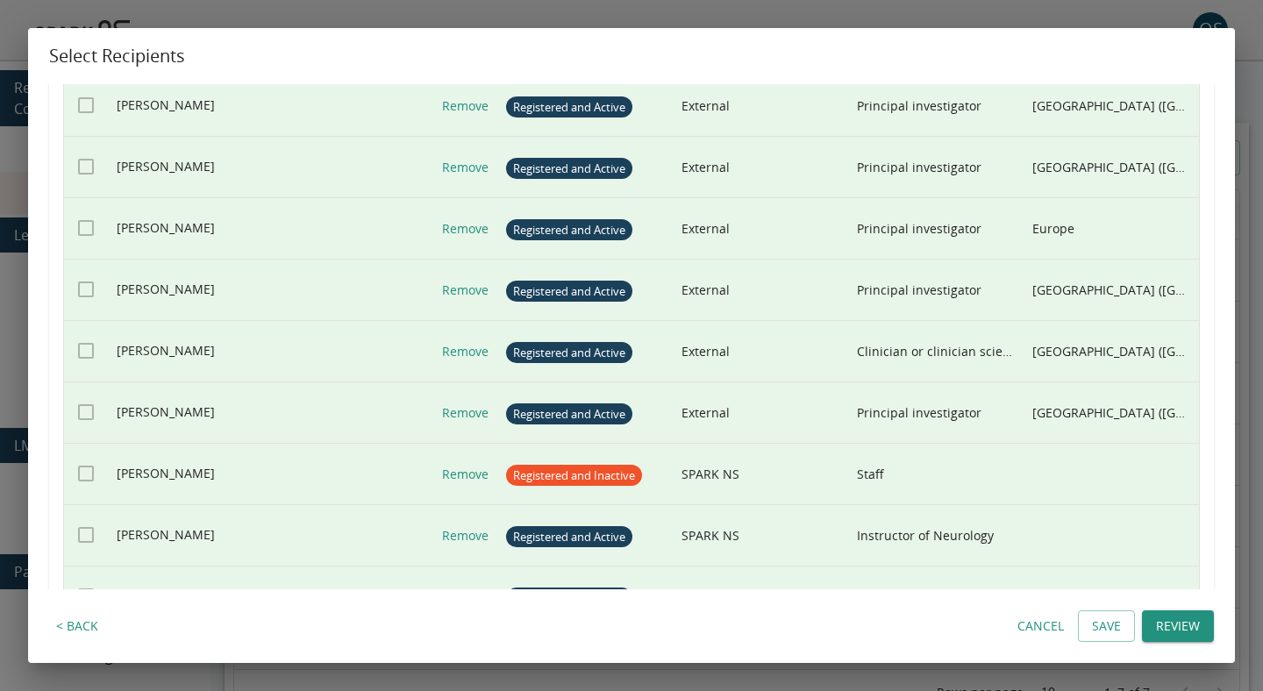
scroll to position [1134, 0]
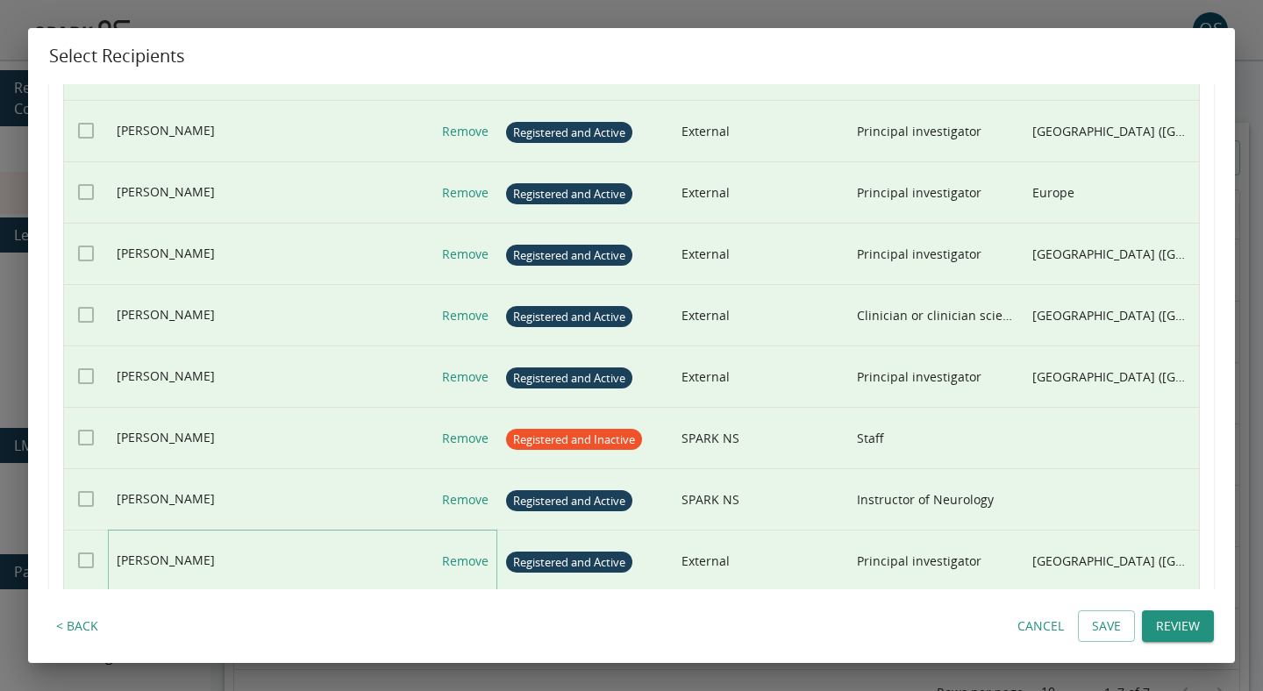
click at [477, 544] on link "Remove" at bounding box center [465, 561] width 46 height 61
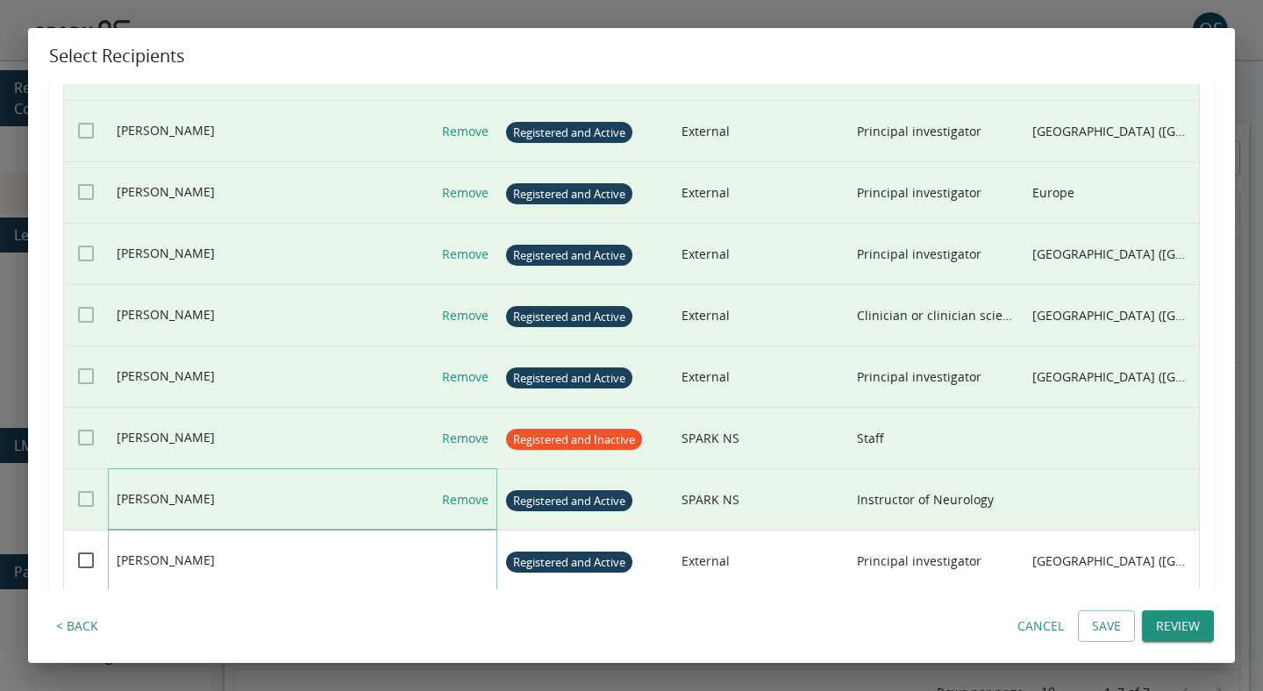
click at [477, 499] on link "Remove" at bounding box center [465, 499] width 46 height 61
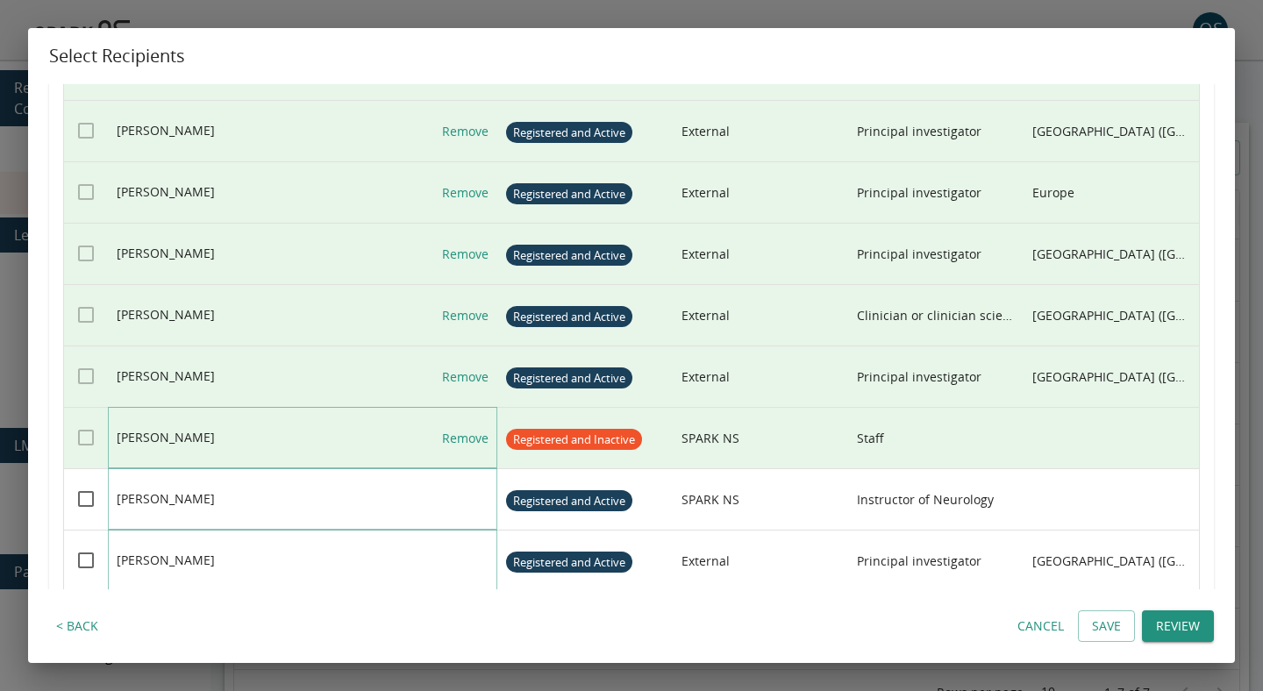
click at [477, 453] on link "Remove" at bounding box center [465, 438] width 46 height 61
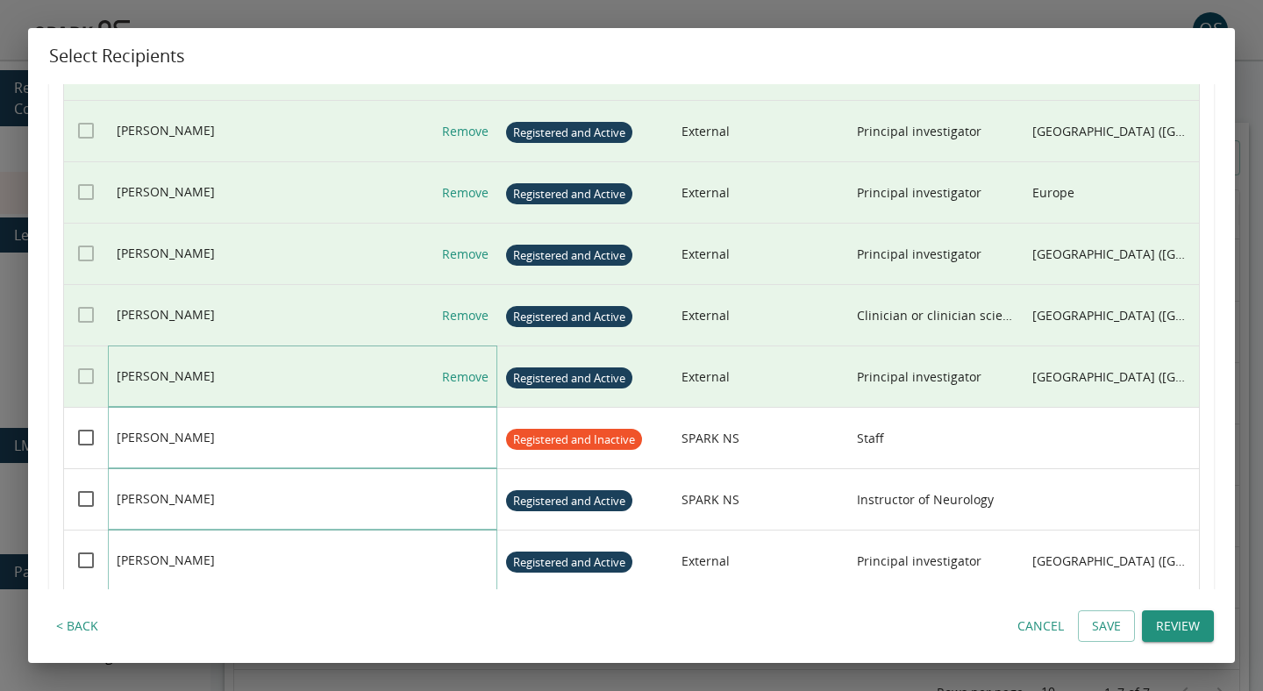
click at [473, 367] on link "Remove" at bounding box center [465, 377] width 46 height 61
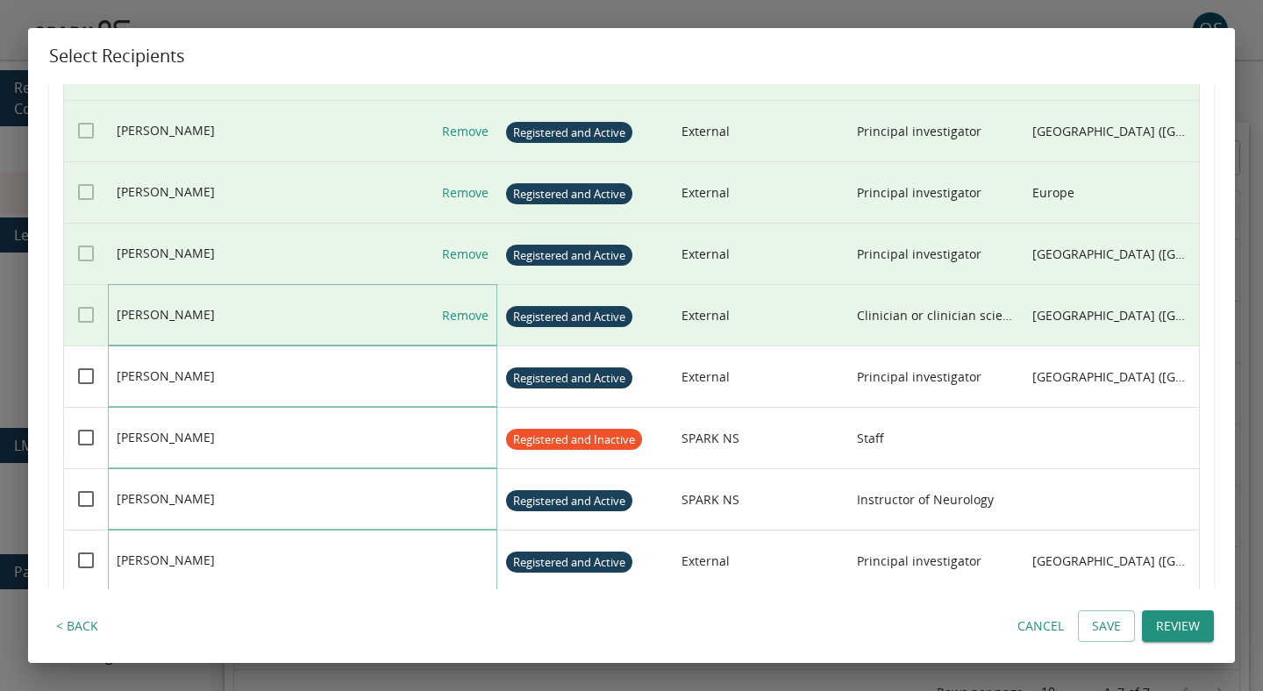
click at [470, 305] on link "Remove" at bounding box center [465, 315] width 46 height 61
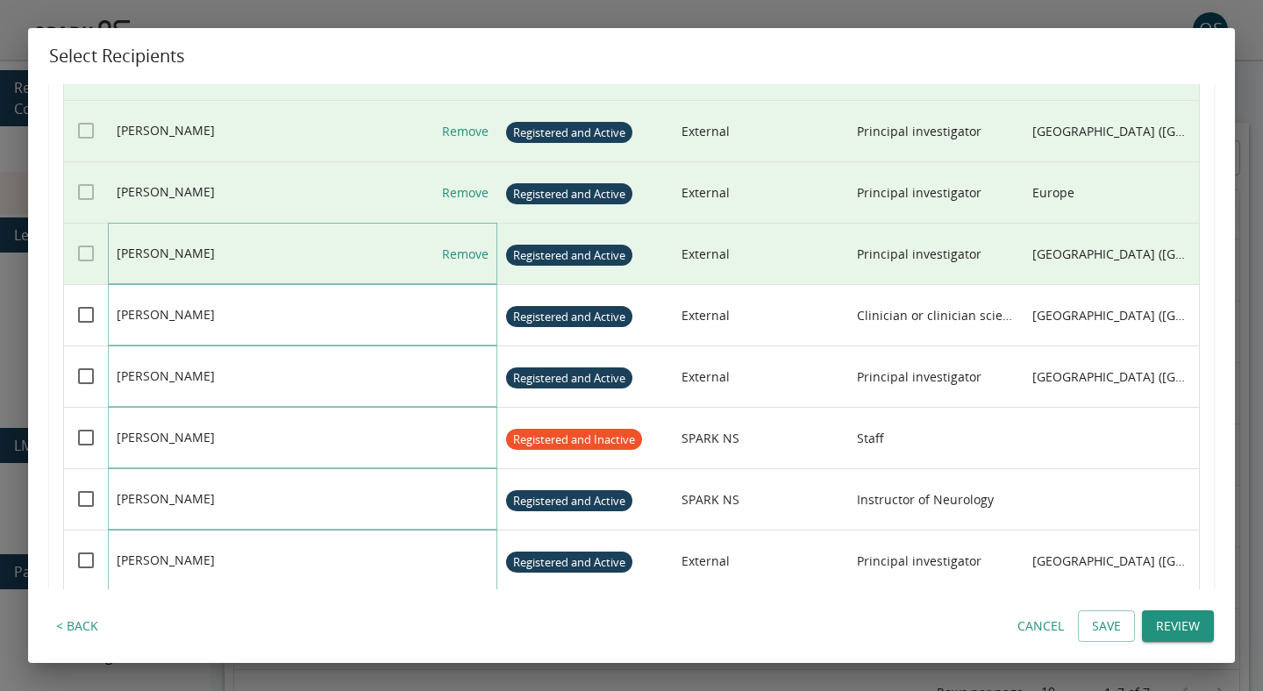
click at [470, 260] on link "Remove" at bounding box center [465, 254] width 46 height 61
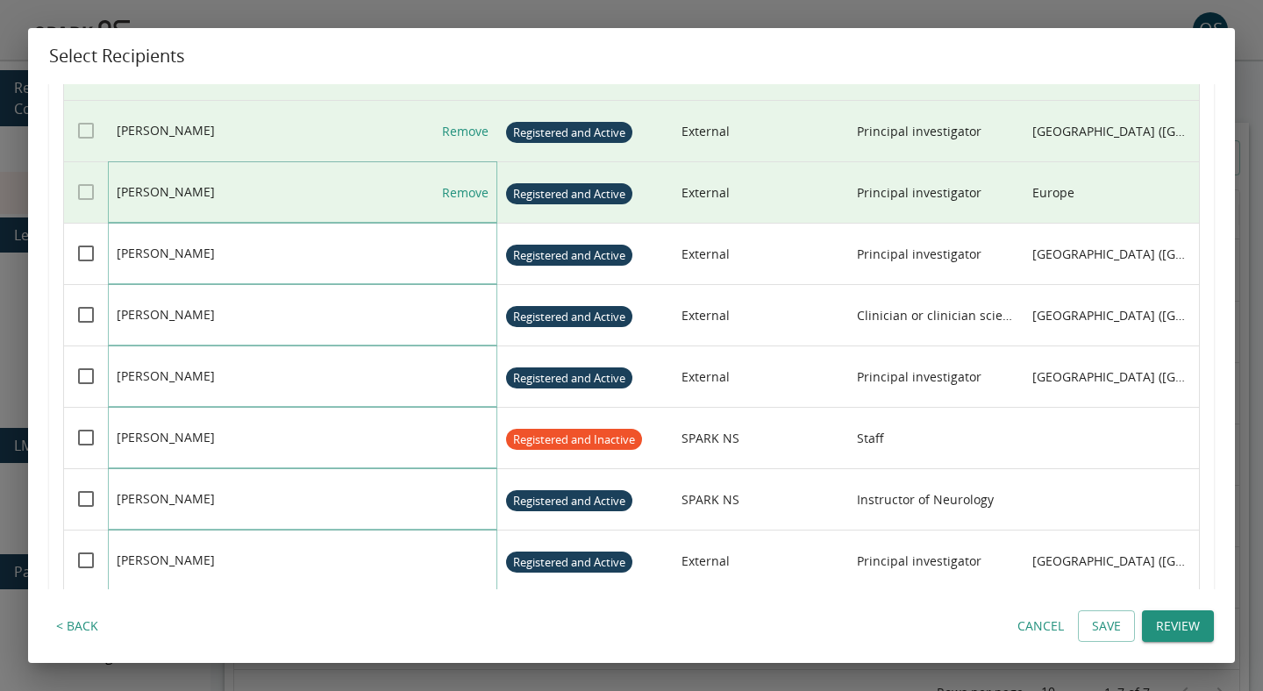
click at [470, 203] on link "Remove" at bounding box center [465, 192] width 46 height 61
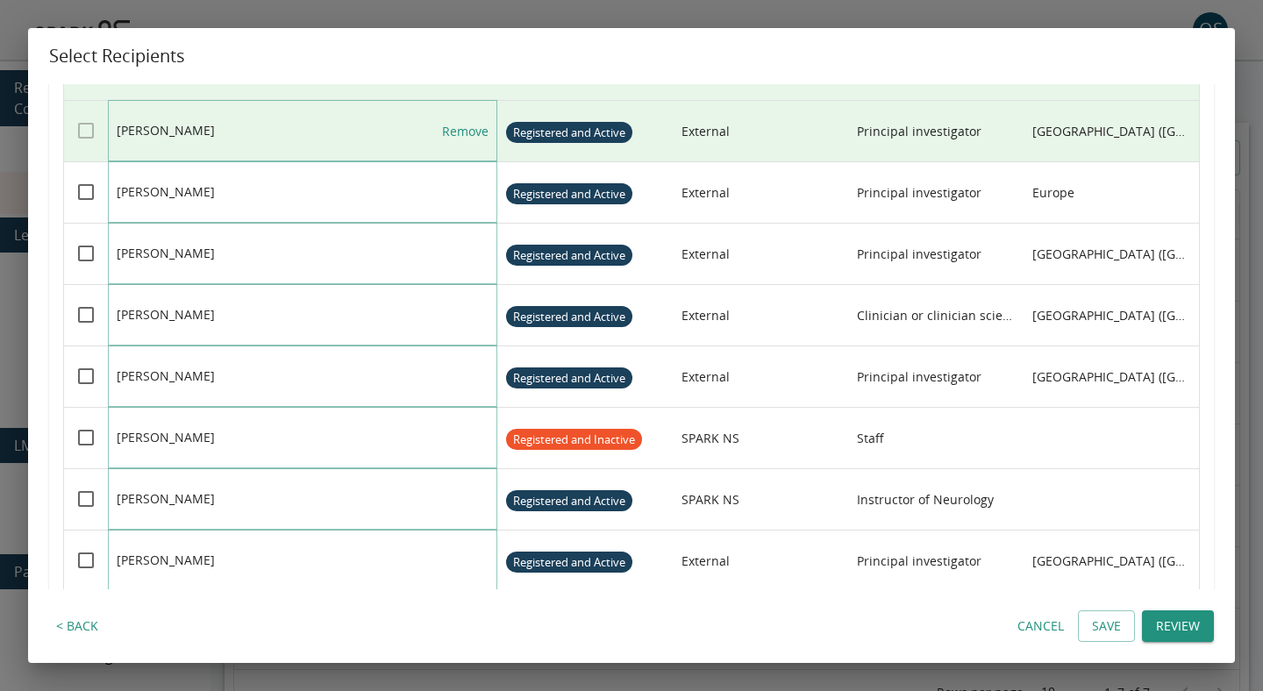
click at [471, 125] on link "Remove" at bounding box center [465, 131] width 46 height 61
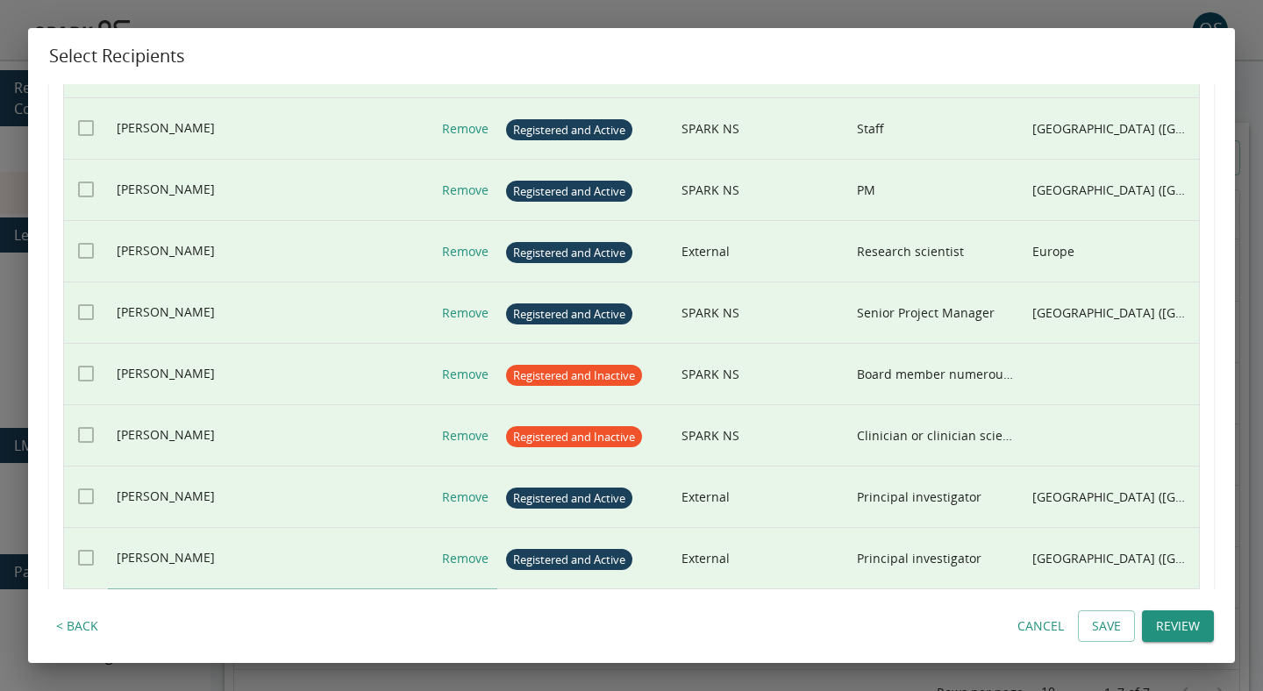
scroll to position [644, 0]
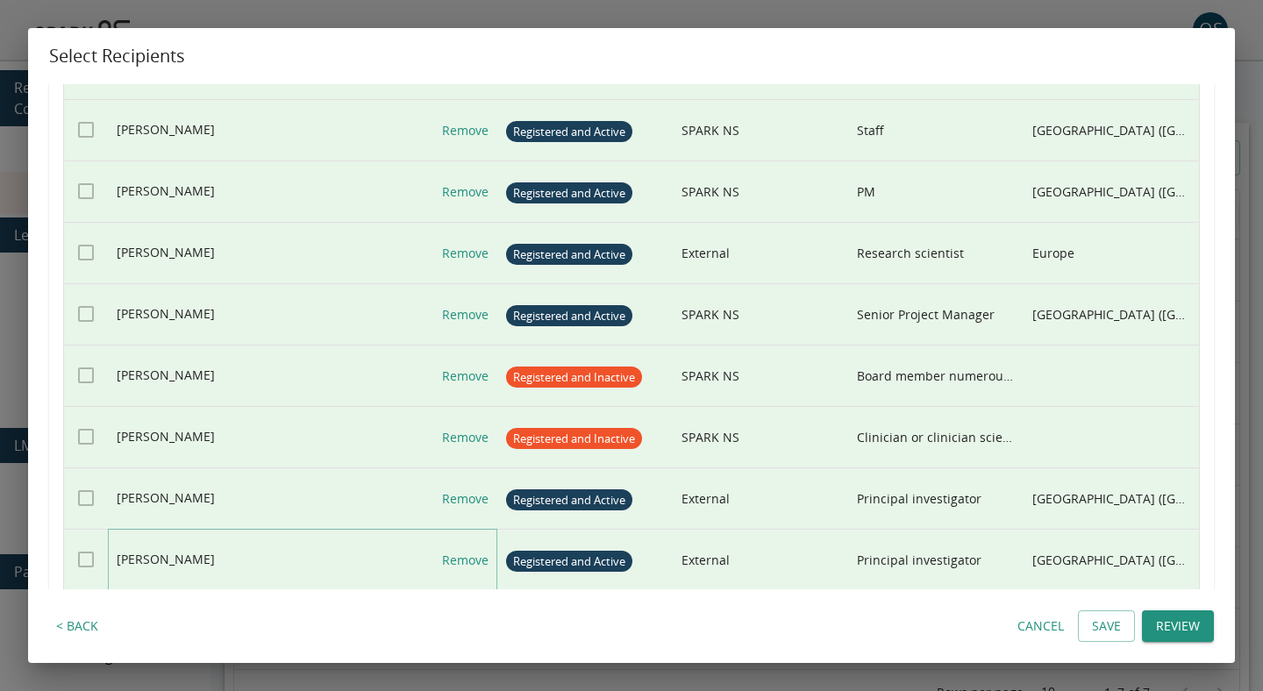
click at [471, 555] on link "Remove" at bounding box center [465, 560] width 46 height 61
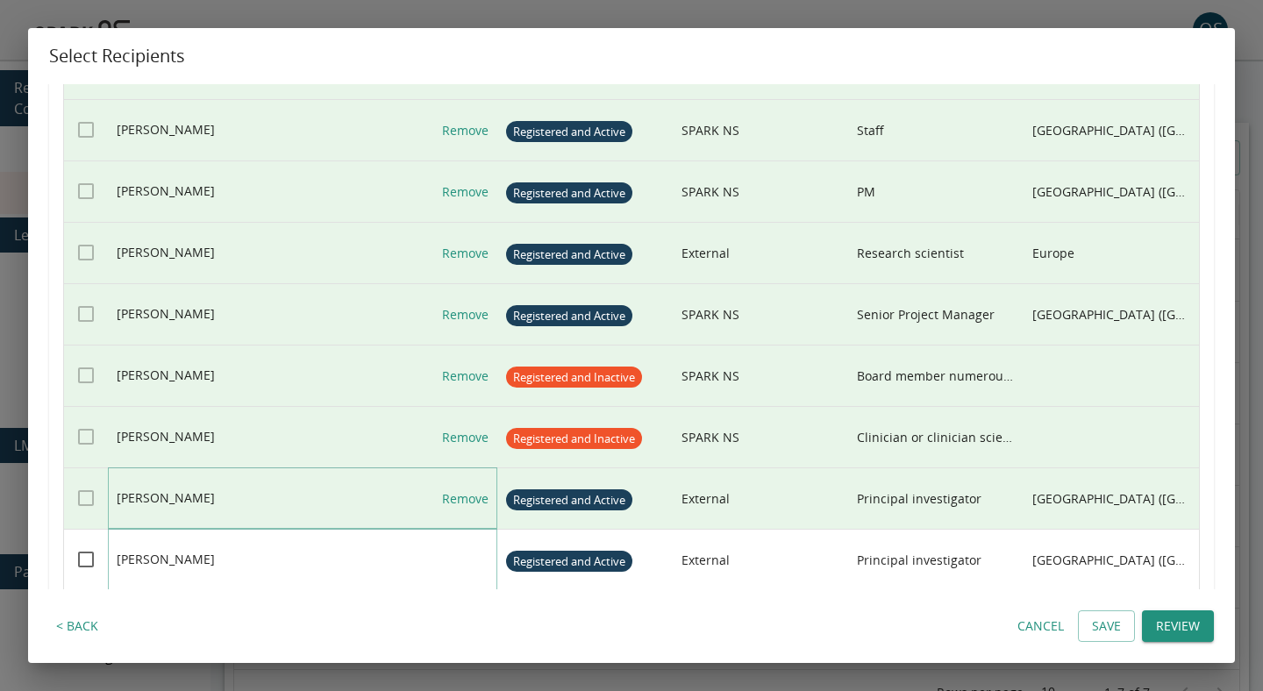
click at [471, 502] on link "Remove" at bounding box center [465, 498] width 46 height 61
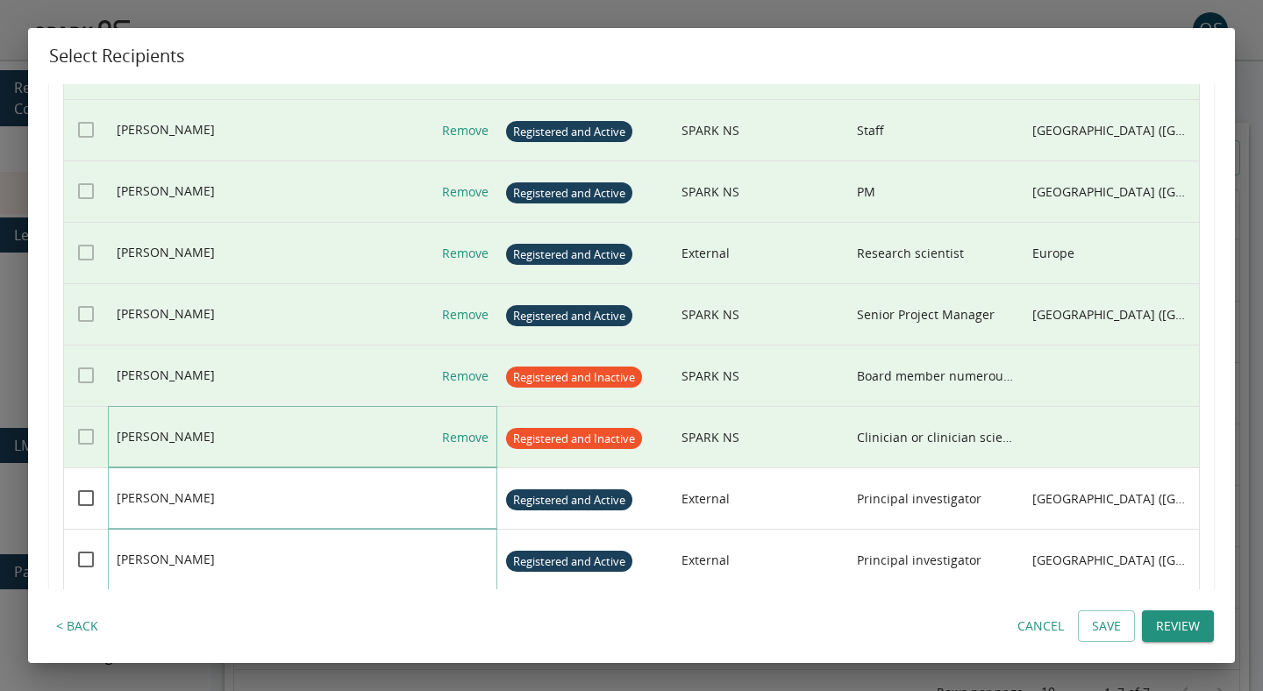
click at [471, 454] on link "Remove" at bounding box center [465, 437] width 46 height 61
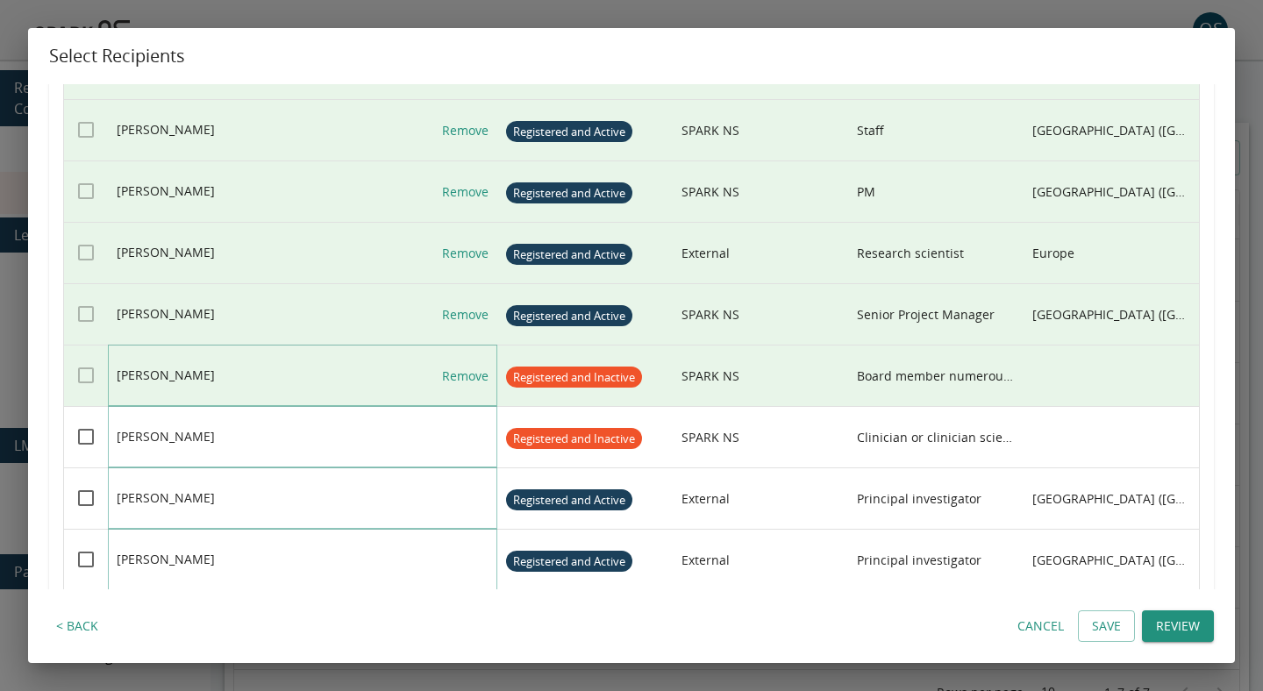
click at [471, 353] on link "Remove" at bounding box center [465, 376] width 46 height 61
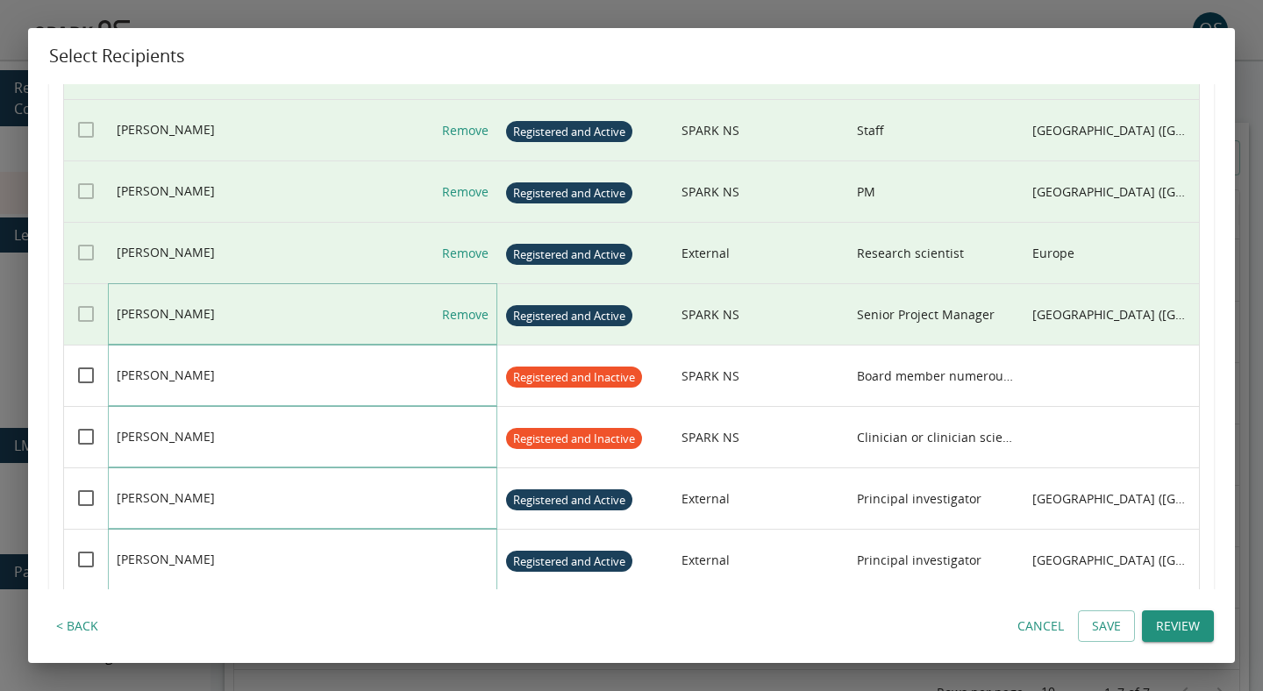
click at [471, 308] on link "Remove" at bounding box center [465, 314] width 46 height 61
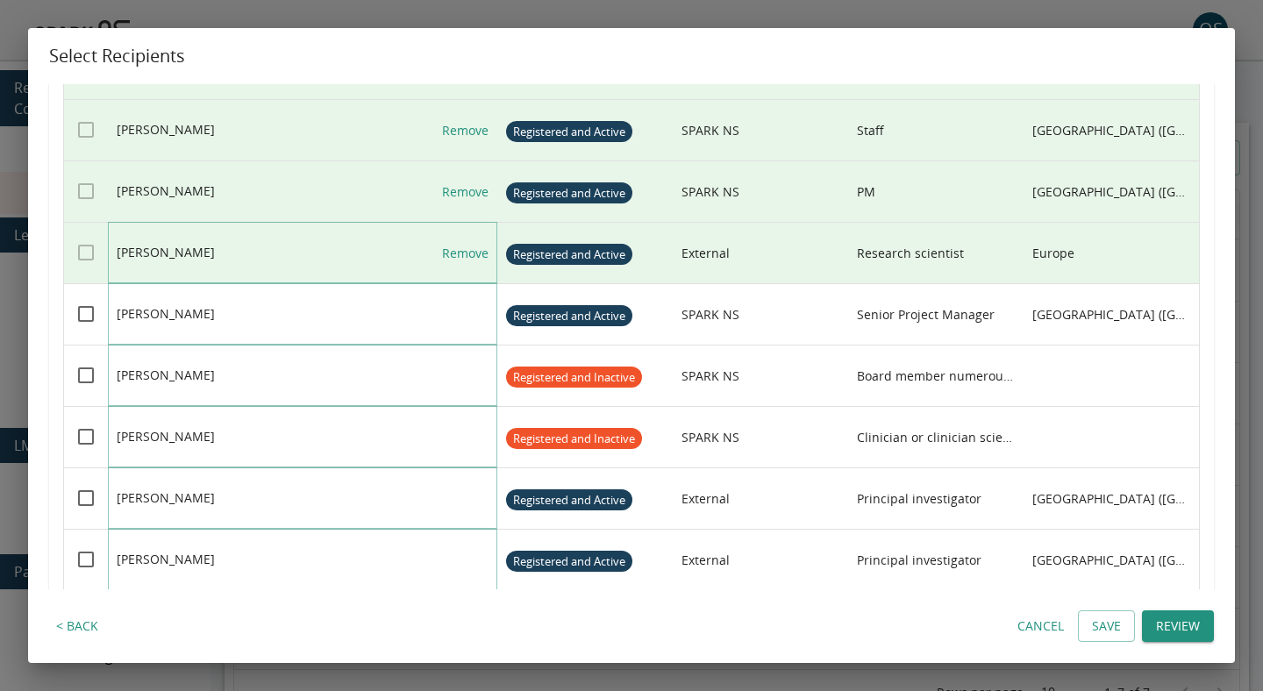
click at [468, 244] on link "Remove" at bounding box center [465, 253] width 46 height 61
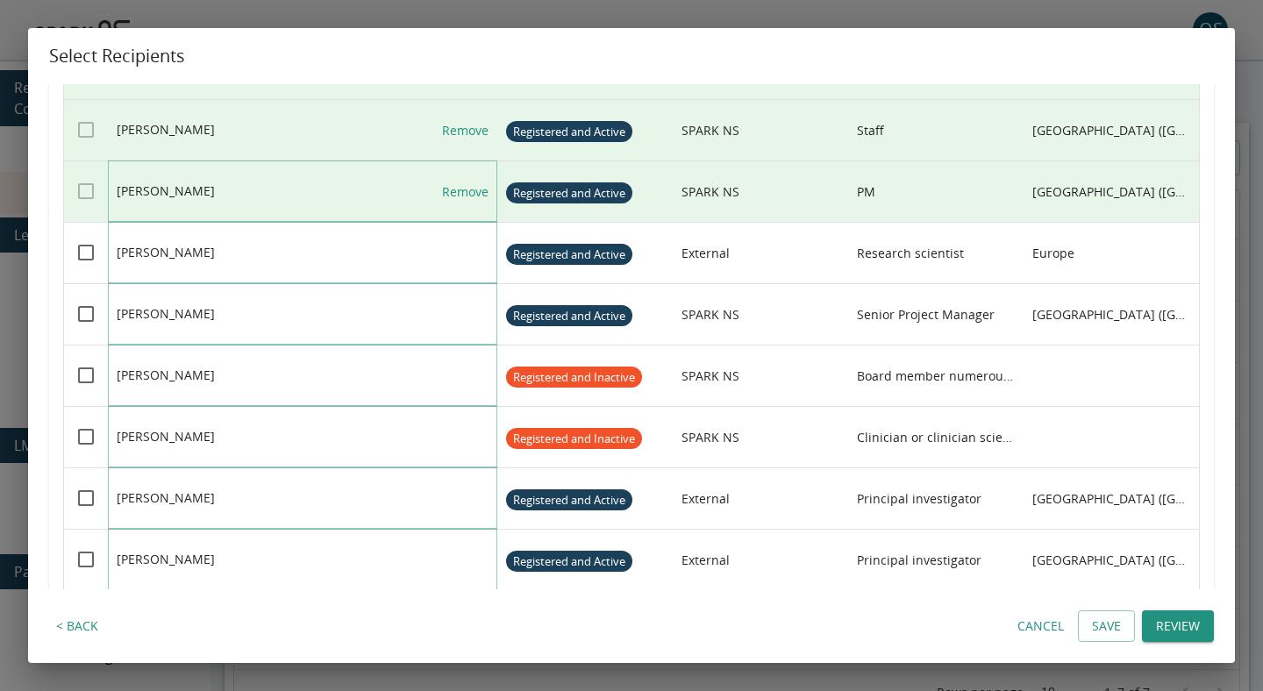
click at [468, 194] on link "Remove" at bounding box center [465, 191] width 46 height 61
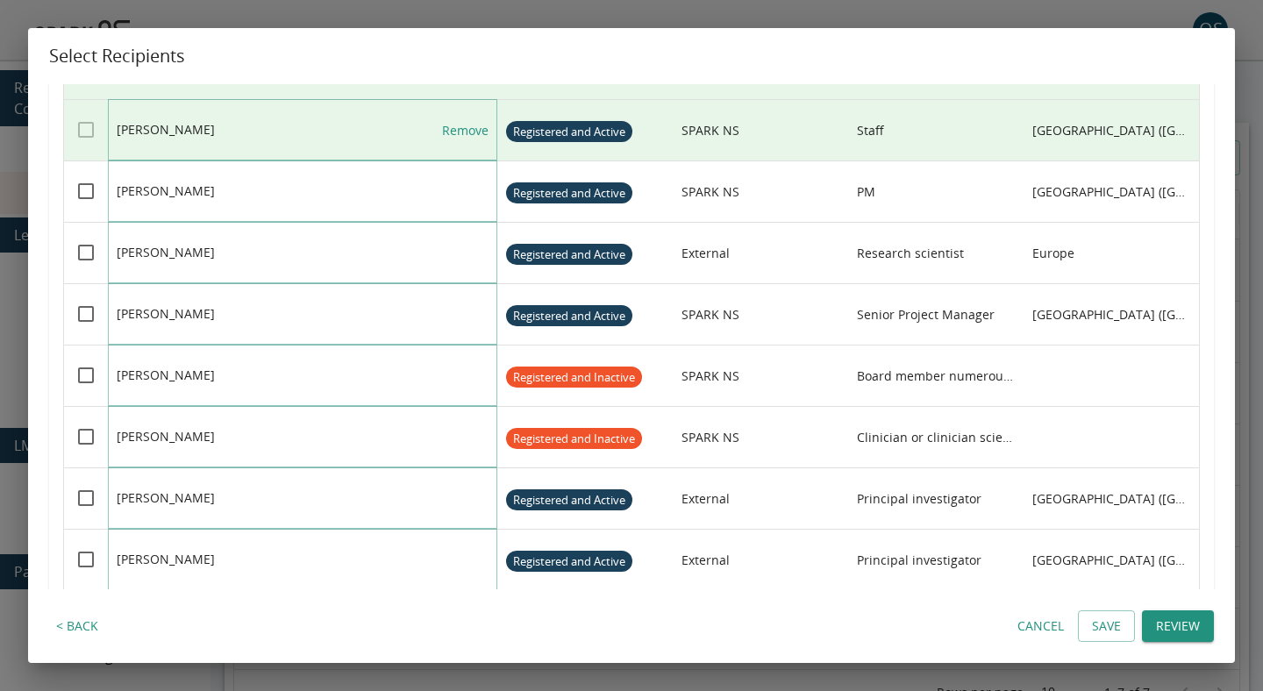
click at [468, 140] on link "Remove" at bounding box center [465, 130] width 46 height 61
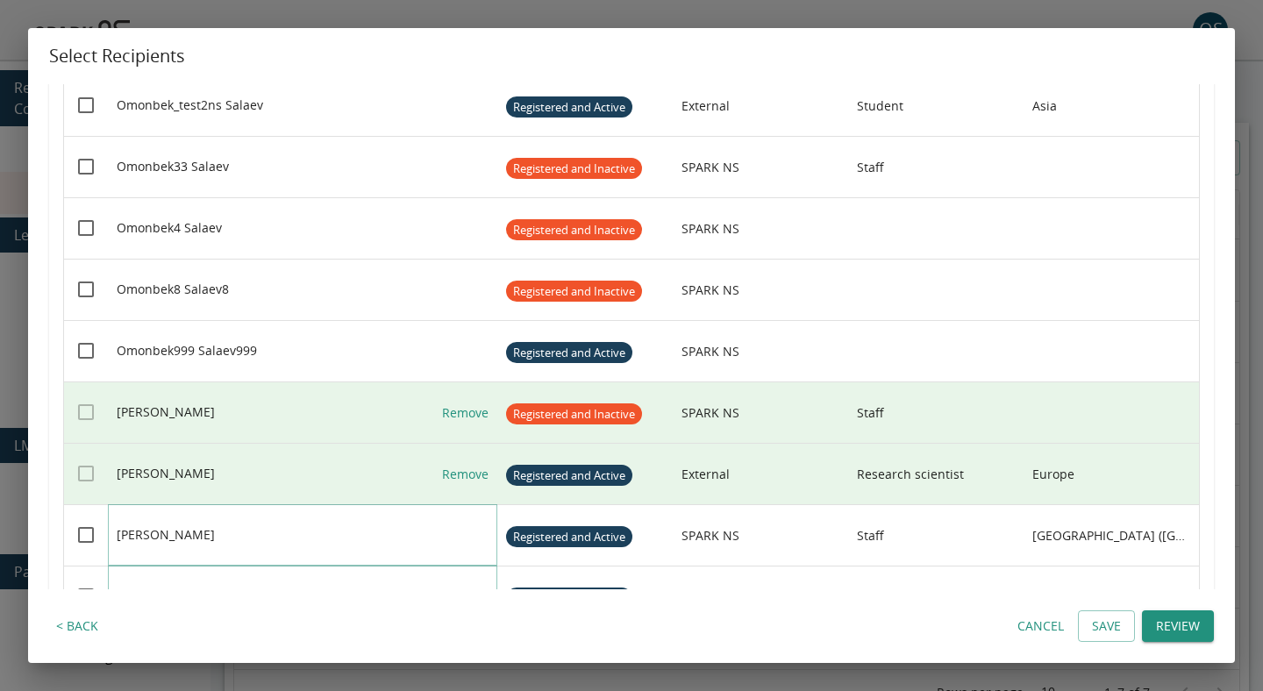
scroll to position [238, 0]
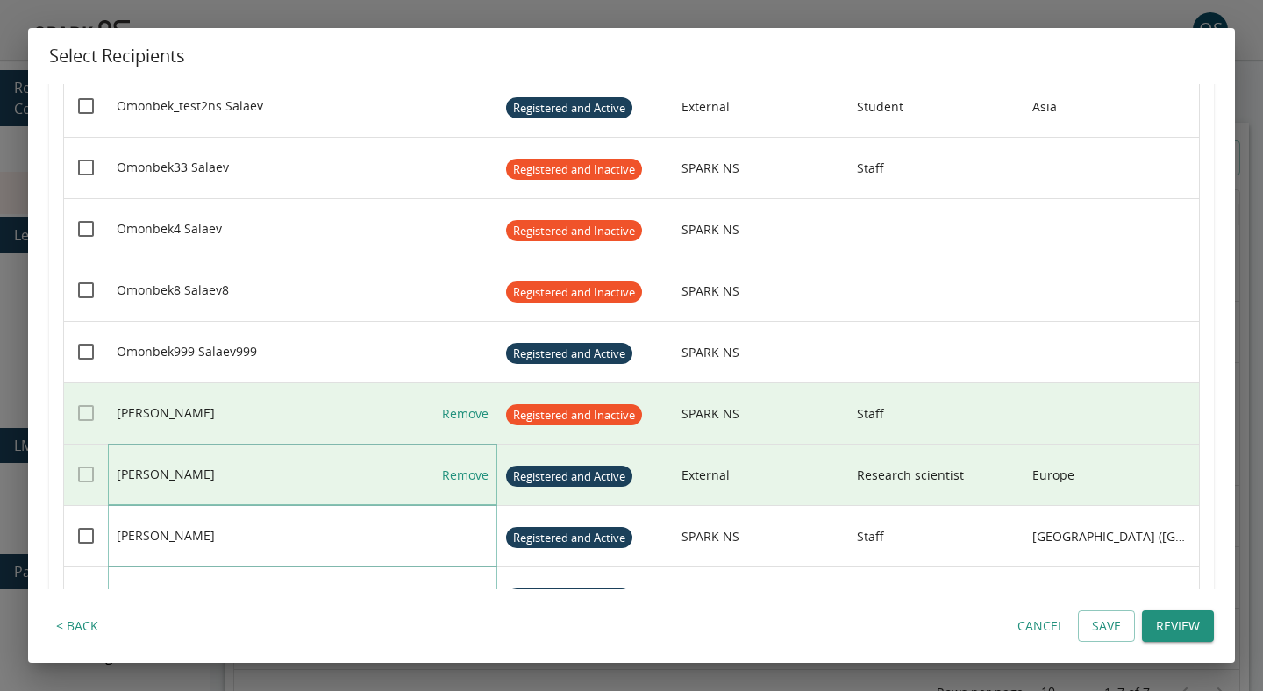
click at [460, 478] on link "Remove" at bounding box center [465, 475] width 46 height 61
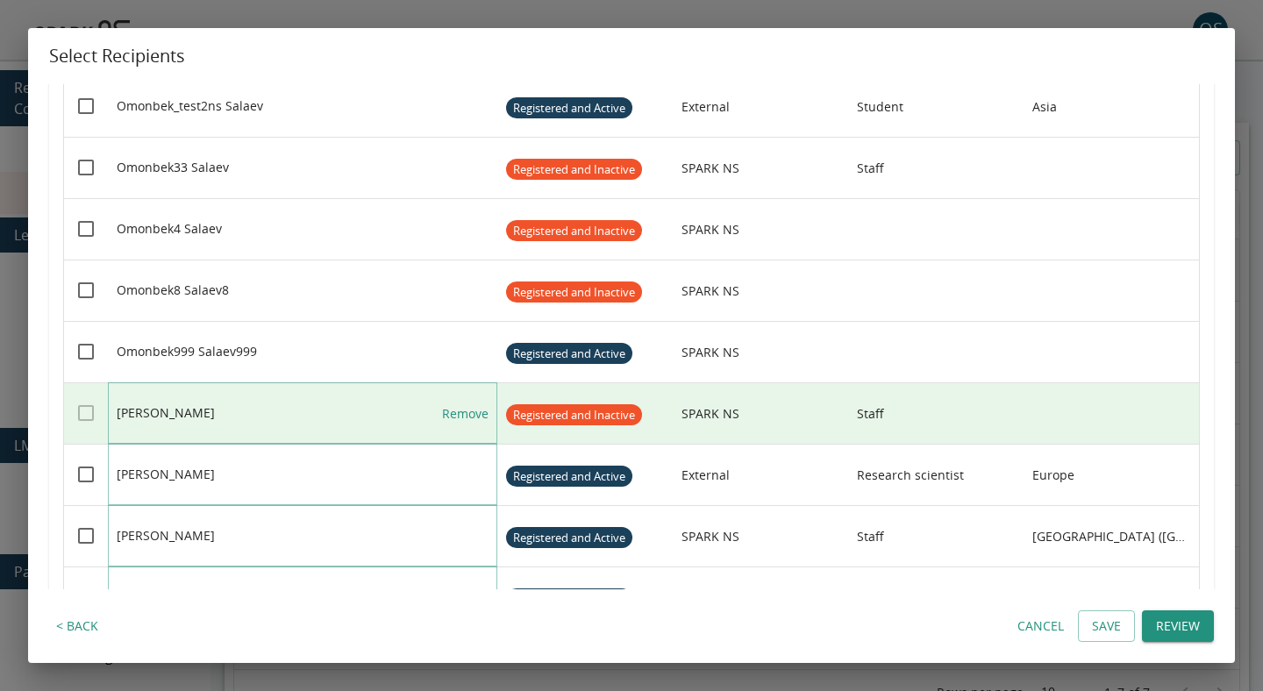
click at [465, 411] on link "Remove" at bounding box center [465, 413] width 46 height 61
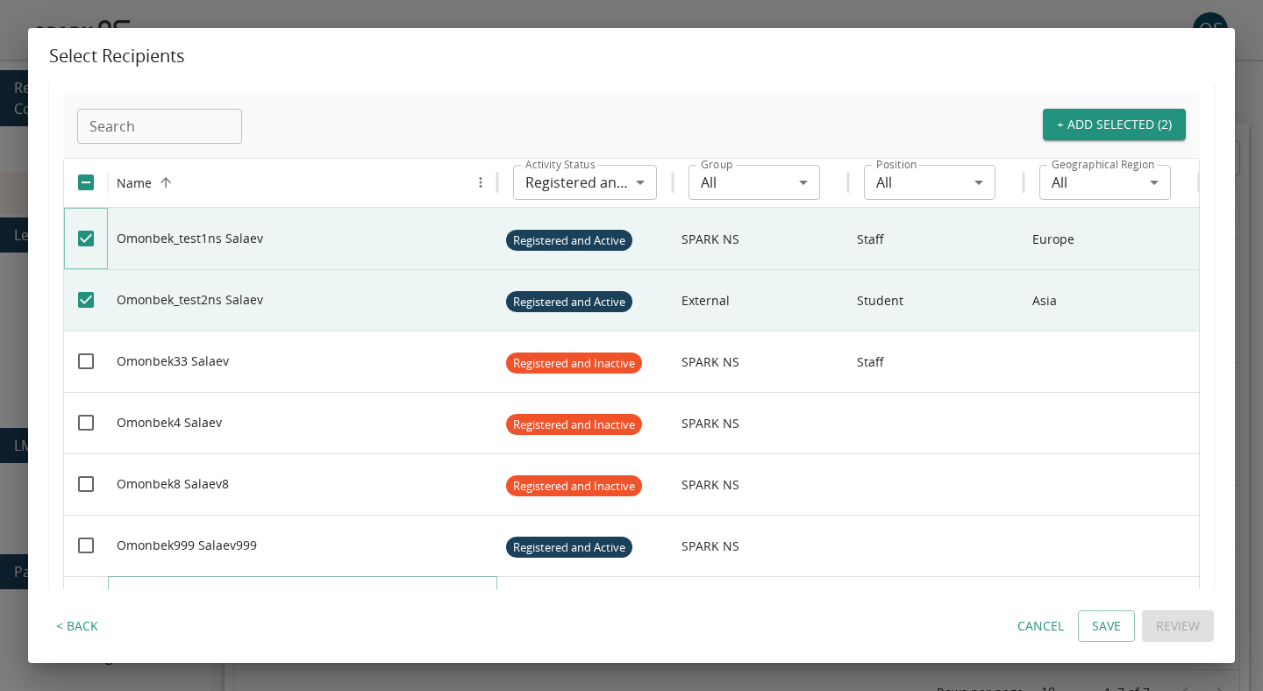
scroll to position [33, 0]
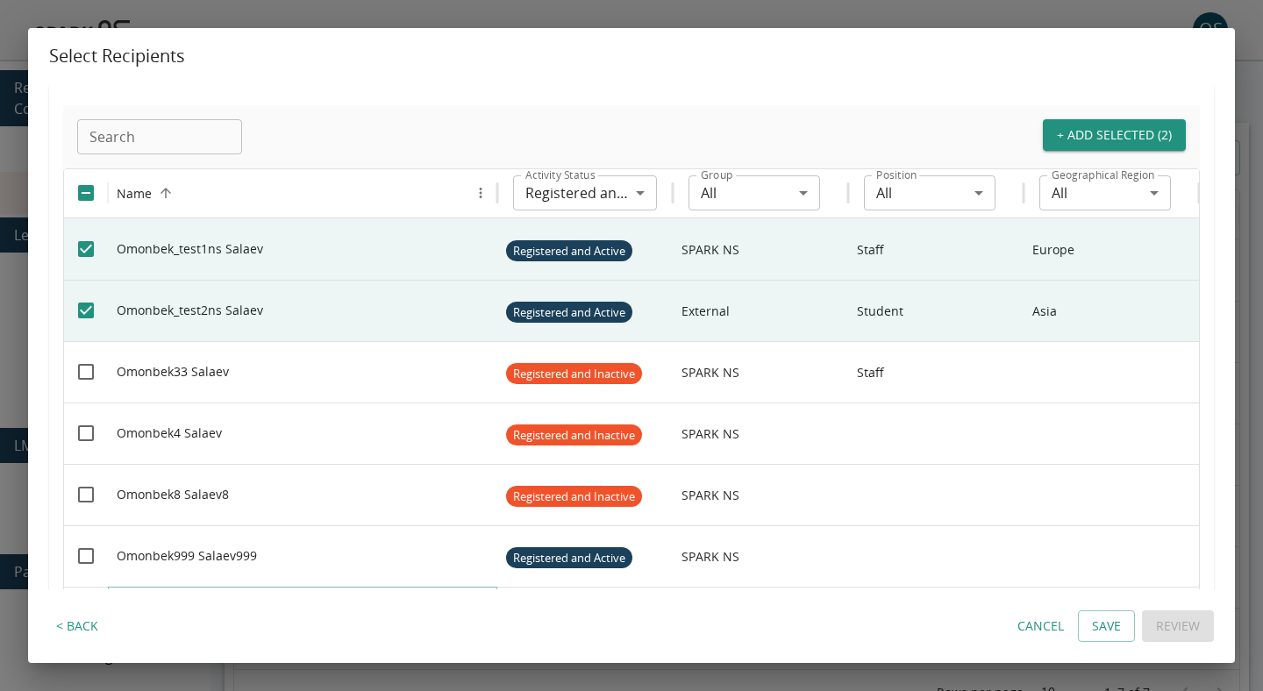
click at [1075, 143] on button "+ Add Selected (2)" at bounding box center [1114, 135] width 143 height 32
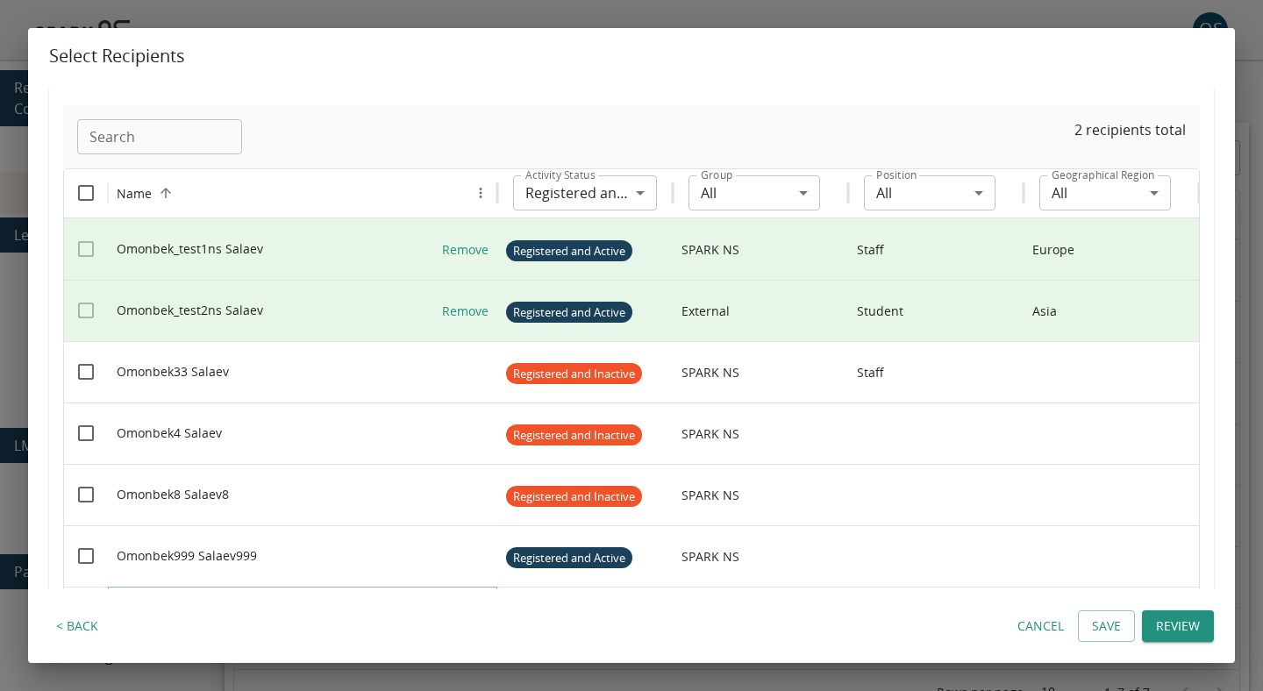
click at [1152, 614] on button "Review" at bounding box center [1178, 627] width 72 height 32
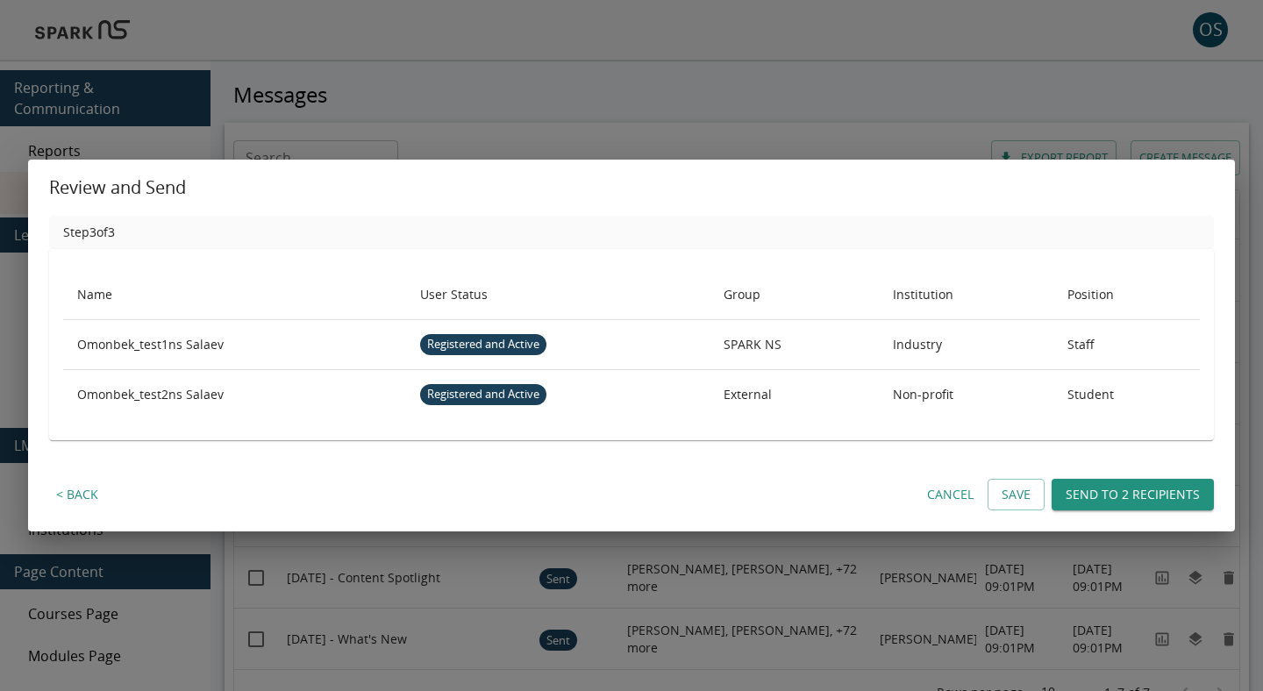
scroll to position [0, 0]
click at [1096, 488] on button "Send to 2 recipients" at bounding box center [1133, 495] width 162 height 32
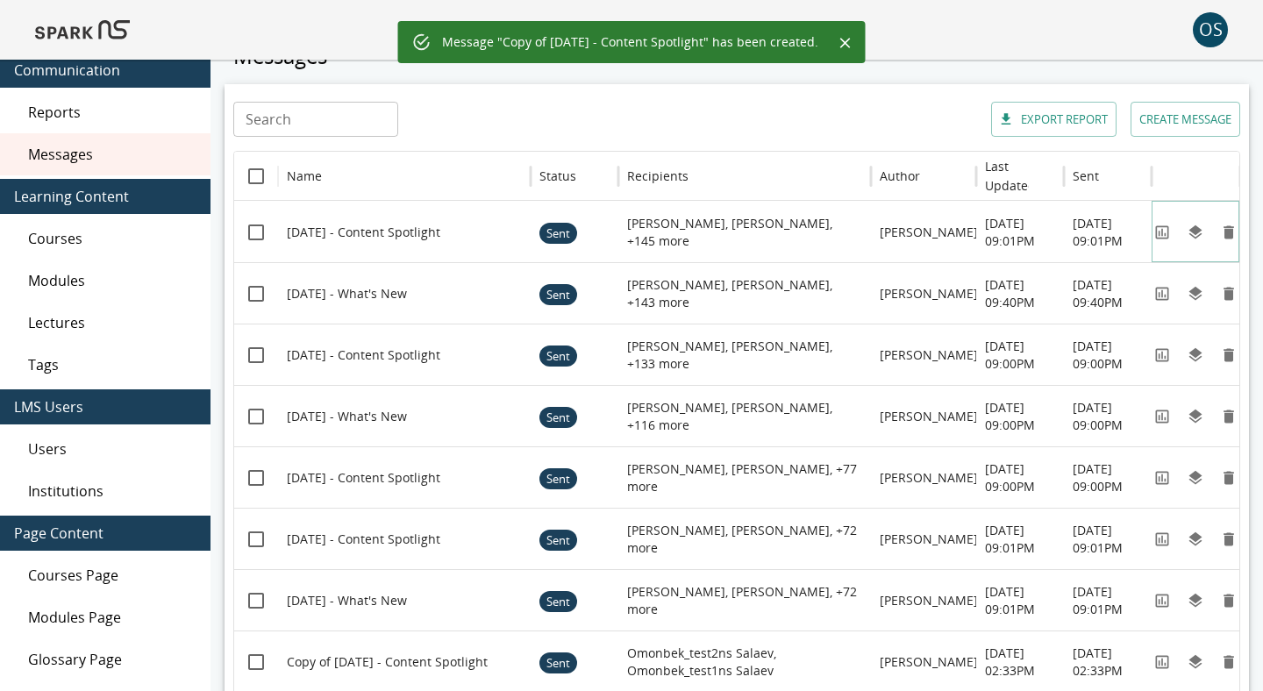
scroll to position [117, 0]
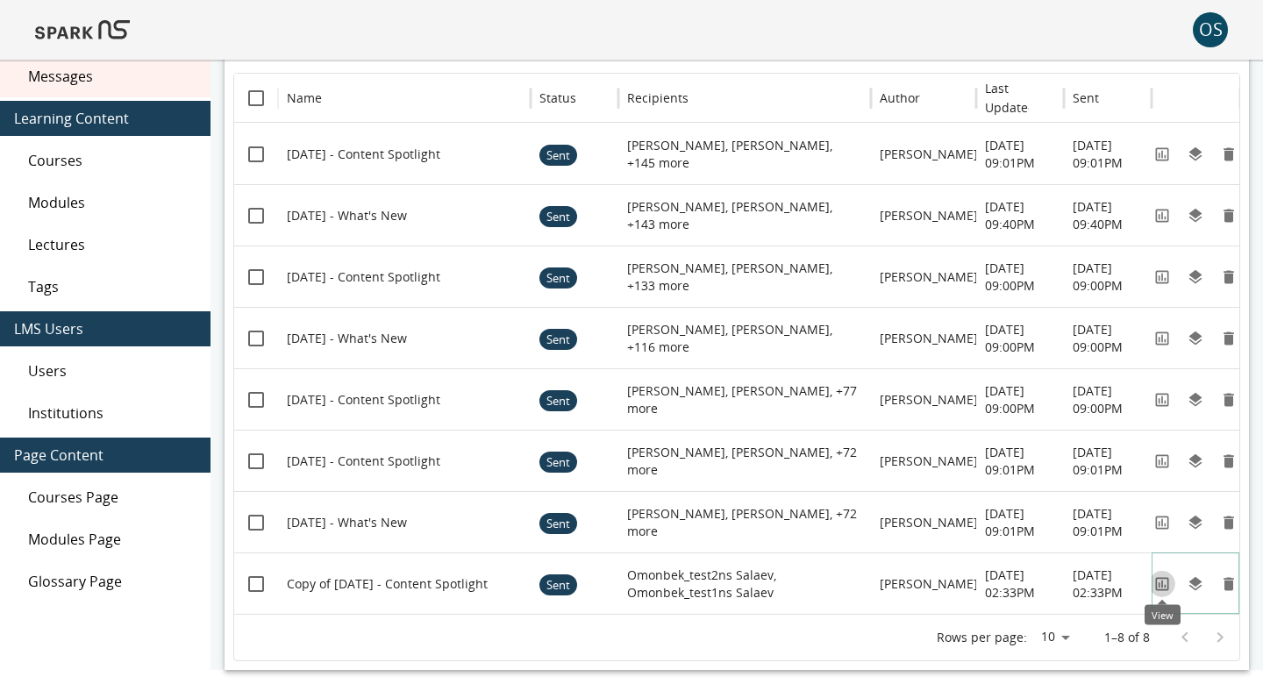
click at [1162, 583] on icon "View" at bounding box center [1161, 583] width 13 height 13
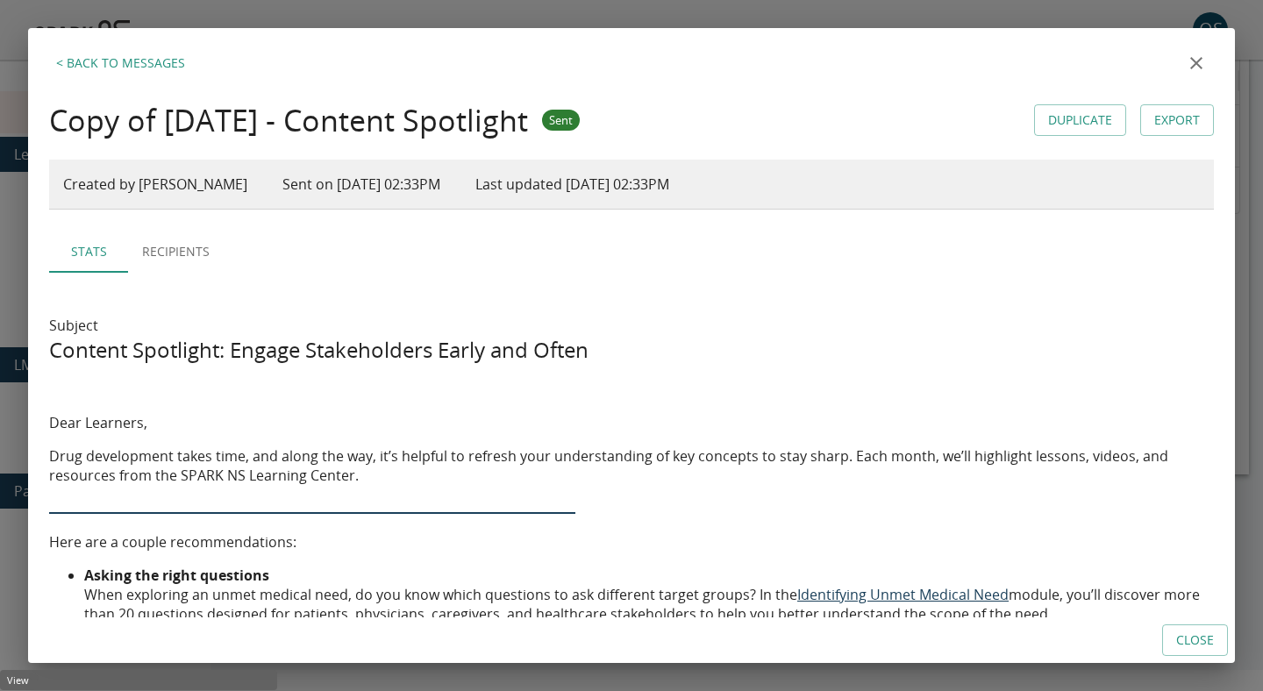
scroll to position [81, 0]
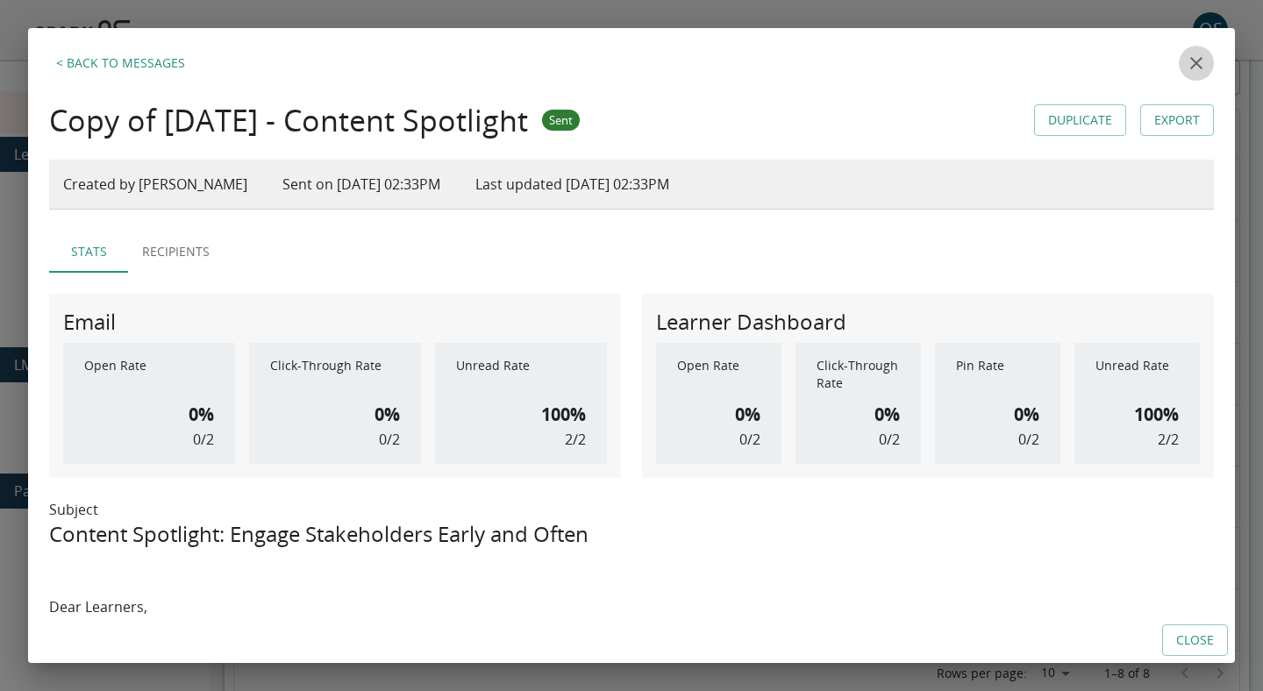
click at [1198, 53] on icon "close" at bounding box center [1196, 63] width 21 height 21
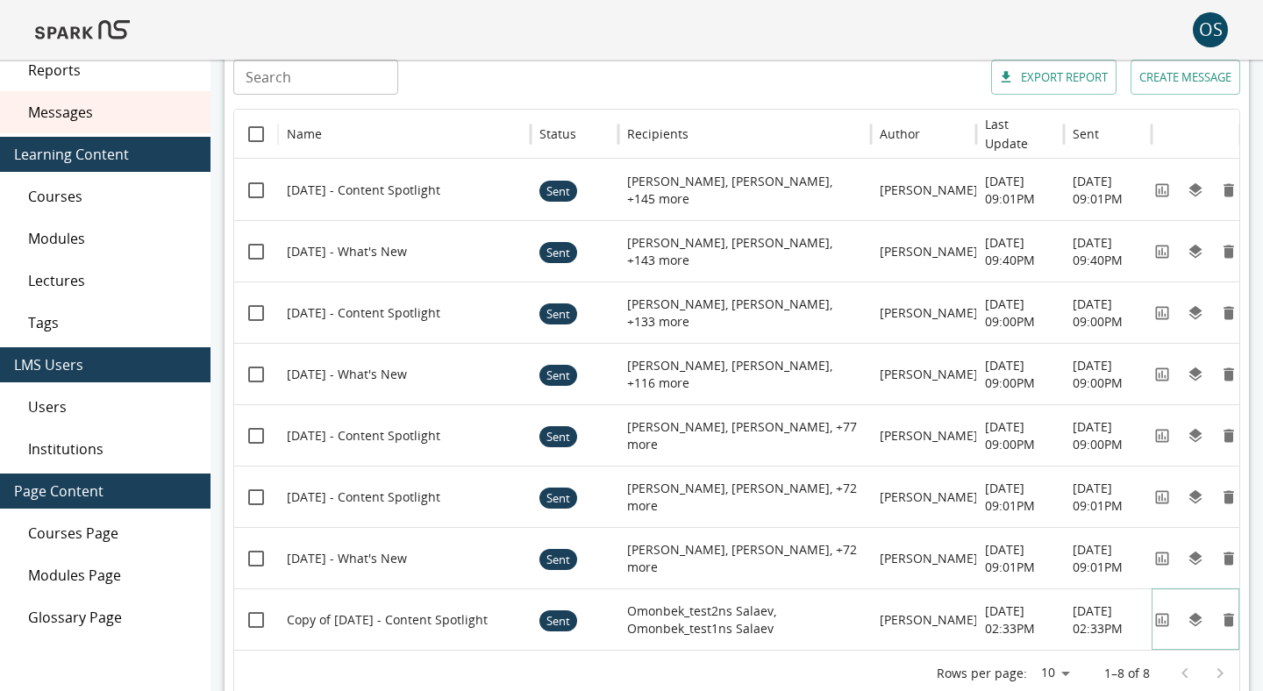
click at [1161, 613] on icon "View" at bounding box center [1161, 619] width 13 height 13
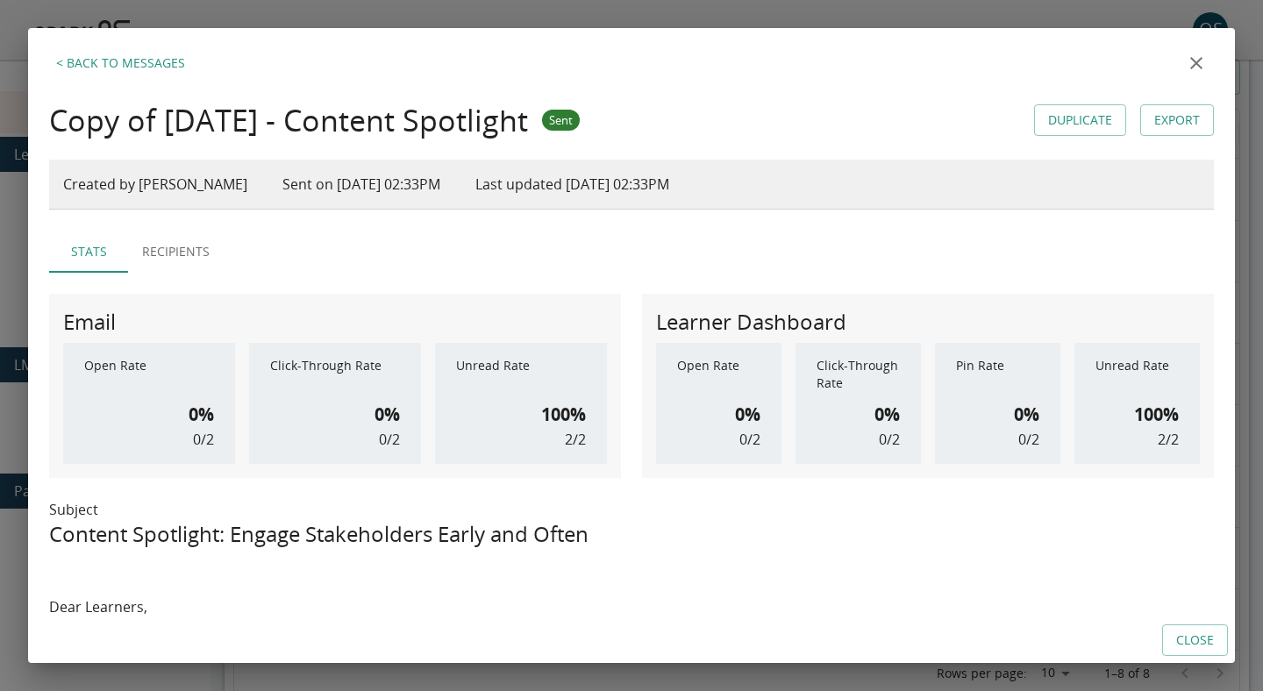
click at [1190, 70] on icon "close" at bounding box center [1196, 63] width 21 height 21
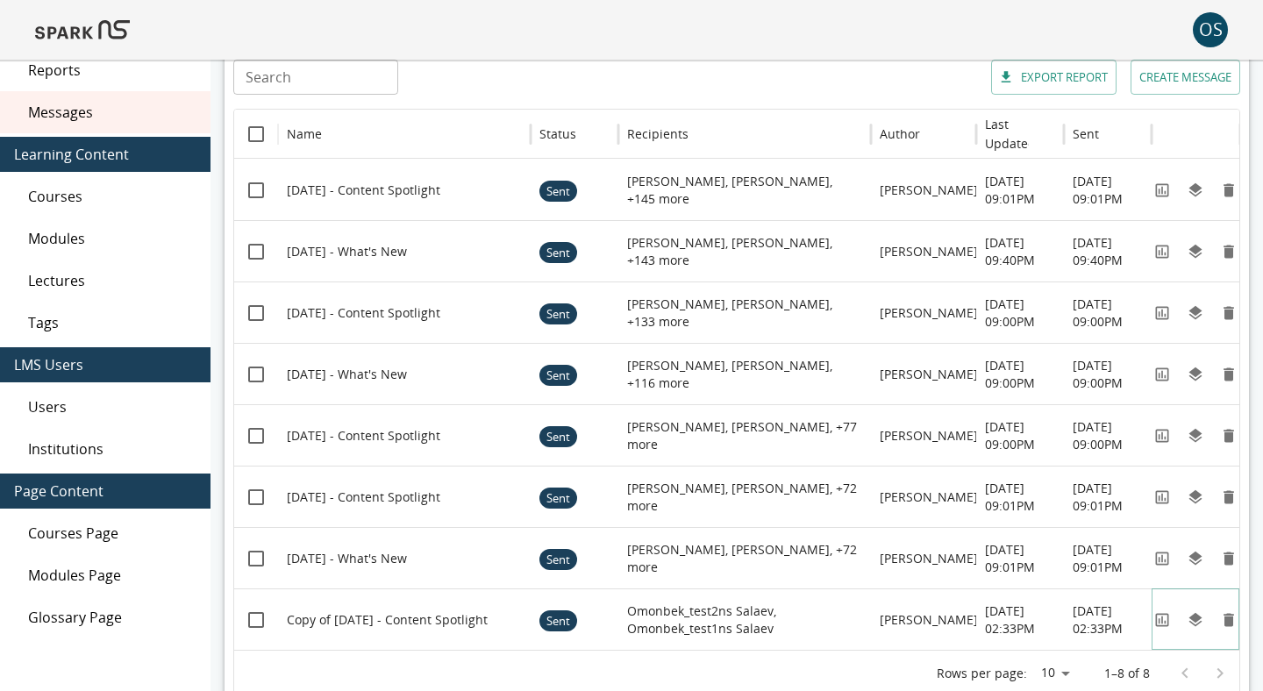
click at [1159, 618] on icon "View" at bounding box center [1161, 619] width 13 height 13
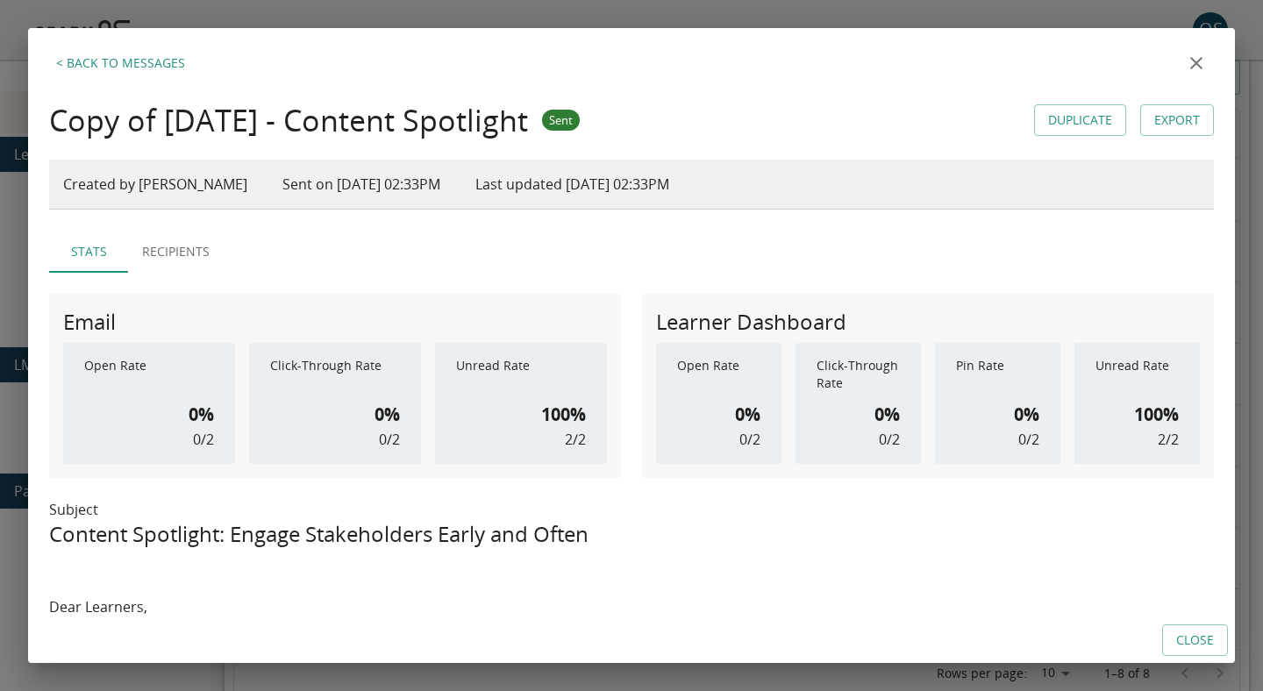
click at [1203, 70] on icon "close" at bounding box center [1196, 63] width 21 height 21
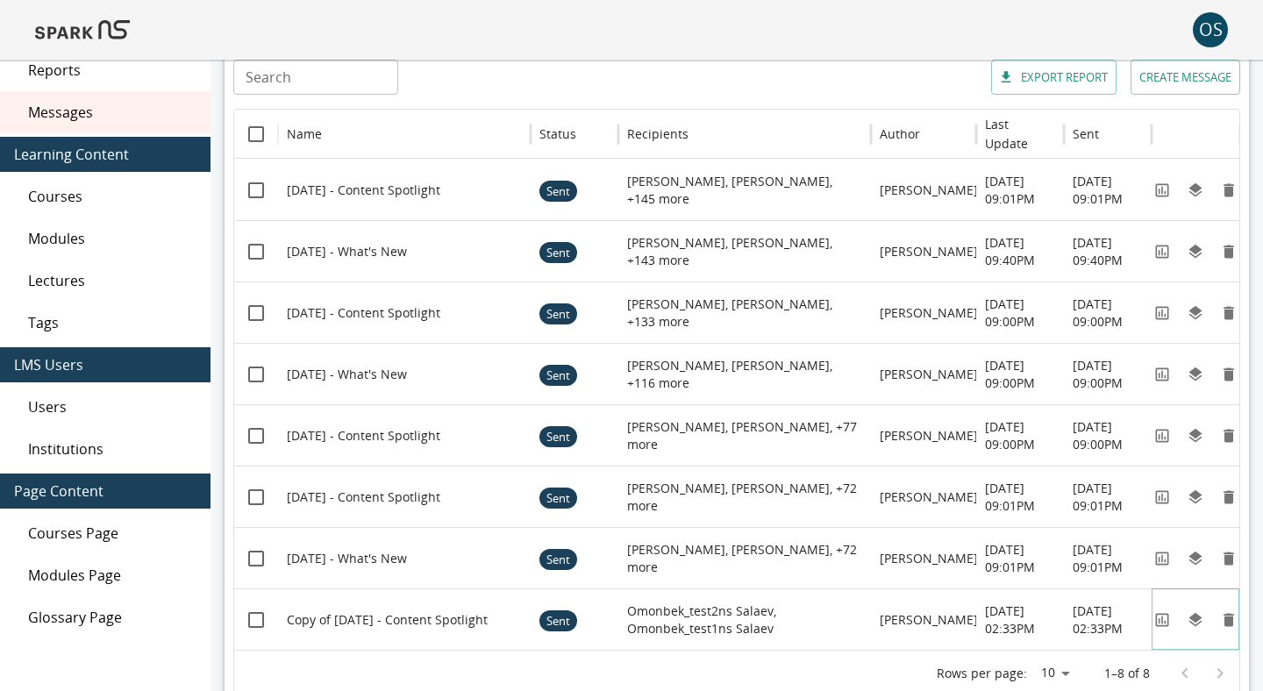
click at [1165, 613] on icon "View" at bounding box center [1161, 619] width 13 height 13
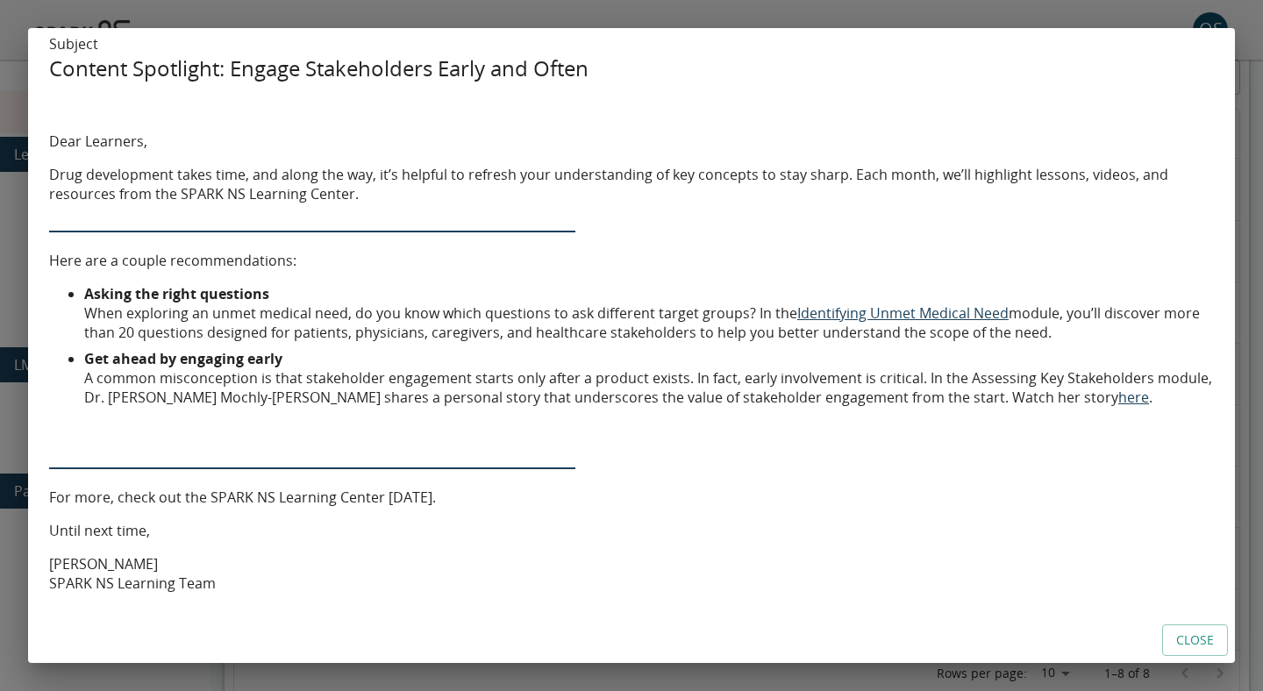
scroll to position [0, 0]
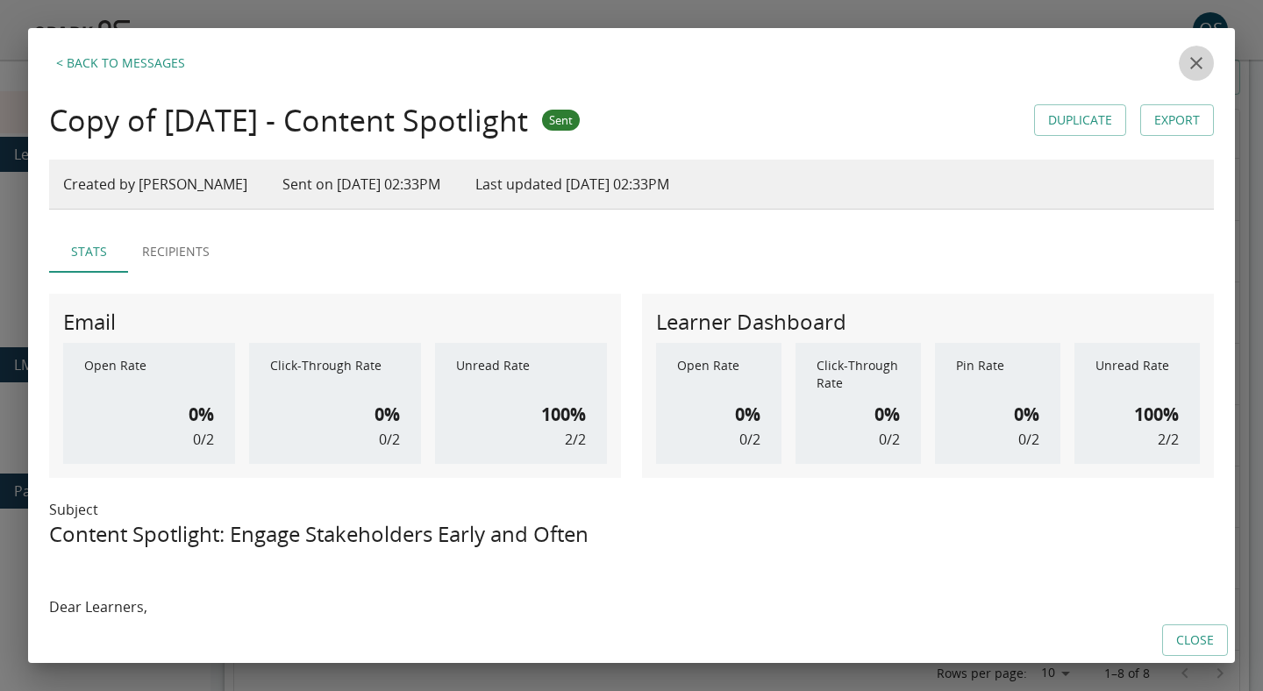
click at [1202, 74] on button "close" at bounding box center [1196, 63] width 35 height 35
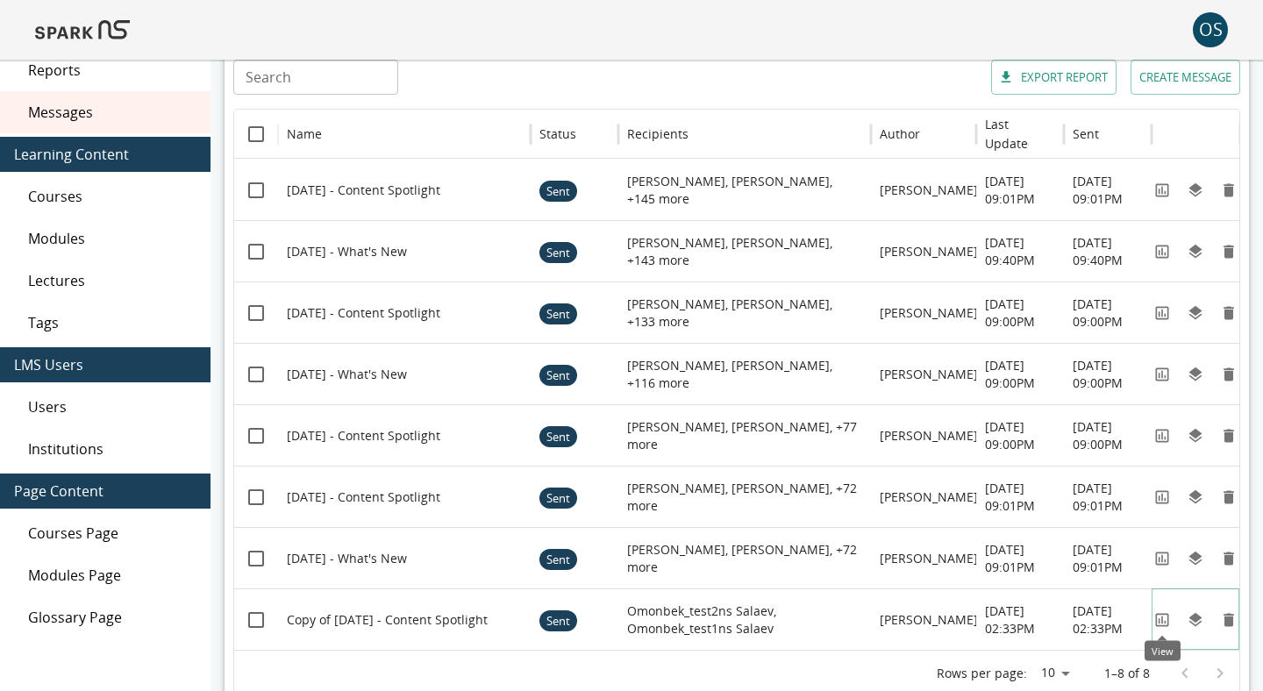
click at [1162, 627] on icon "View" at bounding box center [1163, 620] width 18 height 18
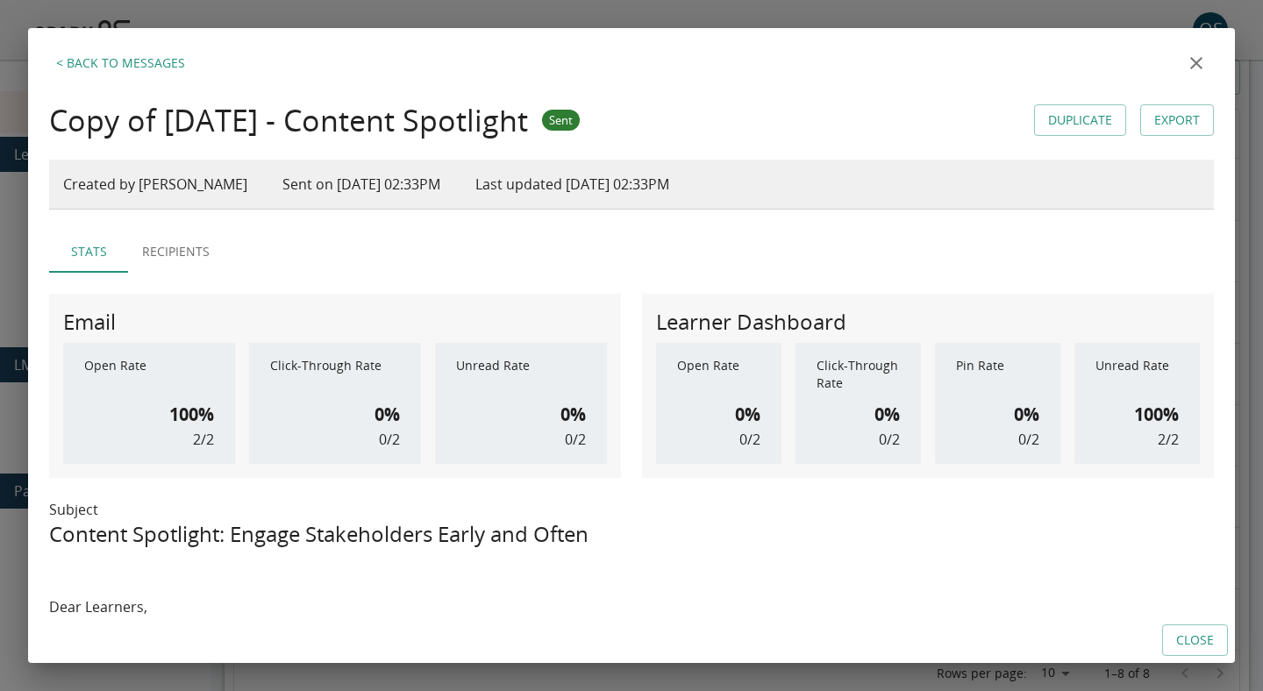
click at [190, 414] on h6 "100%" at bounding box center [191, 415] width 45 height 28
click at [383, 414] on h6 "0%" at bounding box center [387, 415] width 25 height 28
click at [568, 405] on h6 "0%" at bounding box center [573, 415] width 25 height 28
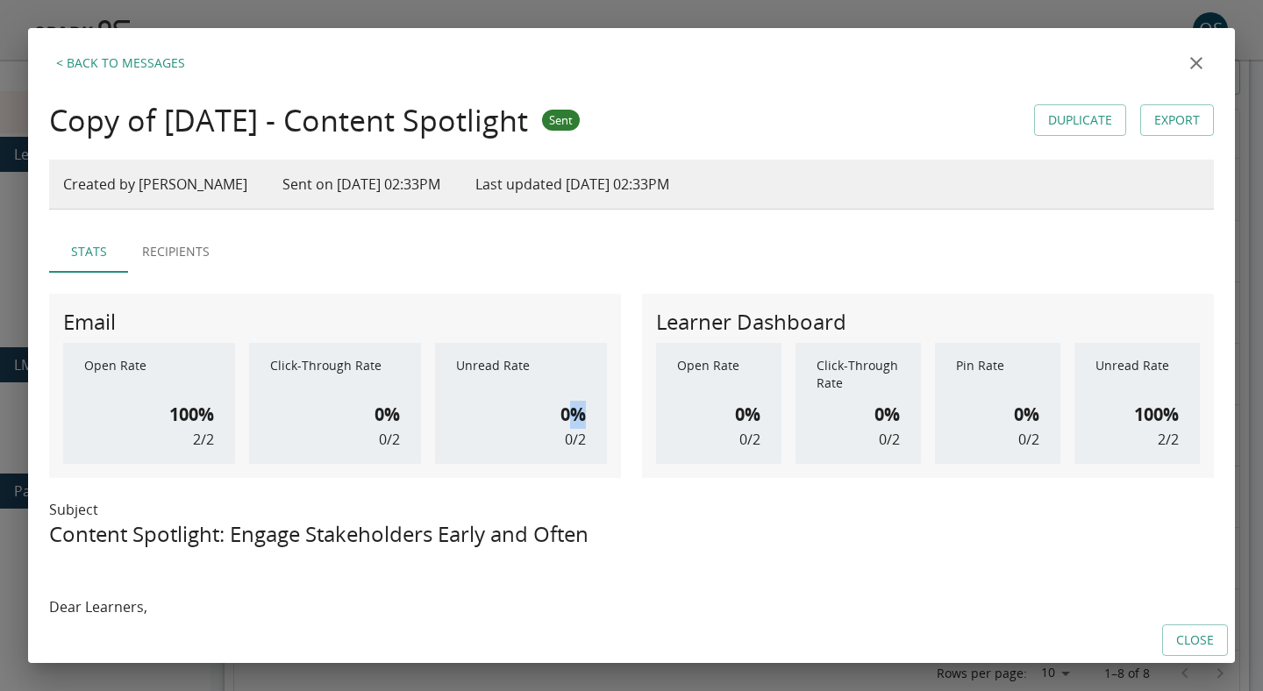
click at [568, 405] on h6 "0%" at bounding box center [573, 415] width 25 height 28
click at [382, 436] on p "0 / 2" at bounding box center [389, 439] width 21 height 21
click at [200, 440] on p "2 / 2" at bounding box center [203, 439] width 21 height 21
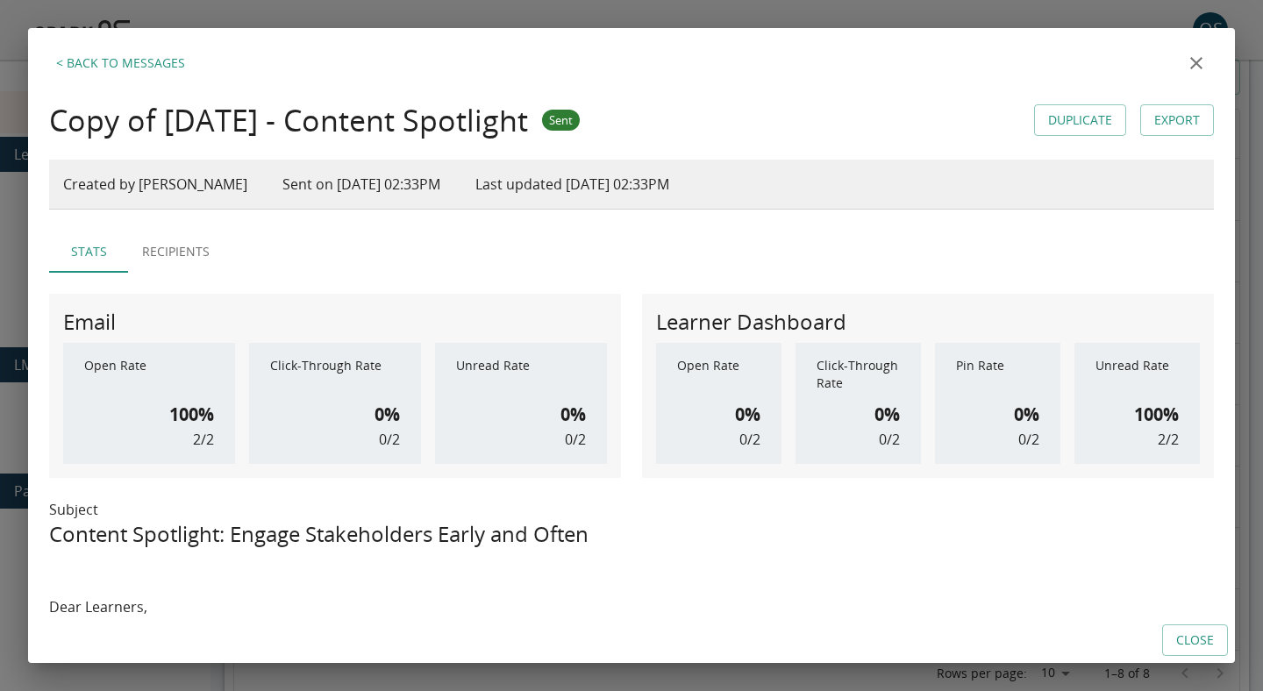
click at [568, 434] on p "0 / 2" at bounding box center [575, 439] width 21 height 21
click at [568, 418] on h6 "0%" at bounding box center [573, 415] width 25 height 28
click at [183, 418] on h6 "100%" at bounding box center [191, 415] width 45 height 28
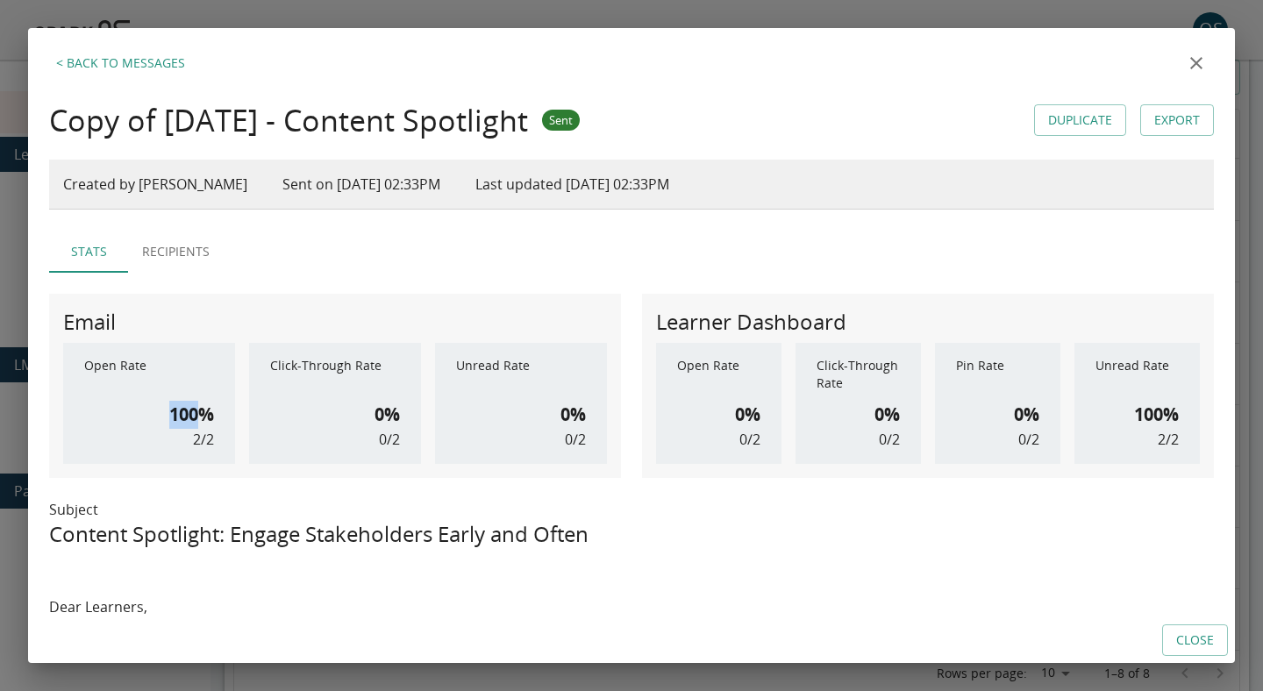
click at [183, 418] on h6 "100%" at bounding box center [191, 415] width 45 height 28
click at [188, 439] on div "100% 2 / 2" at bounding box center [191, 425] width 45 height 49
